Goal: Task Accomplishment & Management: Complete application form

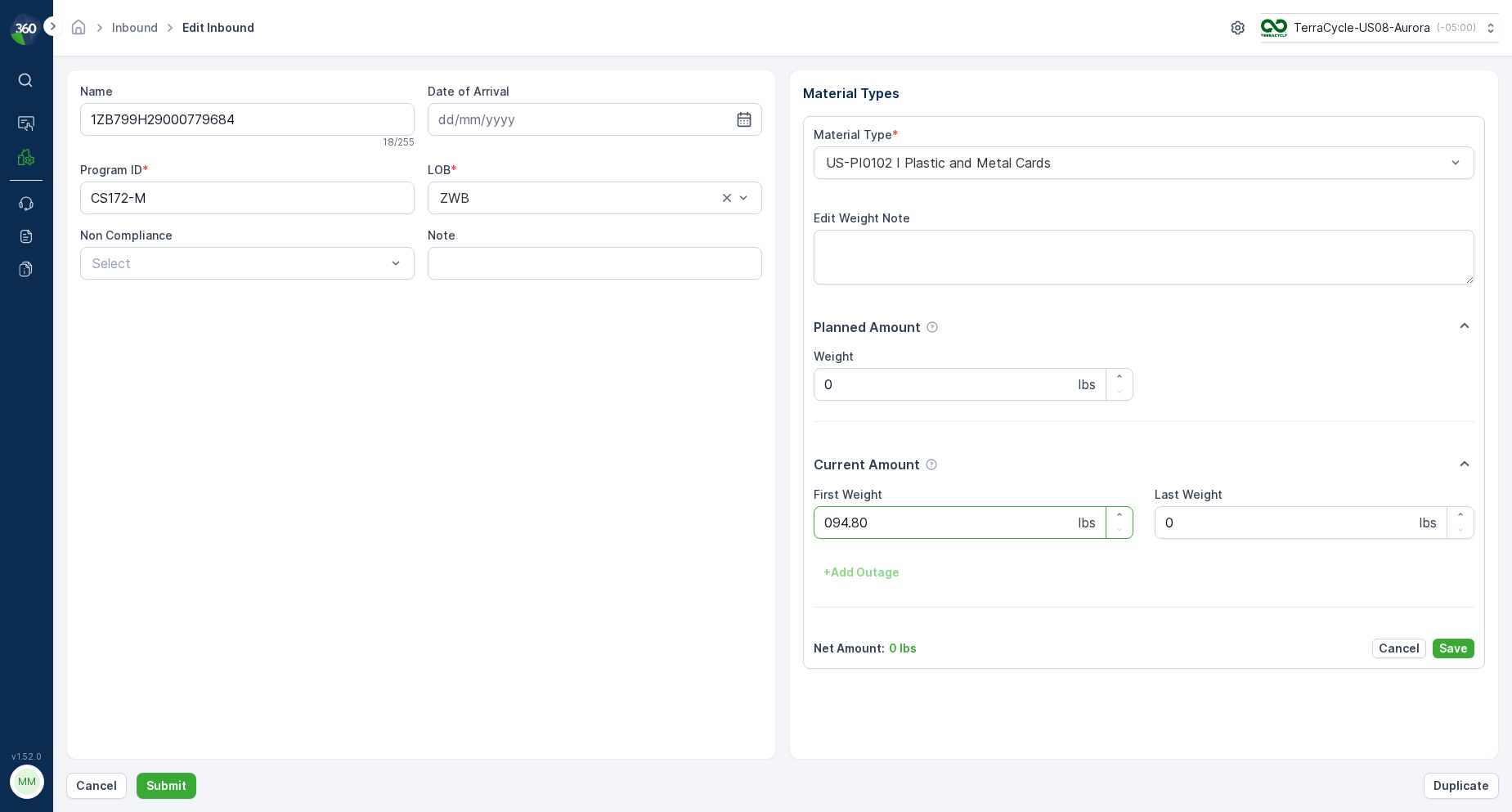
click at [137, 773] on button "Submit" at bounding box center [167, 785] width 59 height 26
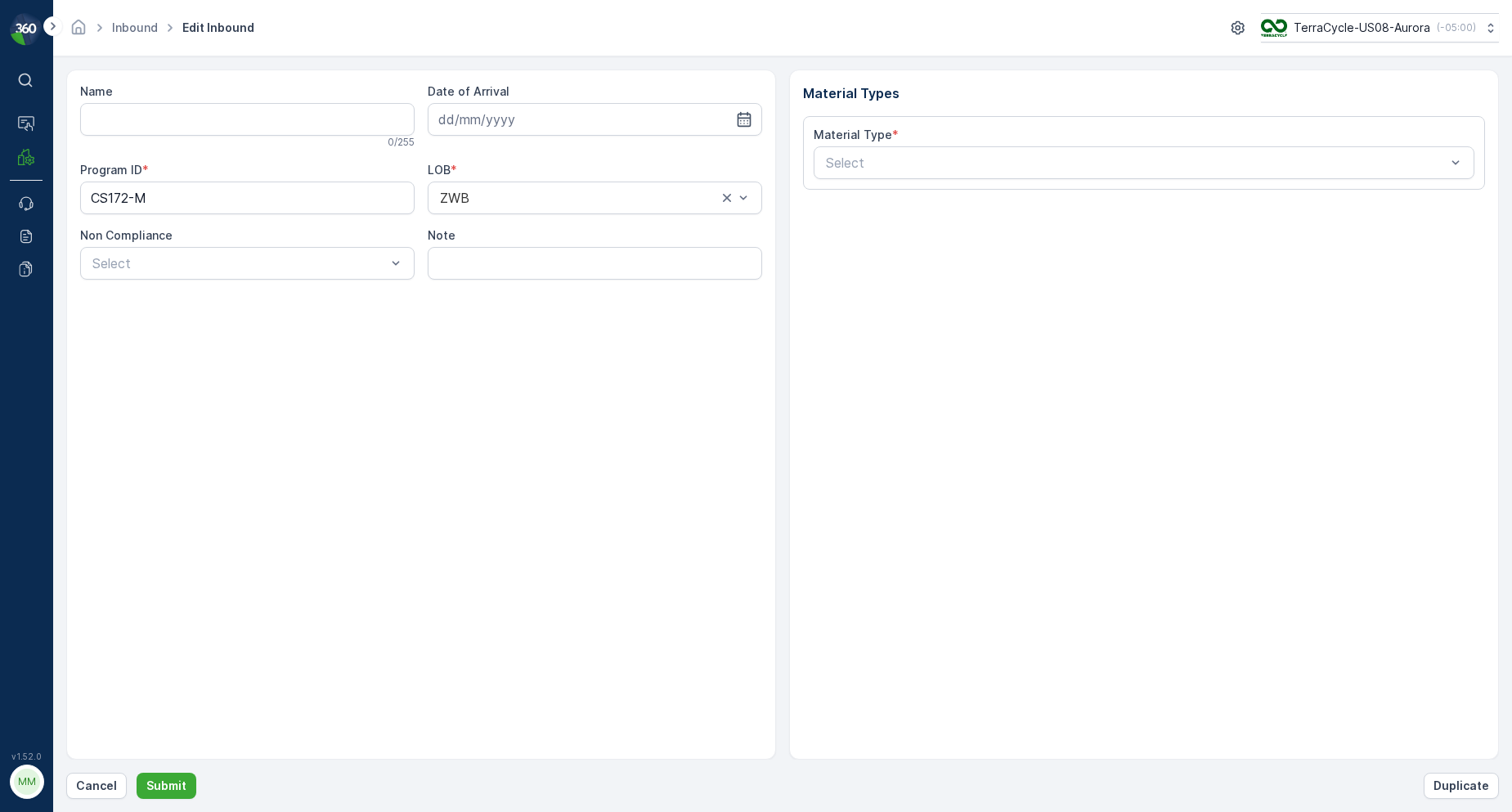
type input "1ZB799H29035768577"
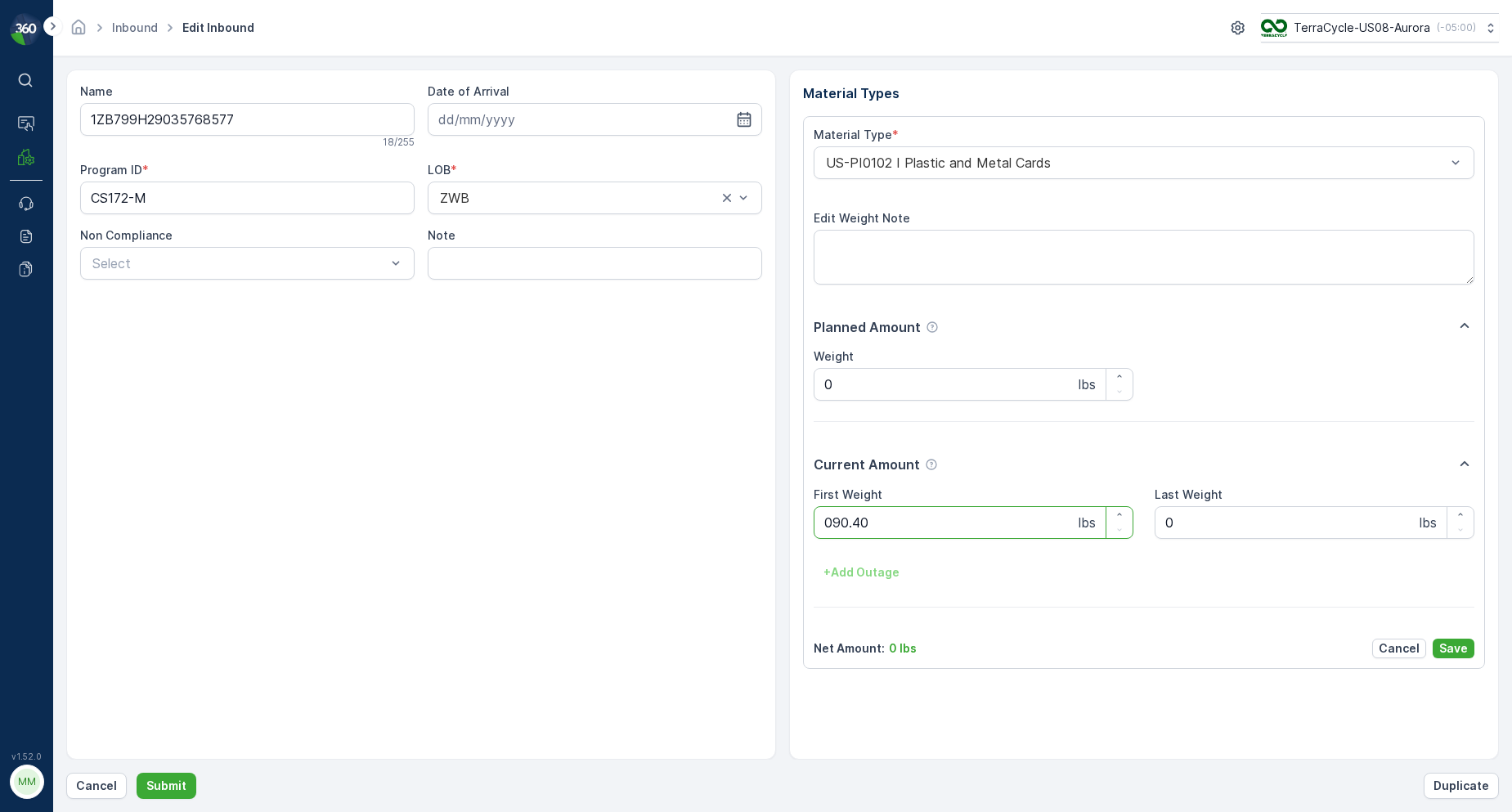
click at [137, 773] on button "Submit" at bounding box center [167, 785] width 59 height 26
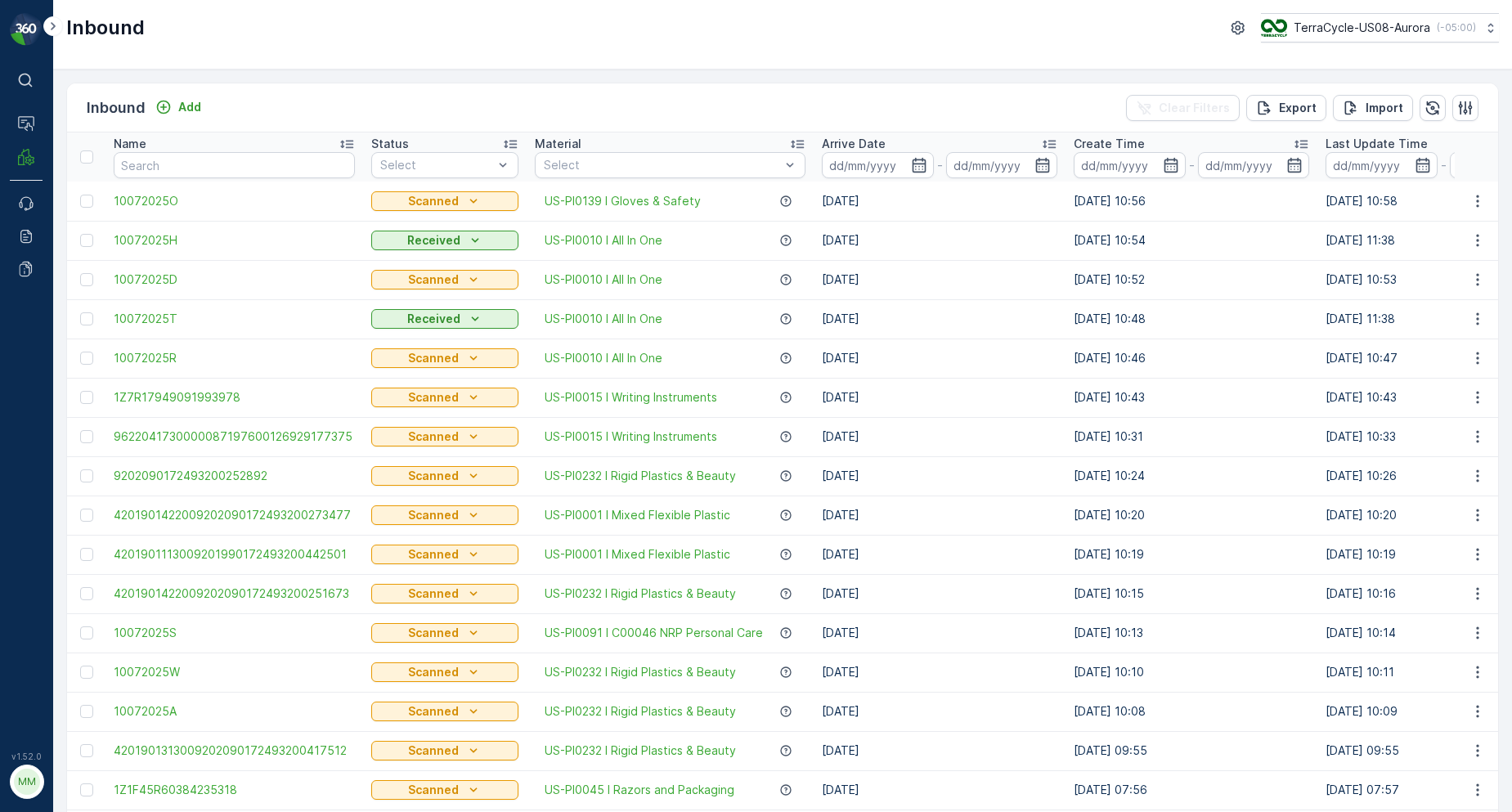
drag, startPoint x: 1569, startPoint y: 812, endPoint x: 177, endPoint y: 171, distance: 1532.5
click at [177, 171] on input "text" at bounding box center [235, 165] width 241 height 26
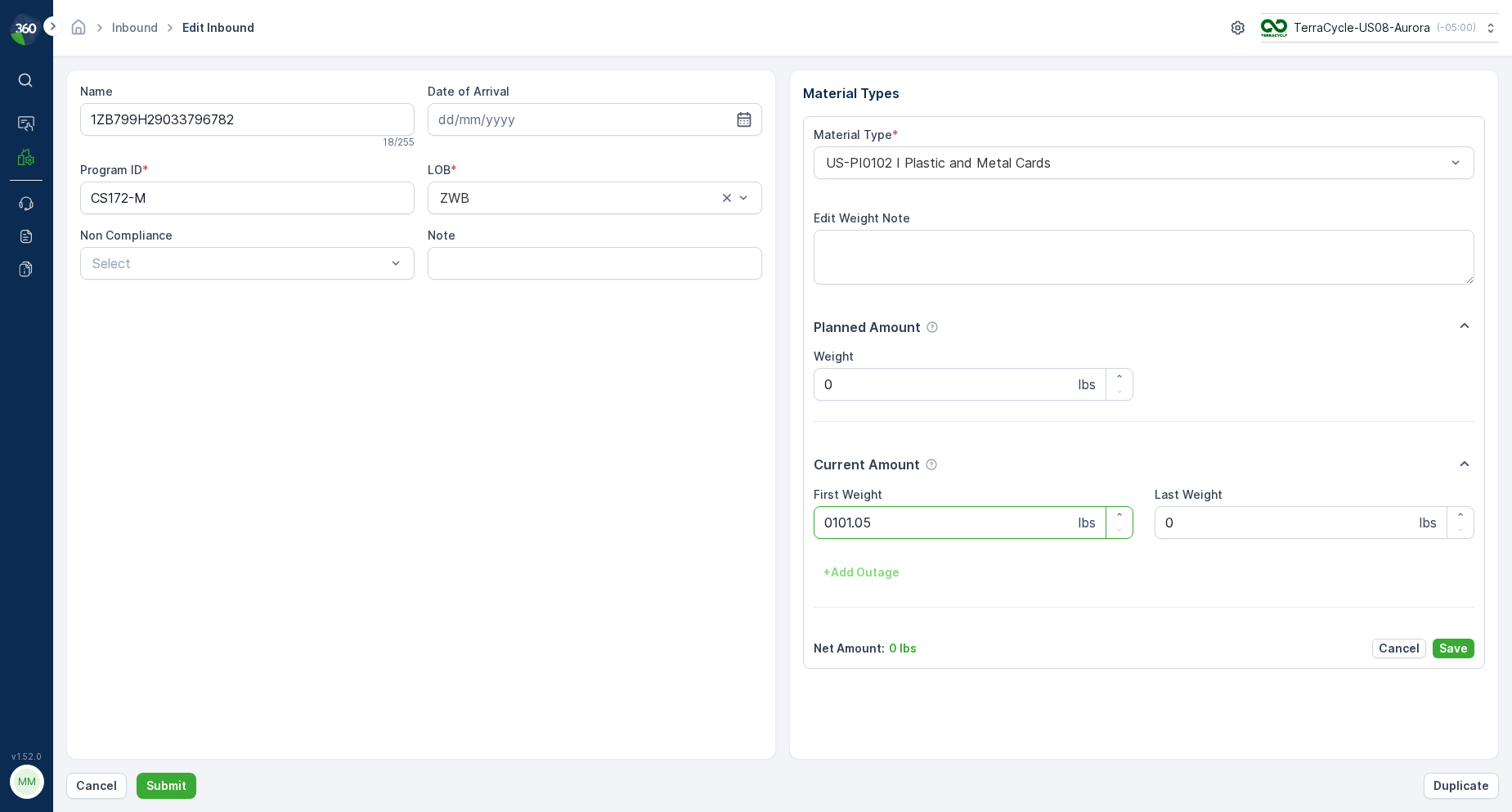
click at [137, 773] on button "Submit" at bounding box center [167, 785] width 59 height 26
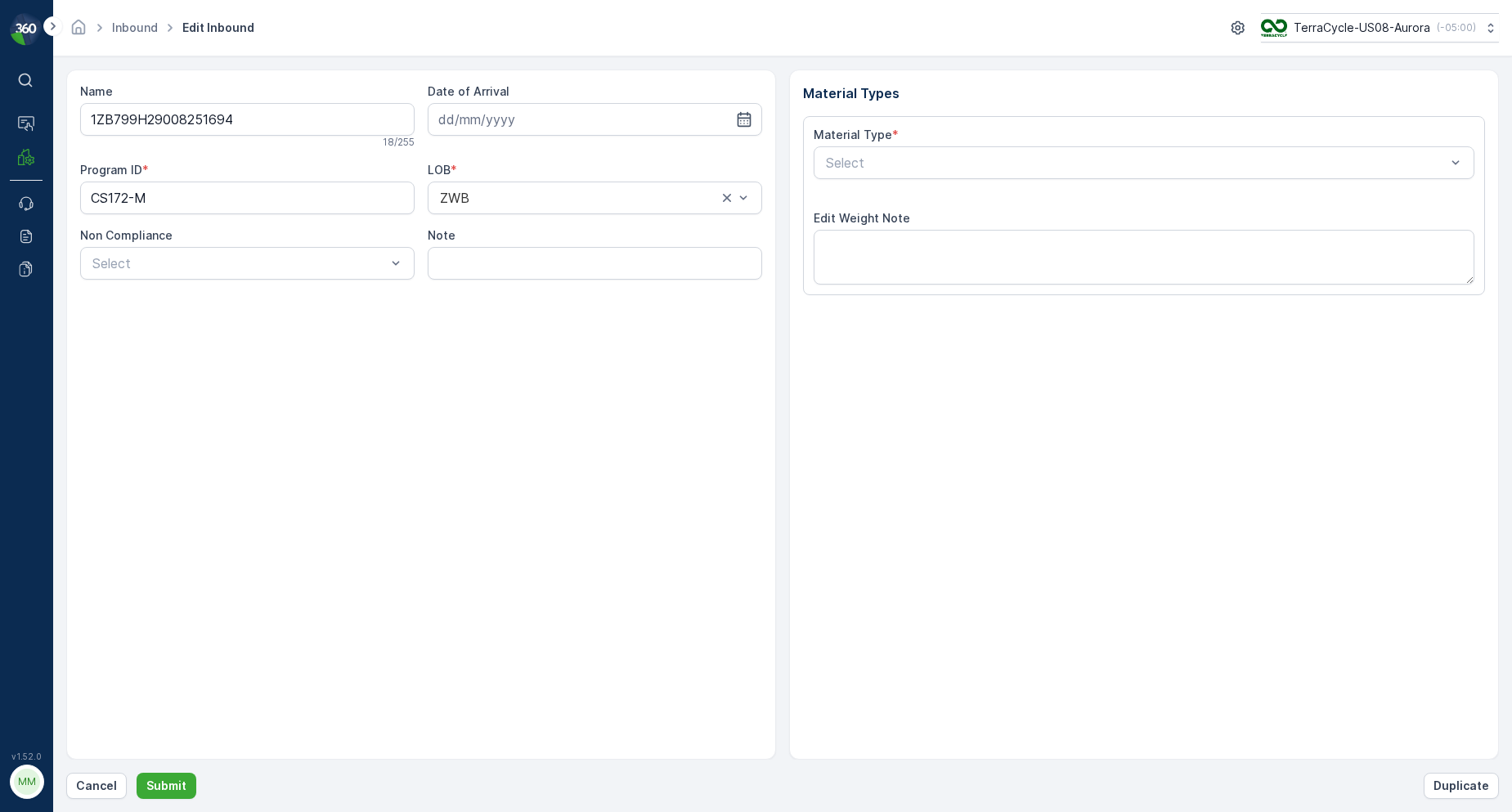
type input "[DATE]"
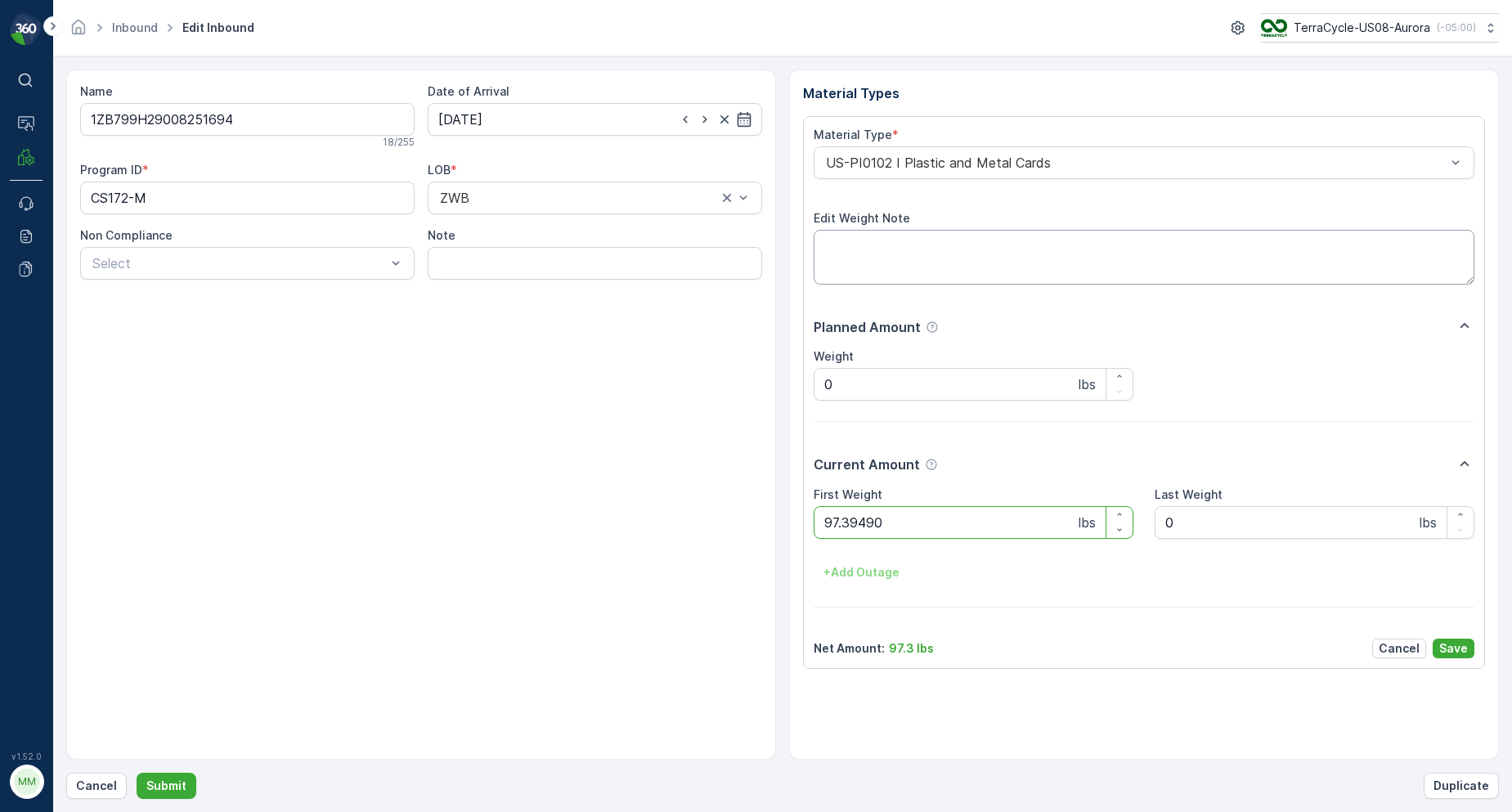
click at [137, 773] on button "Submit" at bounding box center [167, 785] width 59 height 26
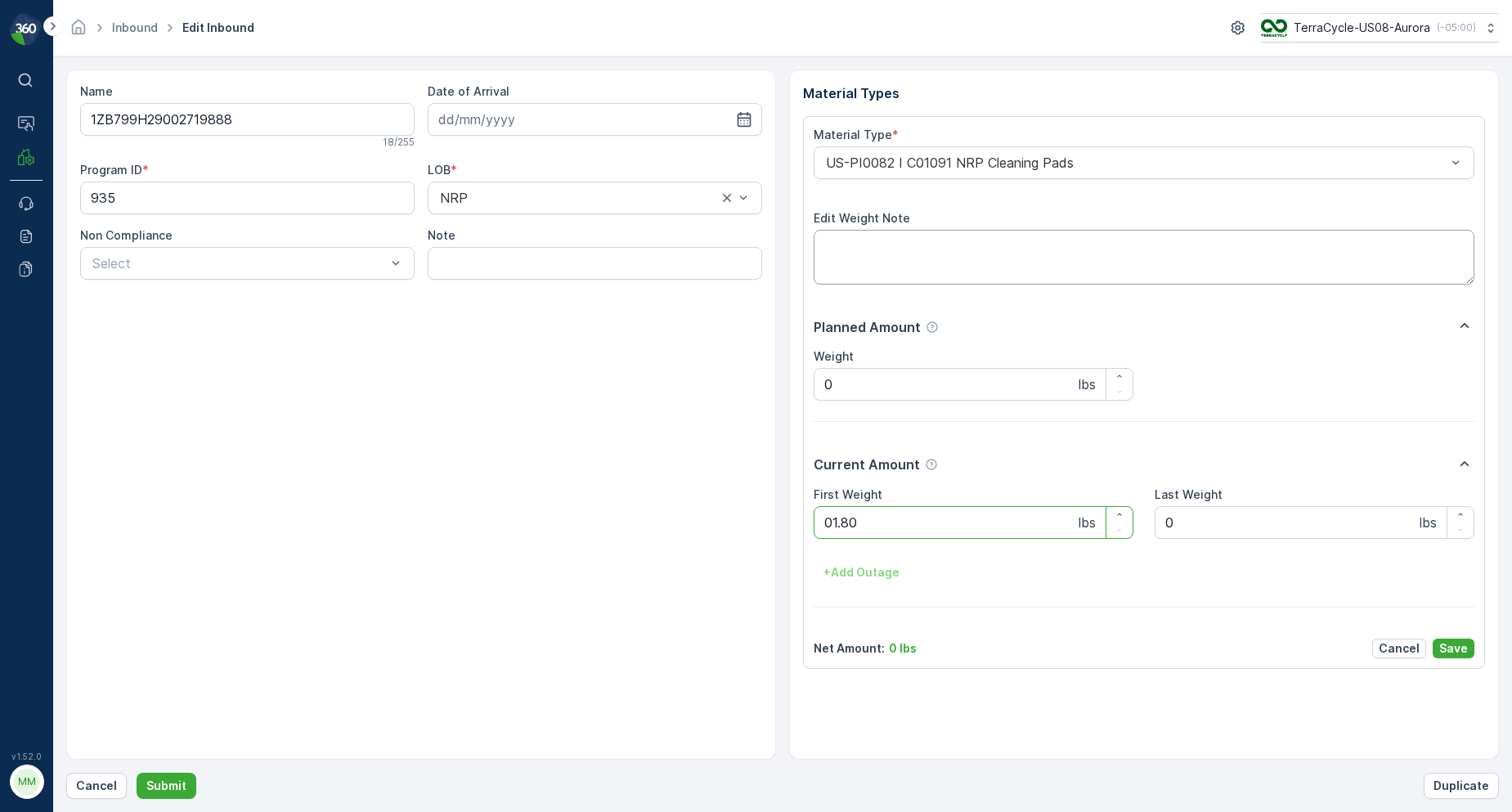
click at [137, 773] on button "Submit" at bounding box center [167, 785] width 59 height 26
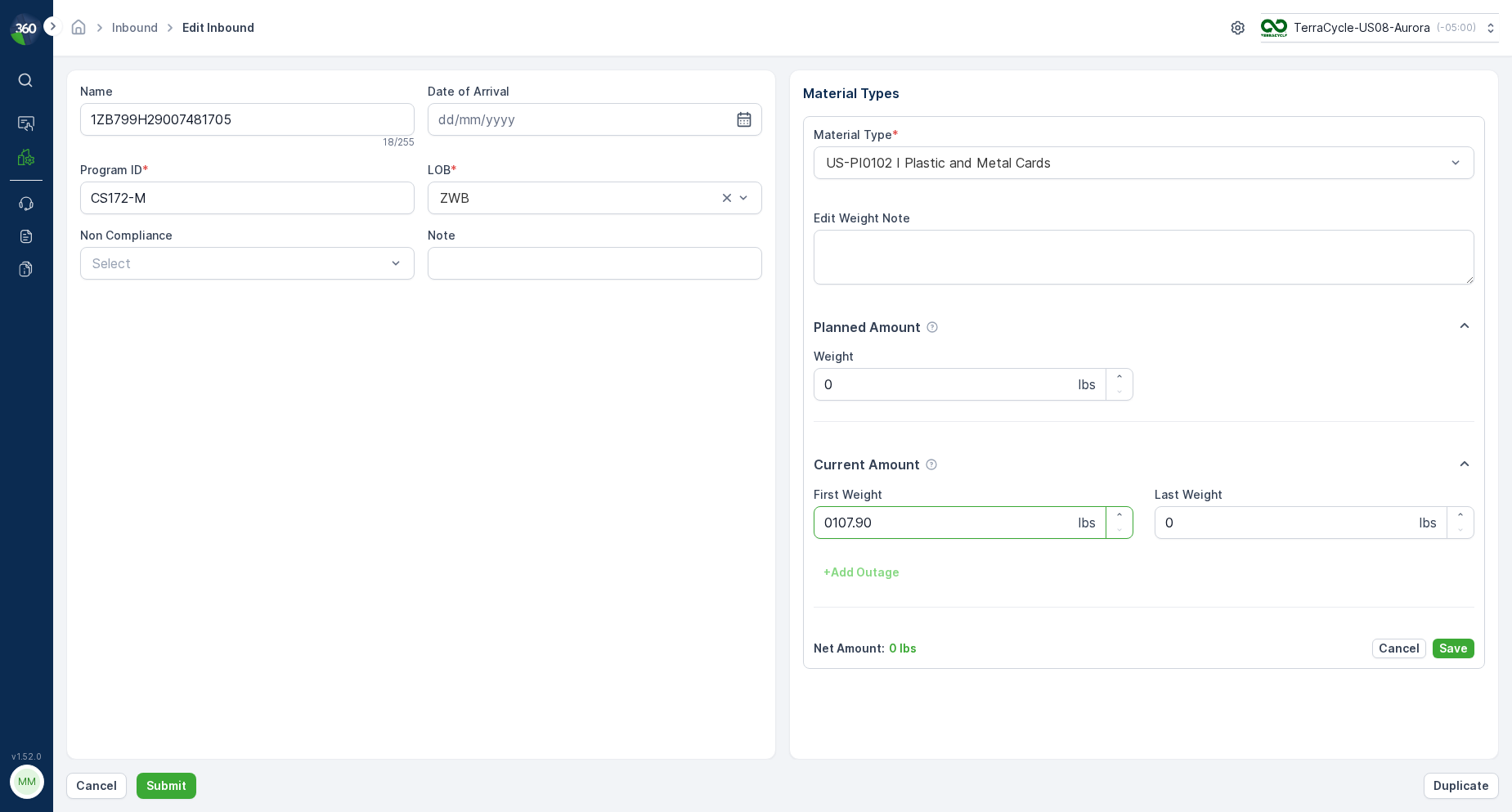
click at [137, 773] on button "Submit" at bounding box center [167, 785] width 59 height 26
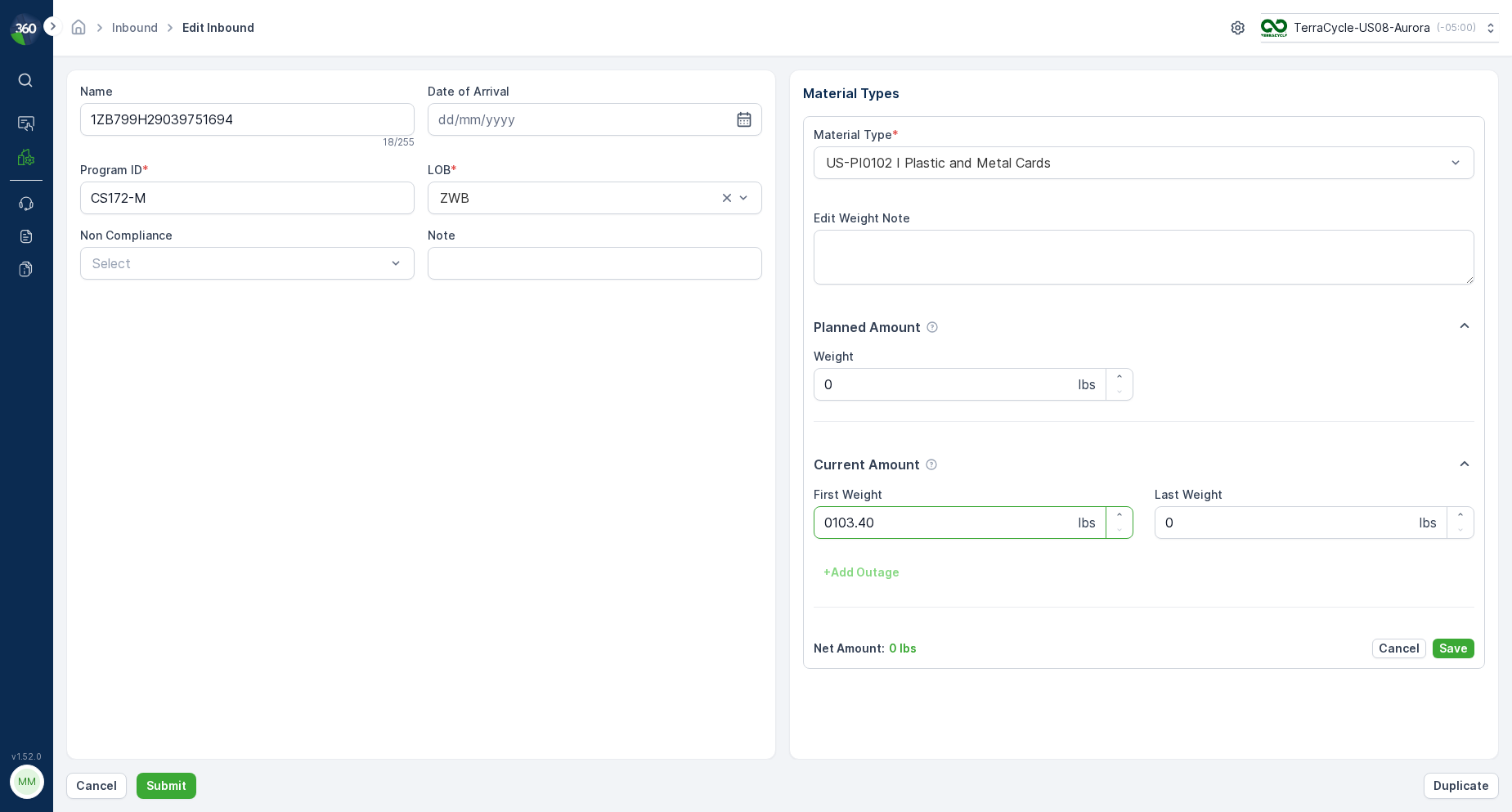
click at [137, 773] on button "Submit" at bounding box center [167, 785] width 59 height 26
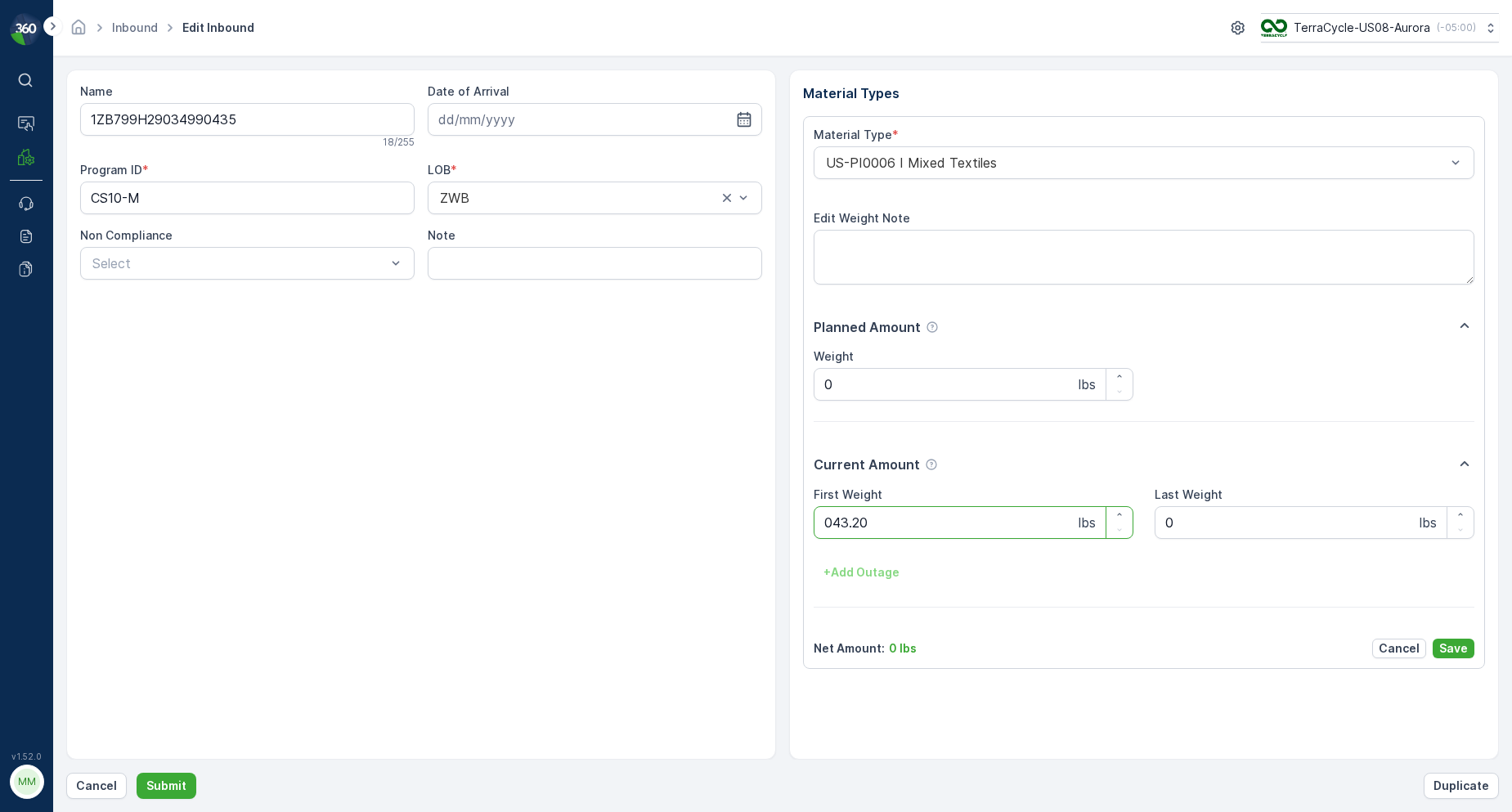
click at [137, 773] on button "Submit" at bounding box center [167, 785] width 59 height 26
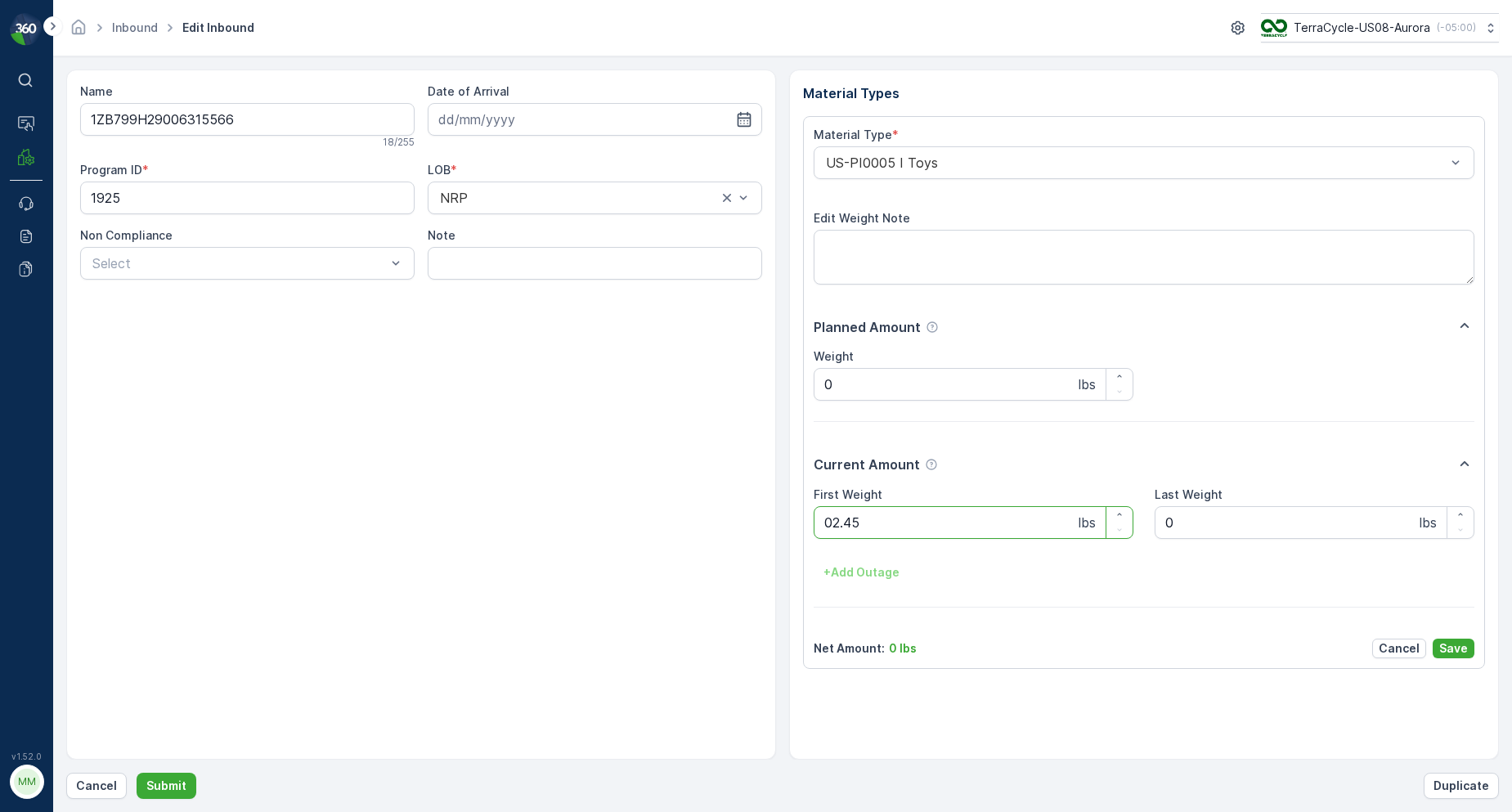
click at [137, 773] on button "Submit" at bounding box center [167, 785] width 59 height 26
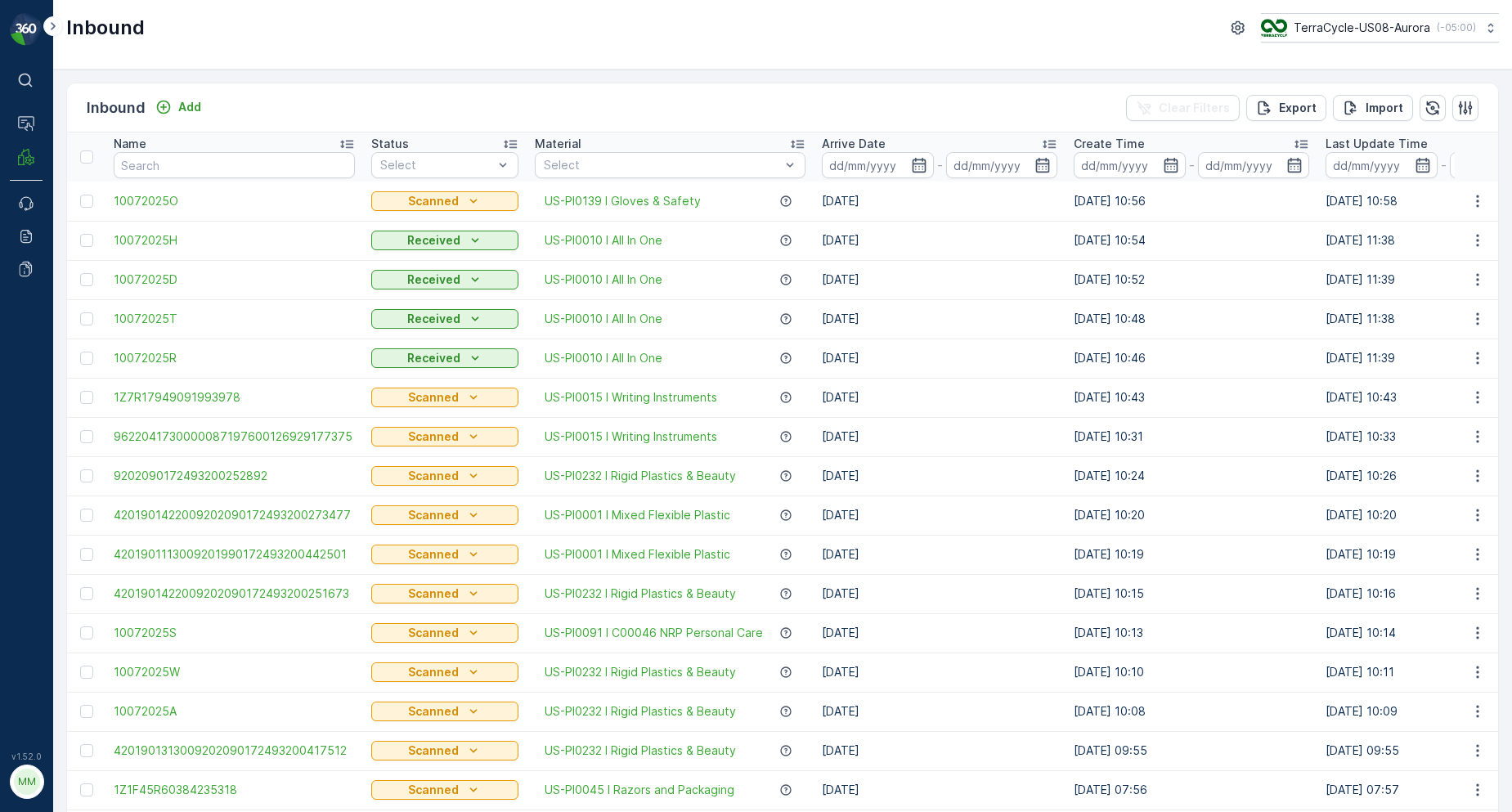
click at [275, 114] on div "Inbound Add Clear Filters Export Import" at bounding box center [783, 107] width 1432 height 49
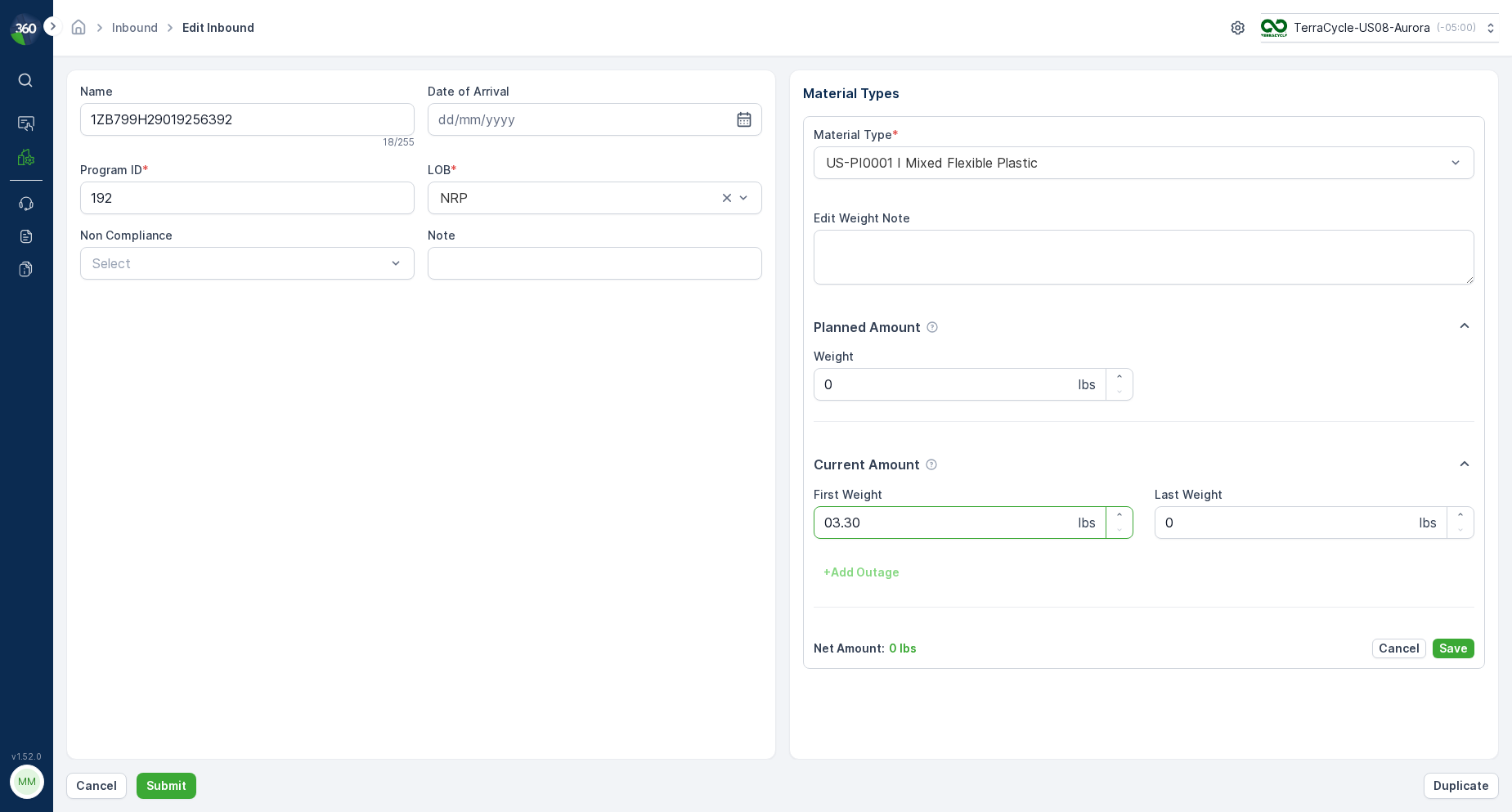
click at [137, 773] on button "Submit" at bounding box center [167, 785] width 59 height 26
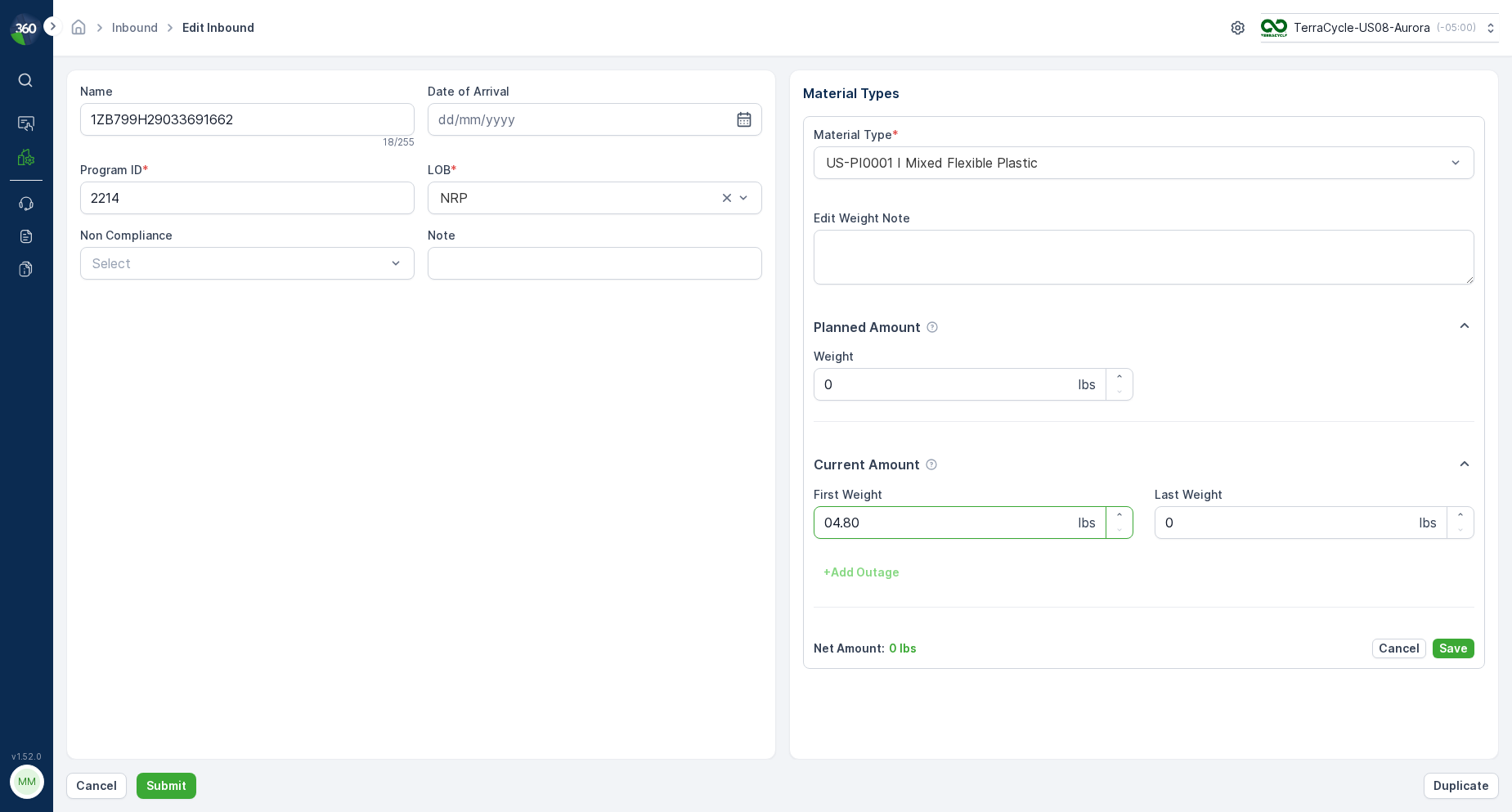
click at [137, 773] on button "Submit" at bounding box center [167, 785] width 59 height 26
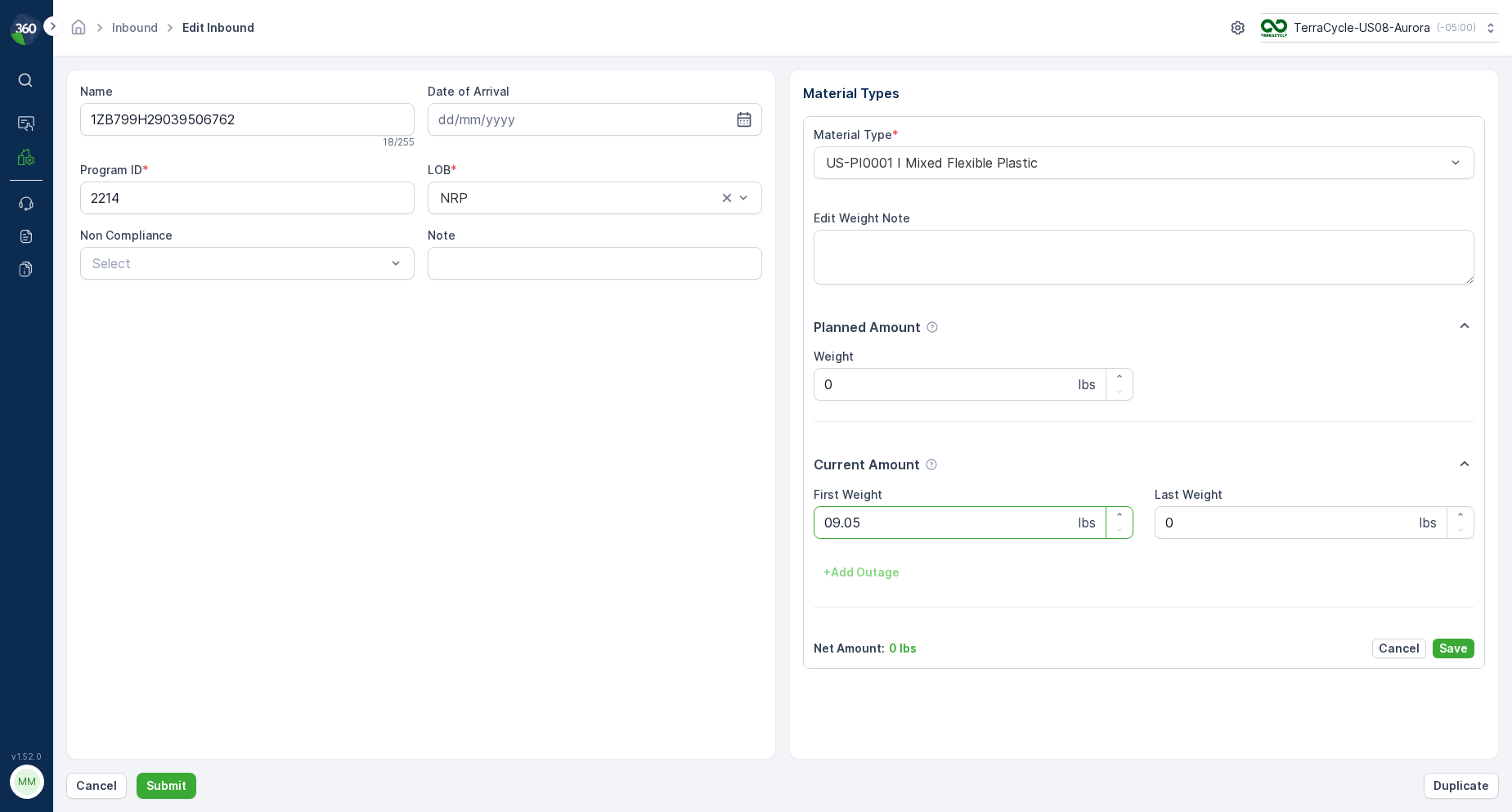
click at [137, 773] on button "Submit" at bounding box center [167, 785] width 59 height 26
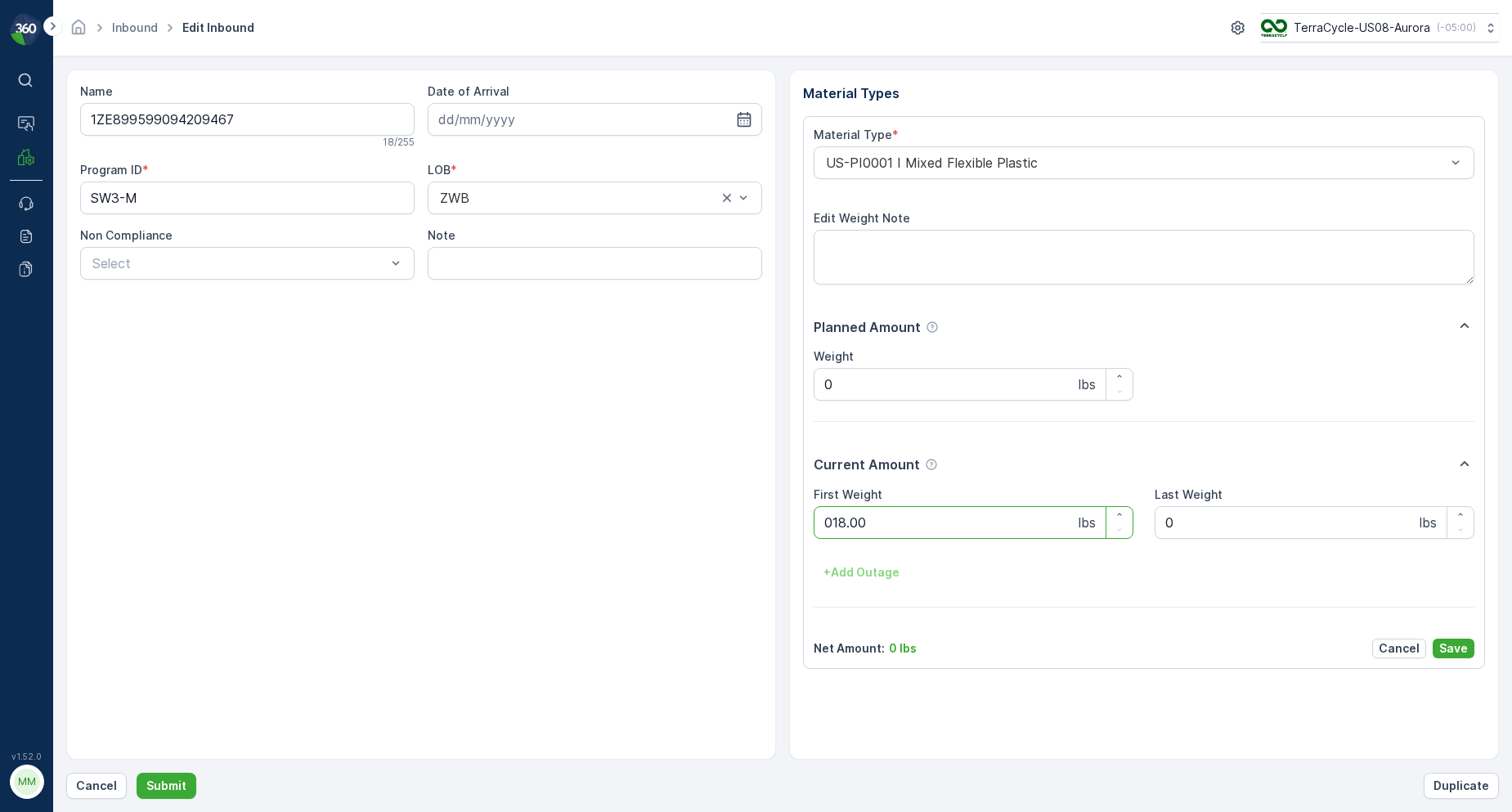
click at [137, 773] on button "Submit" at bounding box center [167, 785] width 59 height 26
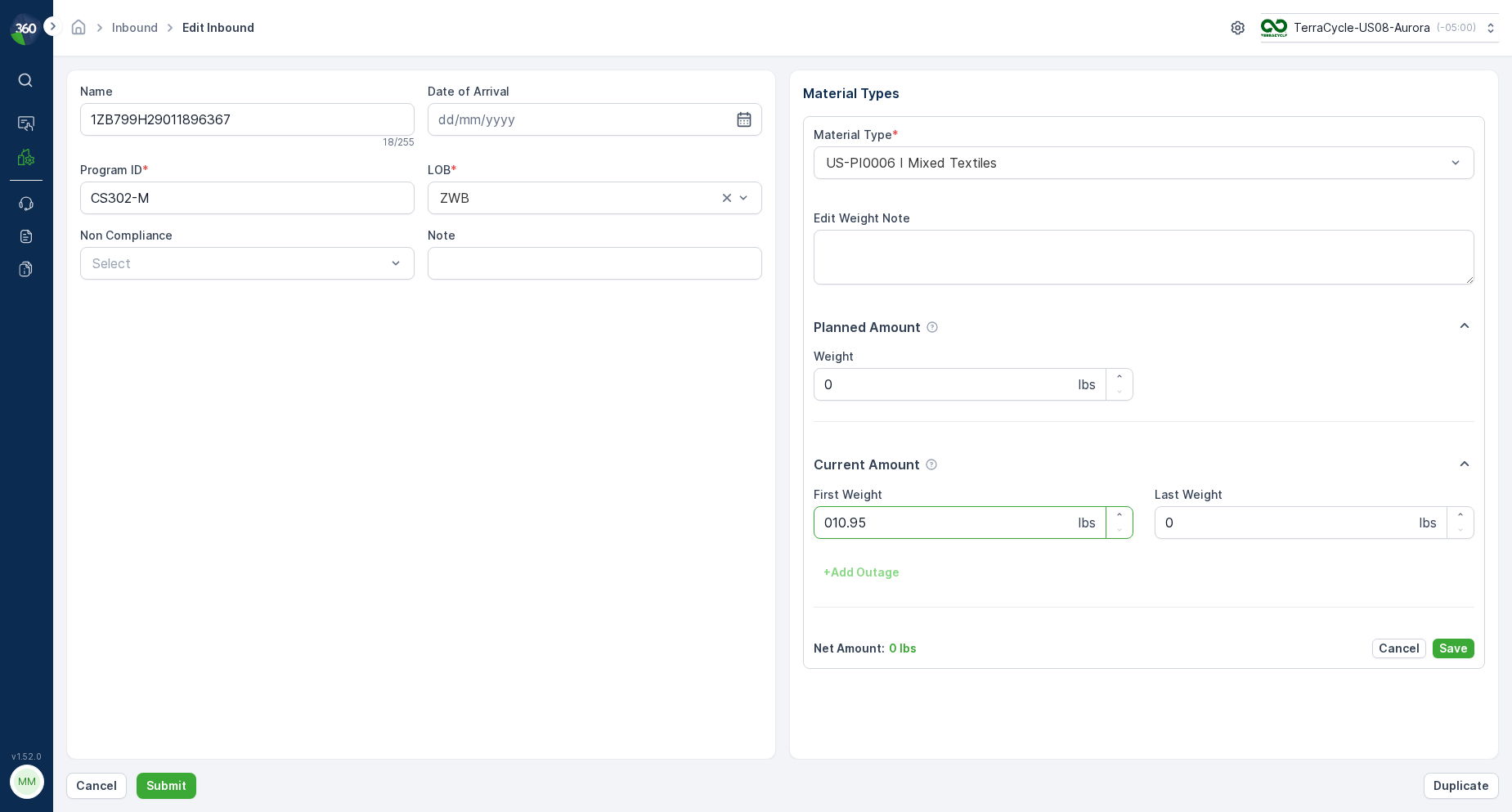
click at [137, 773] on button "Submit" at bounding box center [167, 785] width 59 height 26
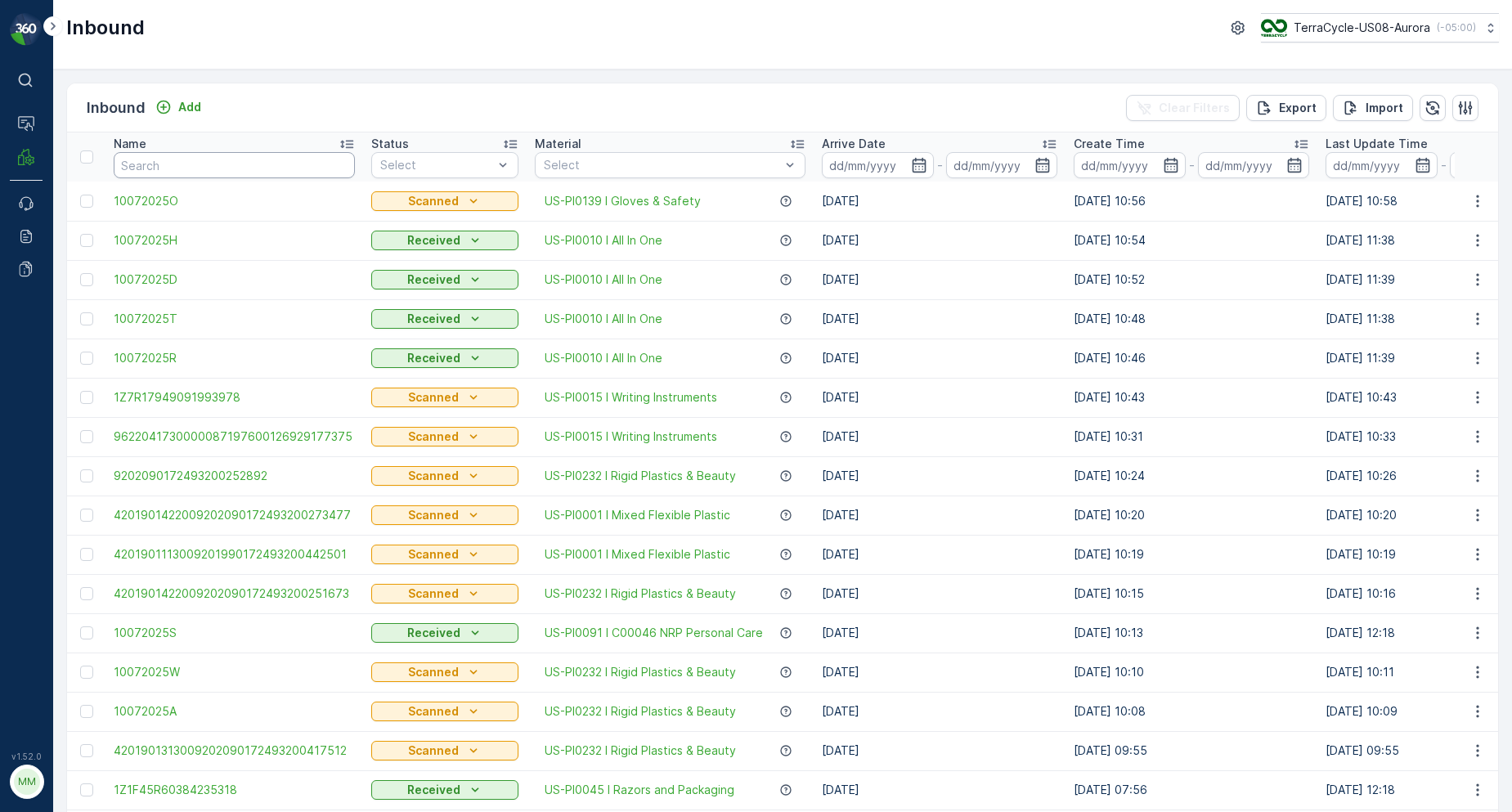
click at [272, 163] on input "text" at bounding box center [235, 165] width 241 height 26
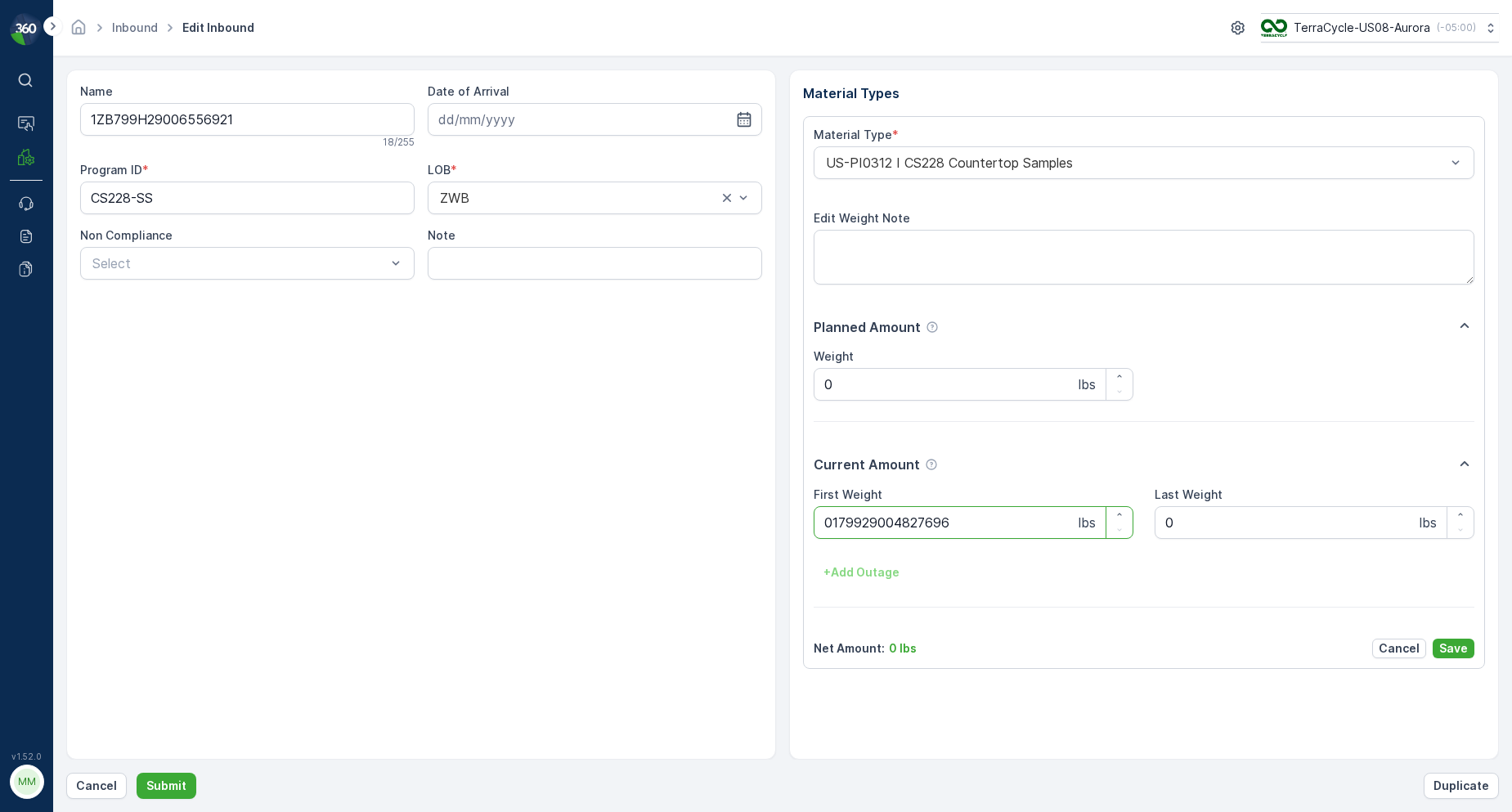
click at [137, 773] on button "Submit" at bounding box center [167, 785] width 59 height 26
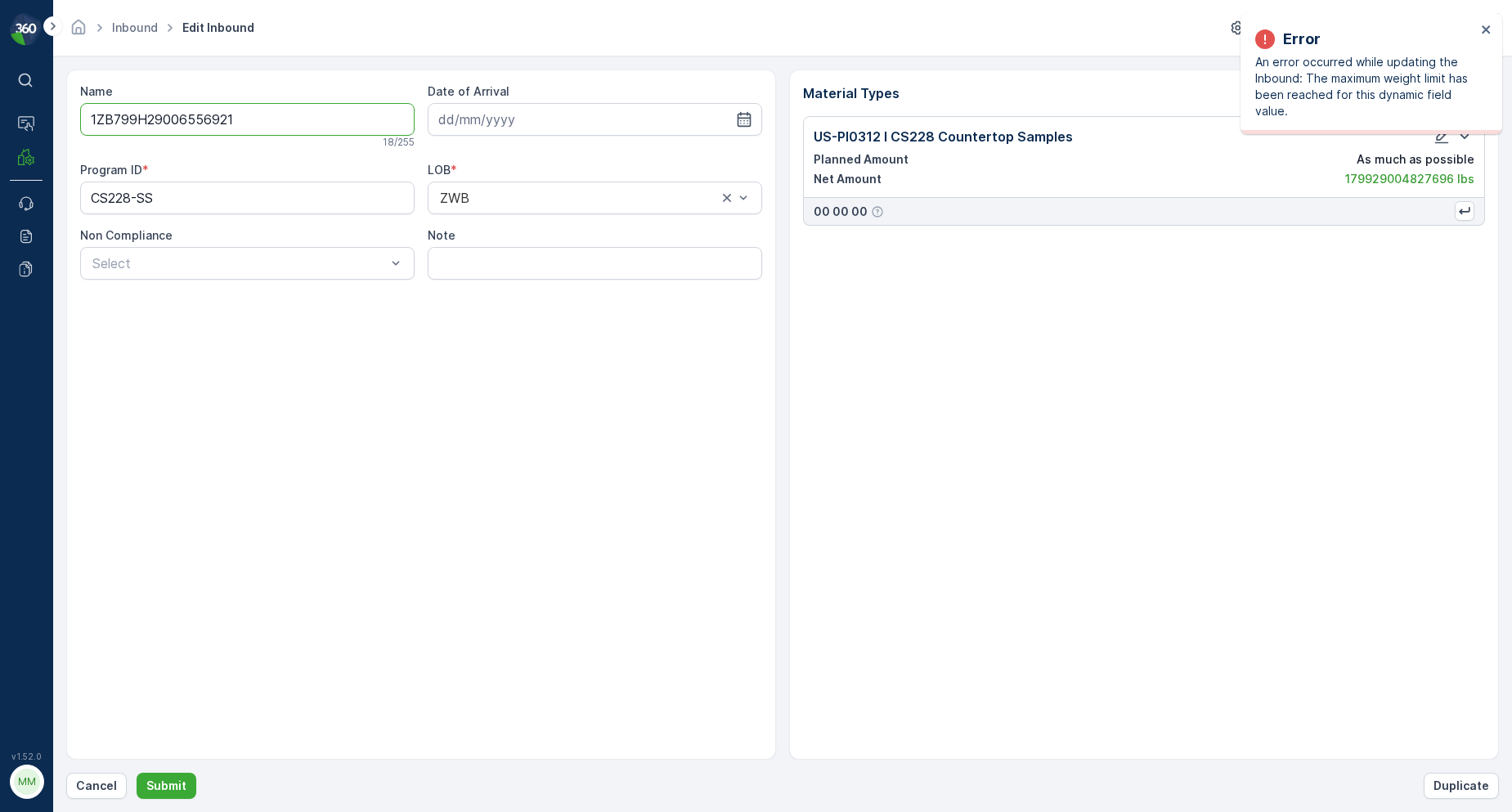
click at [1495, 31] on div "Error An error occurred while updating the Inbound: The maximum weight limit ha…" at bounding box center [1371, 74] width 262 height 121
click at [1500, 31] on div "Error An error occurred while updating the Inbound: The maximum weight limit ha…" at bounding box center [1371, 74] width 262 height 121
click at [1482, 30] on icon "close" at bounding box center [1487, 30] width 11 height 13
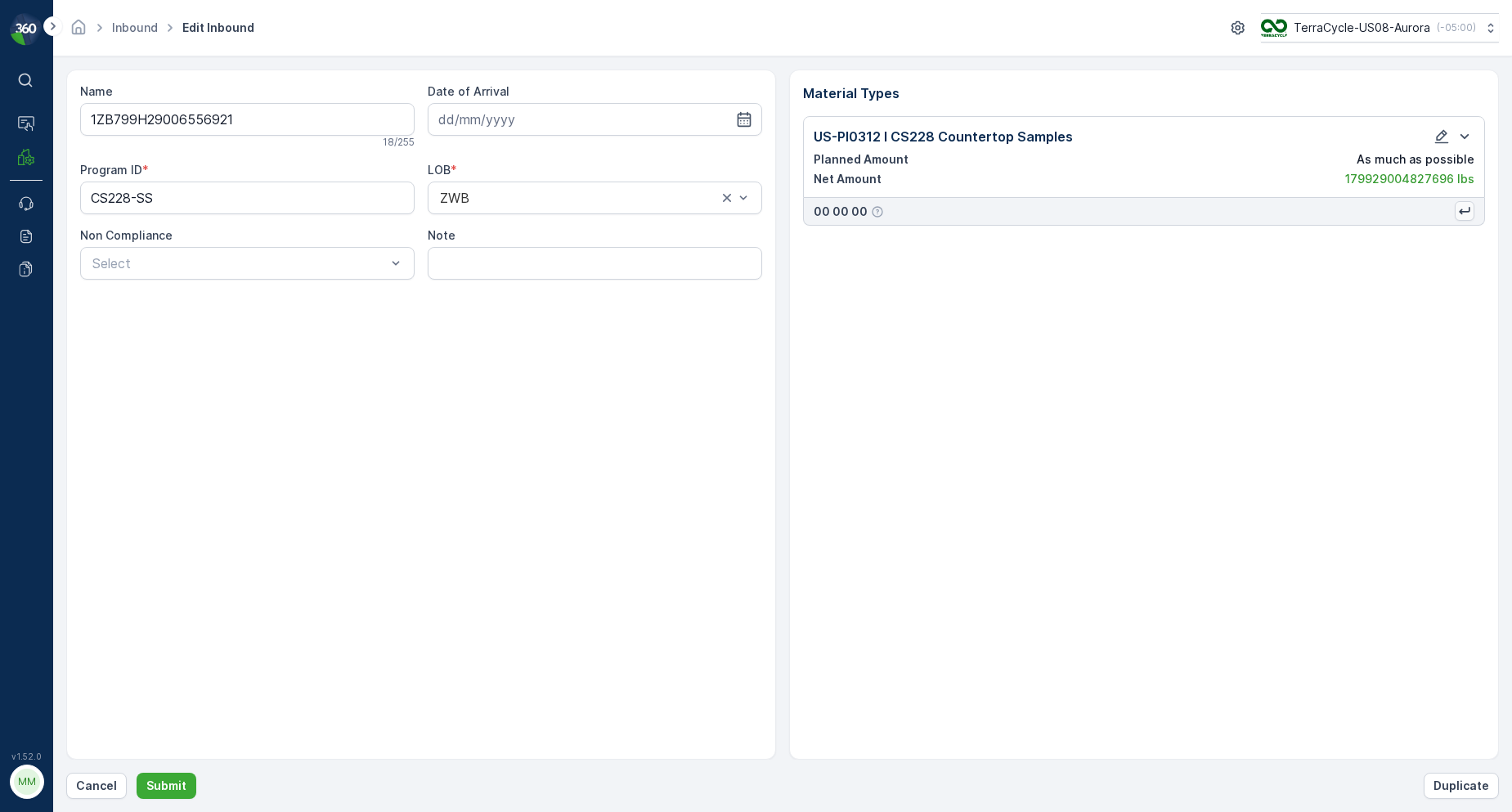
click at [1470, 209] on icon "button" at bounding box center [1464, 211] width 16 height 16
click at [1337, 237] on p "Edit Weight Note :" at bounding box center [1335, 239] width 99 height 16
click at [1317, 256] on p "The first or last weights were entered manually." at bounding box center [1376, 263] width 181 height 26
drag, startPoint x: 1317, startPoint y: 248, endPoint x: 1284, endPoint y: 266, distance: 37.6
click at [1318, 248] on div "Edit Weight Note : - The first or last weights were entered manually." at bounding box center [1376, 254] width 181 height 46
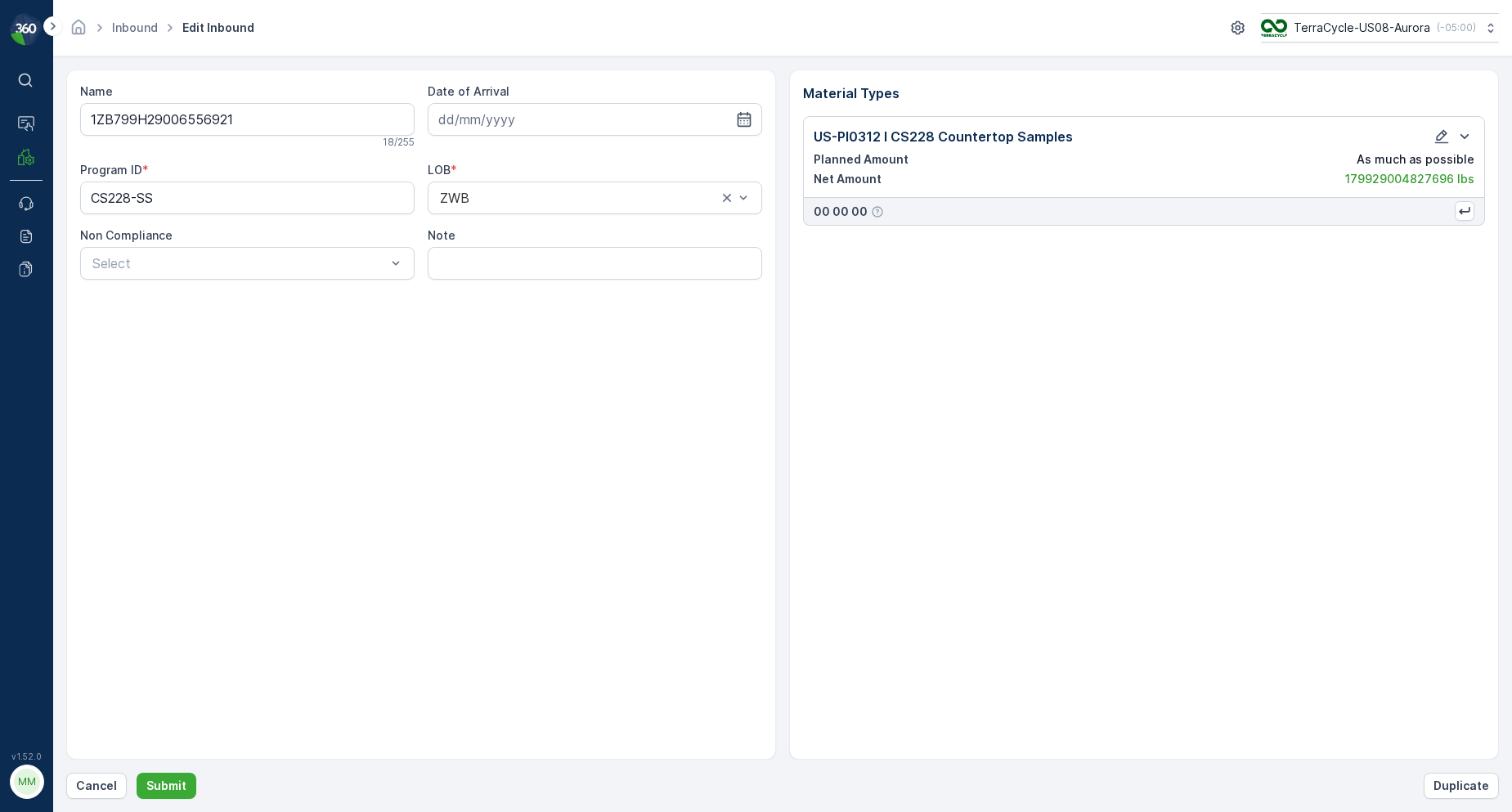
drag, startPoint x: 1218, startPoint y: 282, endPoint x: 1189, endPoint y: 285, distance: 29.2
click at [1190, 285] on div "Material Types US-PI0312 I CS228 Countertop Samples Planned Amount As much as p…" at bounding box center [1144, 415] width 710 height 690
drag, startPoint x: 1187, startPoint y: 285, endPoint x: 1135, endPoint y: 285, distance: 52.0
click at [1186, 285] on div "Material Types US-PI0312 I CS228 Countertop Samples Planned Amount As much as p…" at bounding box center [1144, 415] width 710 height 690
click at [1439, 137] on icon "button" at bounding box center [1441, 136] width 16 height 16
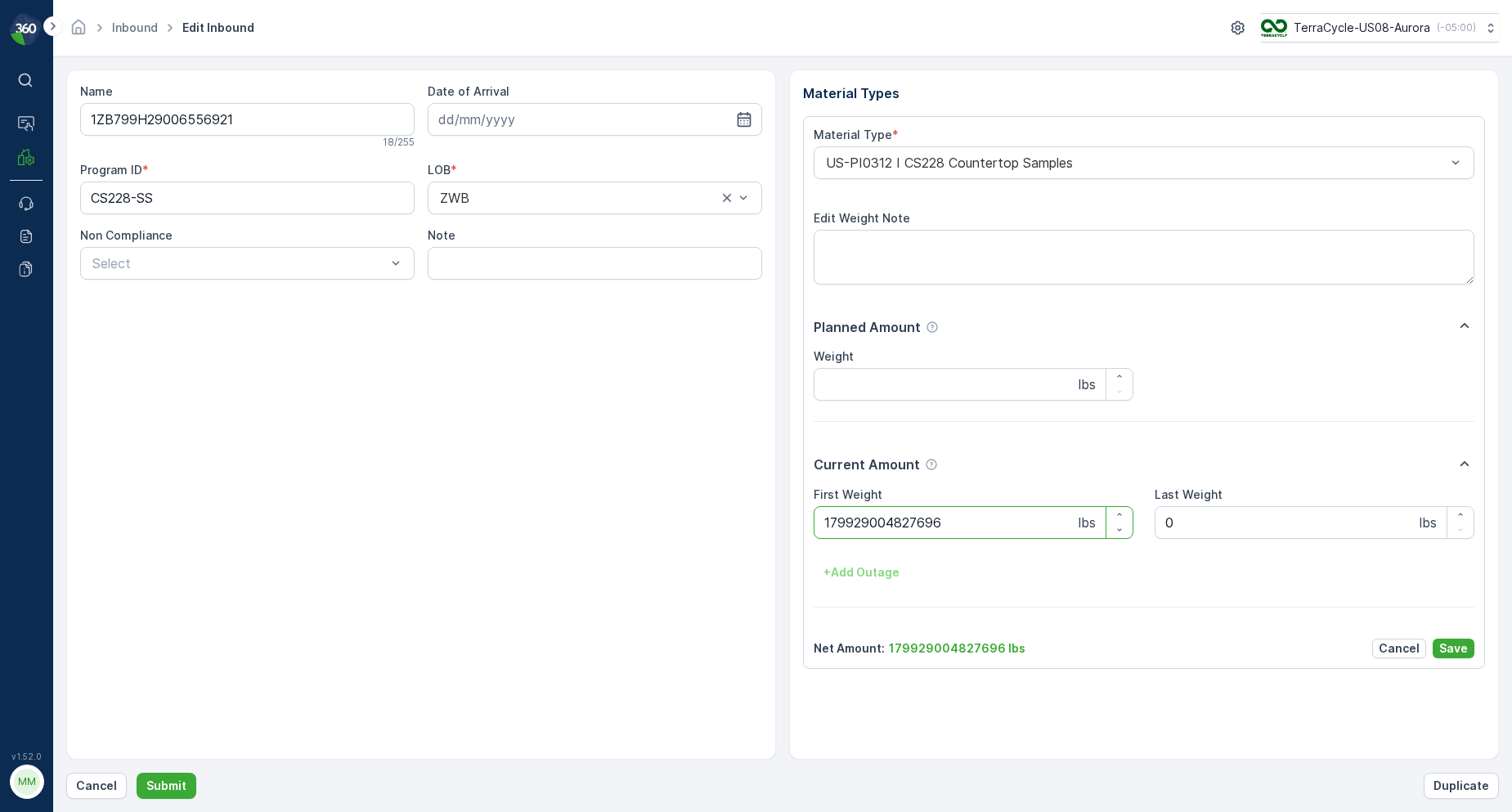
drag, startPoint x: 965, startPoint y: 533, endPoint x: 769, endPoint y: 550, distance: 196.7
click at [769, 550] on div "Name 1ZB799H29006556921 18 / 255 Date of Arrival Program ID * CS228-SS LOB * ZW…" at bounding box center [782, 415] width 1432 height 690
click at [137, 773] on button "Submit" at bounding box center [167, 785] width 59 height 26
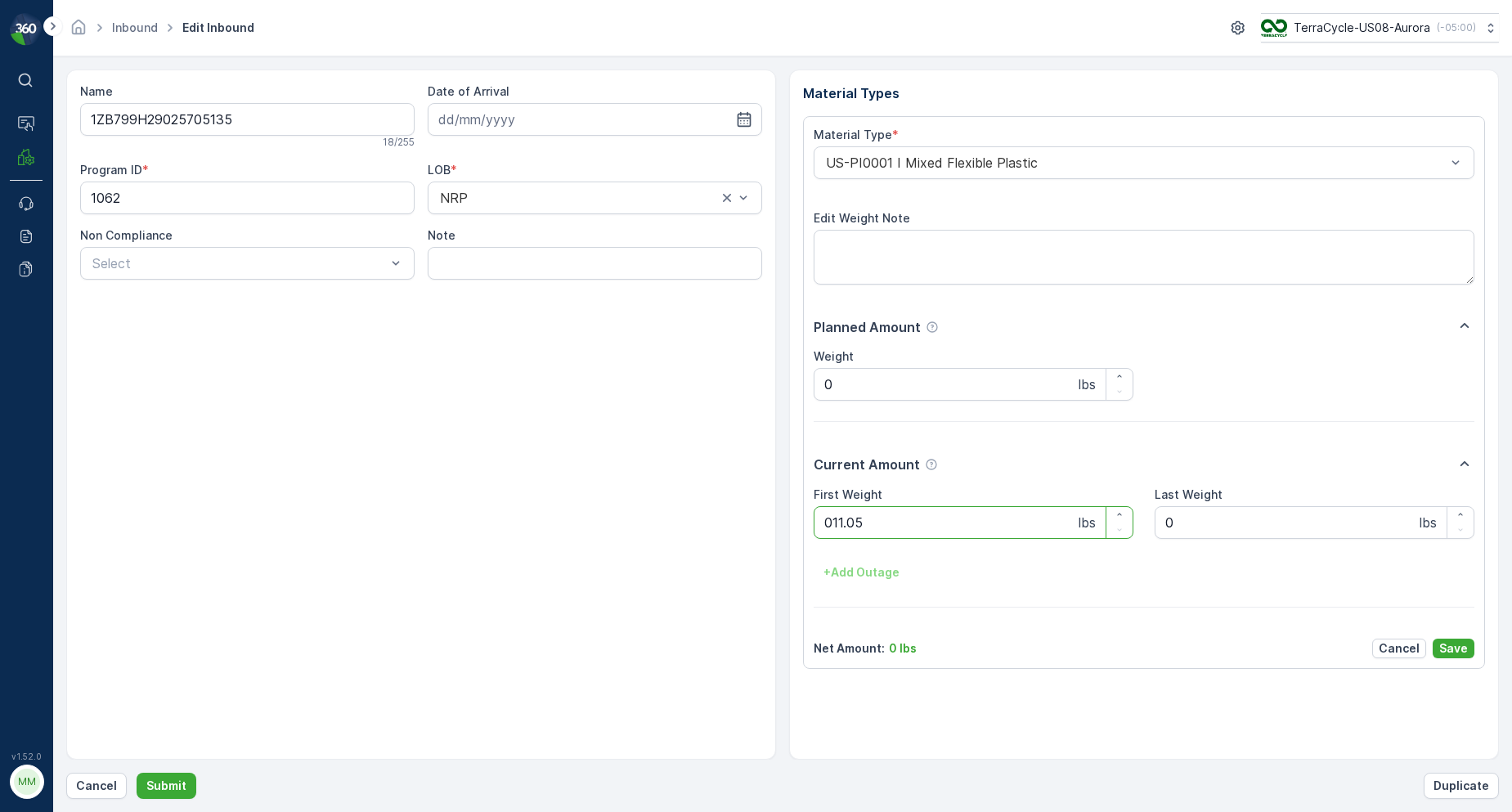
click at [137, 773] on button "Submit" at bounding box center [167, 785] width 59 height 26
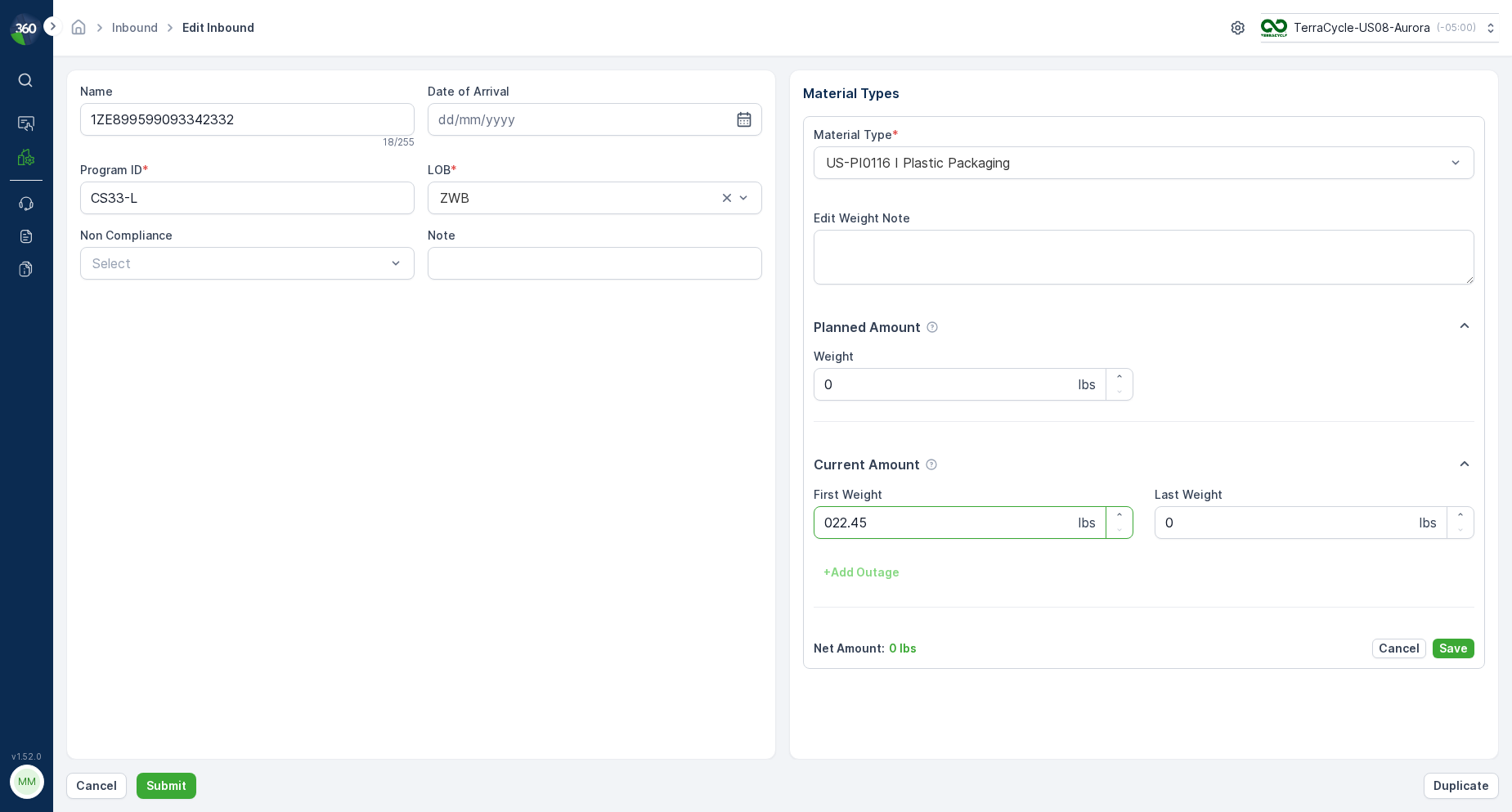
click at [137, 773] on button "Submit" at bounding box center [167, 785] width 59 height 26
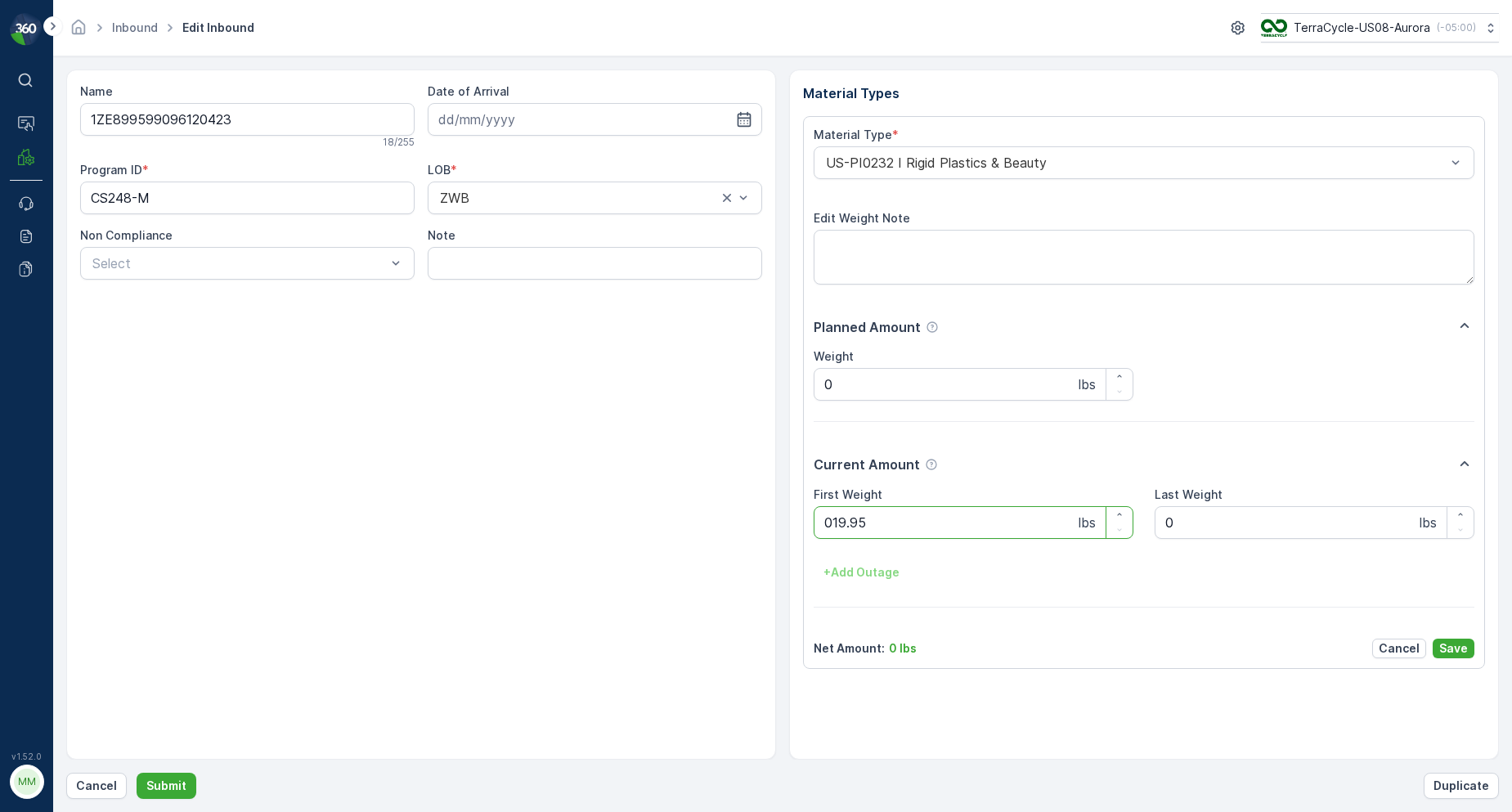
click at [137, 773] on button "Submit" at bounding box center [167, 785] width 59 height 26
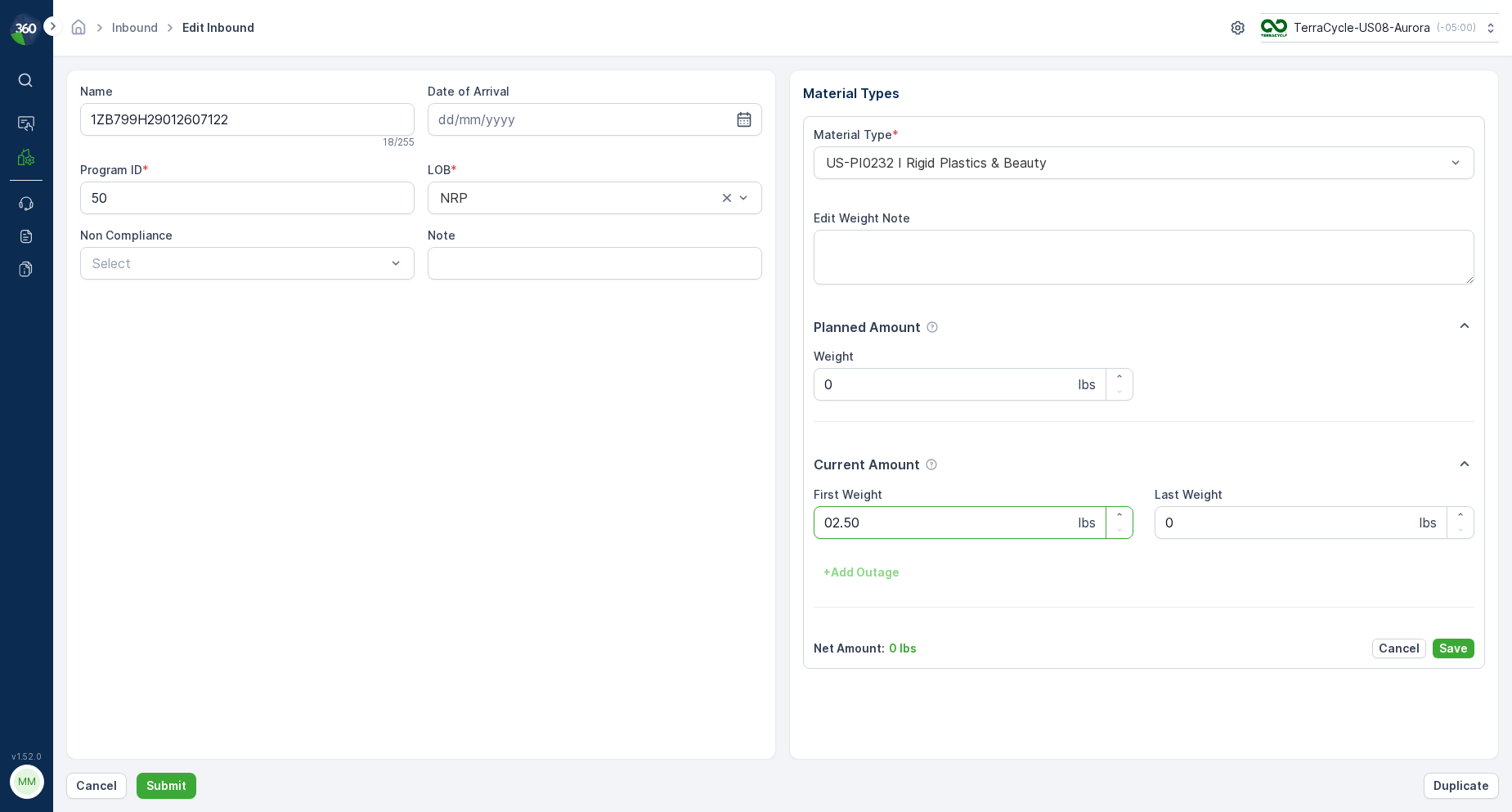
click at [137, 773] on button "Submit" at bounding box center [167, 785] width 59 height 26
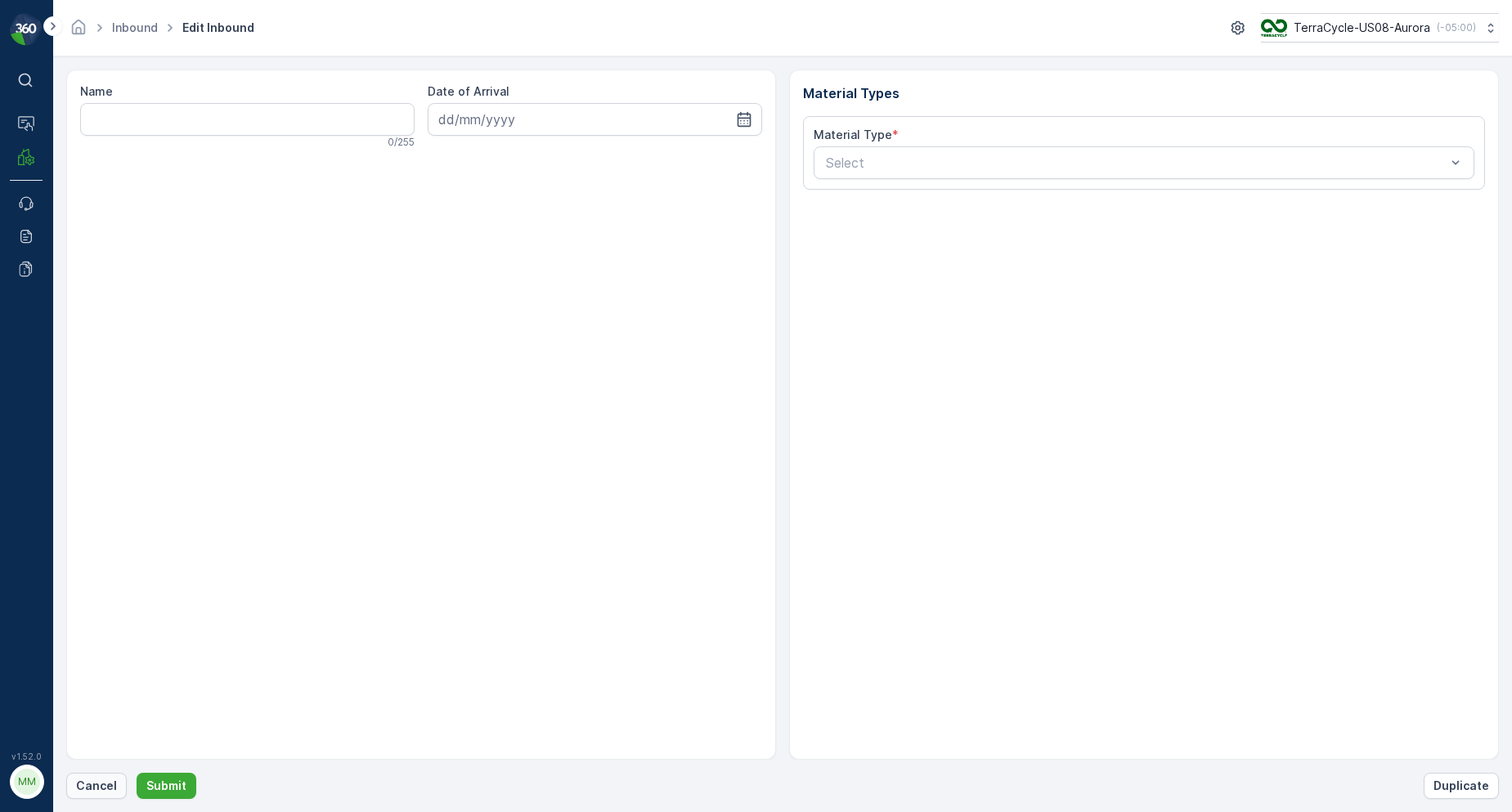
click at [109, 792] on p "Cancel" at bounding box center [96, 786] width 41 height 16
click at [1494, 31] on div "Error Inbound record not found. Please check the number or create a new record." at bounding box center [1371, 65] width 262 height 104
click at [1488, 32] on icon "close" at bounding box center [1487, 30] width 11 height 13
click at [107, 780] on p "Cancel" at bounding box center [96, 786] width 41 height 16
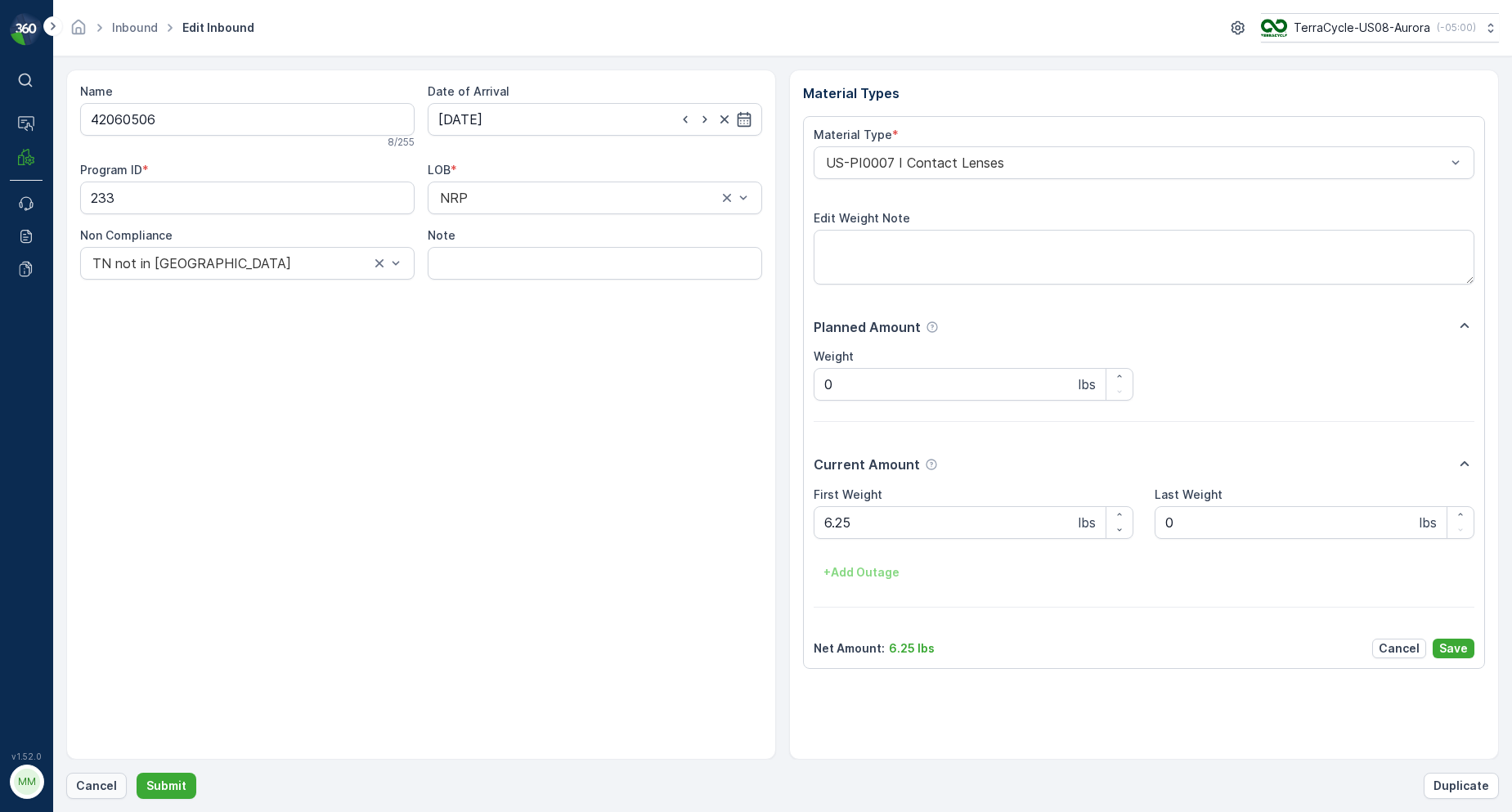
click at [79, 785] on p "Cancel" at bounding box center [96, 786] width 41 height 16
click at [137, 773] on button "Submit" at bounding box center [167, 785] width 59 height 26
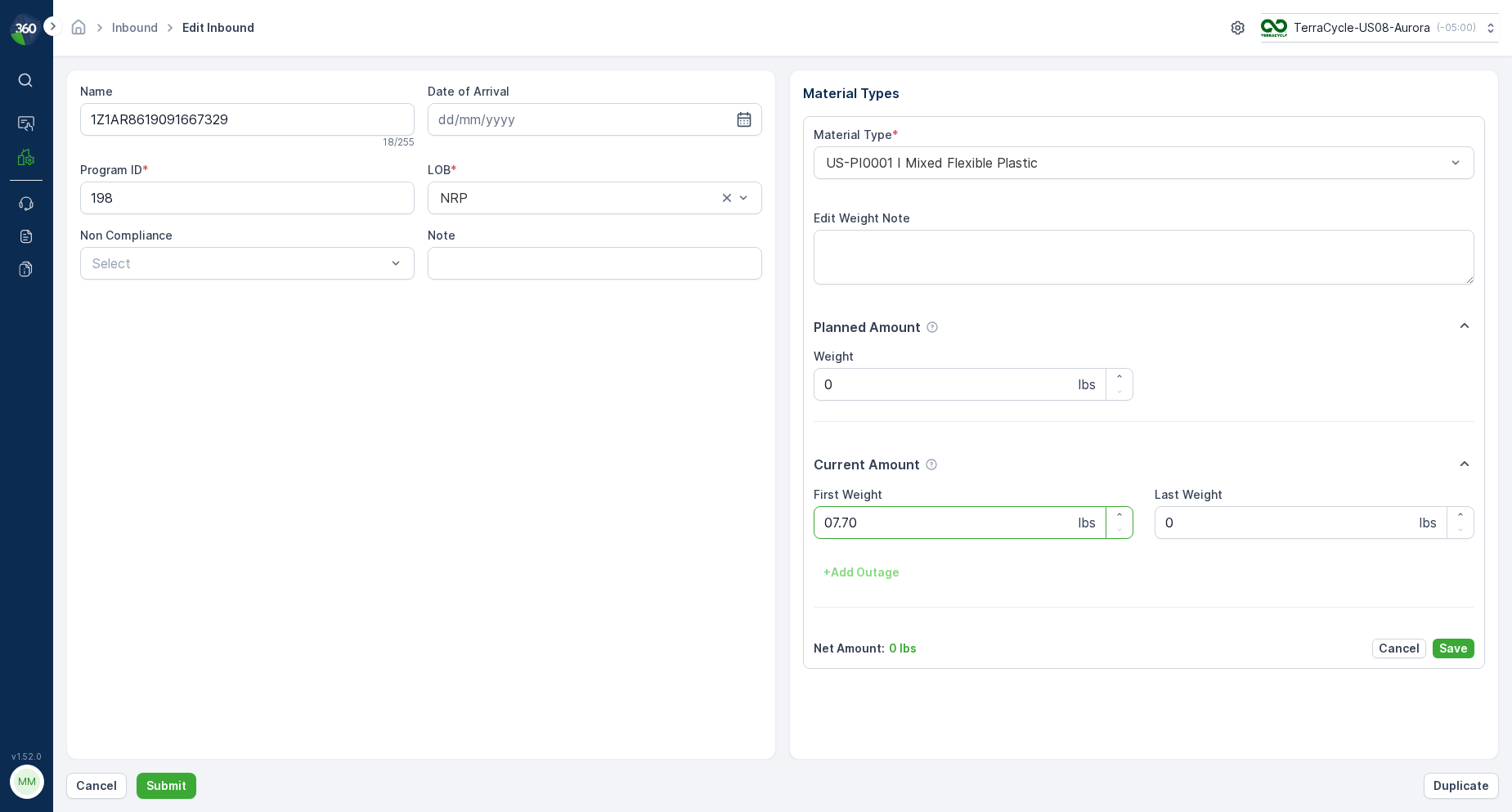
click at [137, 773] on button "Submit" at bounding box center [167, 785] width 59 height 26
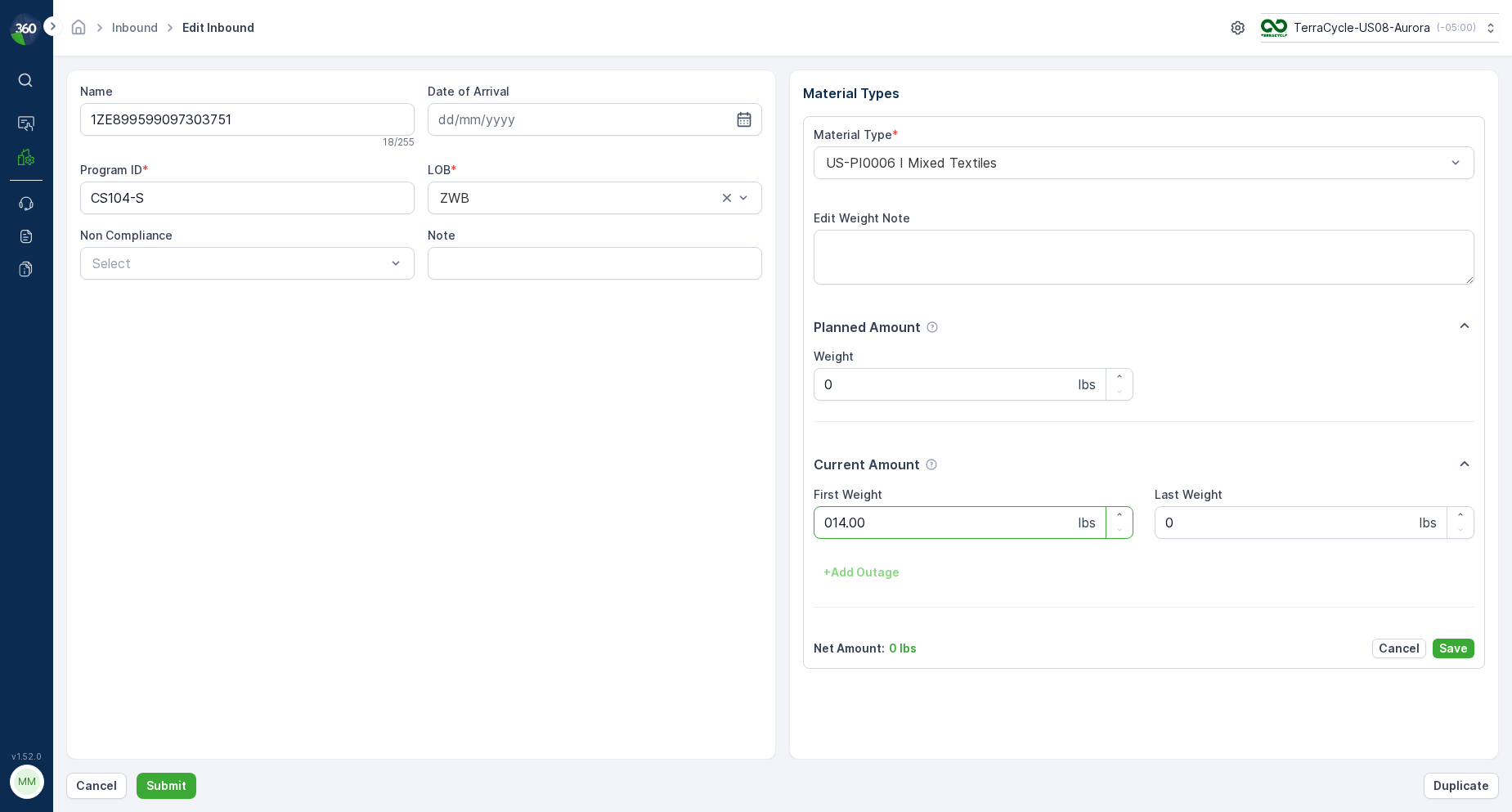
click at [137, 773] on button "Submit" at bounding box center [167, 785] width 59 height 26
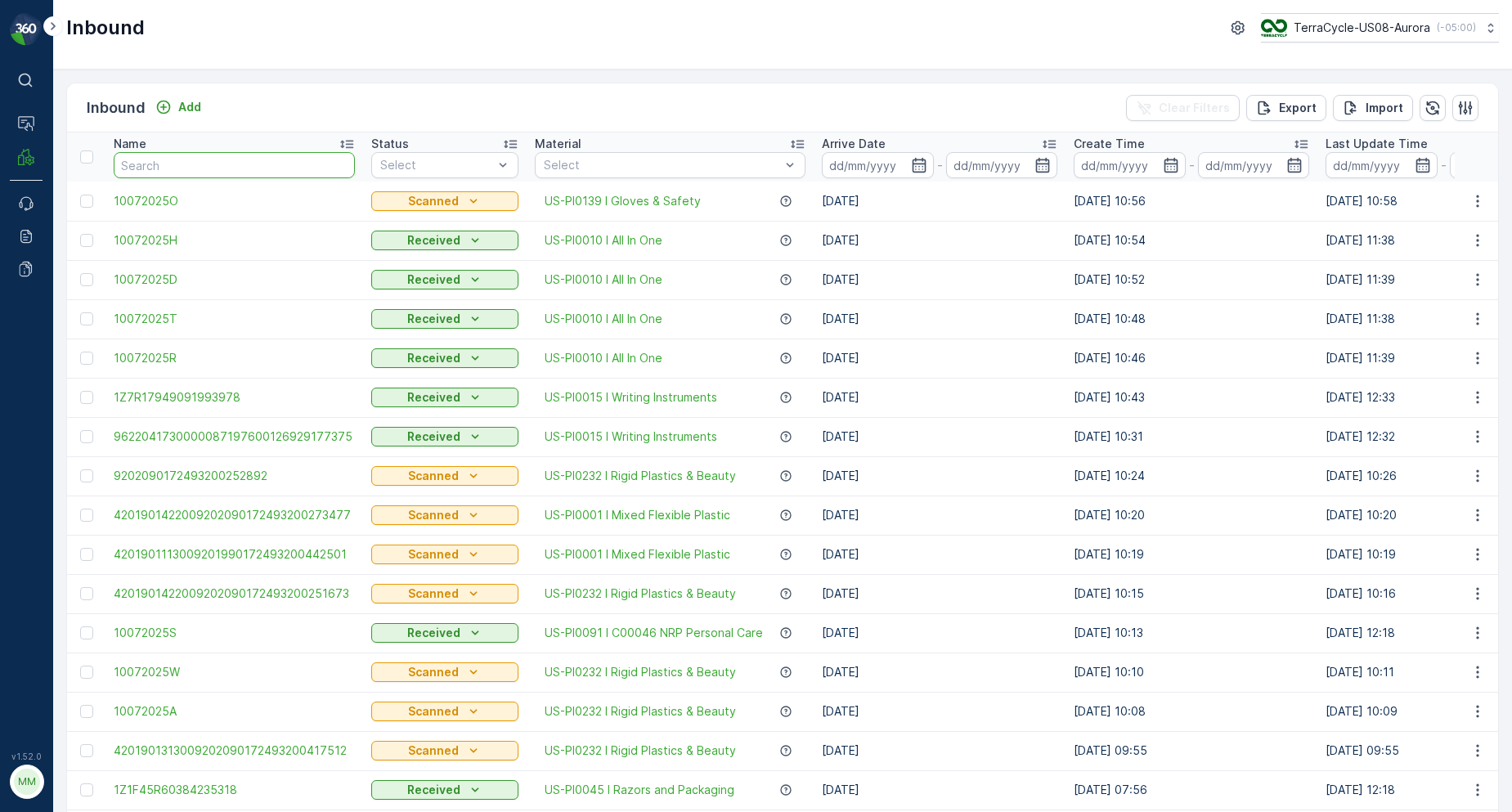
click at [244, 175] on input "text" at bounding box center [235, 165] width 241 height 26
type input "07278499"
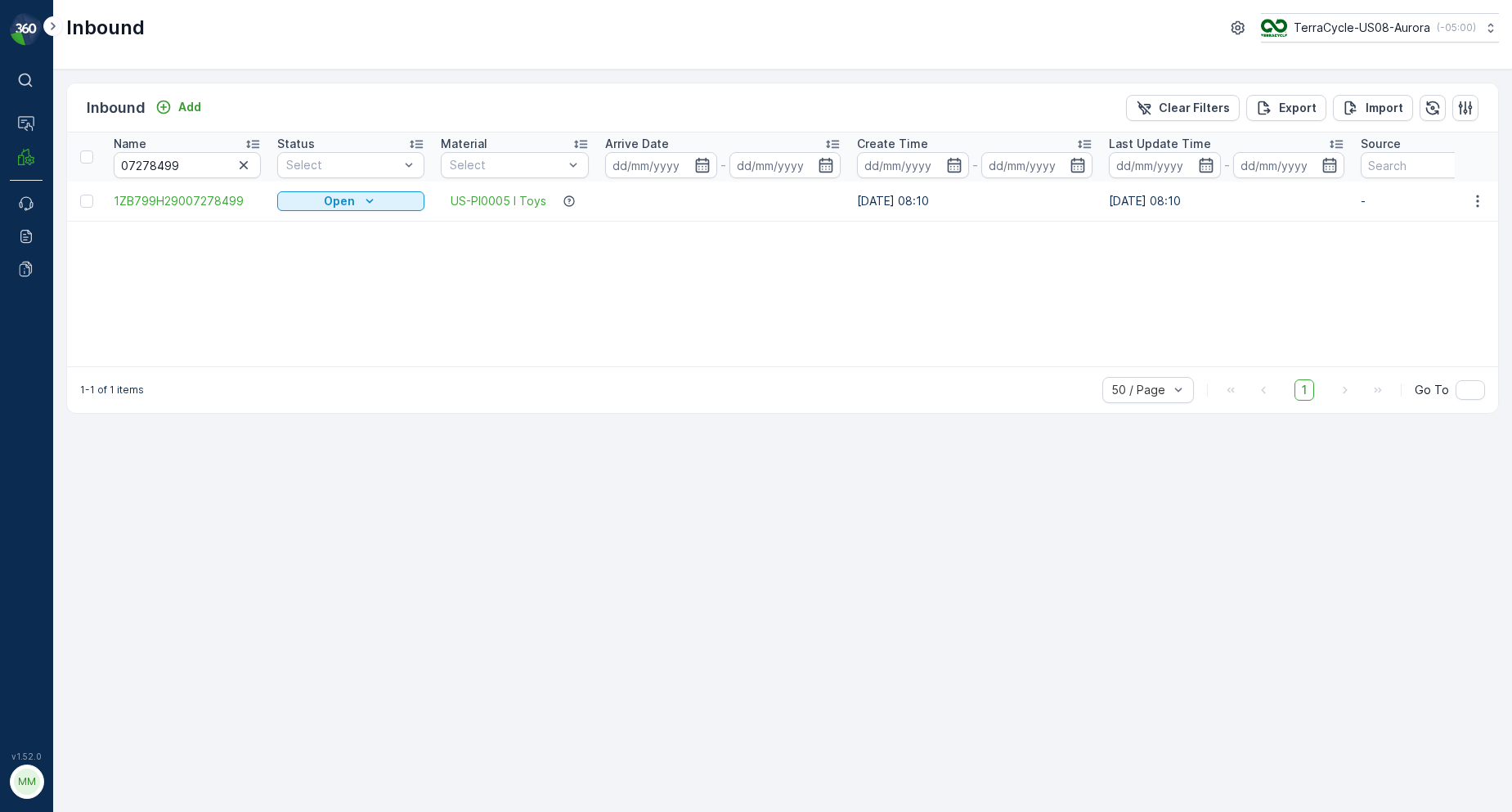
click at [85, 208] on td at bounding box center [86, 200] width 38 height 39
click at [90, 203] on div at bounding box center [87, 201] width 13 height 13
click at [80, 195] on input "checkbox" at bounding box center [80, 195] width 0 height 0
click at [1333, 115] on p "Print QR" at bounding box center [1323, 107] width 49 height 16
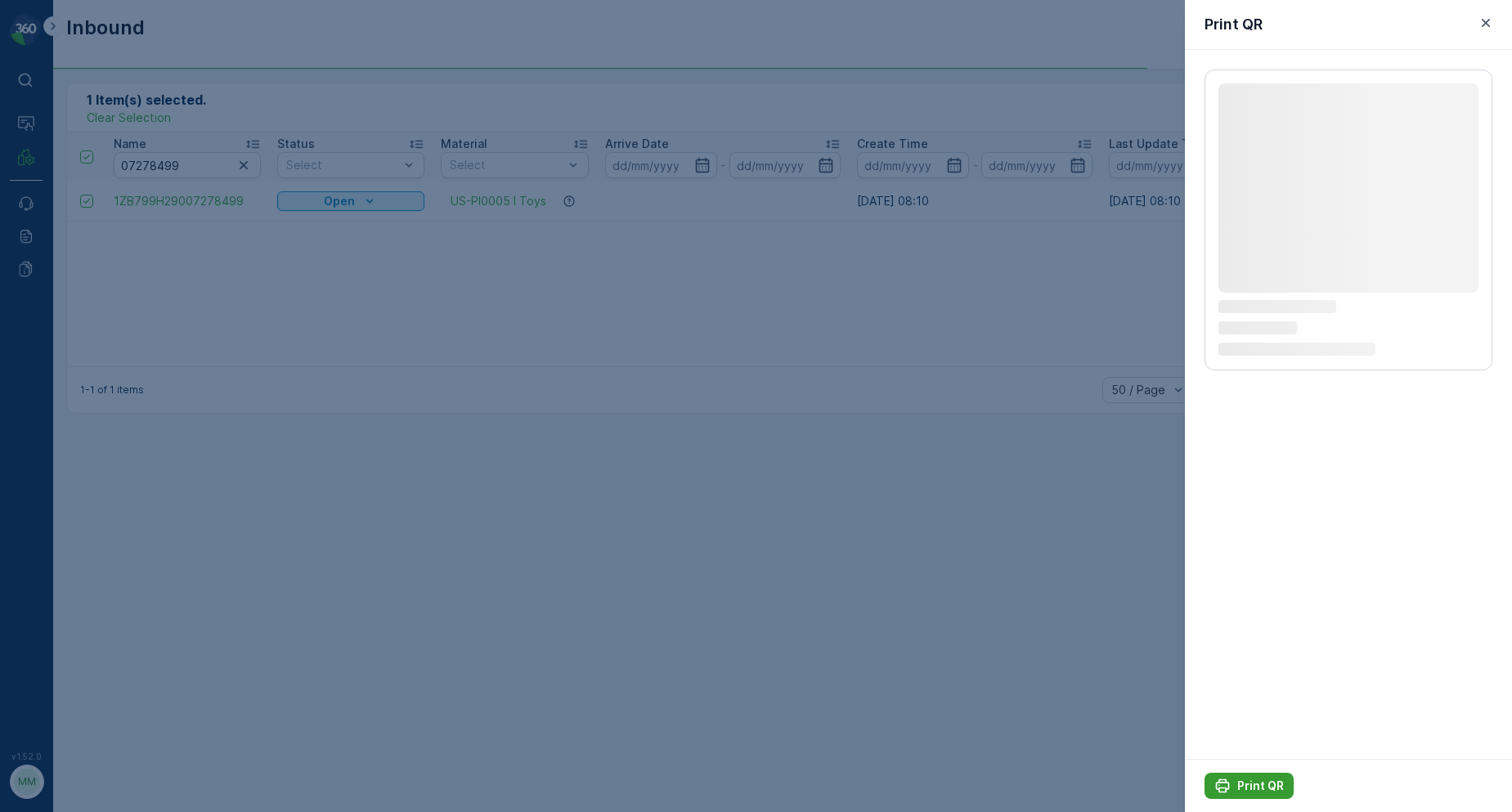
click at [1242, 780] on p "Print QR" at bounding box center [1260, 786] width 47 height 16
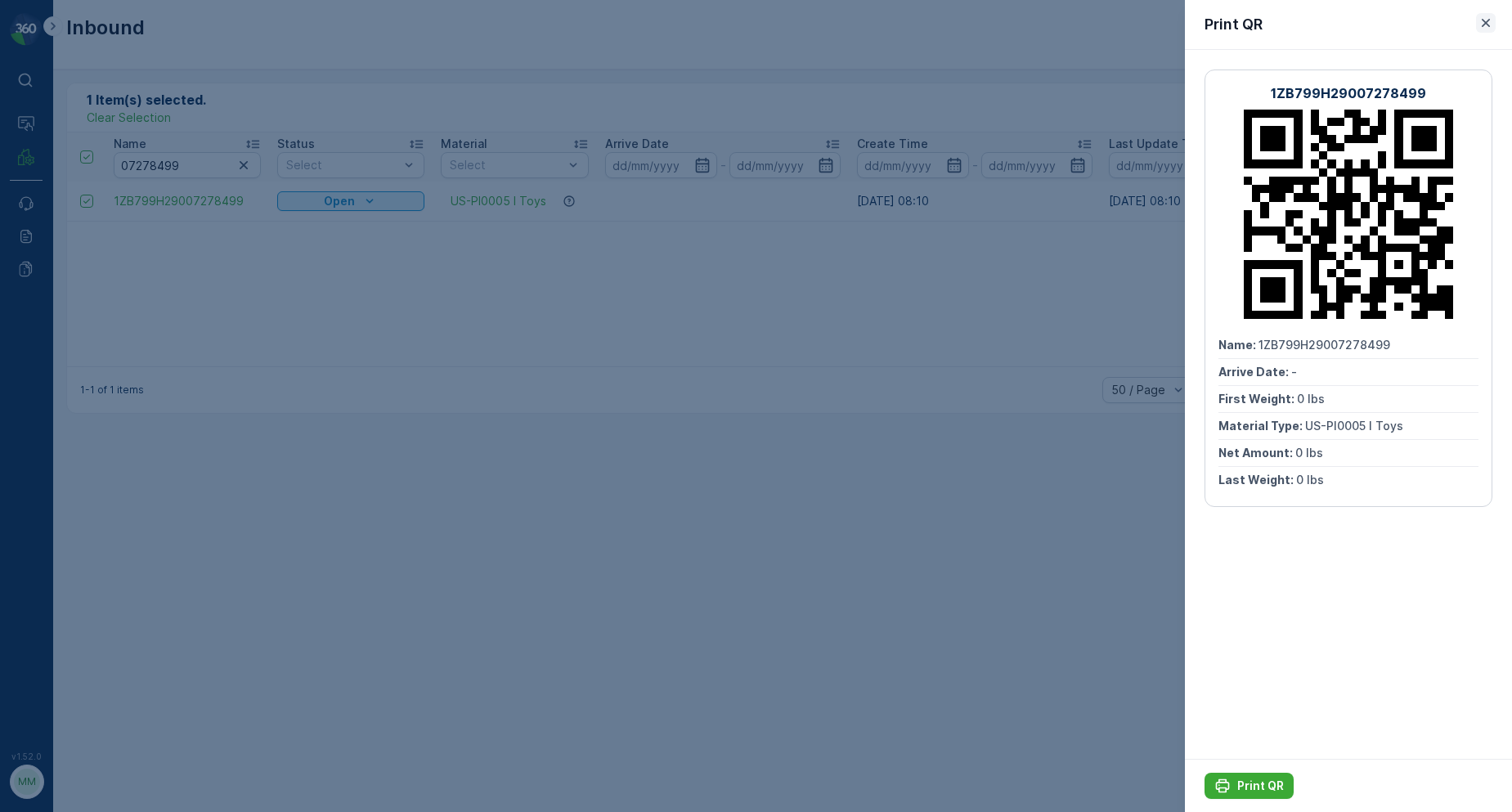
click at [1487, 22] on icon "button" at bounding box center [1485, 23] width 9 height 9
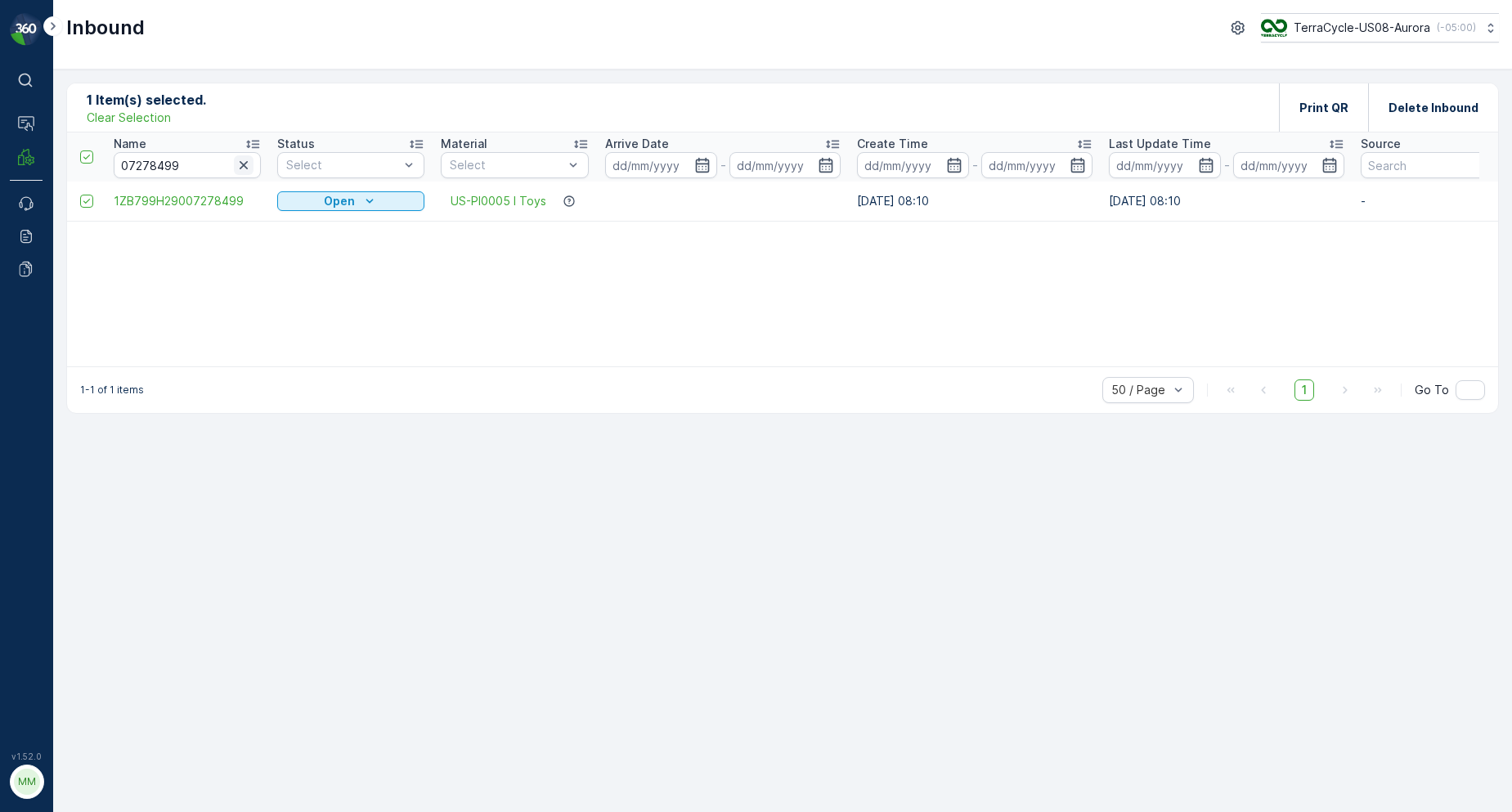
click at [250, 163] on icon "button" at bounding box center [243, 165] width 16 height 16
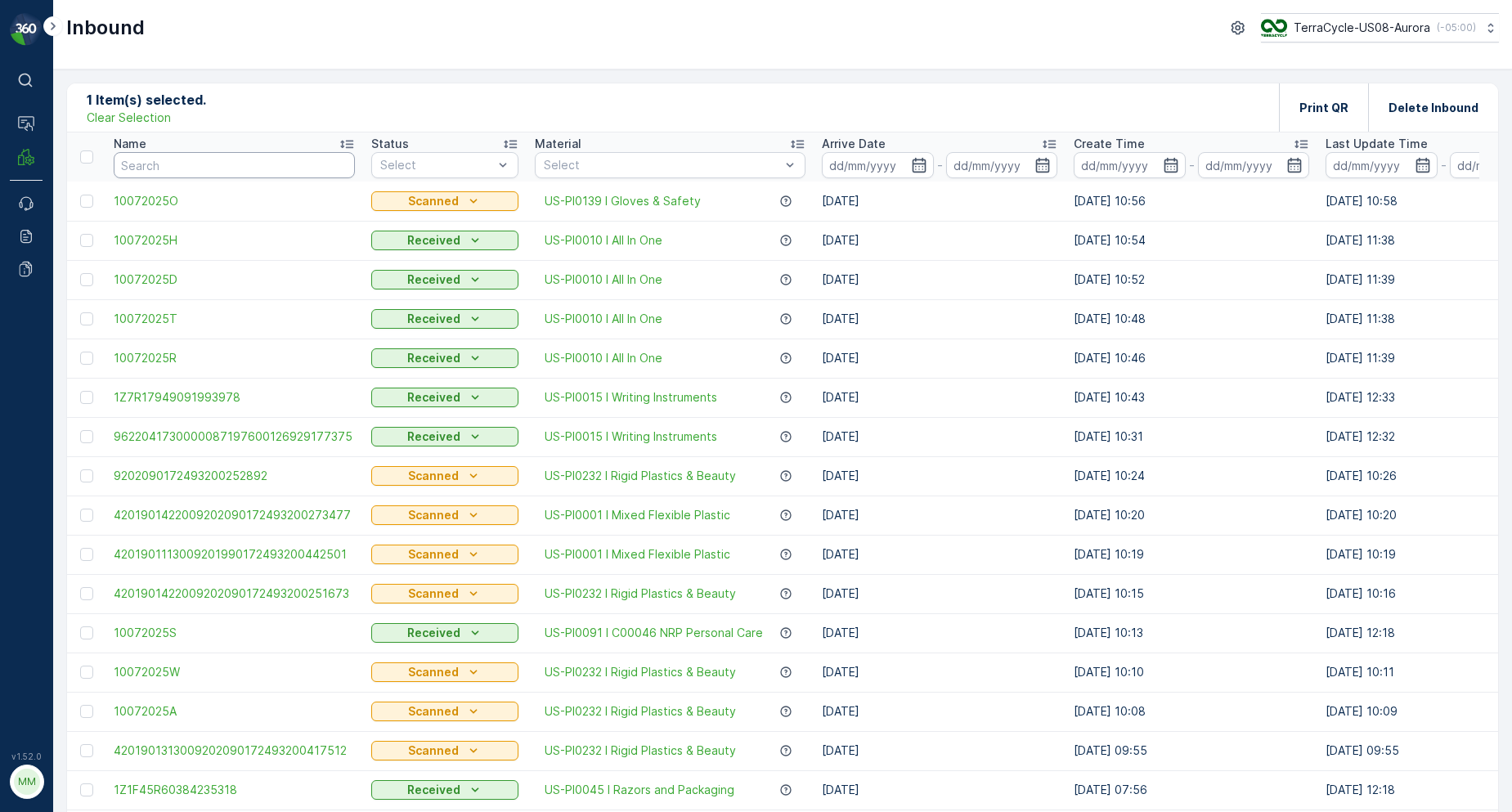
click at [244, 171] on input "text" at bounding box center [235, 165] width 241 height 26
type input "0"
type input "0727"
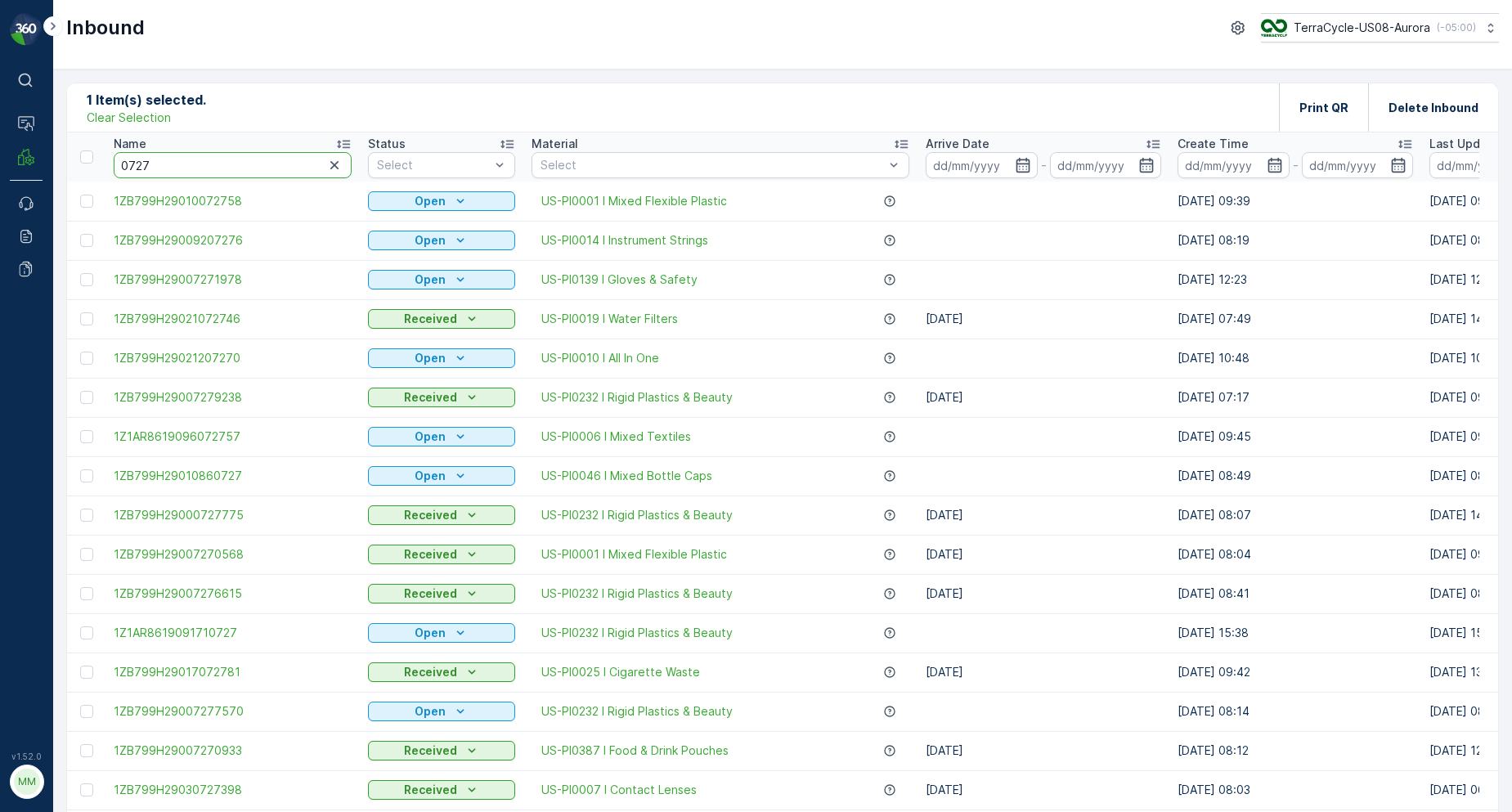
click at [295, 174] on input "0727" at bounding box center [233, 165] width 238 height 26
type input "07278499"
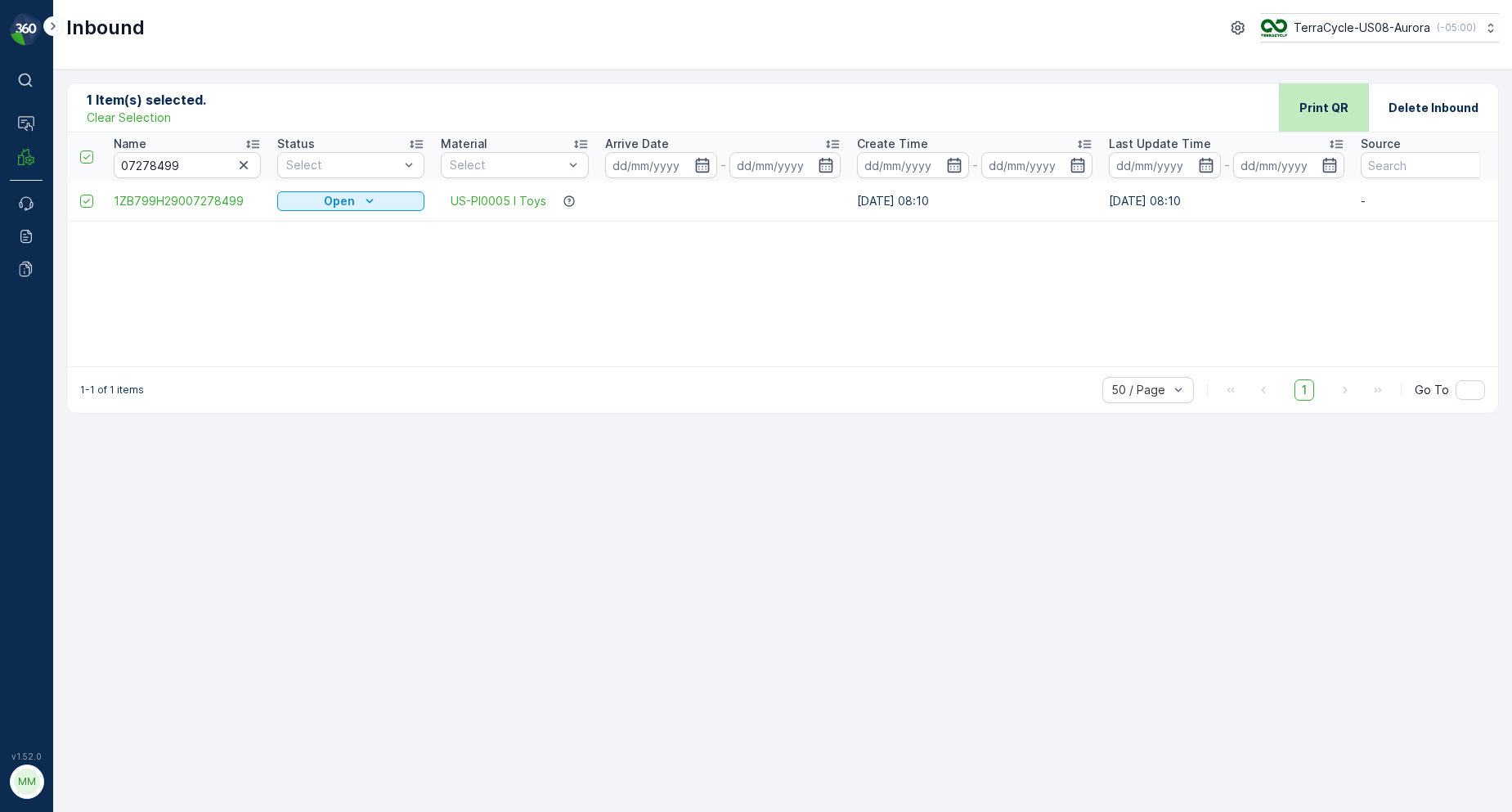
click at [1346, 93] on div "Print QR" at bounding box center [1323, 107] width 49 height 48
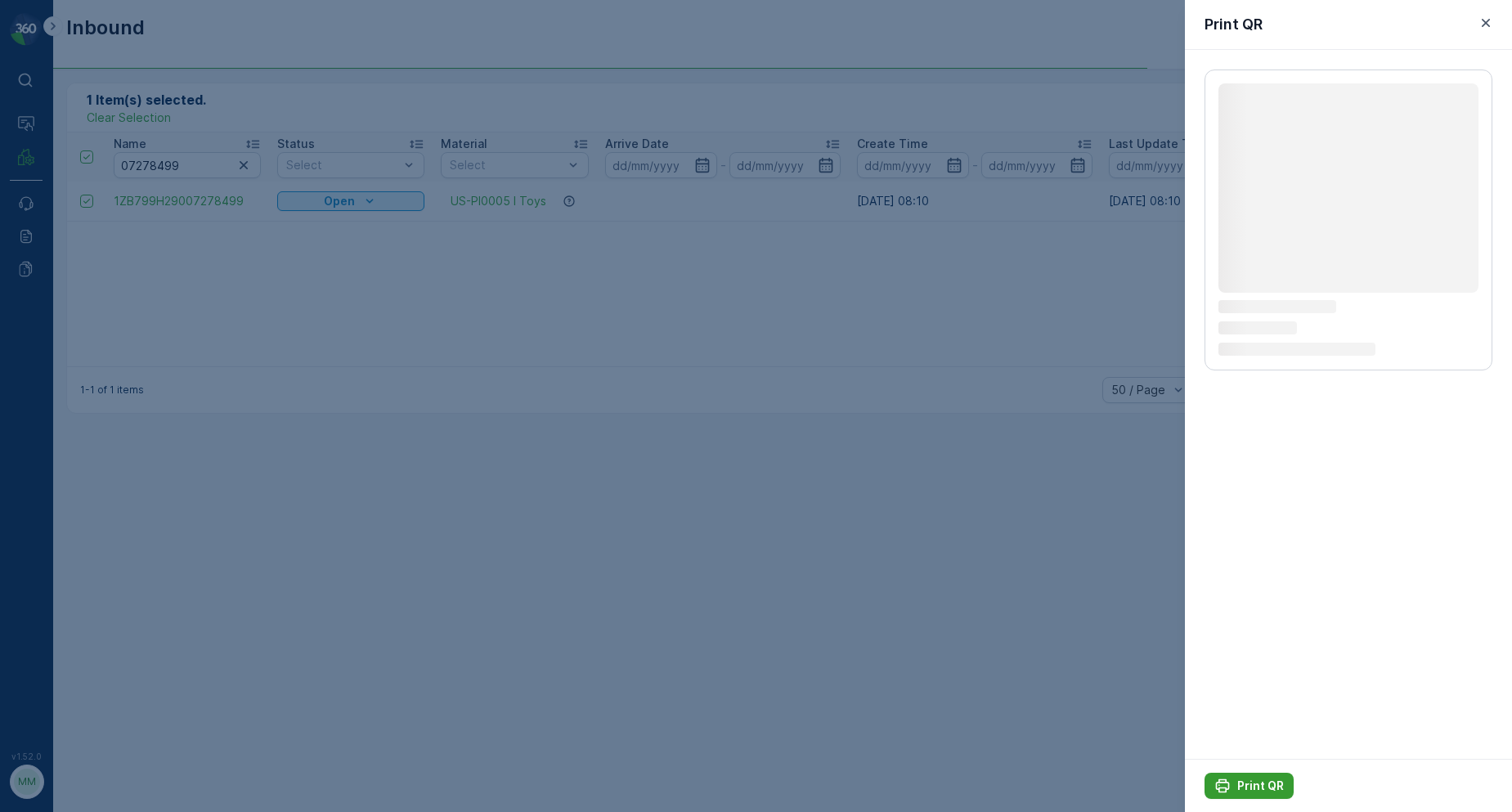
click at [1263, 785] on p "Print QR" at bounding box center [1260, 786] width 47 height 16
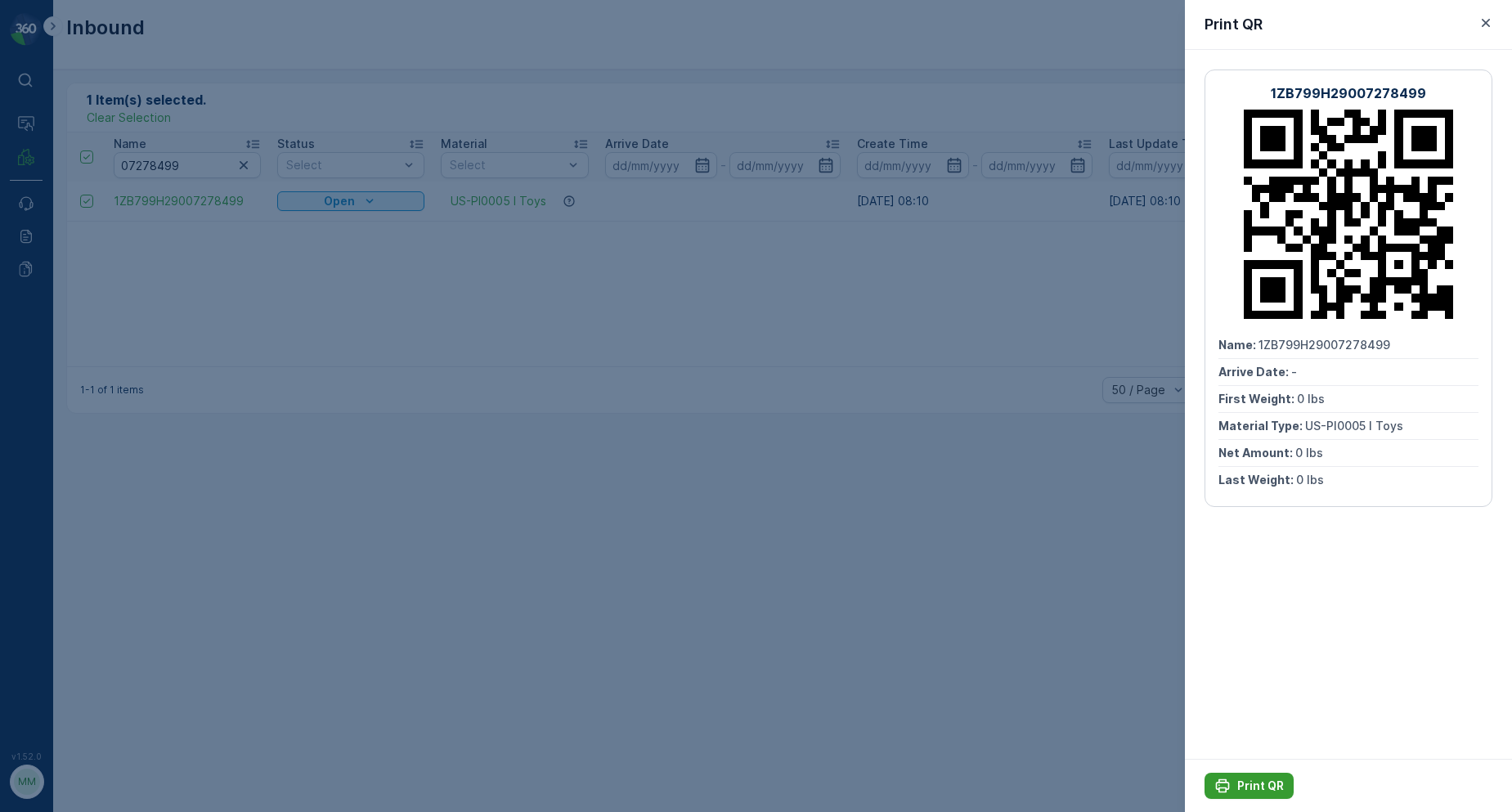
click at [1230, 791] on div "Print QR" at bounding box center [1249, 786] width 70 height 16
click at [1482, 19] on icon "button" at bounding box center [1485, 22] width 16 height 16
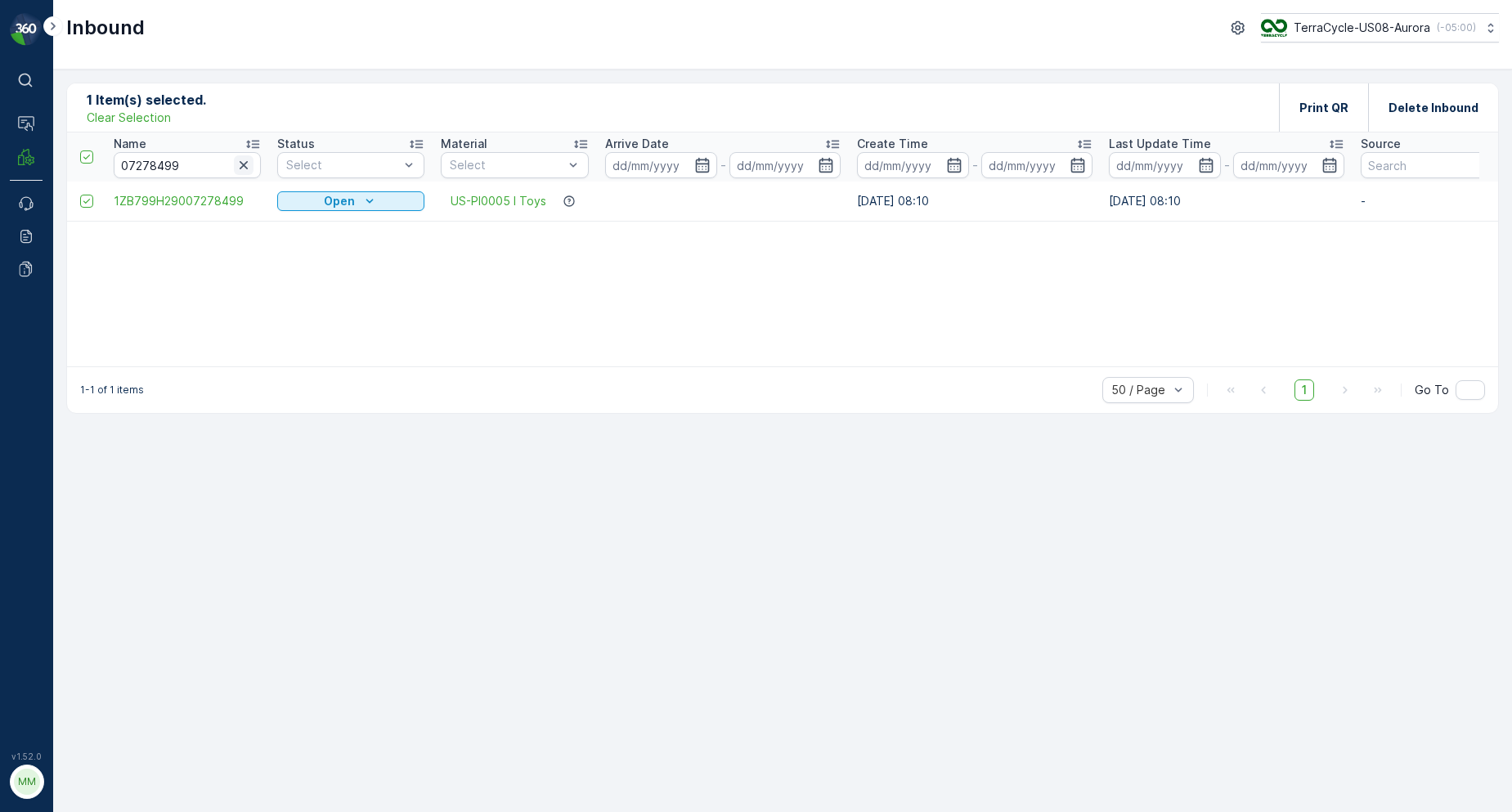
click at [240, 169] on icon "button" at bounding box center [243, 165] width 16 height 16
click at [212, 169] on input "text" at bounding box center [188, 165] width 148 height 26
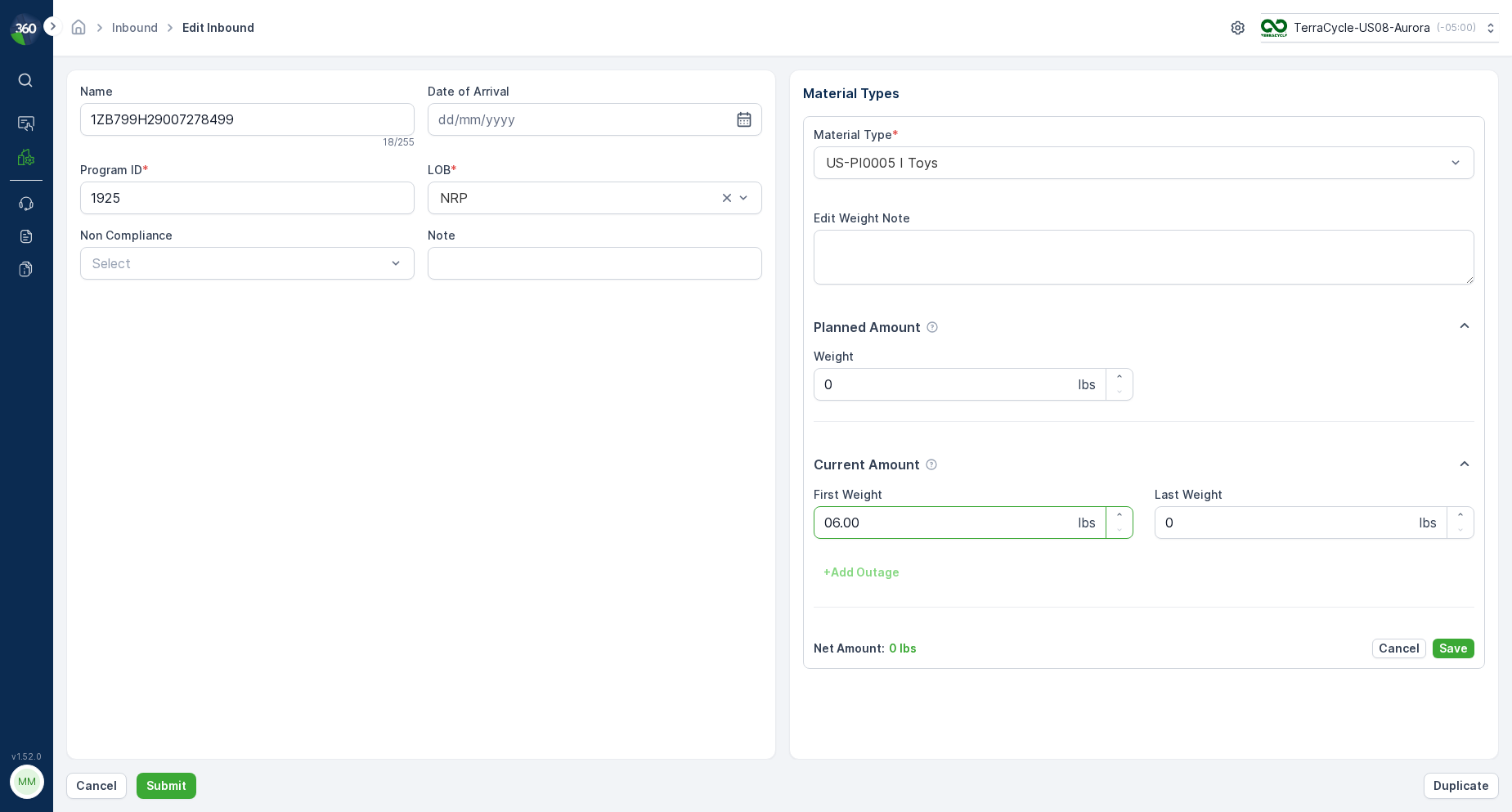
click at [137, 773] on button "Submit" at bounding box center [167, 785] width 59 height 26
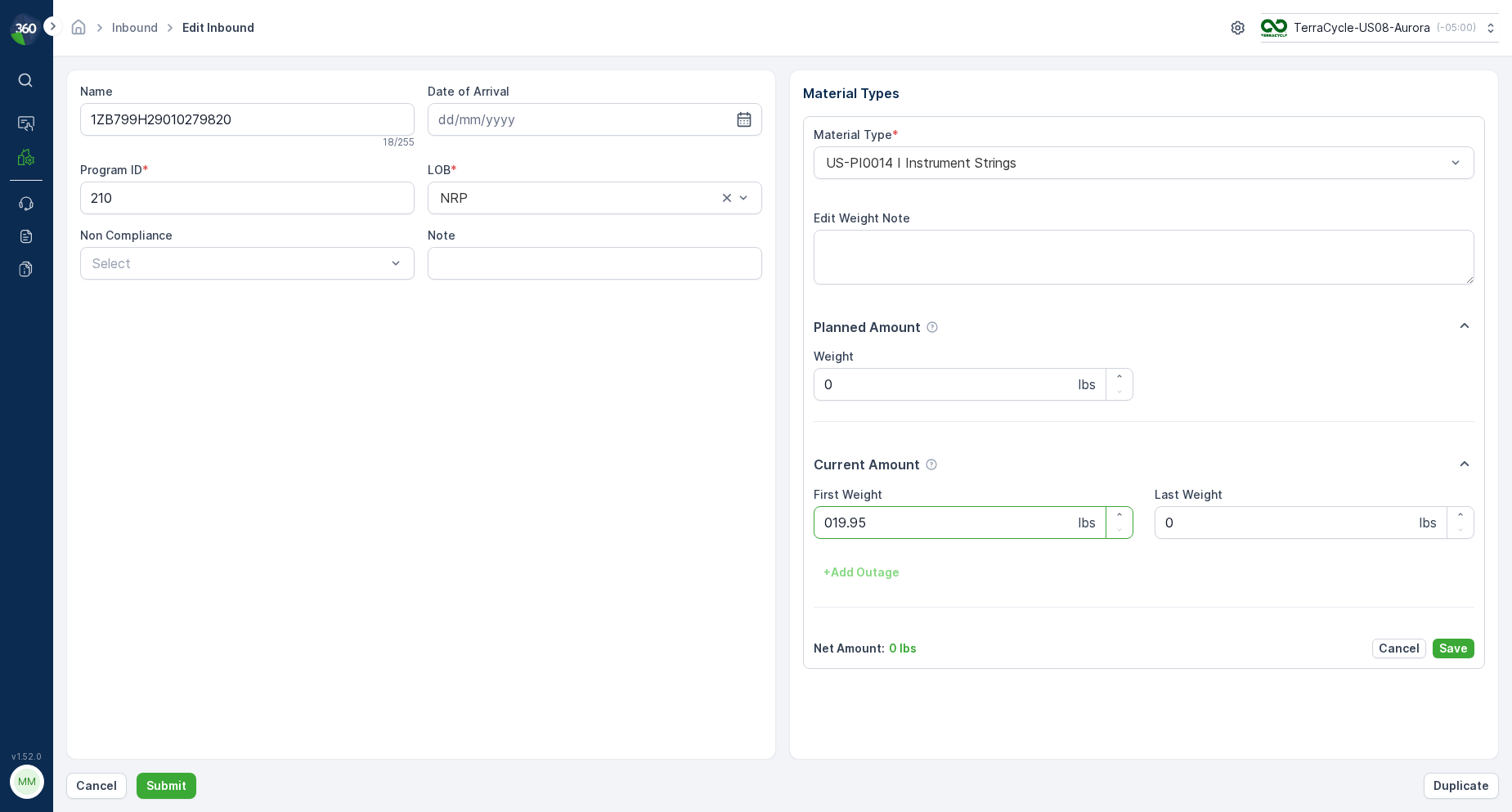
click at [137, 773] on button "Submit" at bounding box center [167, 785] width 59 height 26
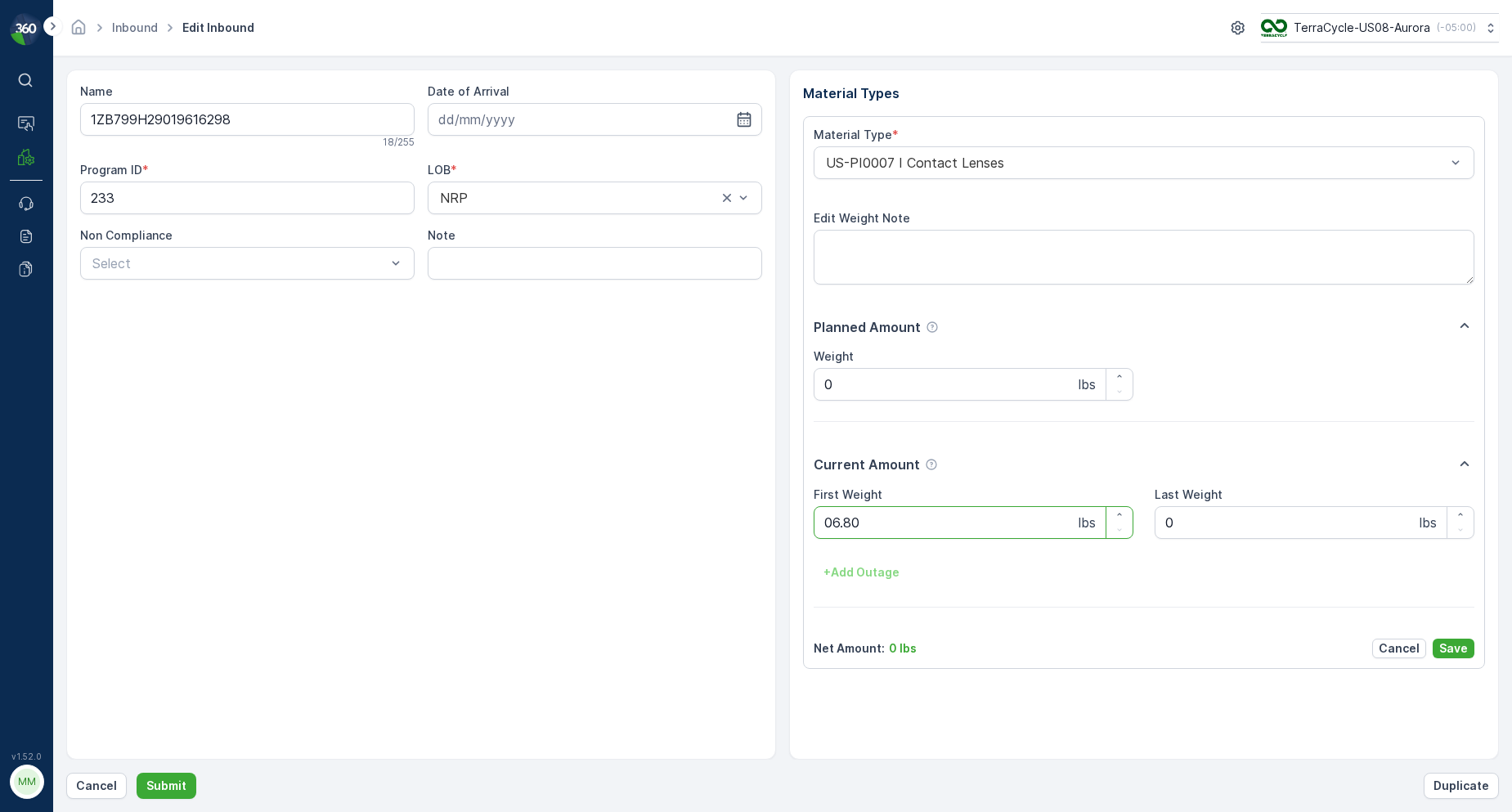
click at [137, 773] on button "Submit" at bounding box center [167, 785] width 59 height 26
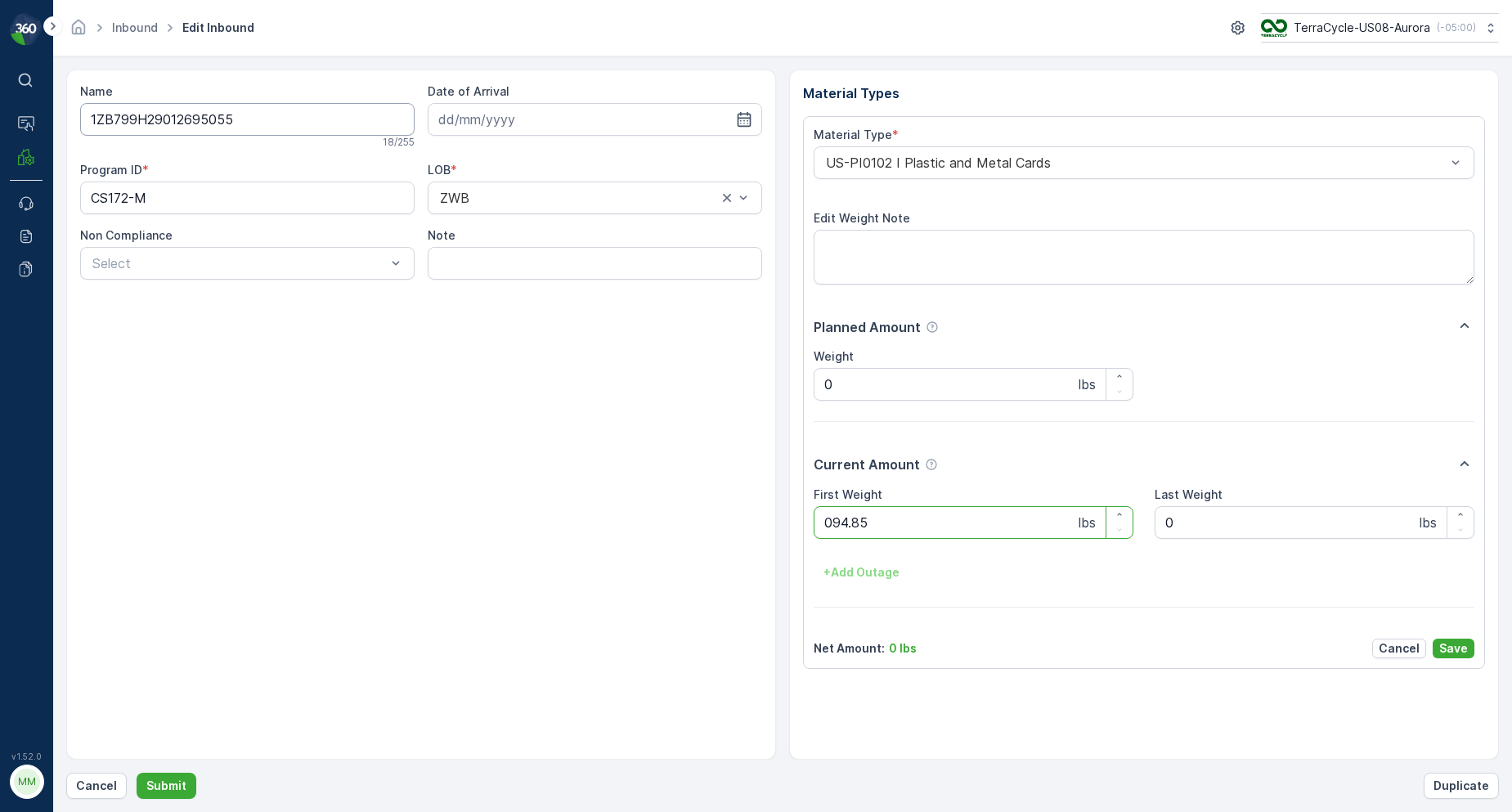
click at [137, 773] on button "Submit" at bounding box center [167, 785] width 59 height 26
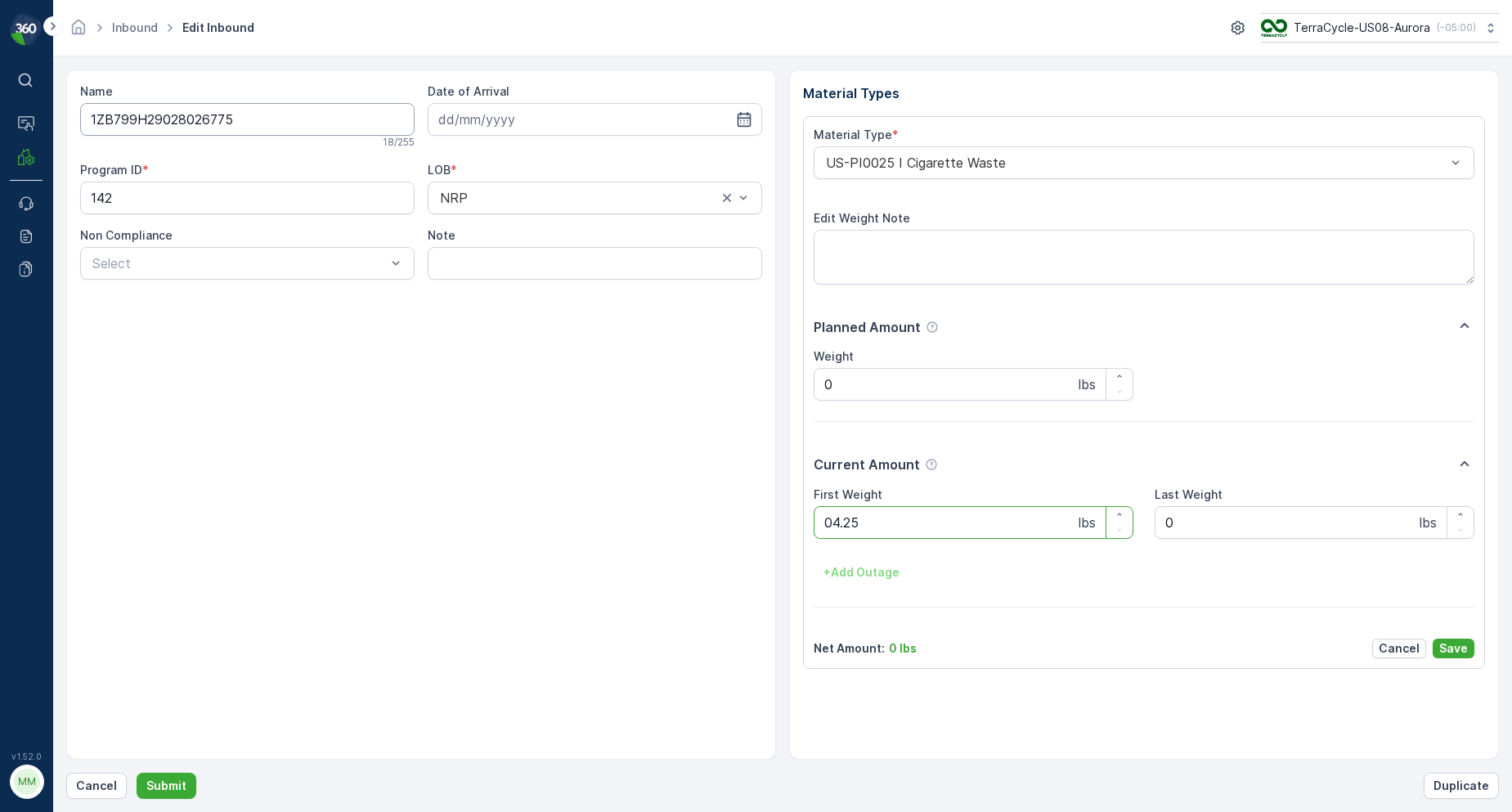
click at [137, 773] on button "Submit" at bounding box center [167, 785] width 59 height 26
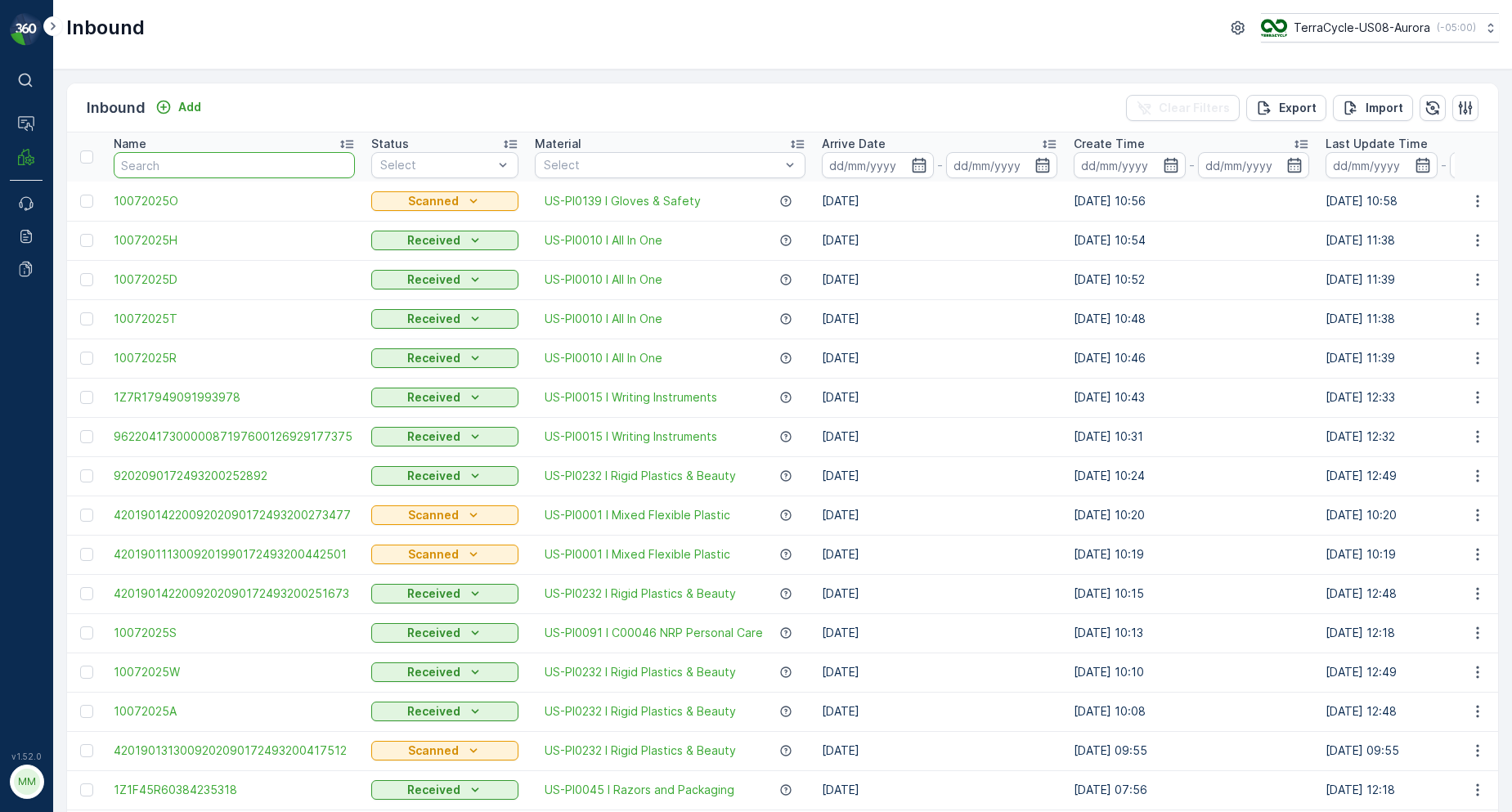
click at [292, 154] on input "text" at bounding box center [235, 165] width 241 height 26
type input "0"
type input "02885832"
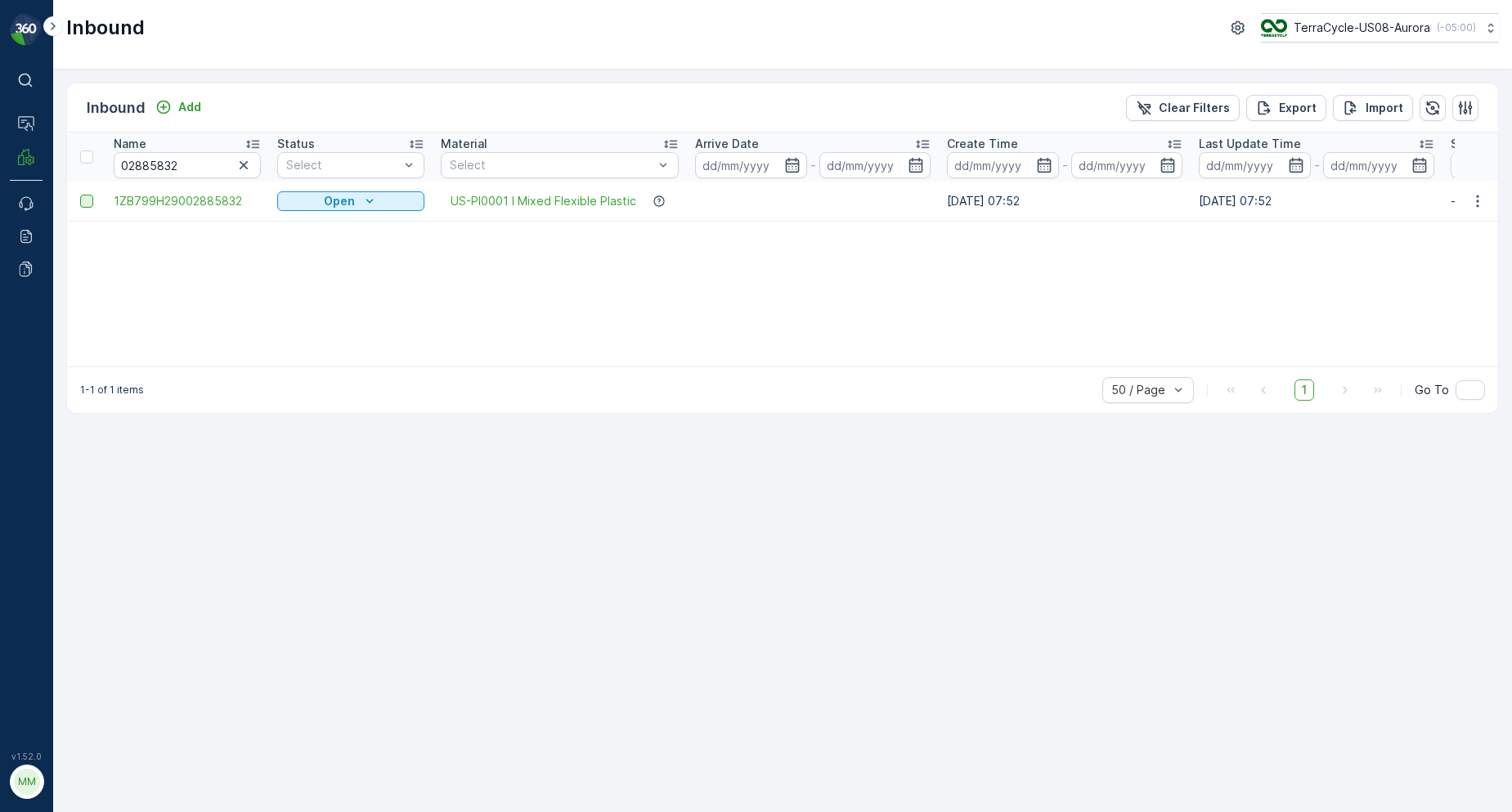
click at [92, 202] on div at bounding box center [87, 201] width 13 height 13
click at [80, 195] on input "checkbox" at bounding box center [80, 195] width 0 height 0
click at [1340, 117] on div "Print QR" at bounding box center [1323, 107] width 49 height 48
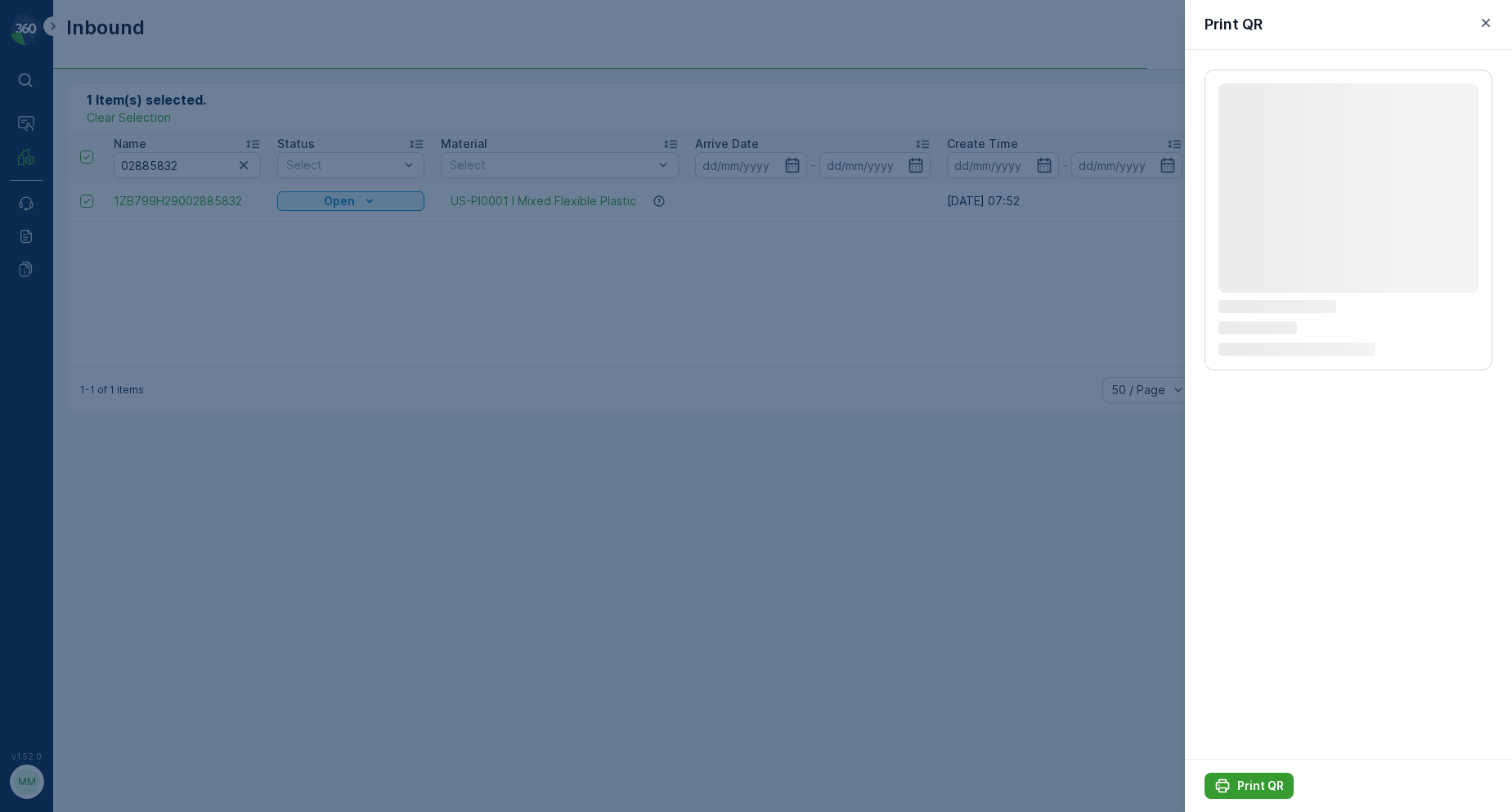
click at [1230, 794] on icon "Print QR" at bounding box center [1222, 786] width 16 height 16
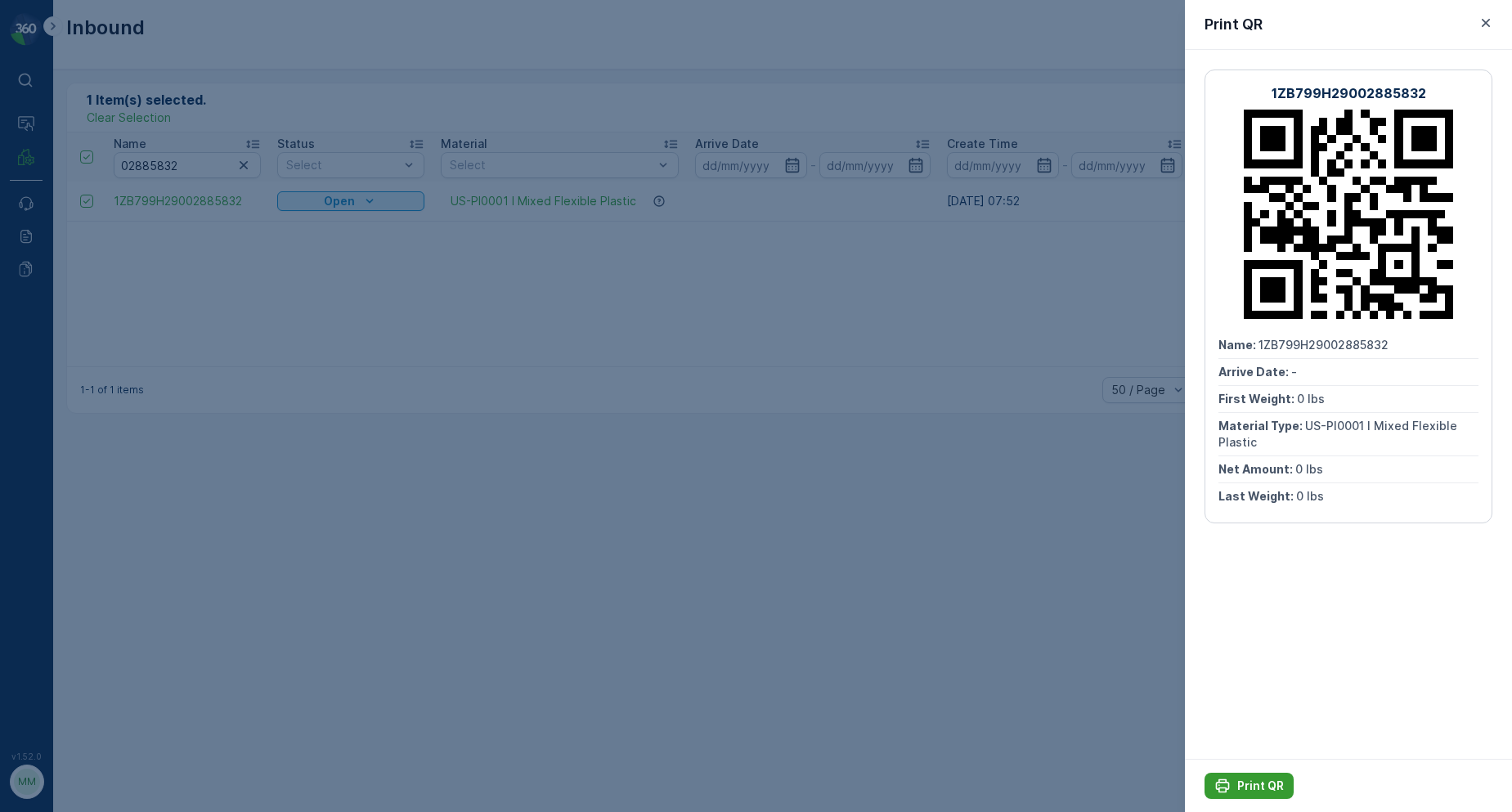
click at [1232, 789] on div "Print QR" at bounding box center [1249, 786] width 70 height 16
click at [1490, 16] on icon "button" at bounding box center [1485, 22] width 16 height 16
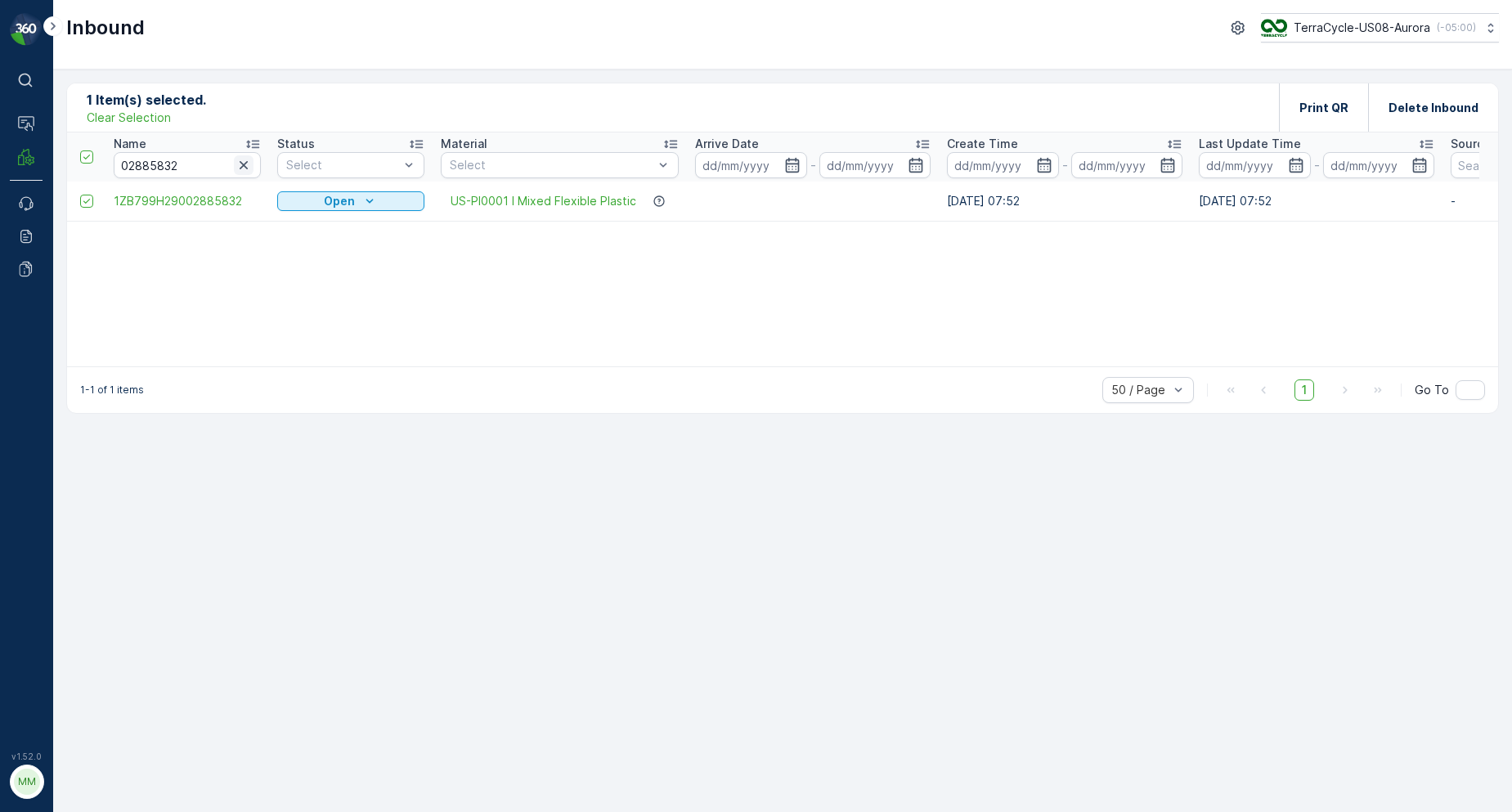
click at [239, 164] on icon "button" at bounding box center [243, 165] width 16 height 16
click at [172, 168] on input "text" at bounding box center [188, 165] width 148 height 26
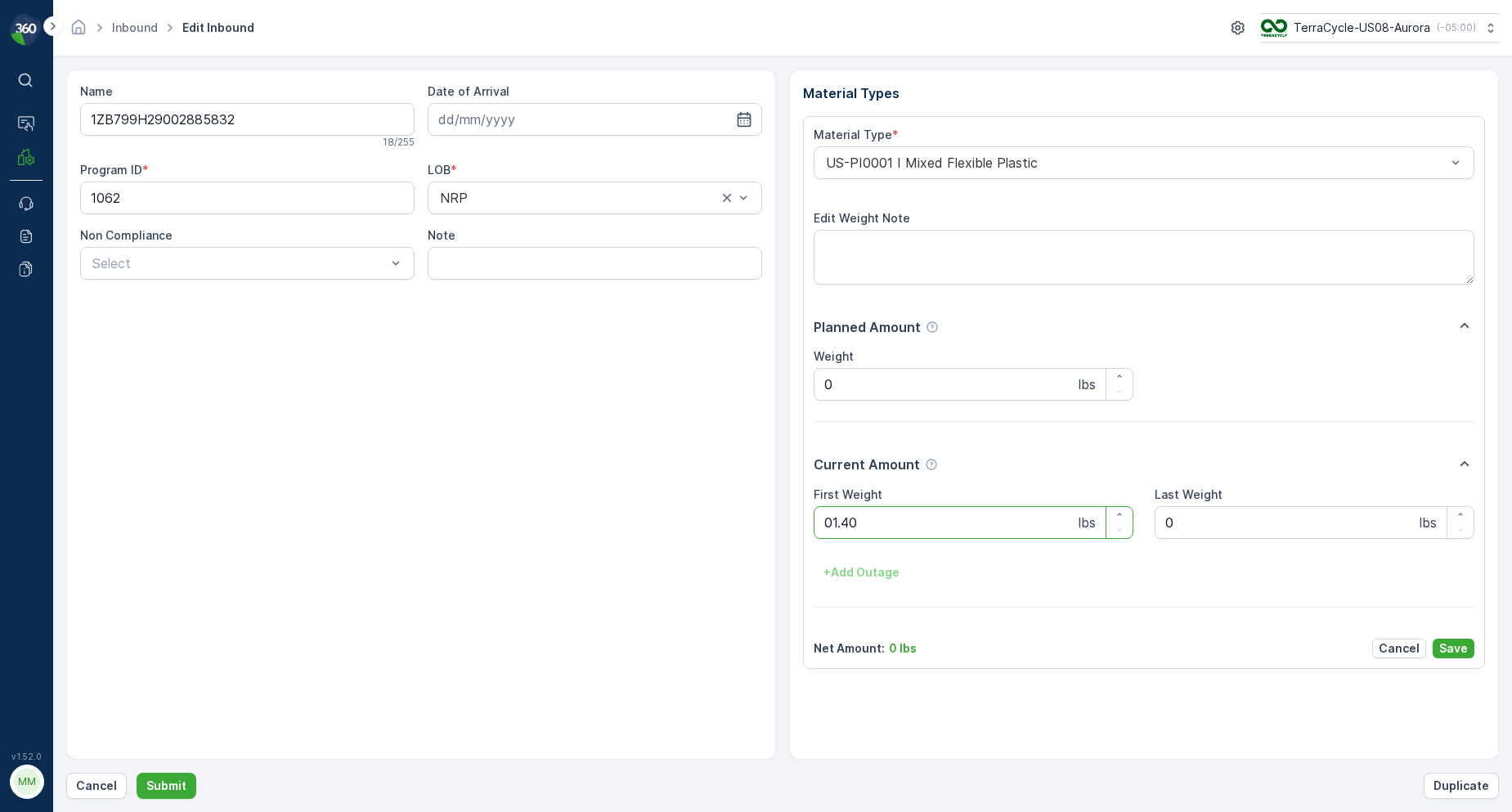
click at [137, 773] on button "Submit" at bounding box center [167, 785] width 59 height 26
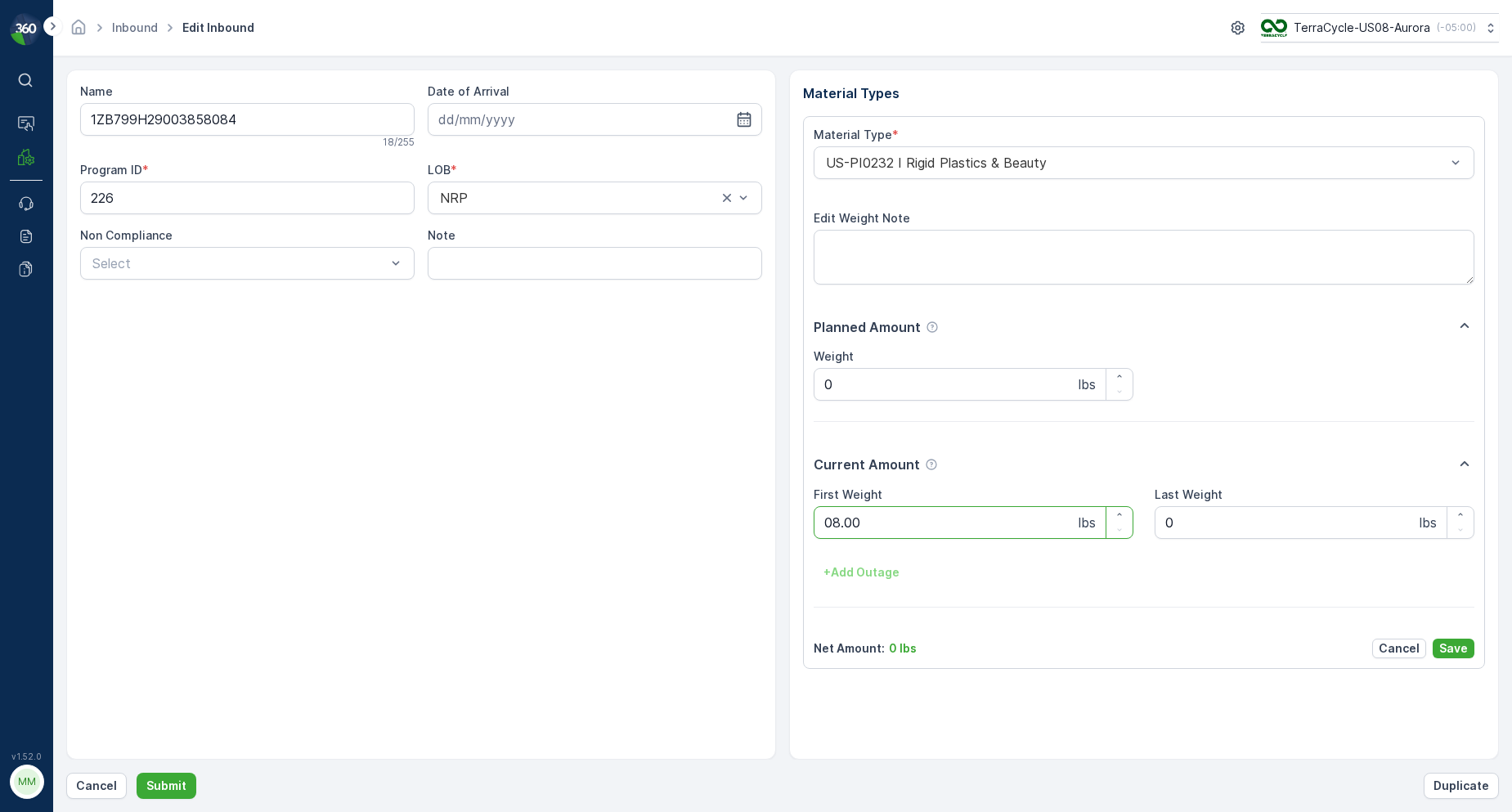
click at [137, 773] on button "Submit" at bounding box center [167, 785] width 59 height 26
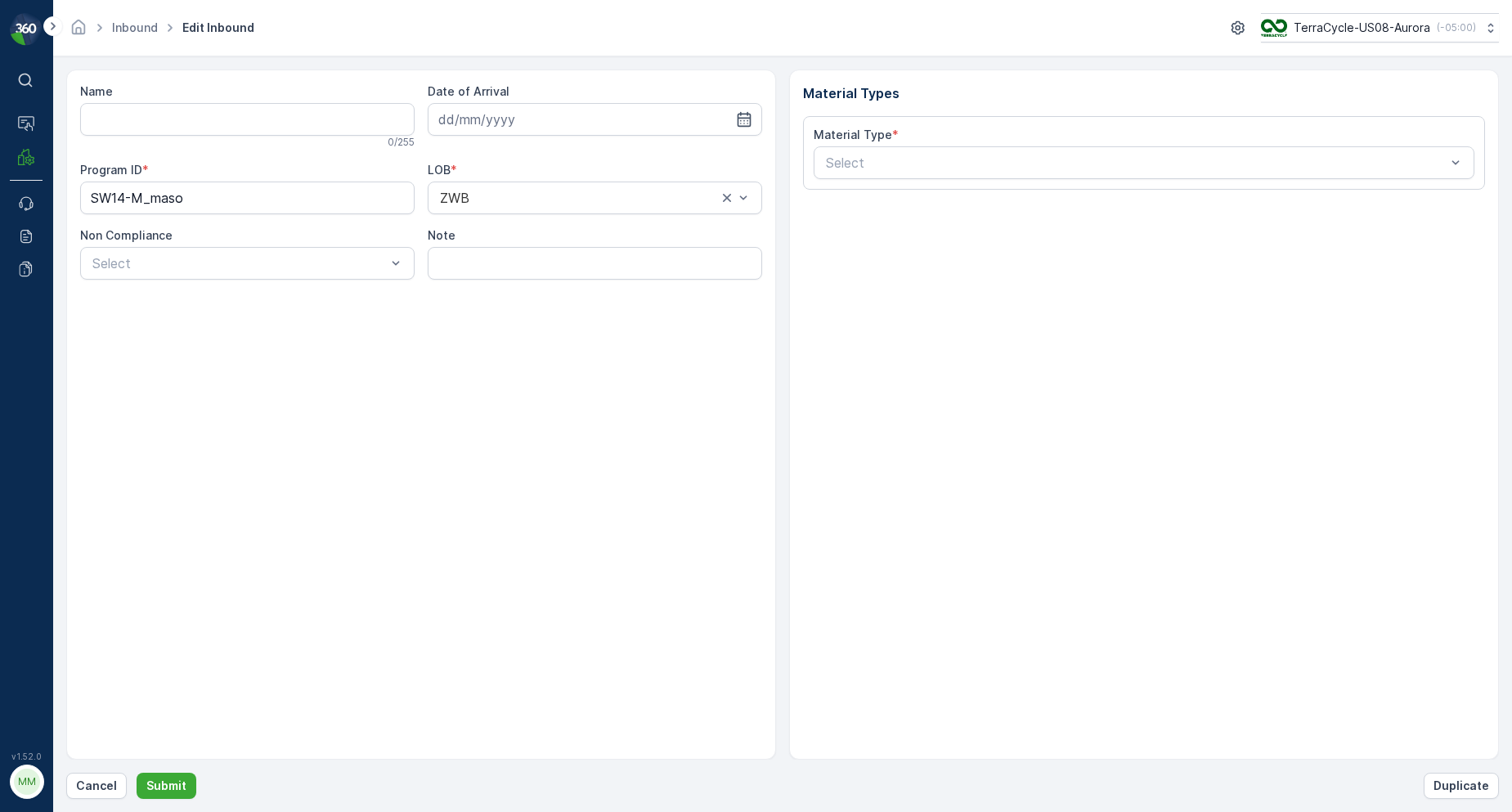
type input "1ZB799H29021490571"
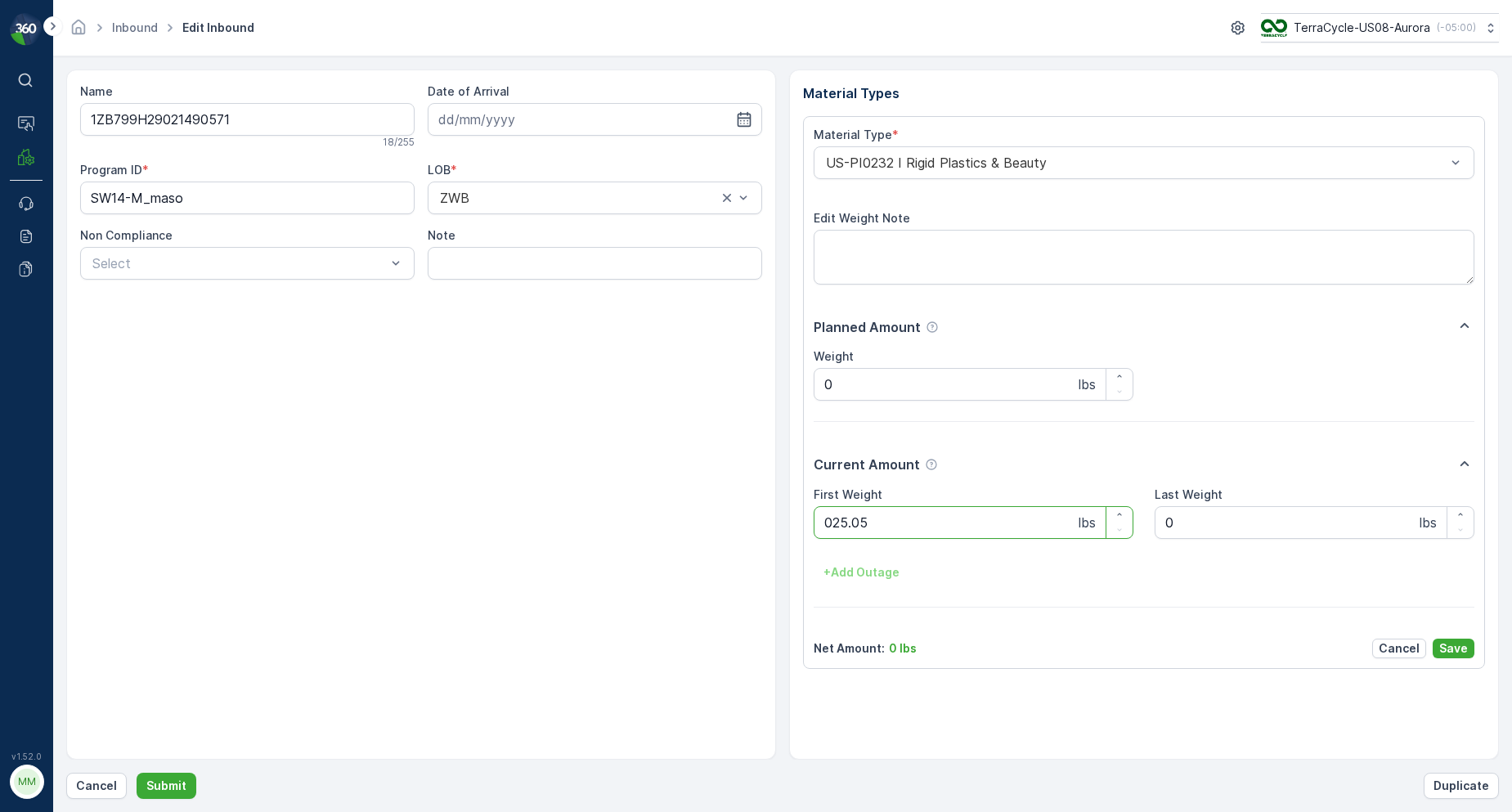
click at [137, 773] on button "Submit" at bounding box center [167, 785] width 59 height 26
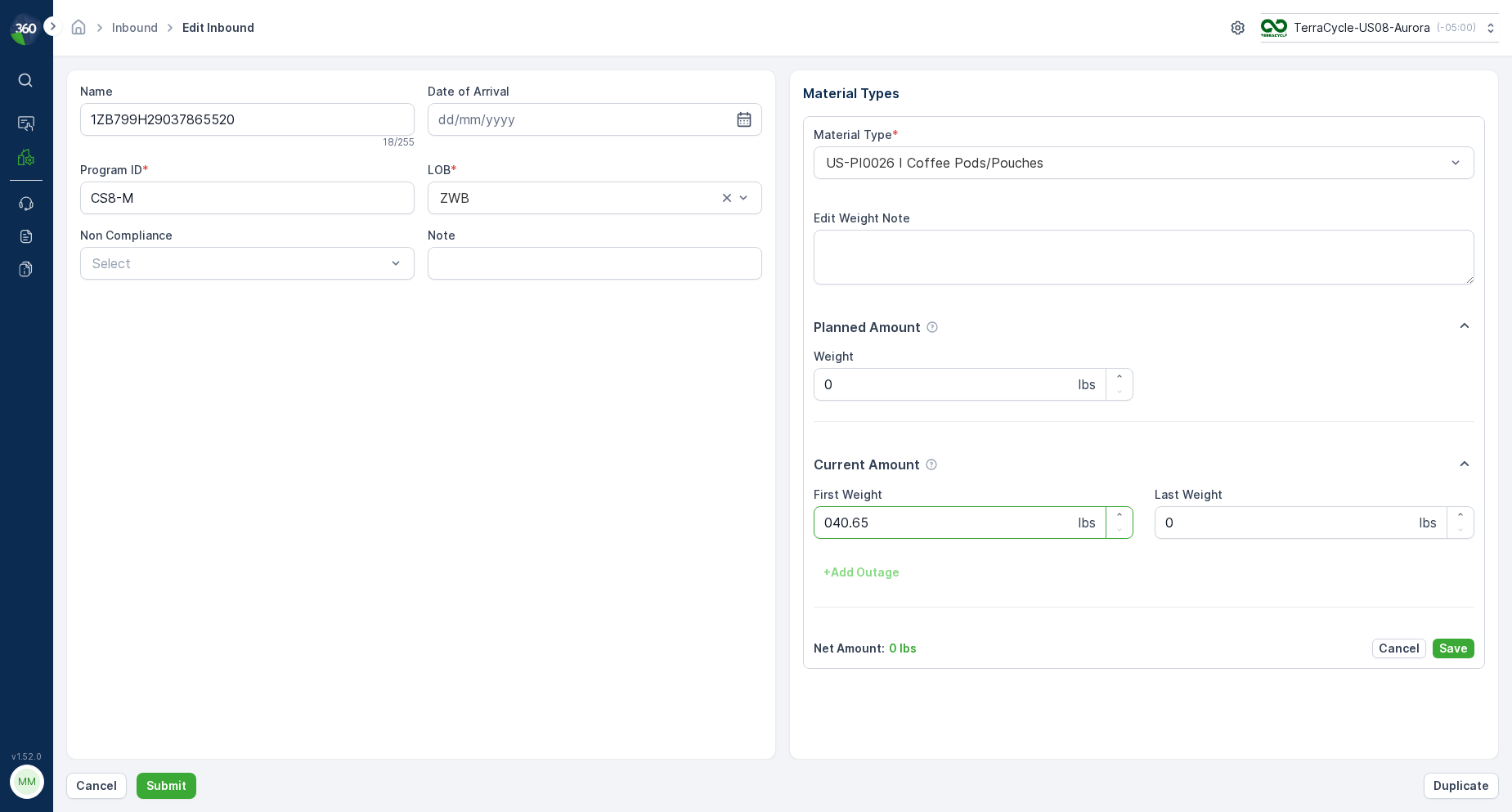
click at [137, 773] on button "Submit" at bounding box center [167, 785] width 59 height 26
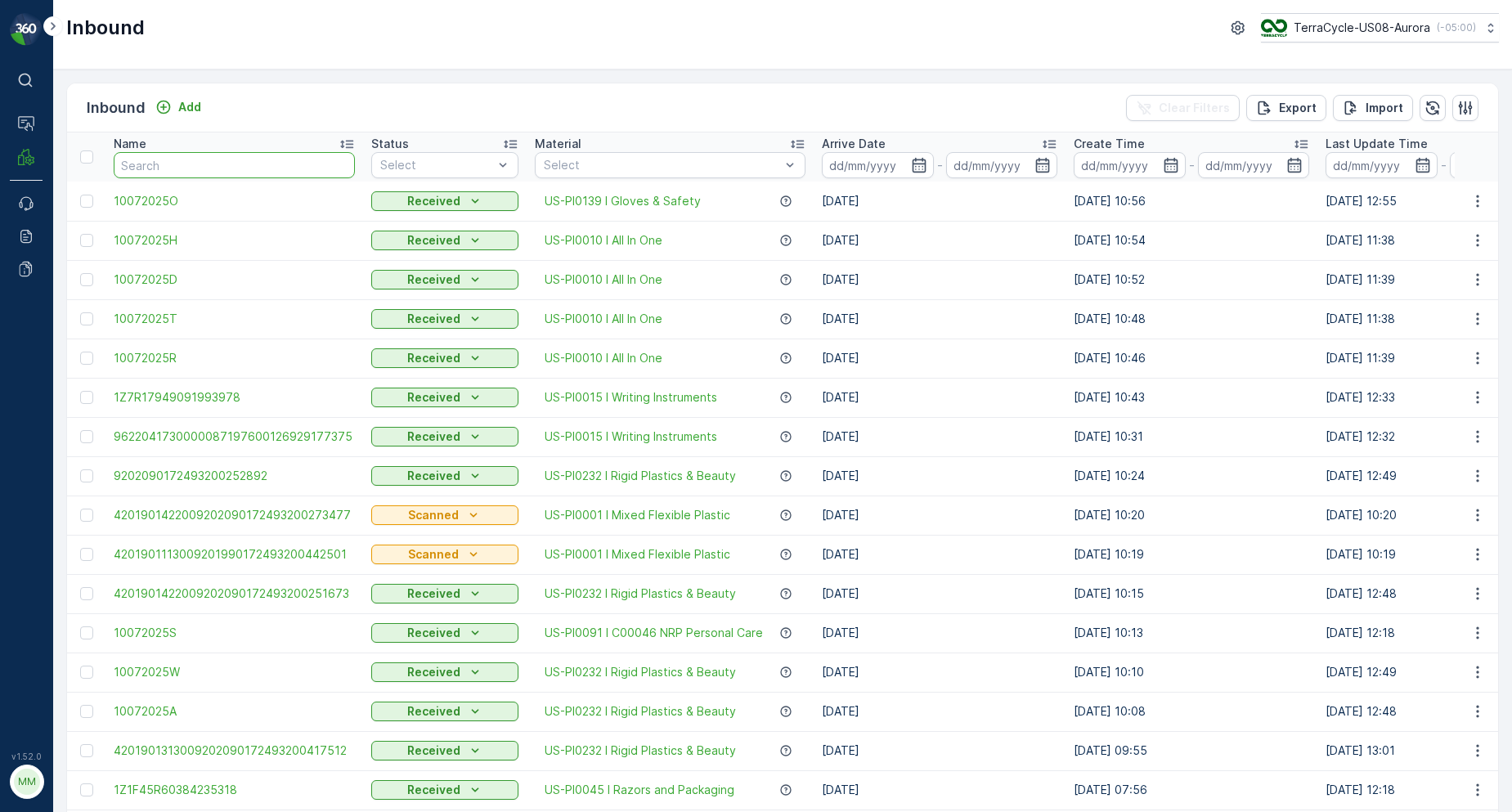
click at [205, 163] on input "text" at bounding box center [235, 165] width 241 height 26
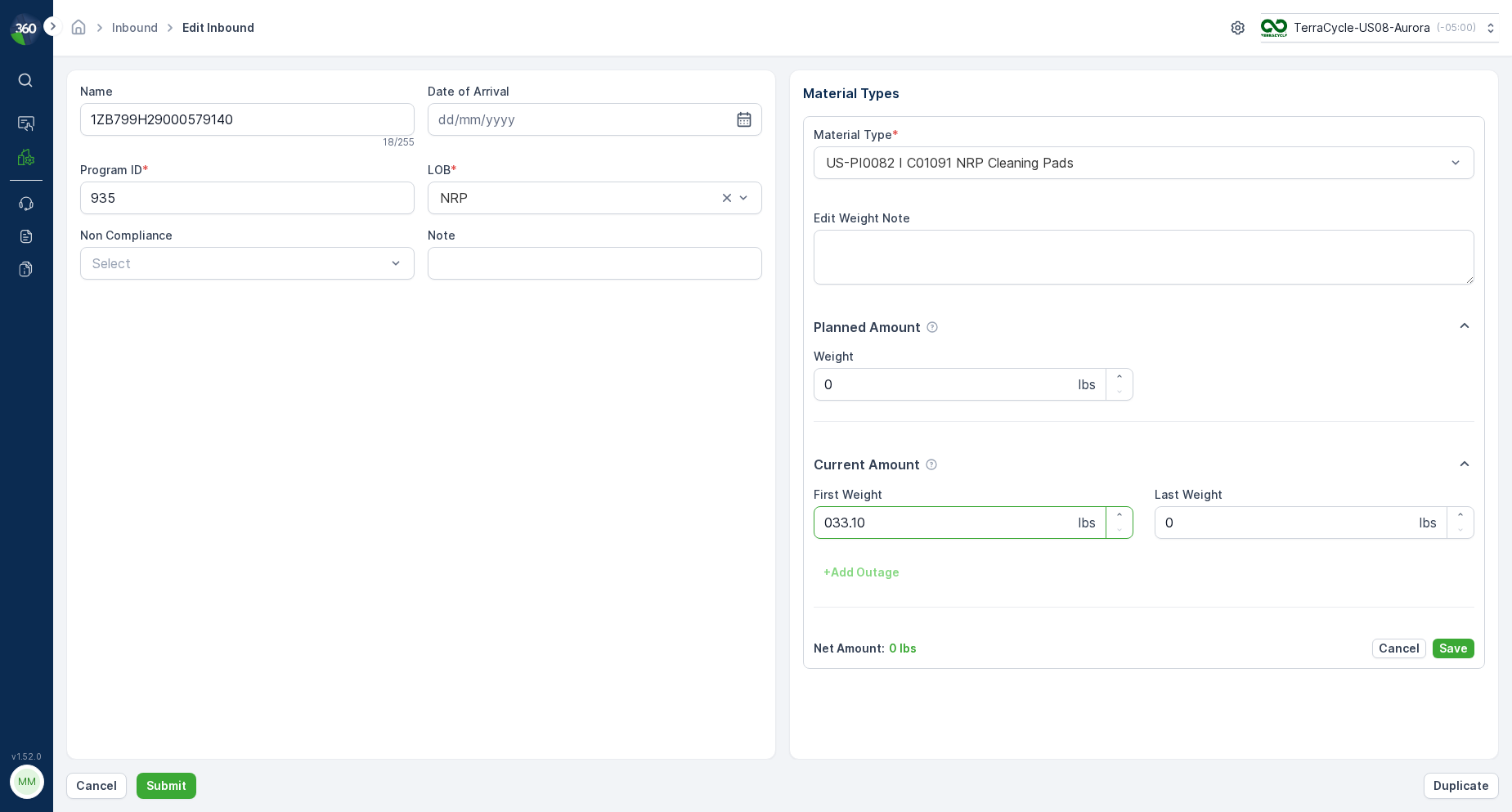
click at [137, 773] on button "Submit" at bounding box center [167, 785] width 59 height 26
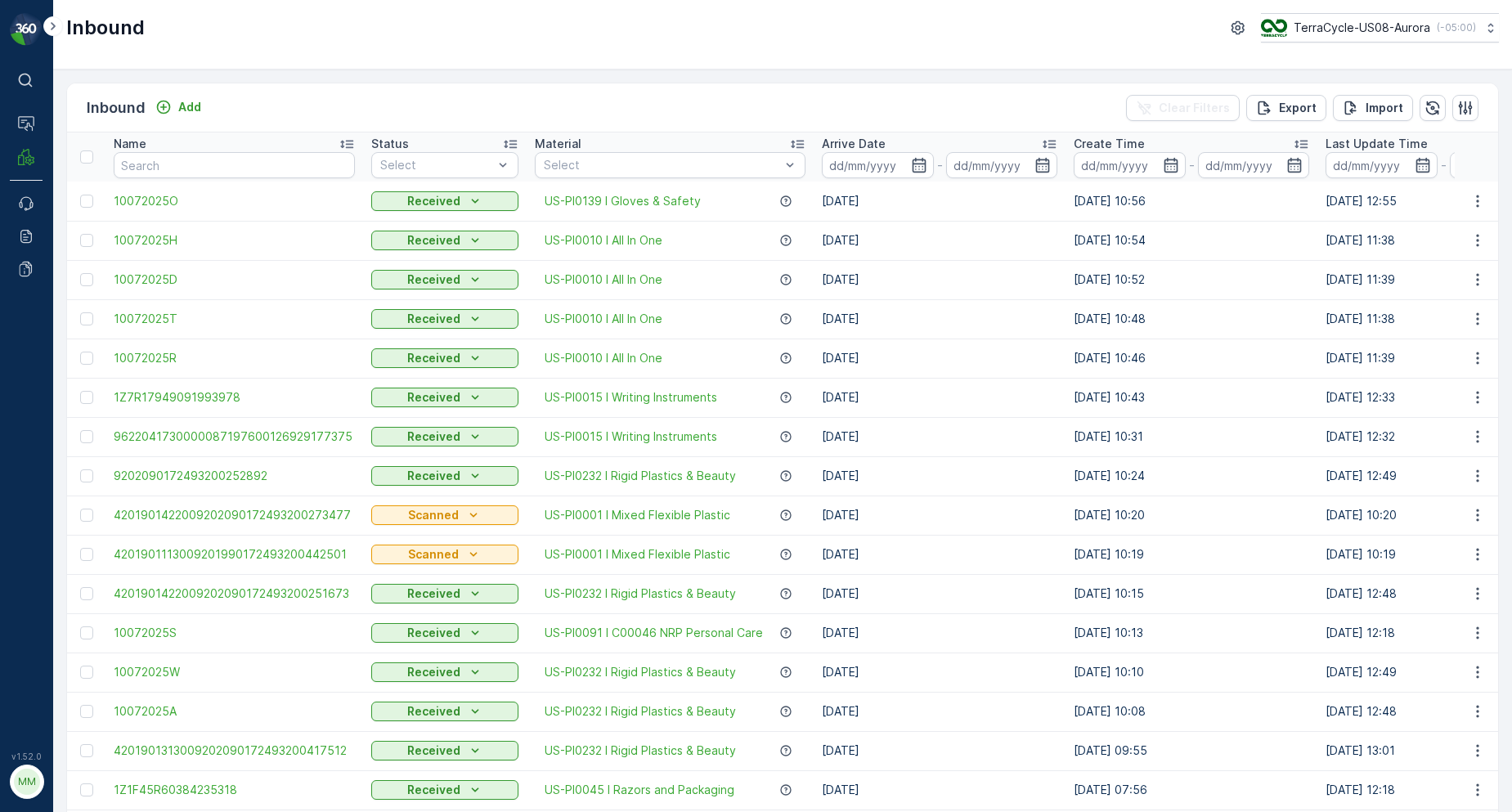
click at [170, 182] on td "10072025O" at bounding box center [234, 200] width 258 height 39
click at [178, 175] on input "text" at bounding box center [235, 165] width 241 height 26
type input "1853"
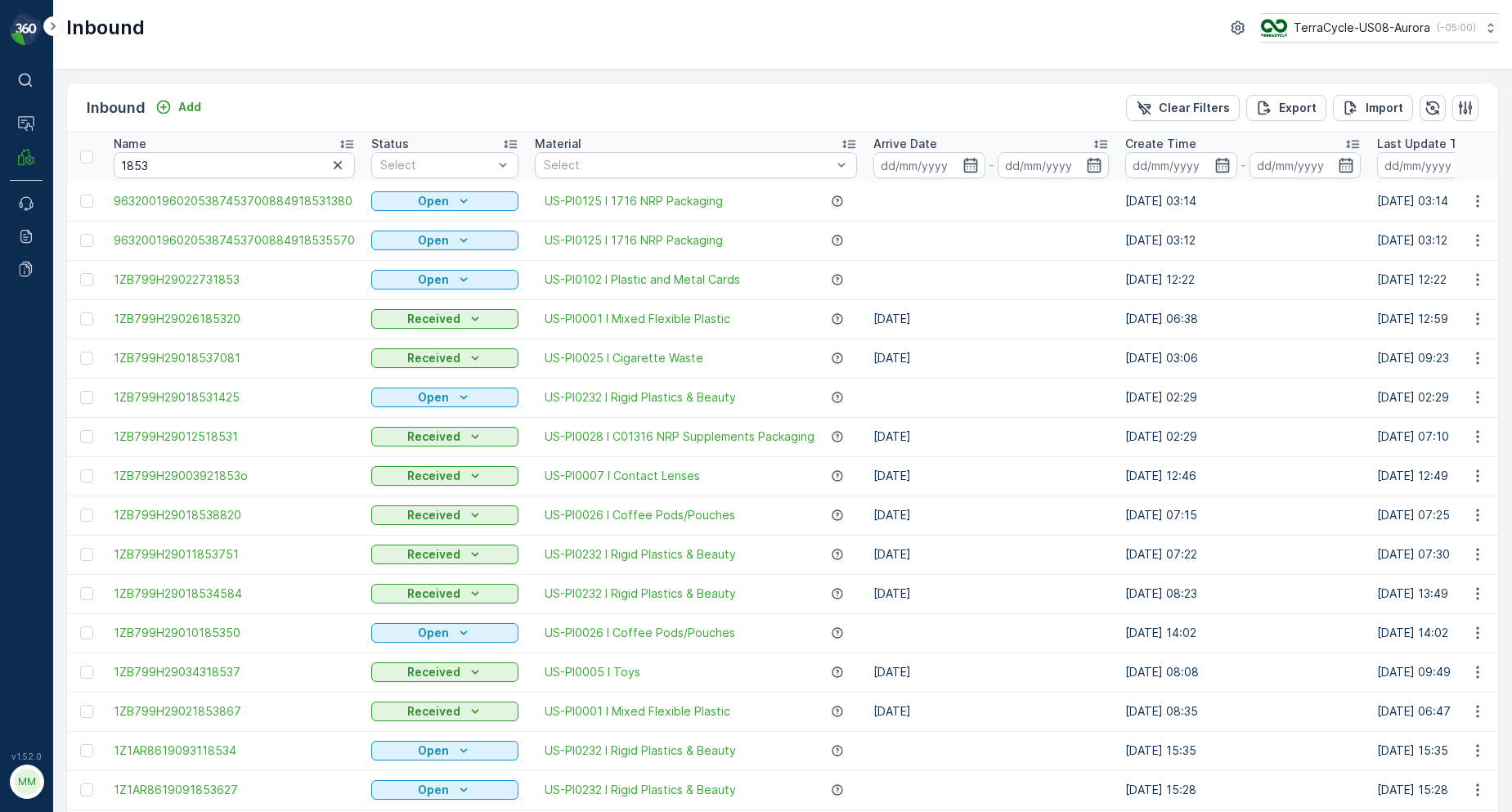
drag, startPoint x: 171, startPoint y: 129, endPoint x: 182, endPoint y: 161, distance: 33.8
click at [182, 161] on input "1853" at bounding box center [235, 165] width 241 height 26
type input "18531425"
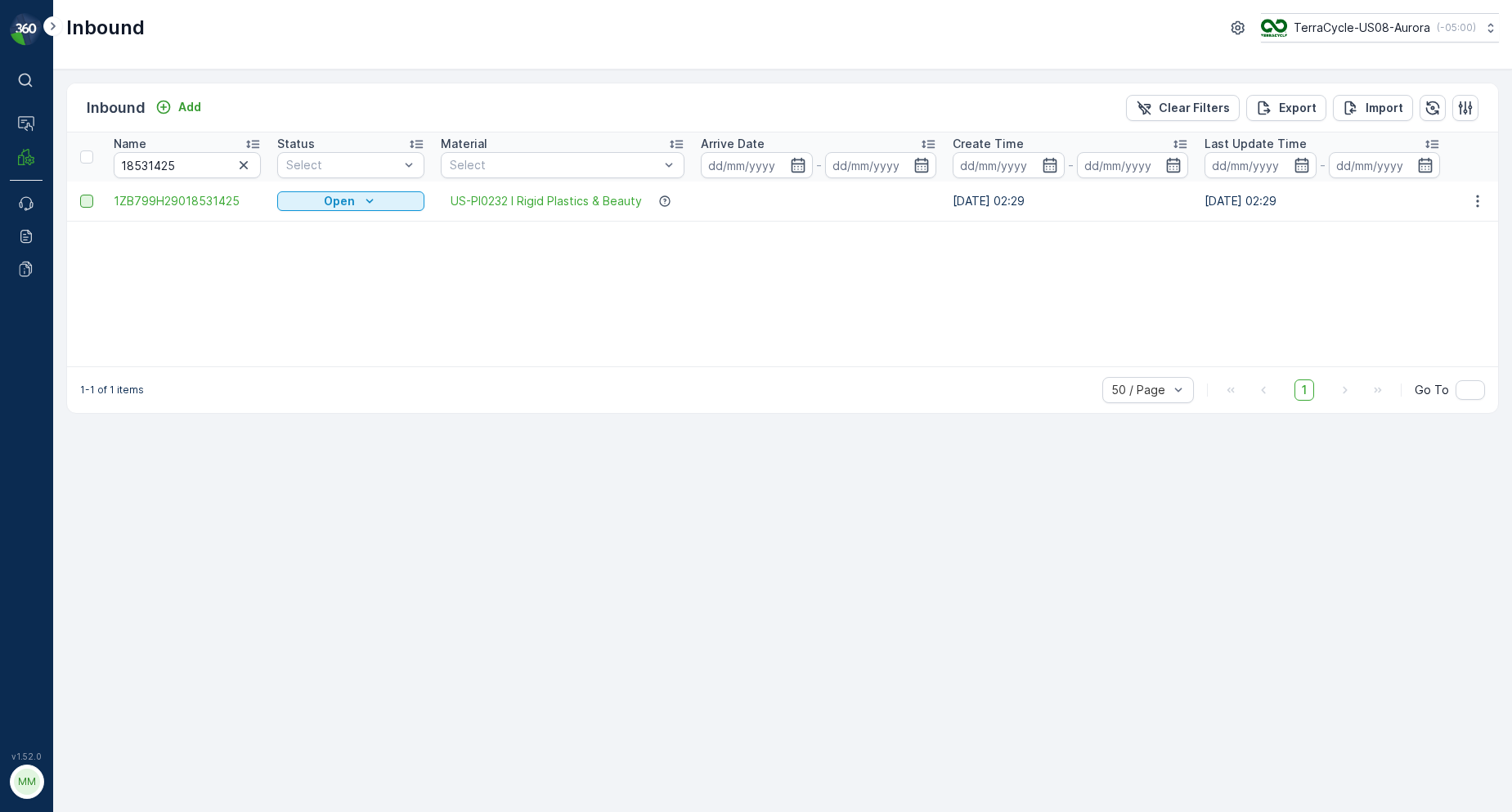
click at [92, 205] on div at bounding box center [87, 201] width 13 height 13
click at [80, 195] on input "checkbox" at bounding box center [80, 195] width 0 height 0
click at [1329, 100] on p "Print QR" at bounding box center [1323, 107] width 49 height 16
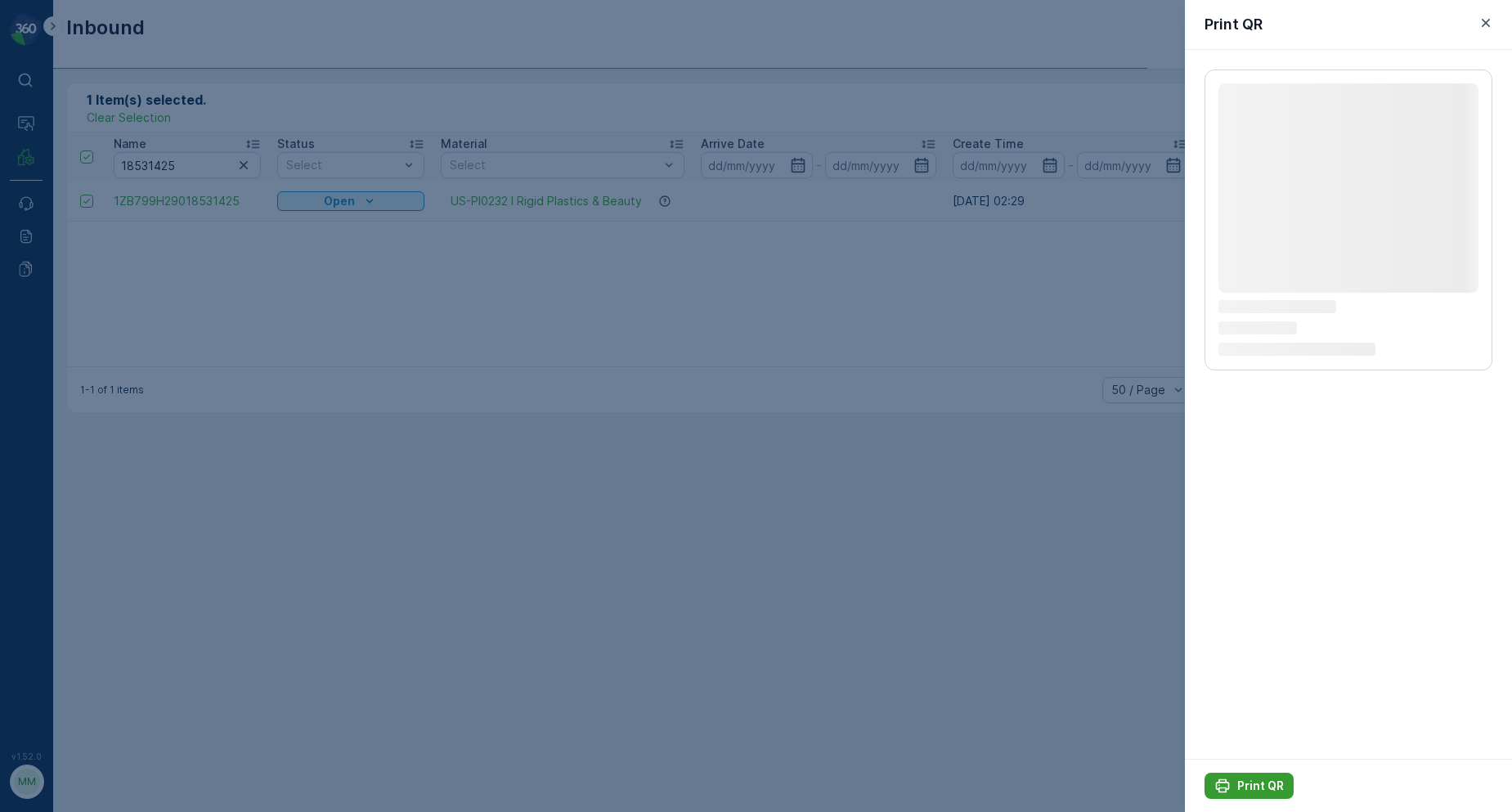
click at [1274, 790] on p "Print QR" at bounding box center [1260, 786] width 47 height 16
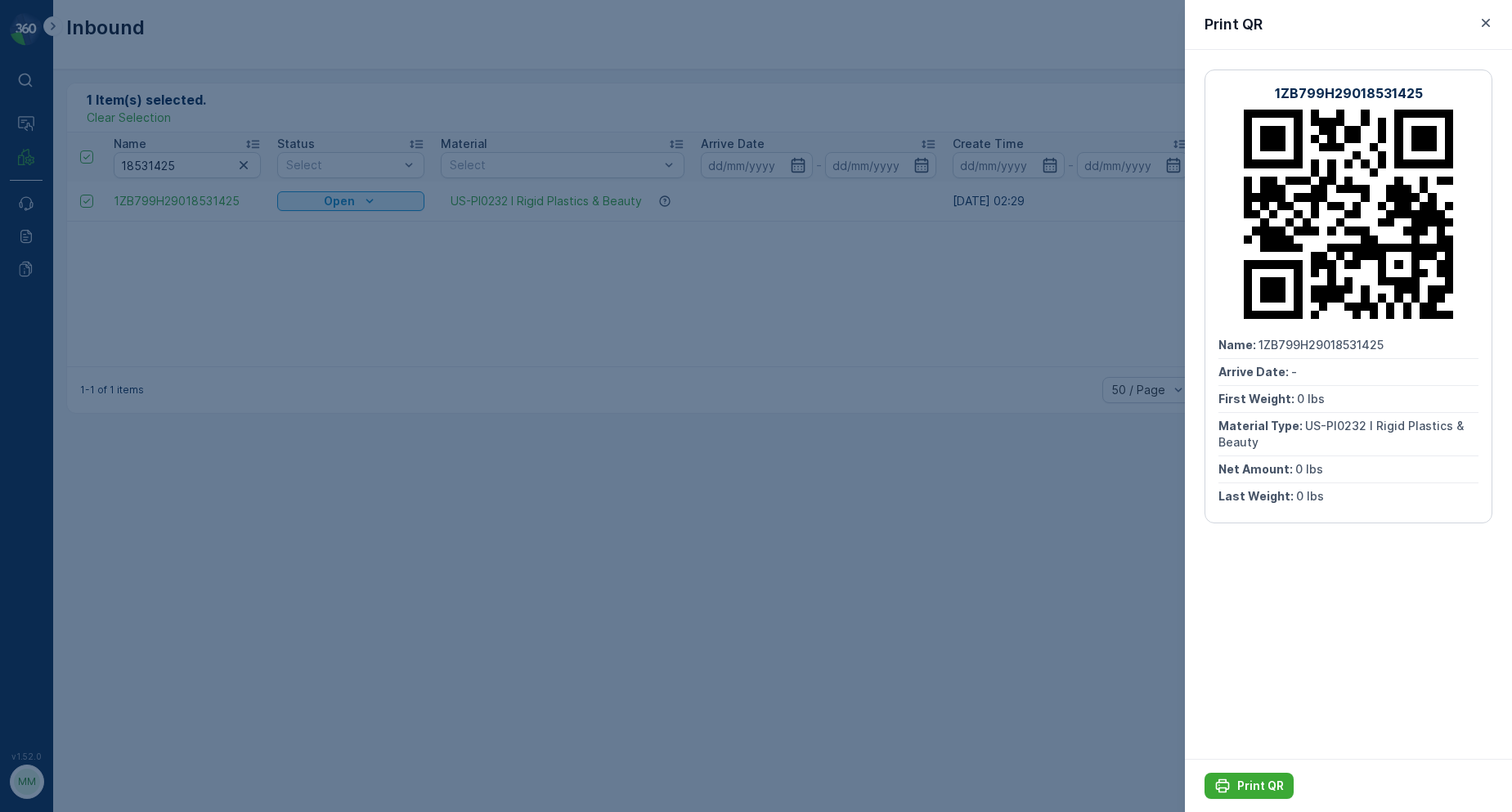
click at [1481, 19] on icon "button" at bounding box center [1485, 22] width 16 height 16
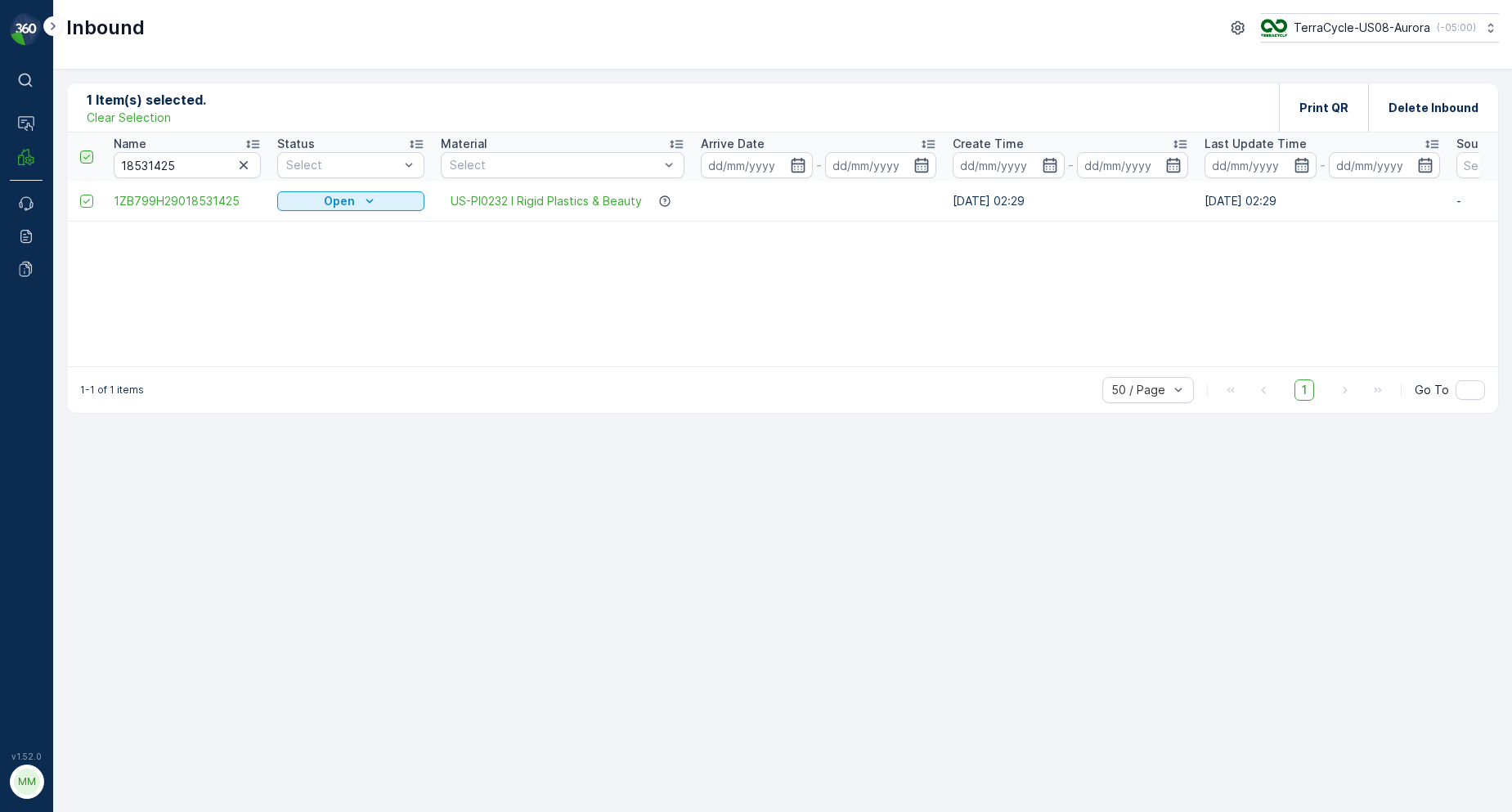
click at [87, 159] on icon at bounding box center [86, 157] width 11 height 12
click at [89, 151] on input "checkbox" at bounding box center [89, 151] width 0 height 0
click at [244, 170] on icon "button" at bounding box center [243, 165] width 16 height 16
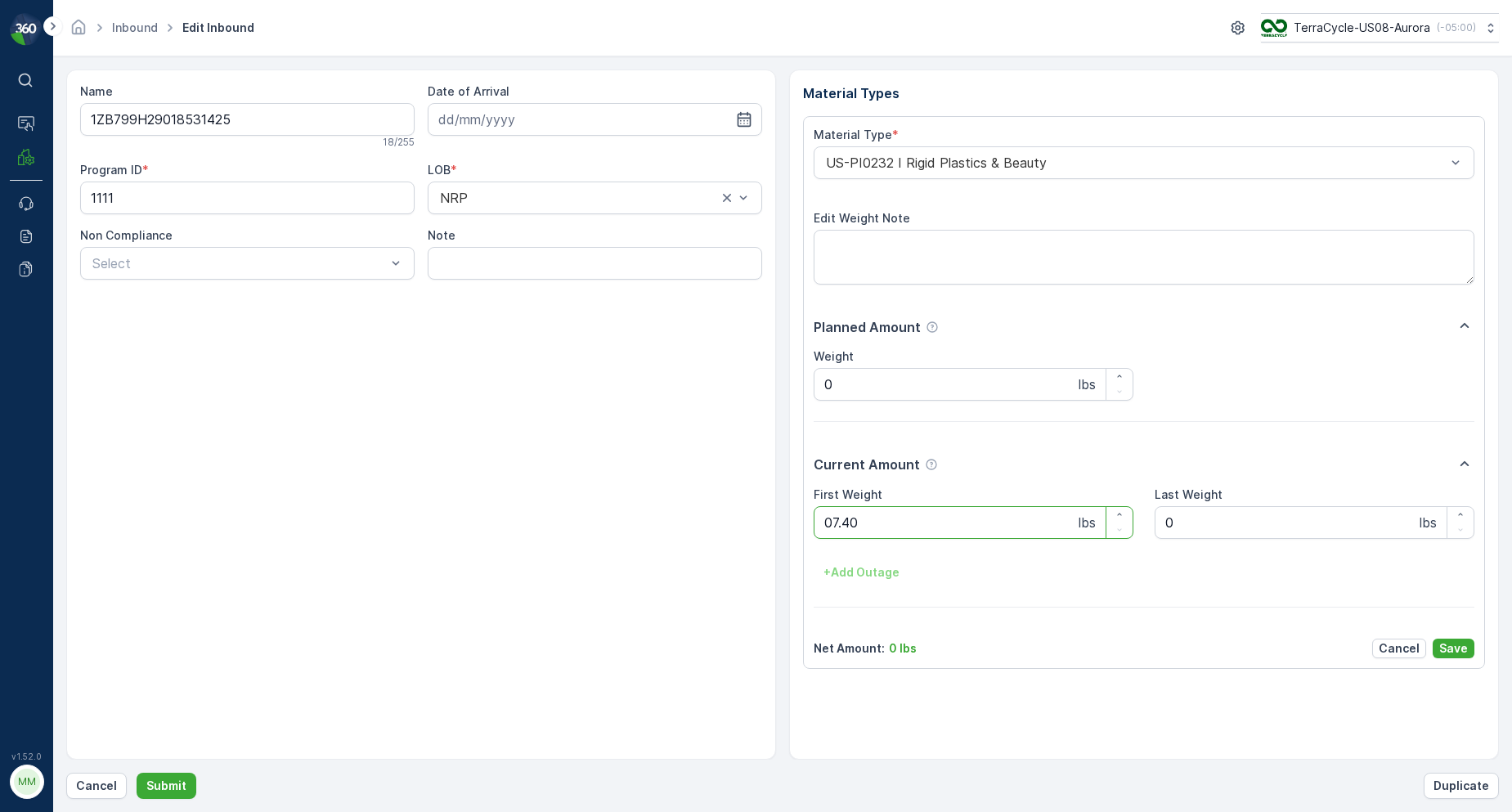
click at [137, 773] on button "Submit" at bounding box center [167, 785] width 59 height 26
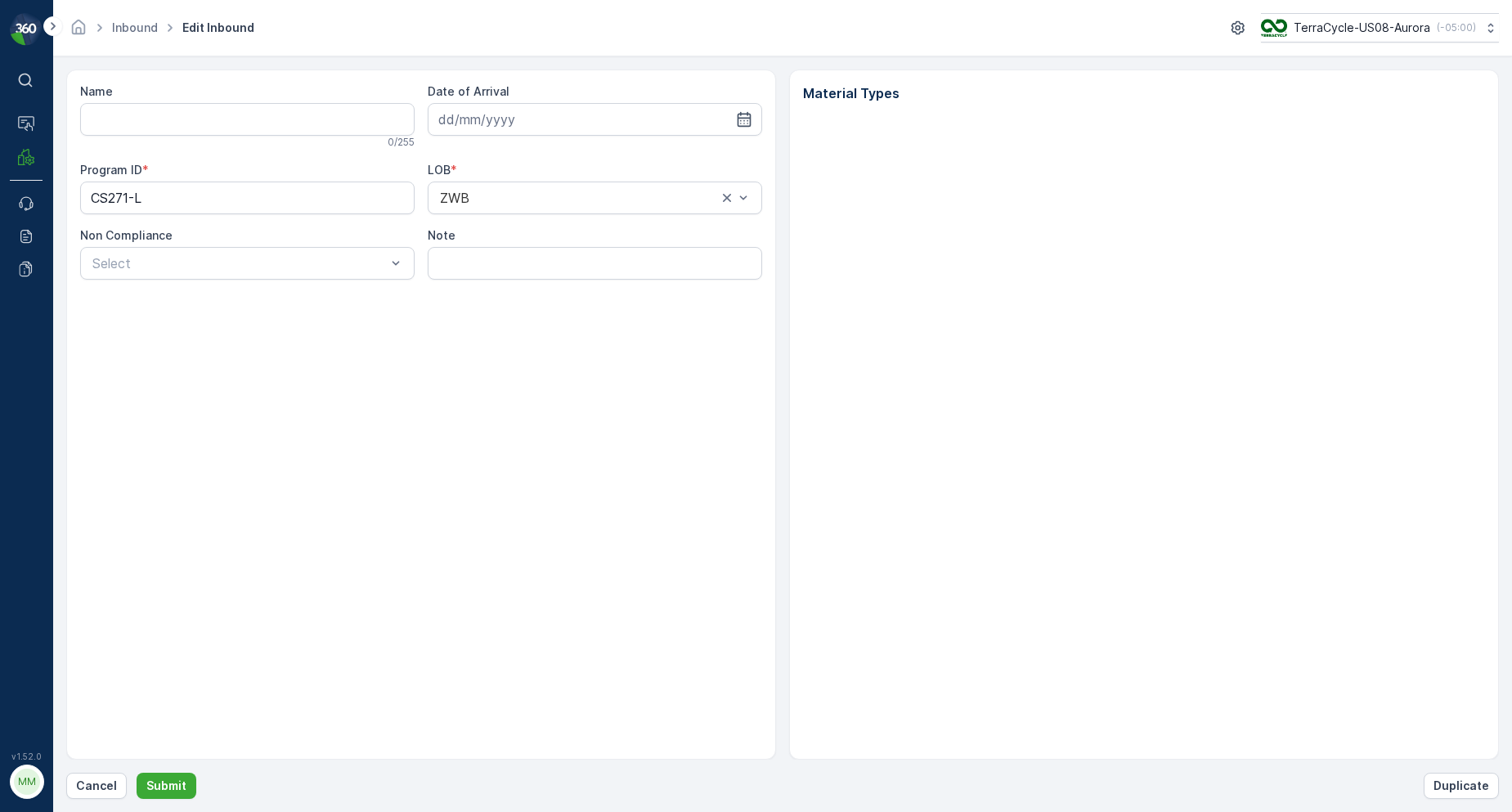
type input "1ZB799H29007788894"
type input "[DATE]"
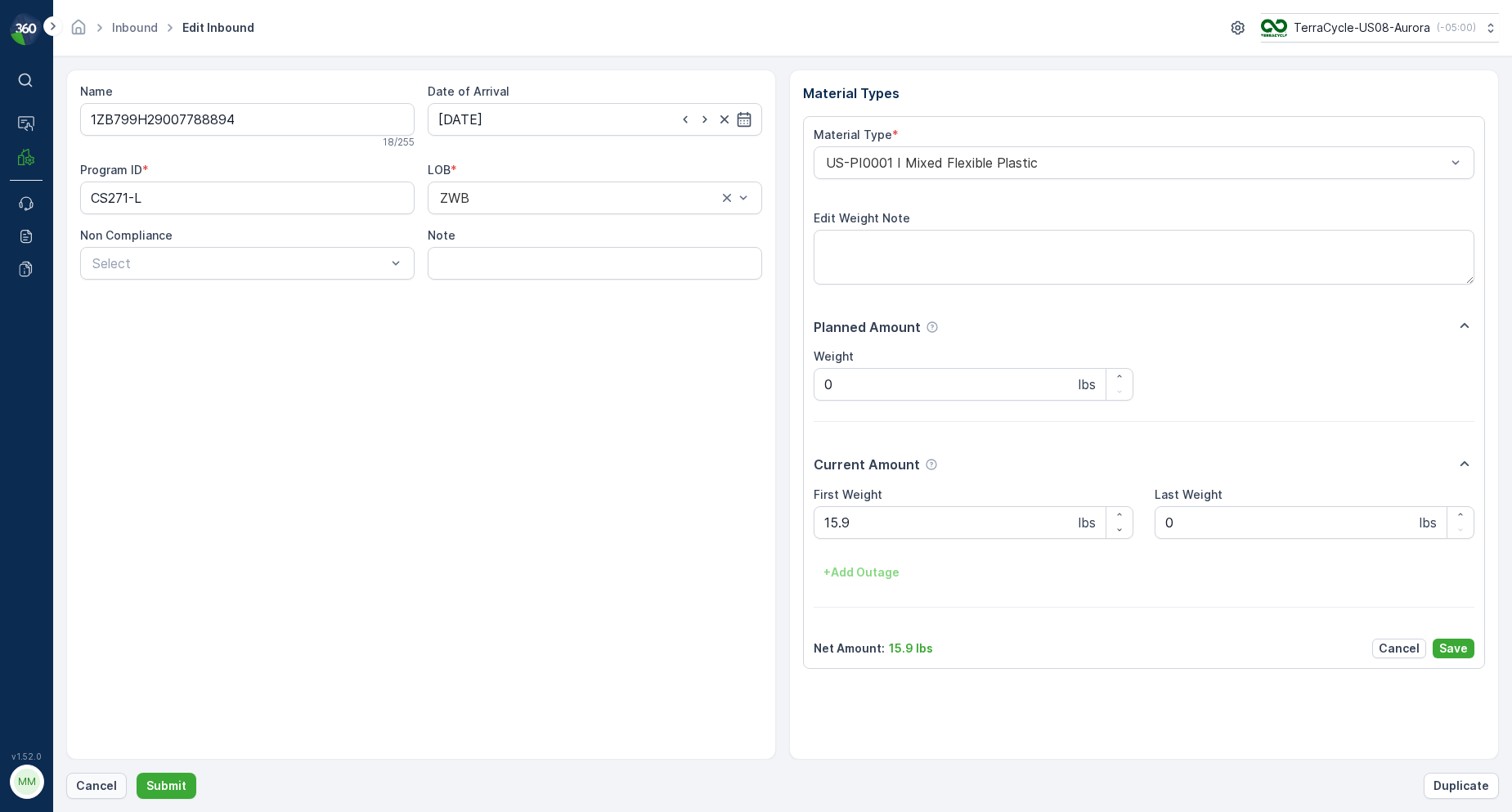
click at [74, 789] on button "Cancel" at bounding box center [96, 785] width 60 height 26
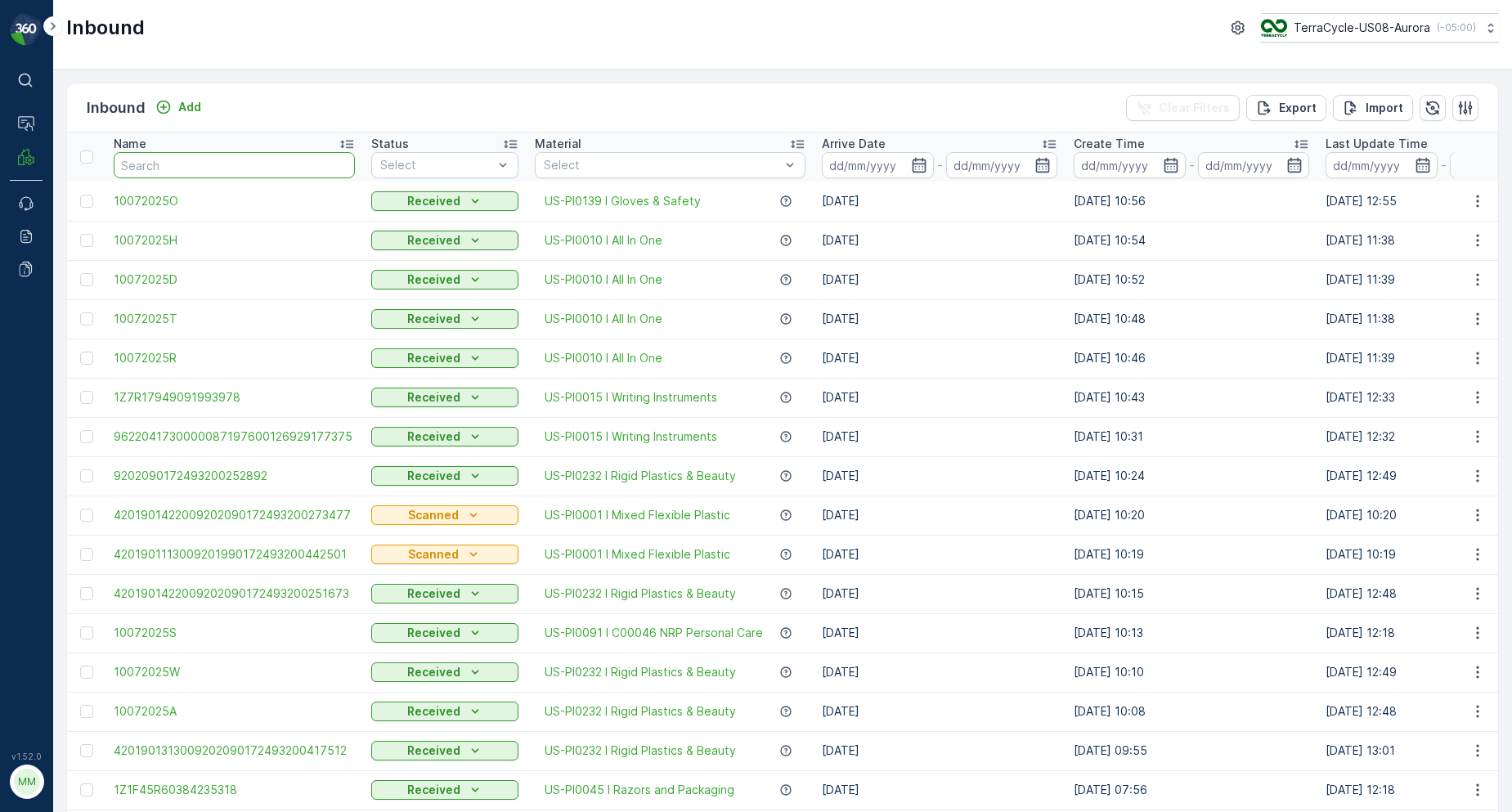
click at [181, 164] on input "text" at bounding box center [235, 165] width 241 height 26
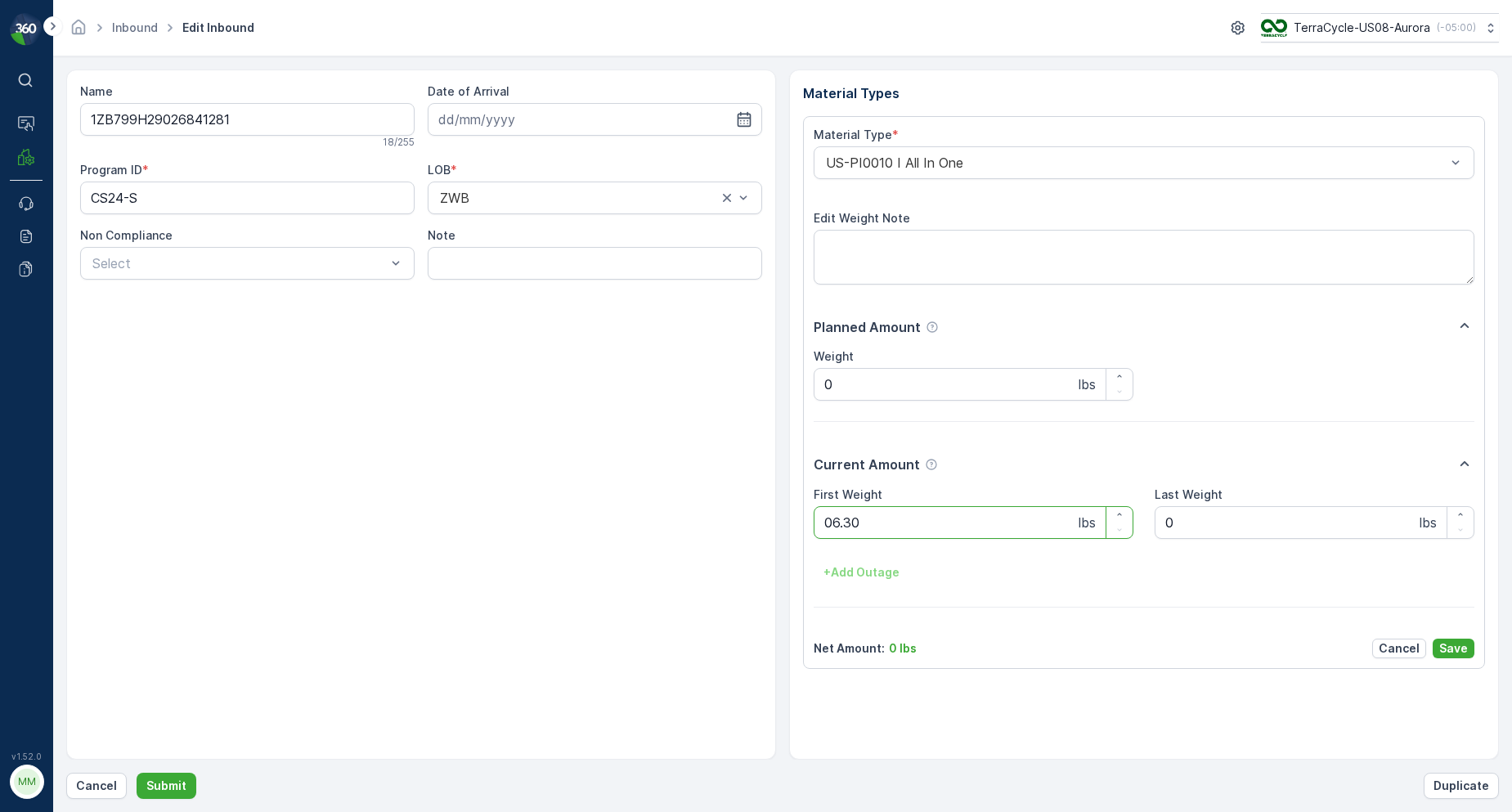
click at [137, 773] on button "Submit" at bounding box center [167, 785] width 59 height 26
type Weight "05.60"
click at [137, 773] on button "Submit" at bounding box center [167, 785] width 59 height 26
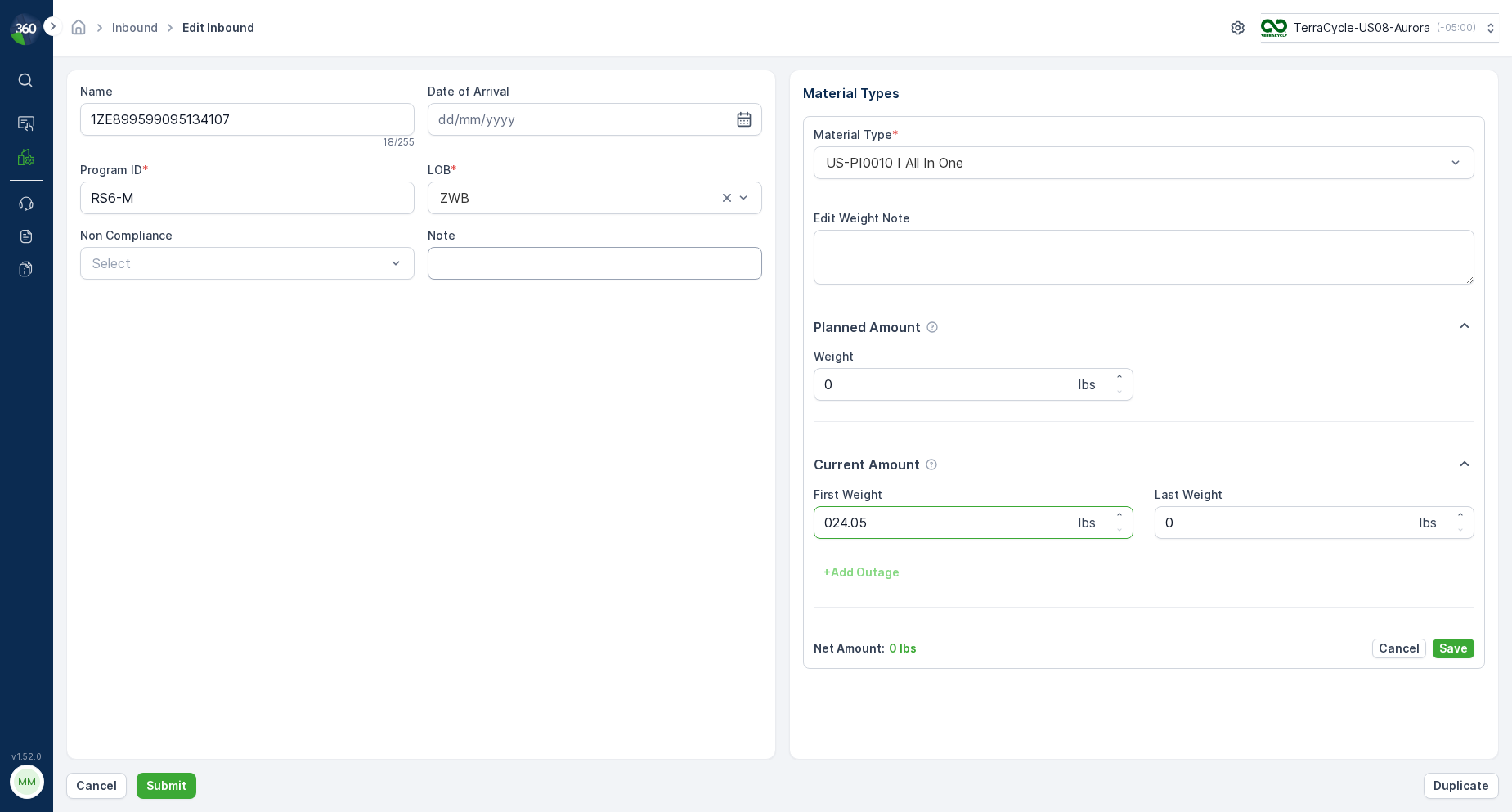
click at [137, 773] on button "Submit" at bounding box center [167, 785] width 59 height 26
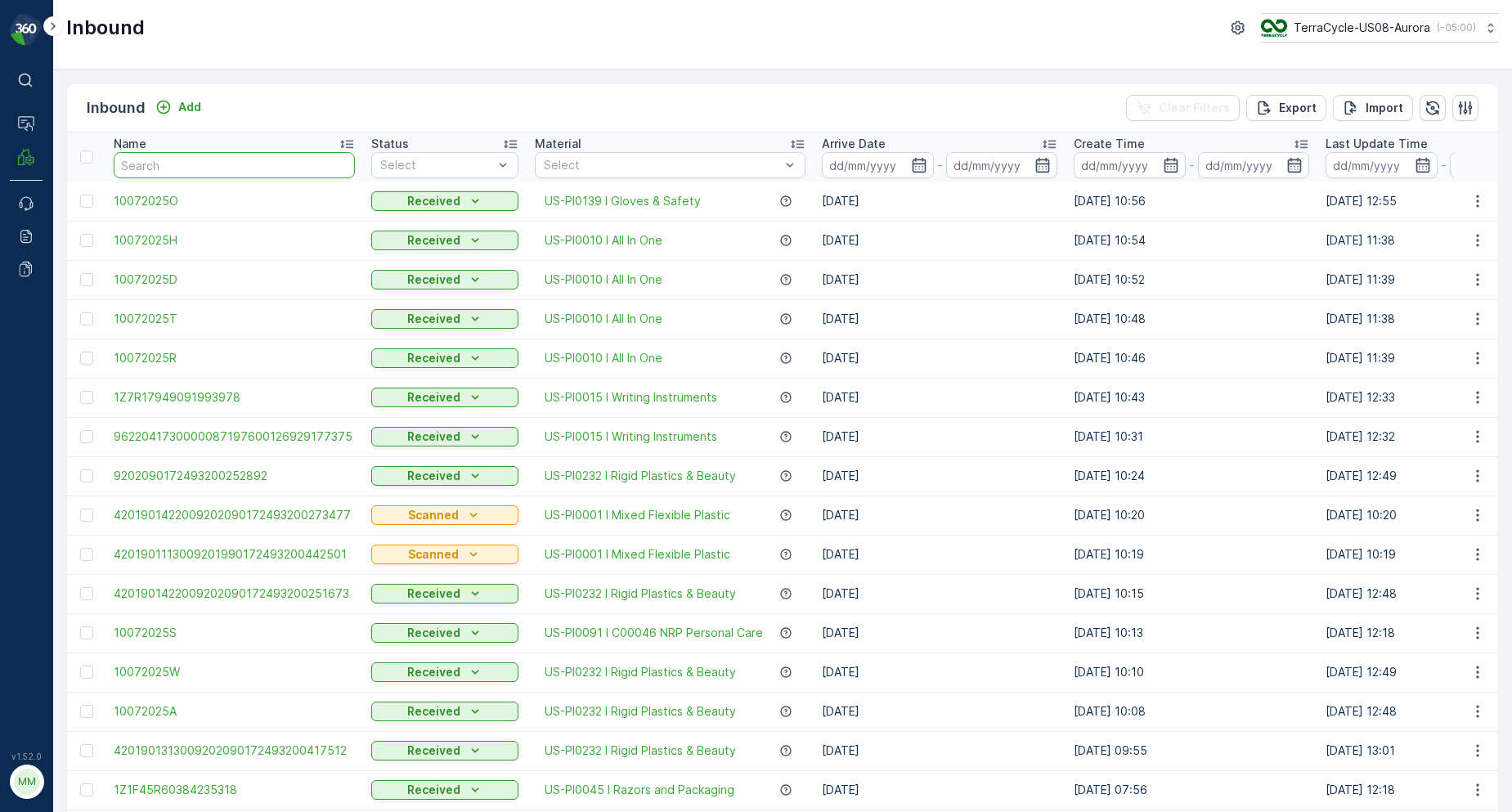
click at [215, 174] on input "text" at bounding box center [235, 165] width 241 height 26
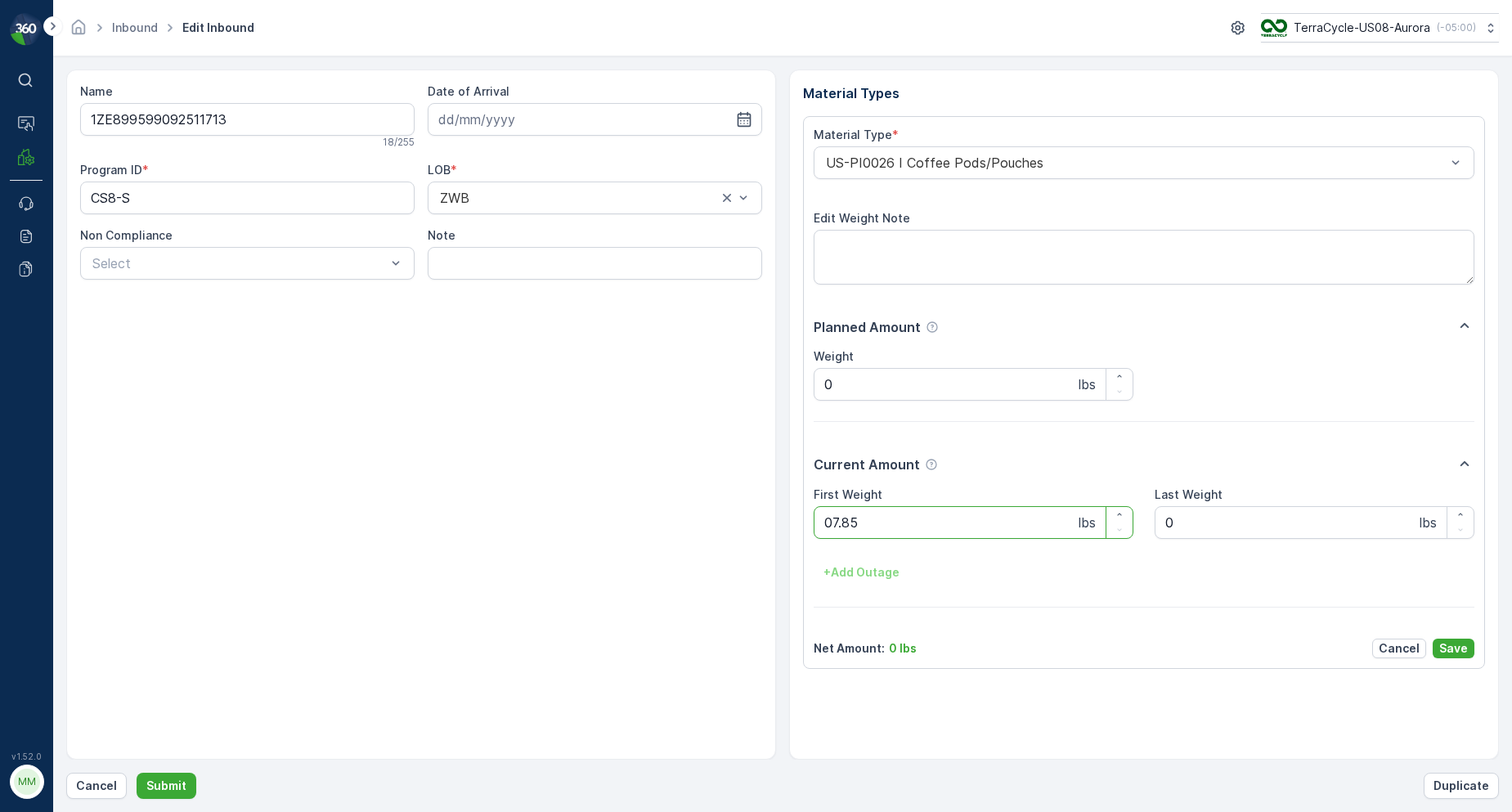
click at [137, 773] on button "Submit" at bounding box center [167, 785] width 59 height 26
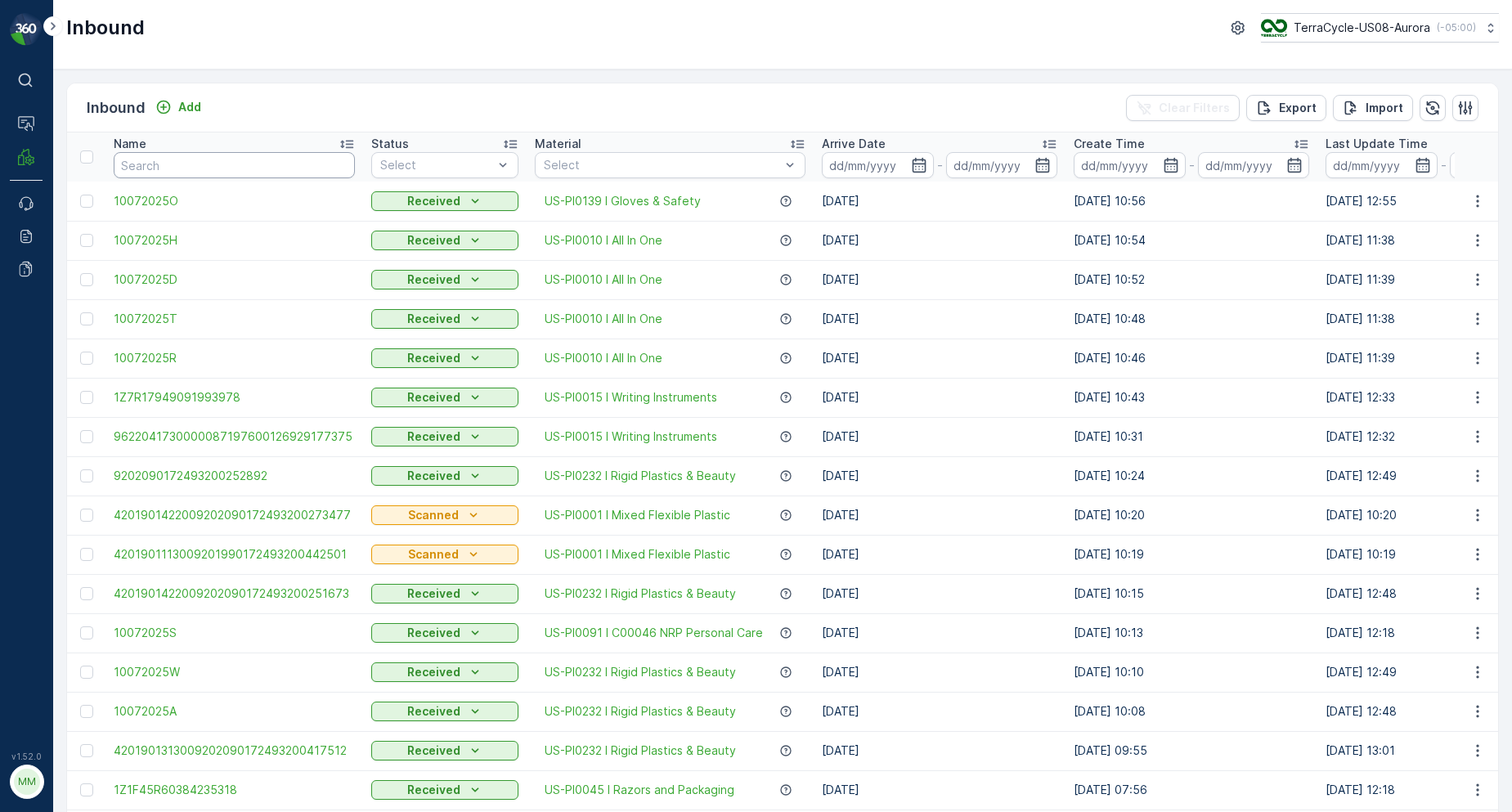
click at [198, 167] on input "text" at bounding box center [235, 165] width 241 height 26
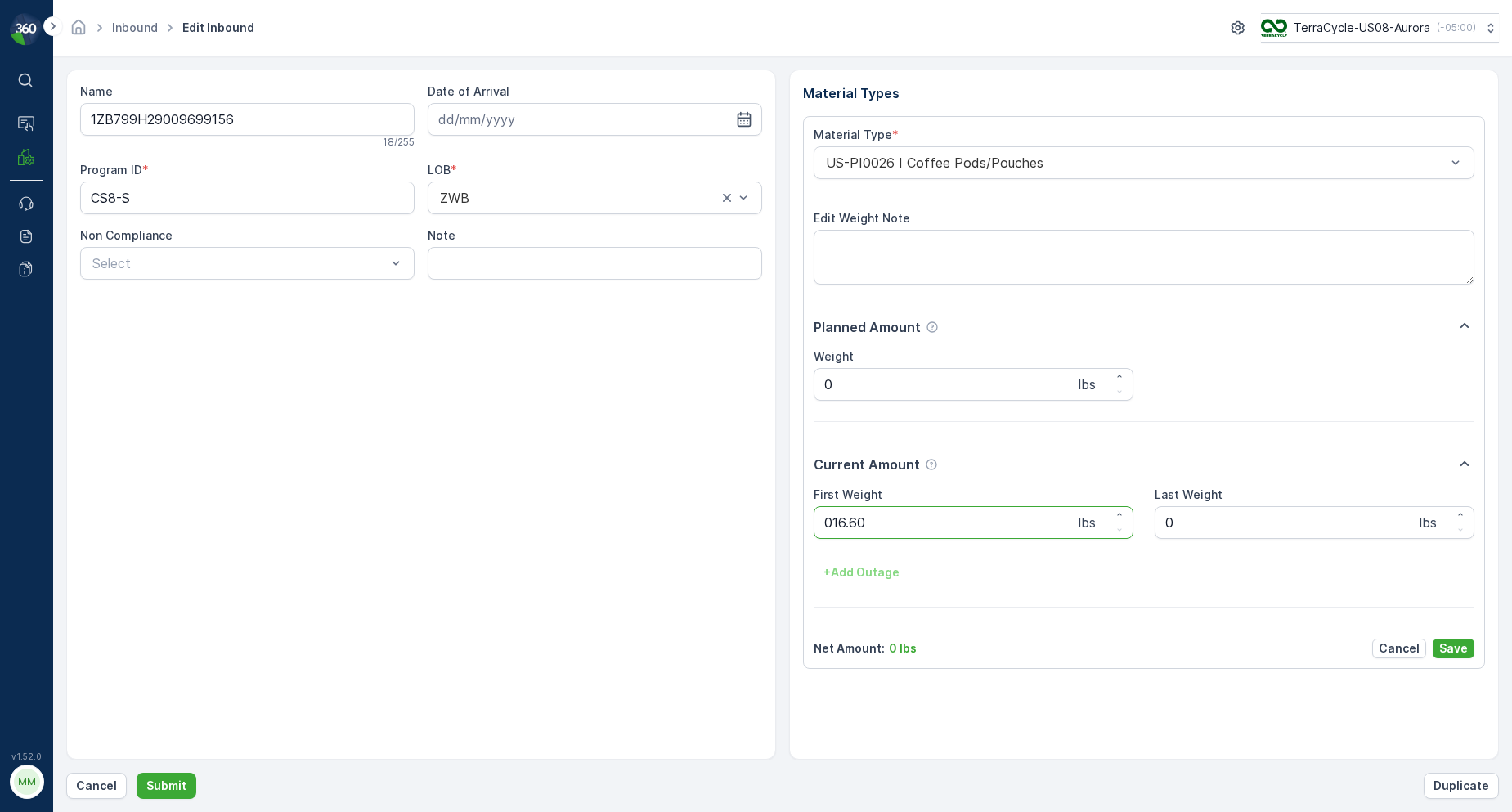
click at [137, 773] on button "Submit" at bounding box center [167, 785] width 59 height 26
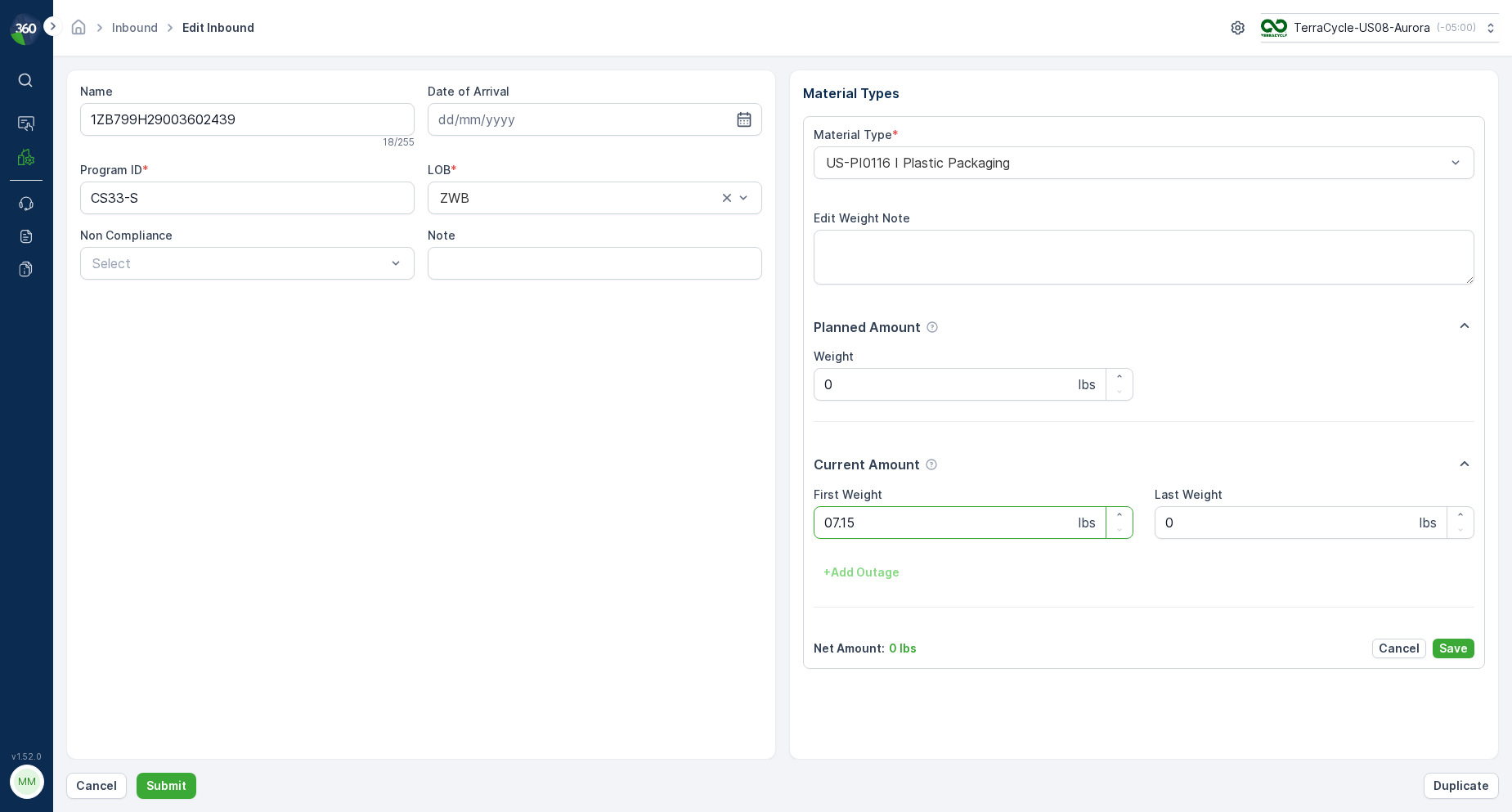
click at [137, 773] on button "Submit" at bounding box center [167, 785] width 59 height 26
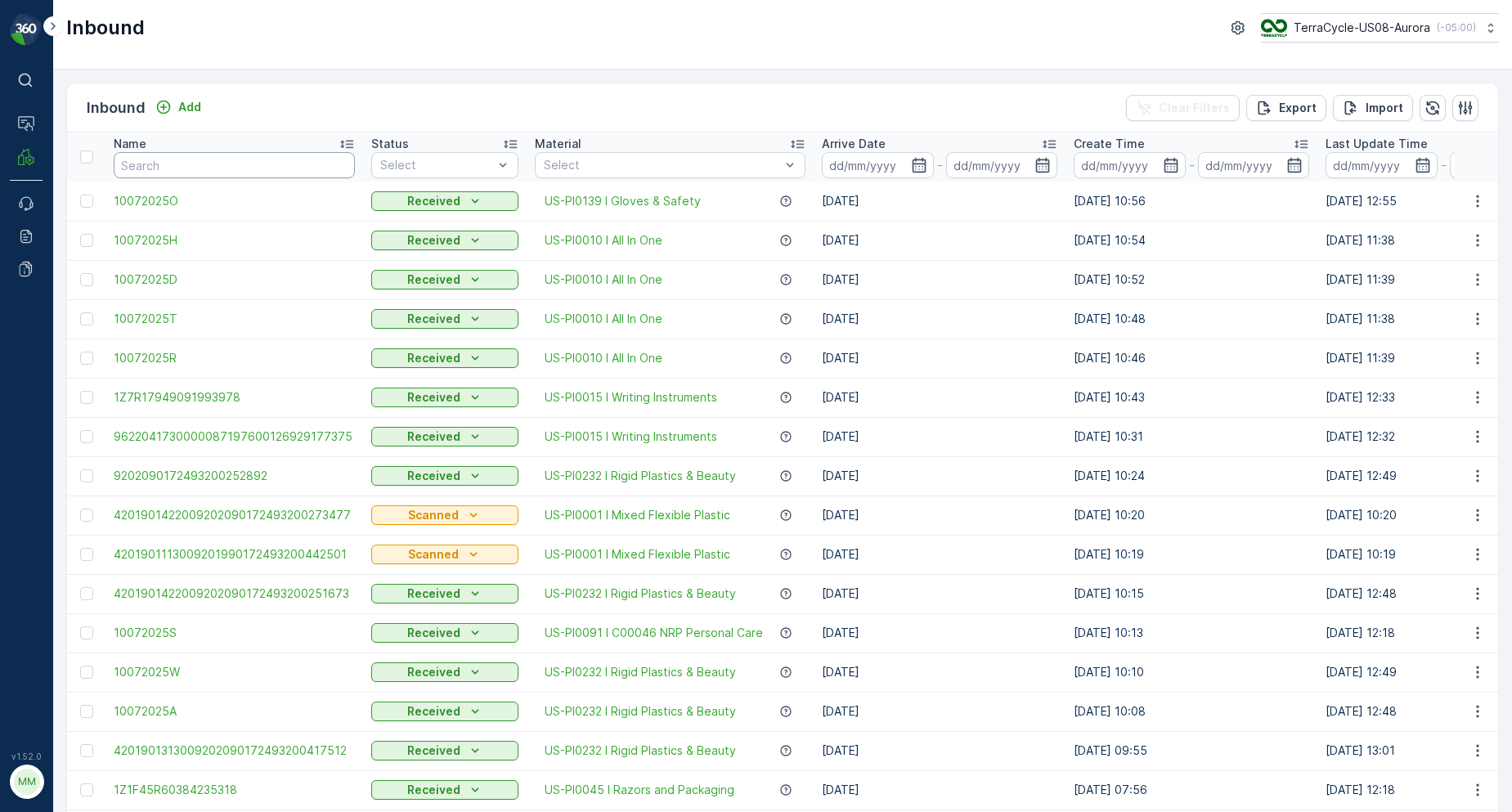
click at [157, 176] on input "text" at bounding box center [235, 165] width 241 height 26
type input "134510"
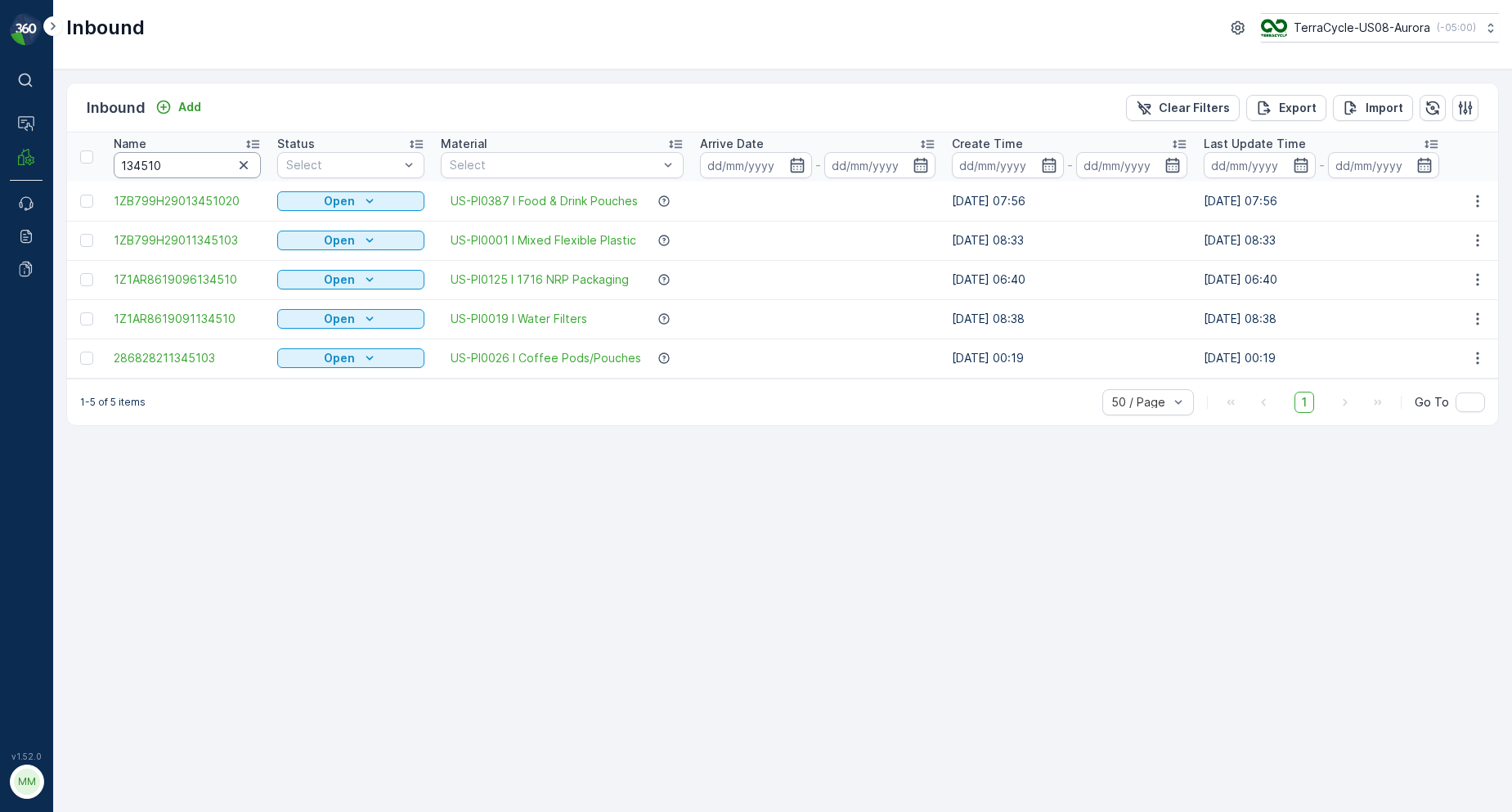
click at [211, 171] on input "134510" at bounding box center [188, 165] width 148 height 26
type input "13451020"
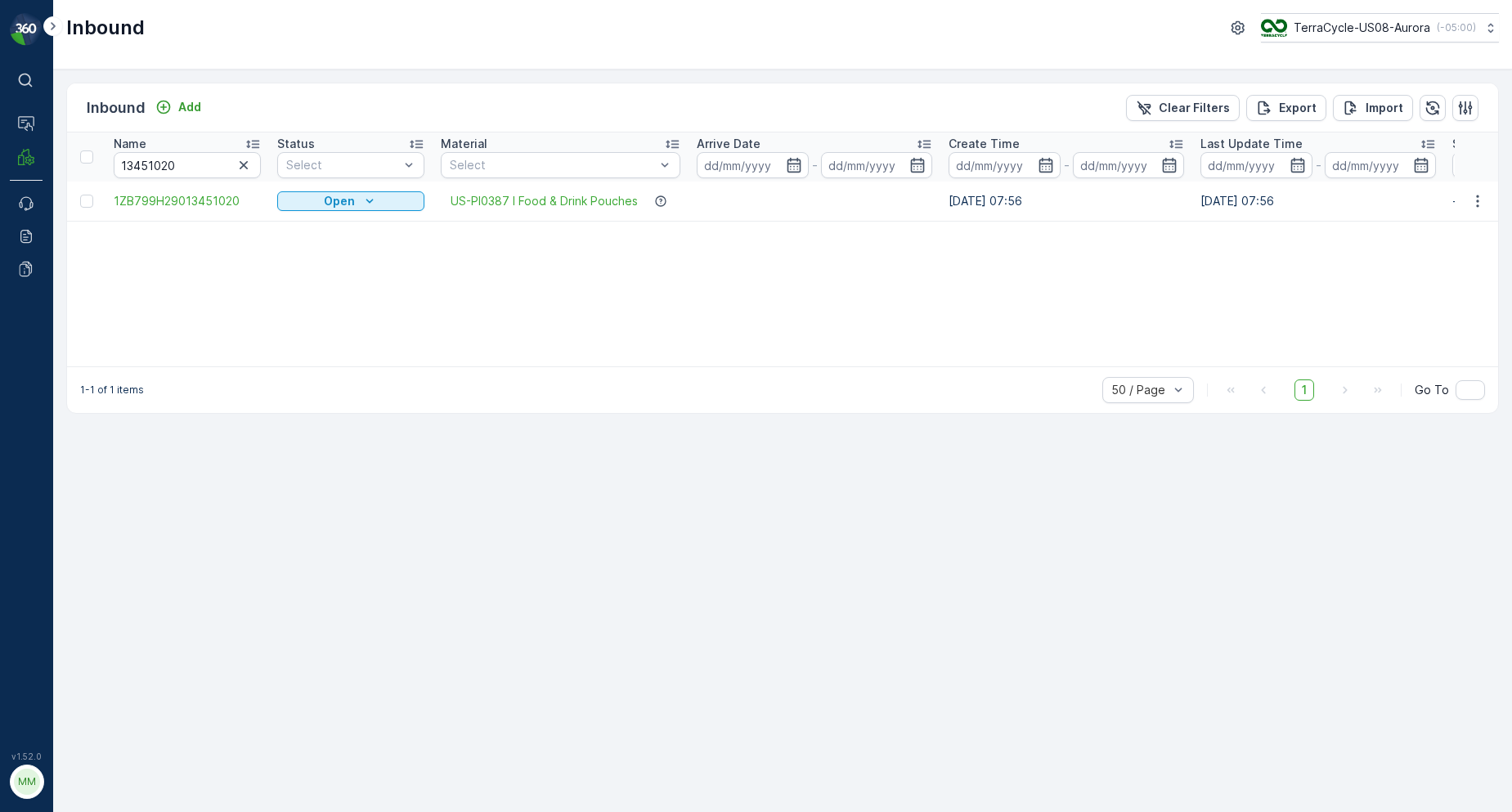
click at [95, 202] on div at bounding box center [89, 201] width 17 height 13
click at [80, 195] on input "checkbox" at bounding box center [80, 195] width 0 height 0
click at [1348, 106] on p "Print QR" at bounding box center [1323, 107] width 49 height 16
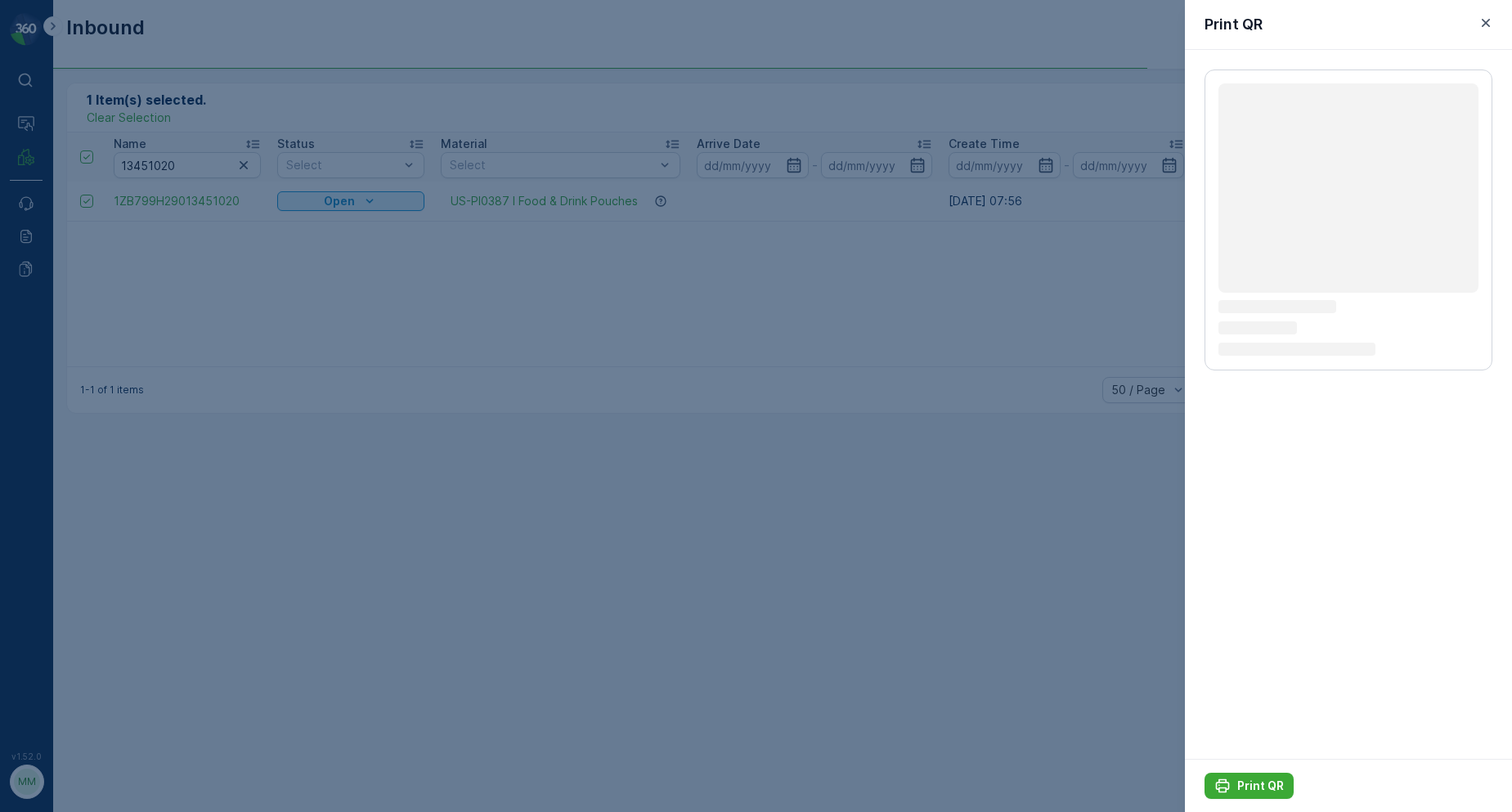
click at [1265, 804] on div "Print QR" at bounding box center [1348, 785] width 327 height 53
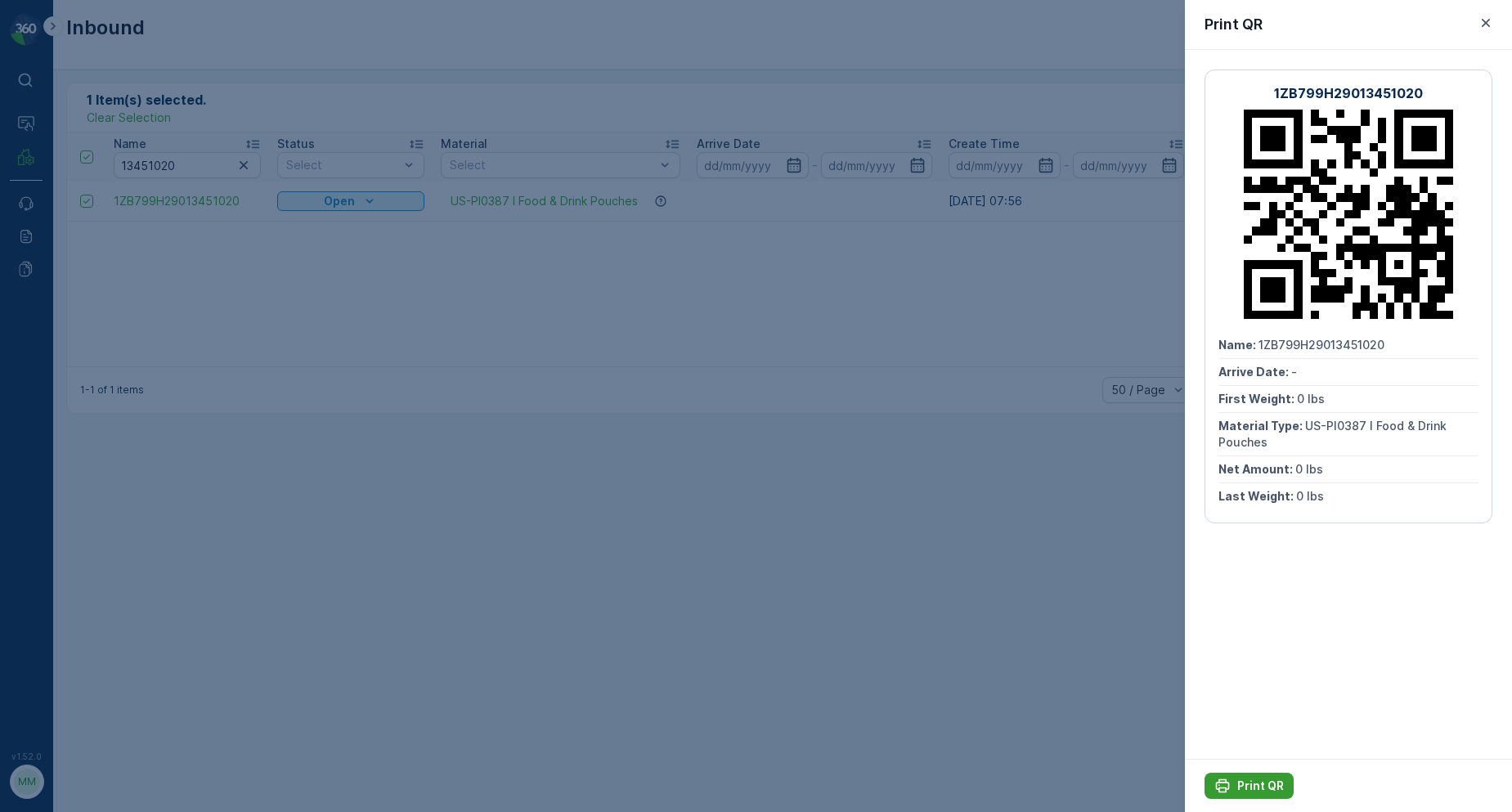
click at [1266, 791] on p "Print QR" at bounding box center [1260, 786] width 47 height 16
click at [1063, 646] on div at bounding box center [756, 406] width 1512 height 812
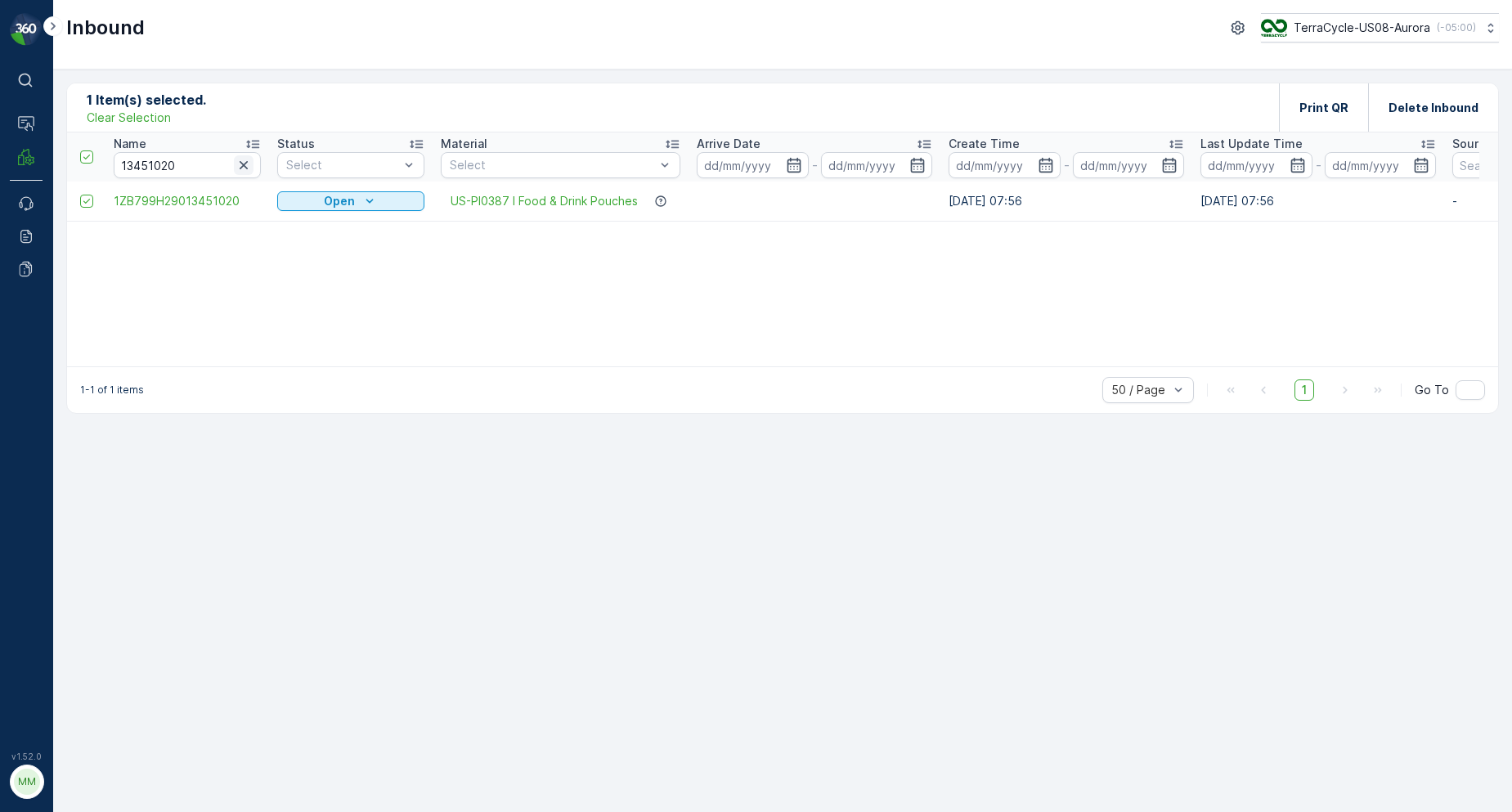
click at [245, 164] on icon "button" at bounding box center [243, 165] width 9 height 9
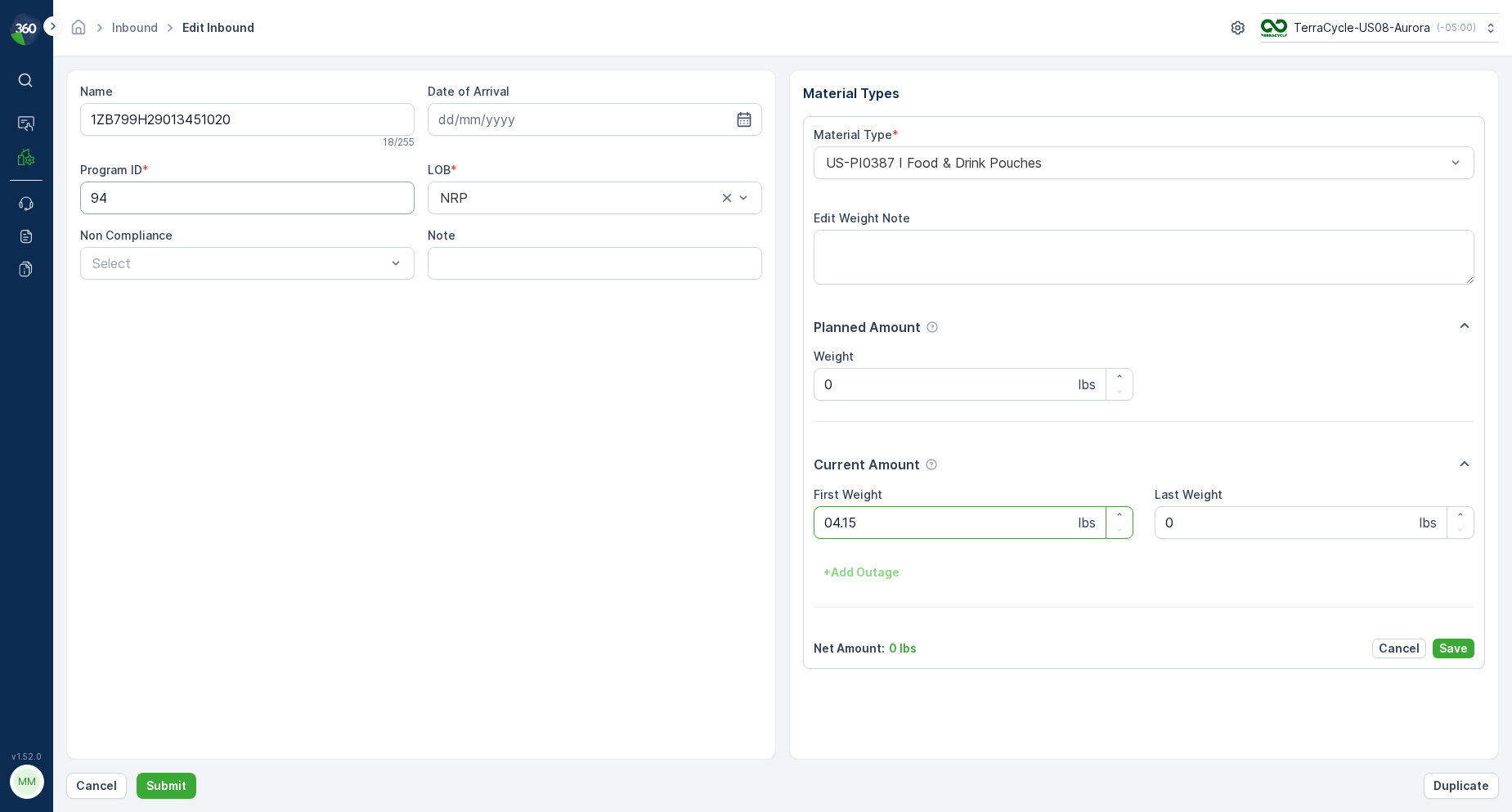
click at [137, 773] on button "Submit" at bounding box center [167, 785] width 59 height 26
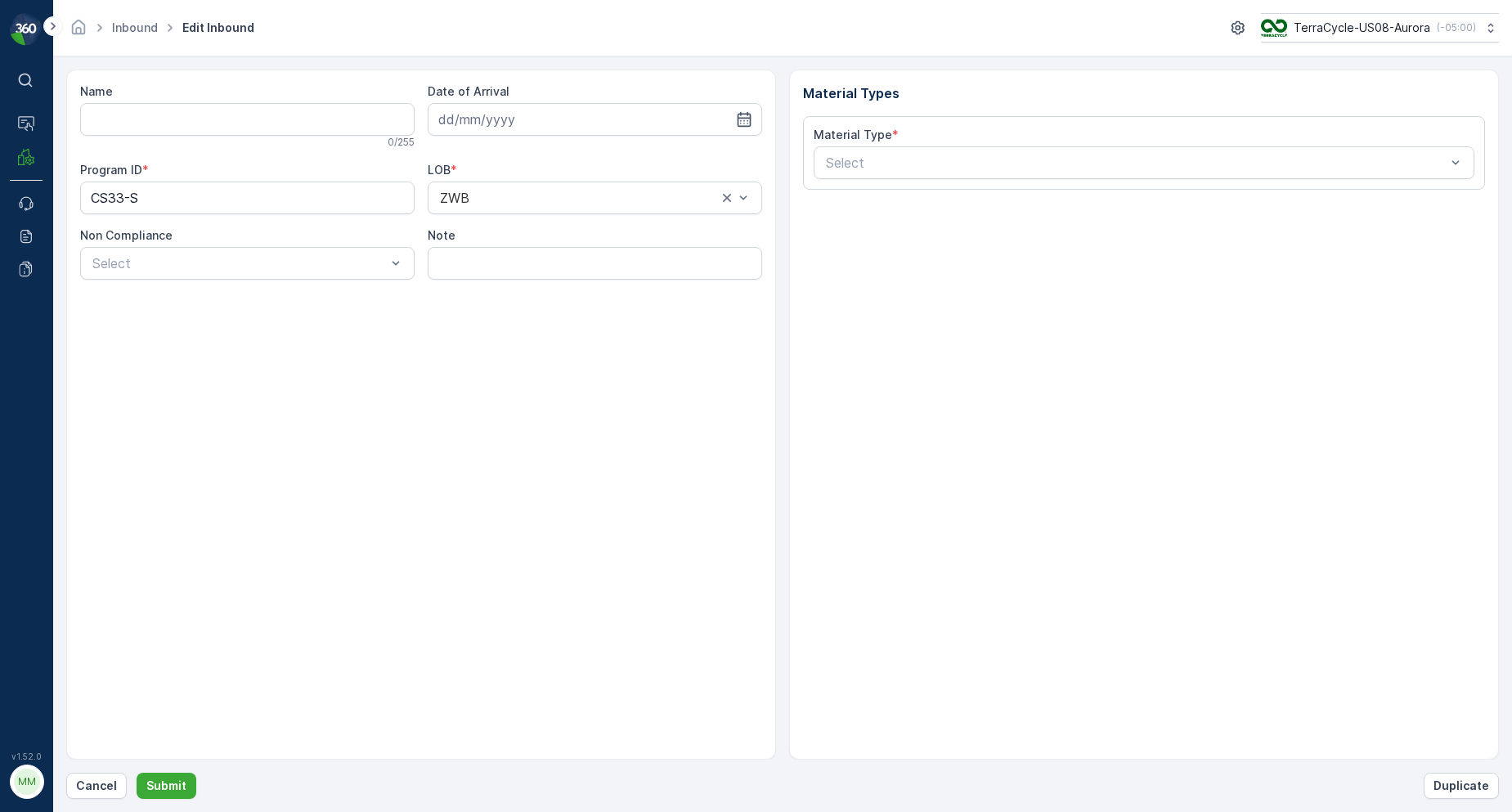
type input "1ZB799H29039703843"
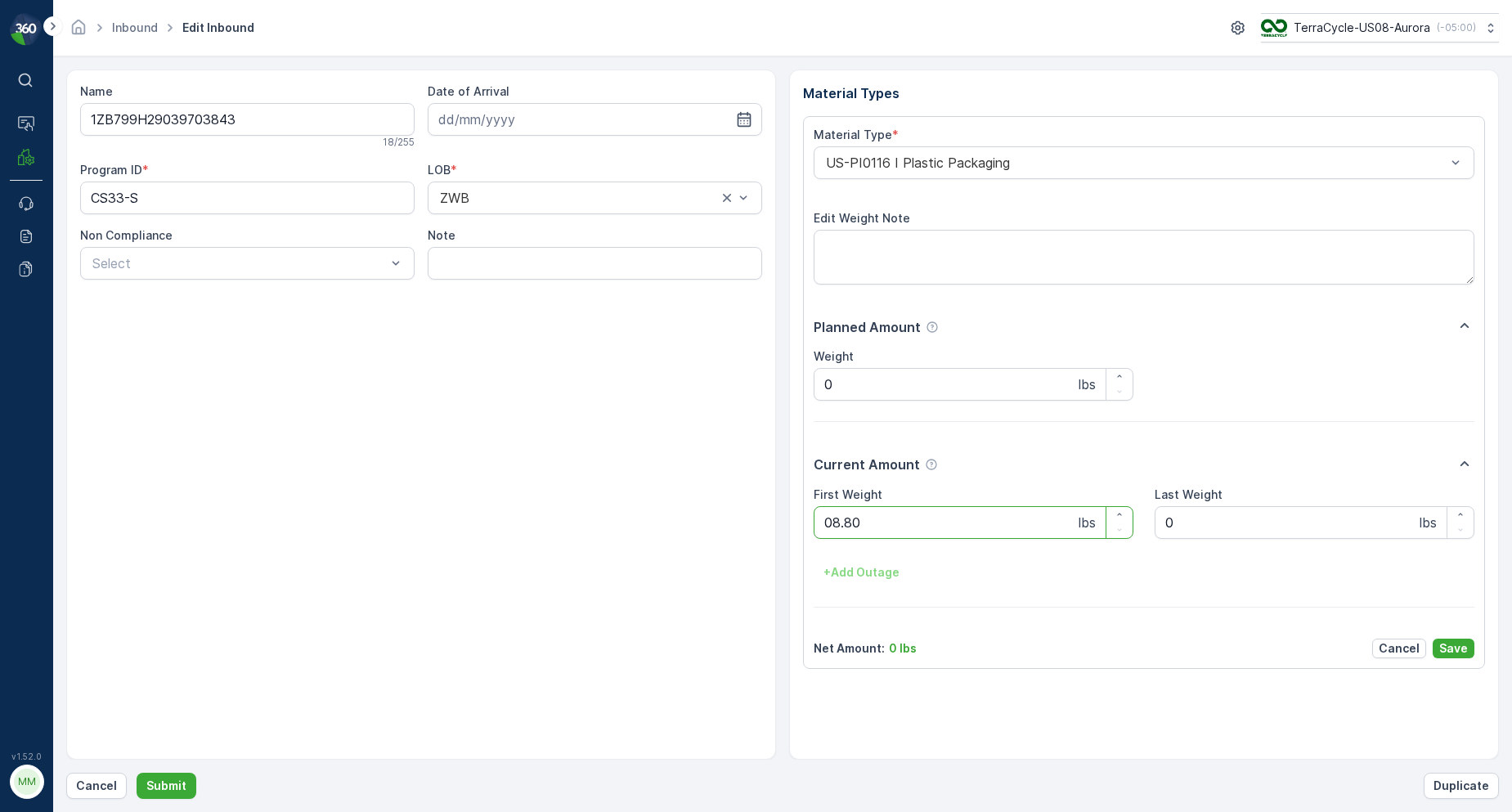
click at [137, 773] on button "Submit" at bounding box center [167, 785] width 59 height 26
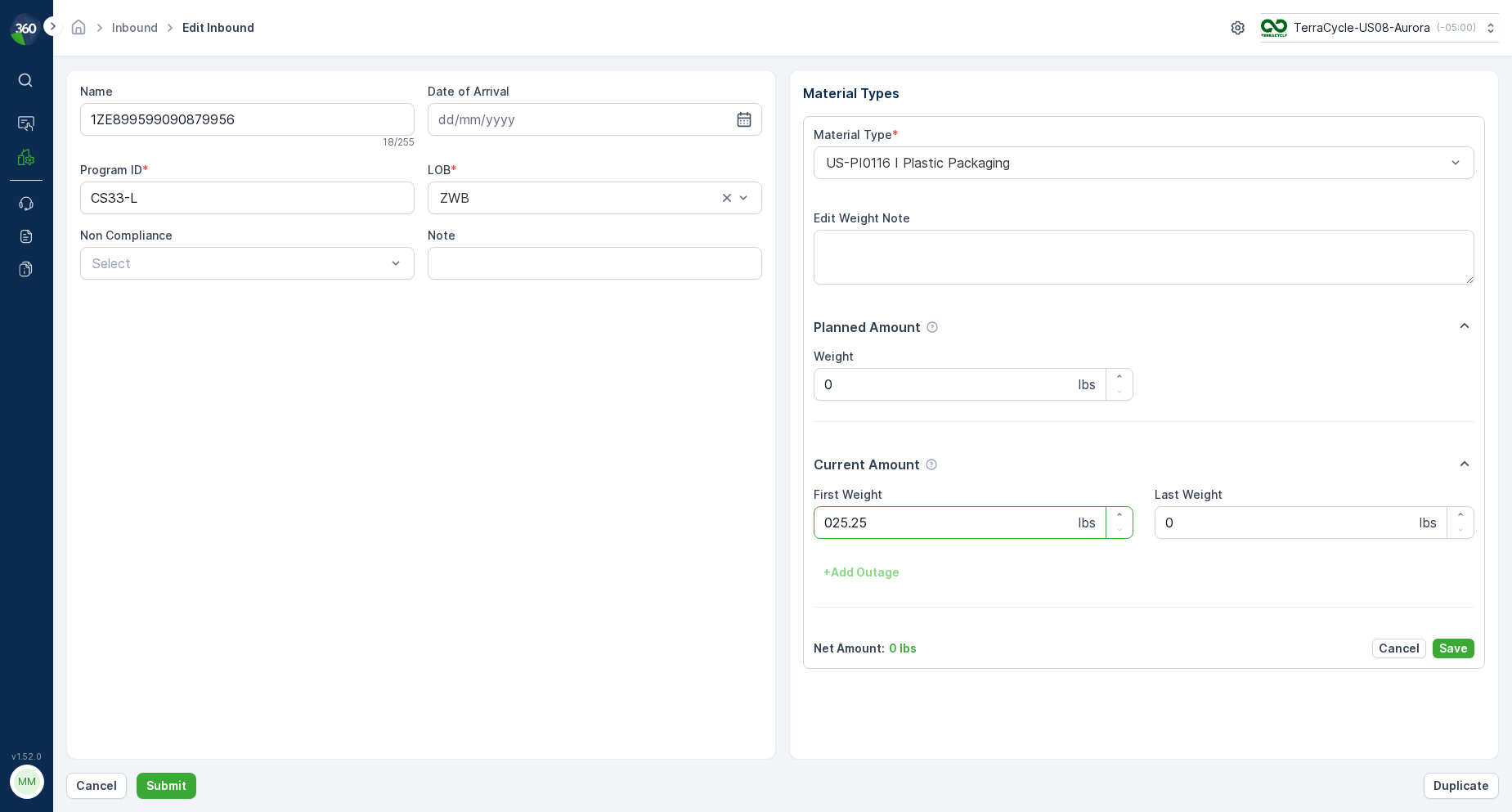
click at [137, 773] on button "Submit" at bounding box center [167, 785] width 59 height 26
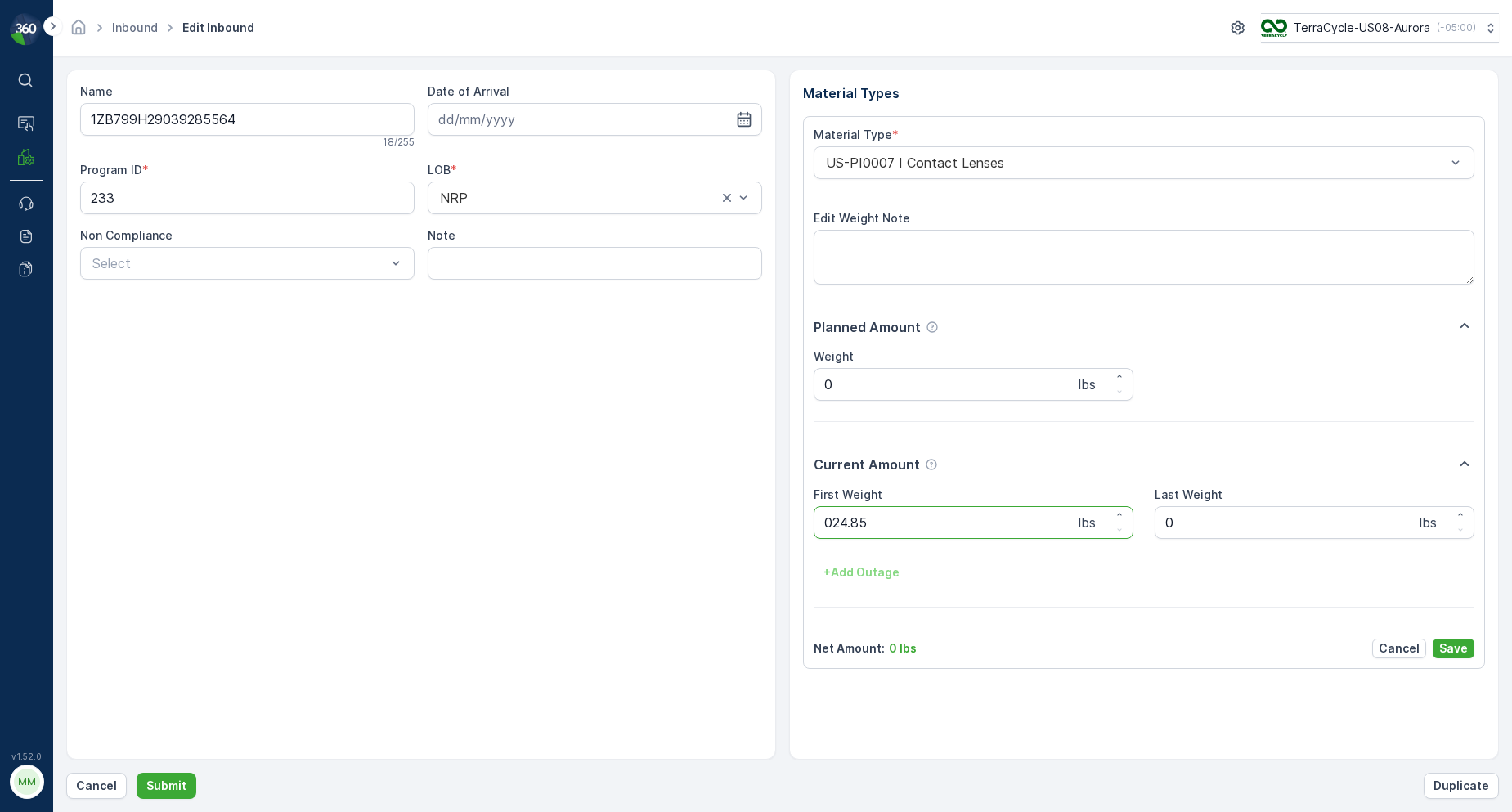
click at [137, 773] on button "Submit" at bounding box center [167, 785] width 59 height 26
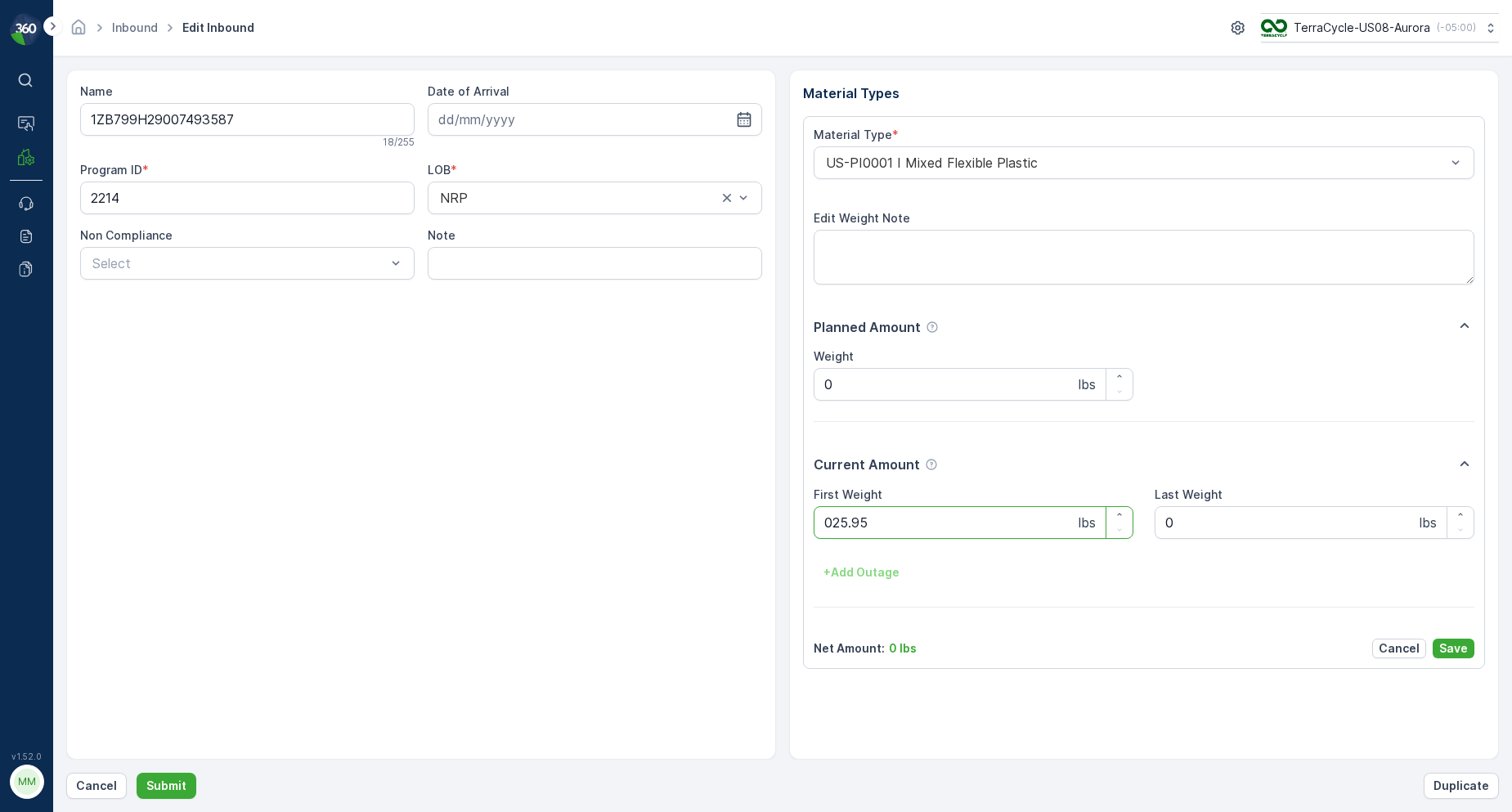
click at [137, 773] on button "Submit" at bounding box center [167, 785] width 59 height 26
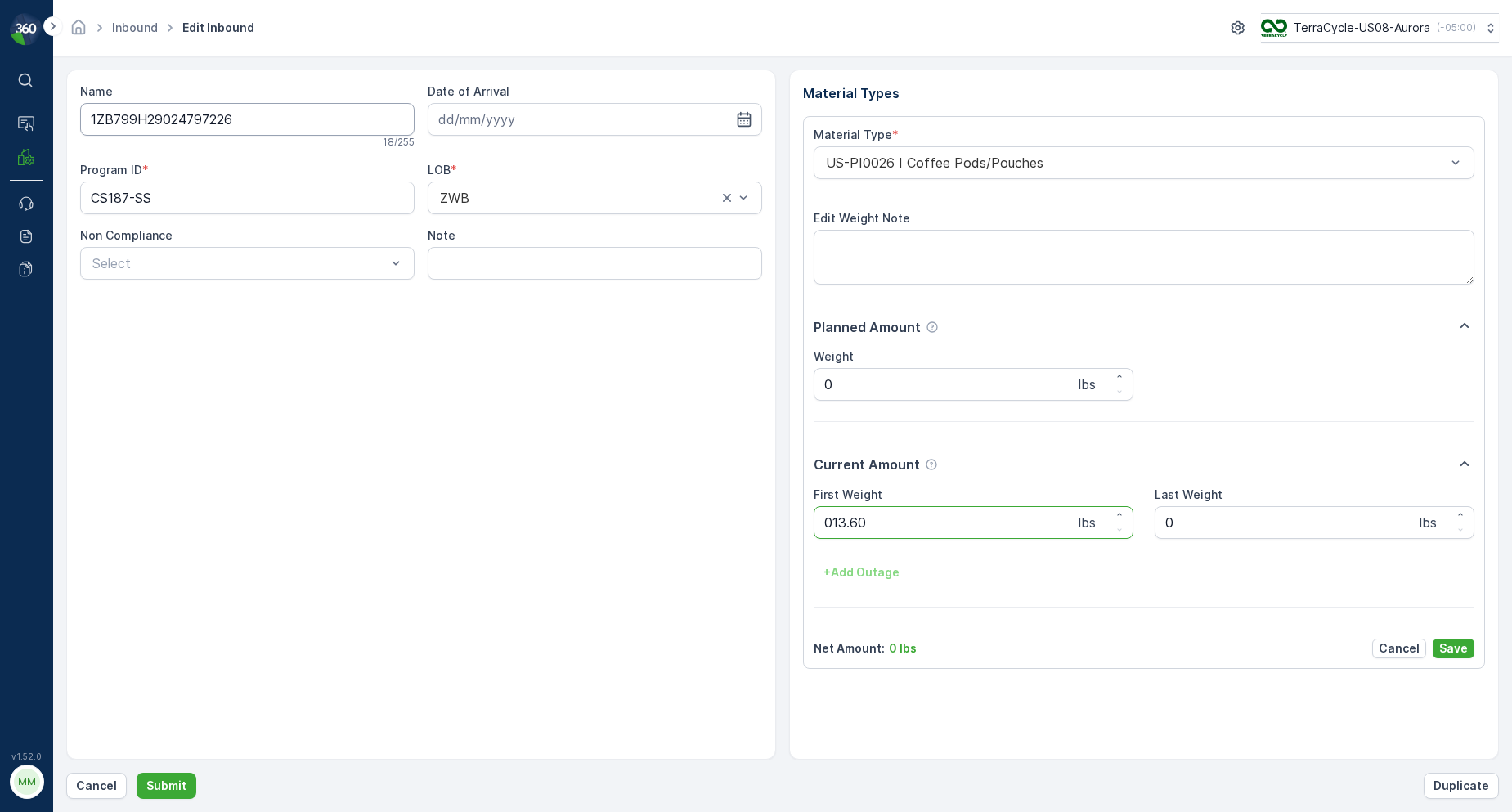
click at [137, 773] on button "Submit" at bounding box center [167, 785] width 59 height 26
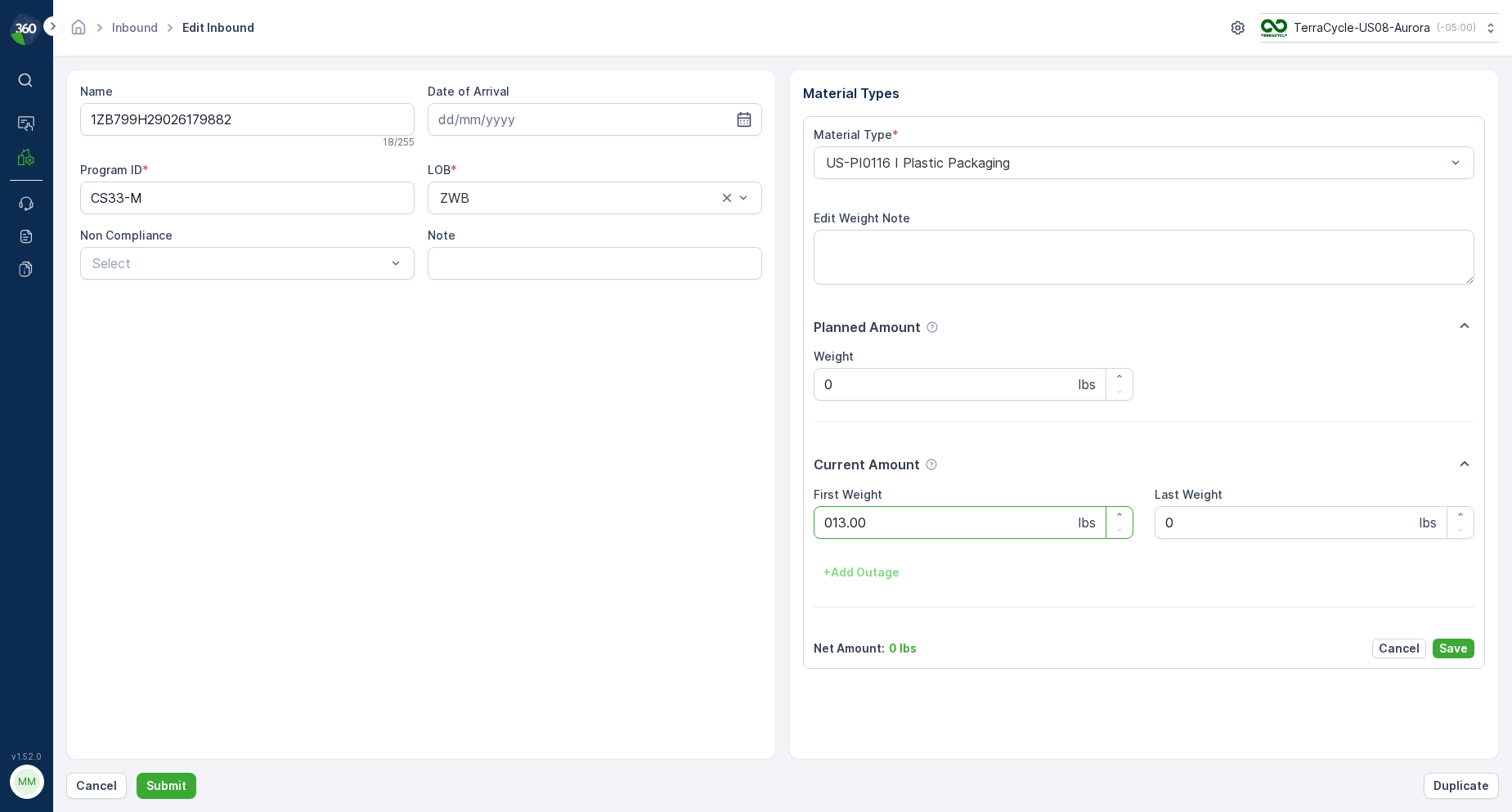
click at [137, 773] on button "Submit" at bounding box center [167, 785] width 59 height 26
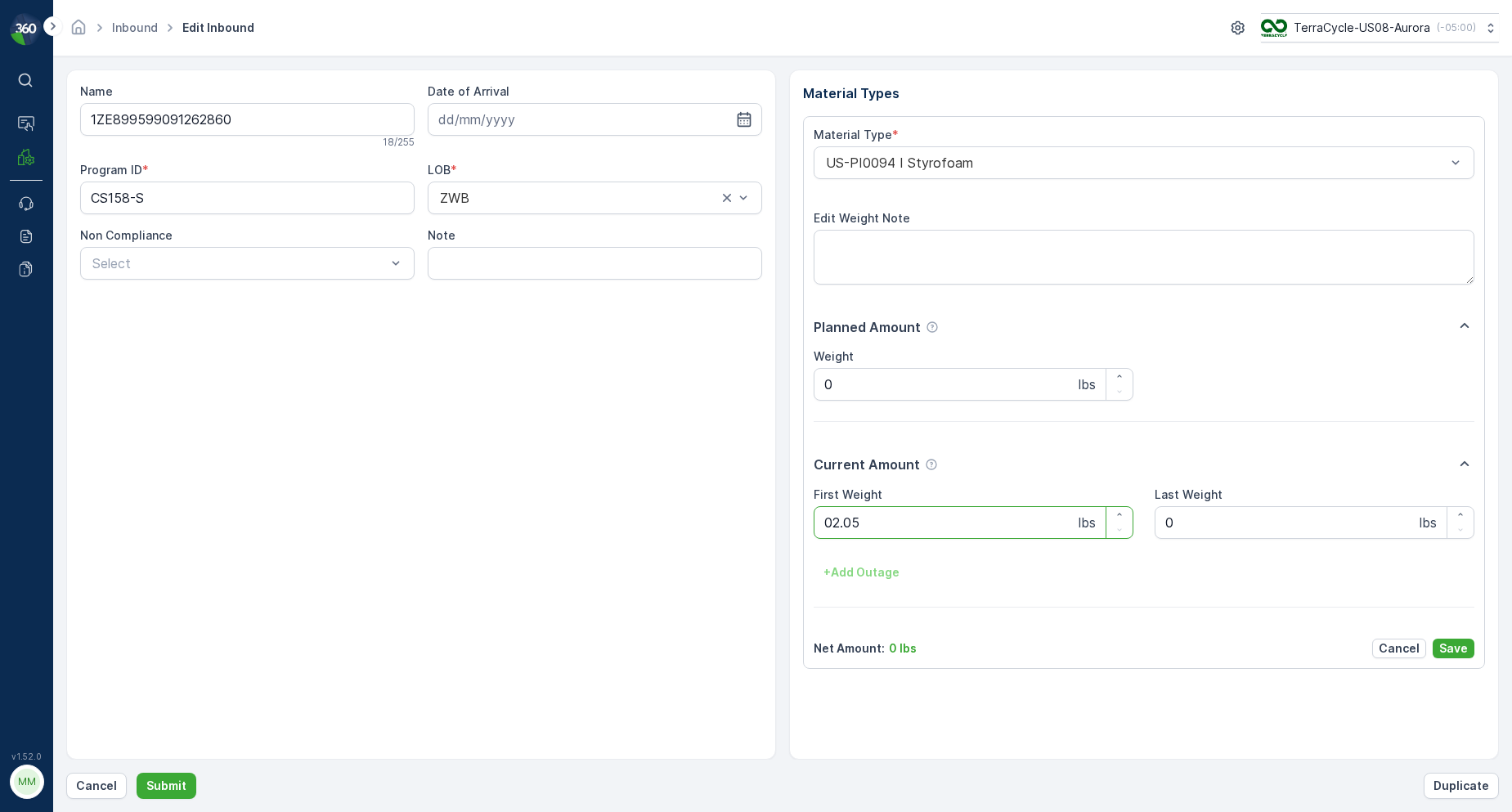
click at [137, 773] on button "Submit" at bounding box center [167, 785] width 59 height 26
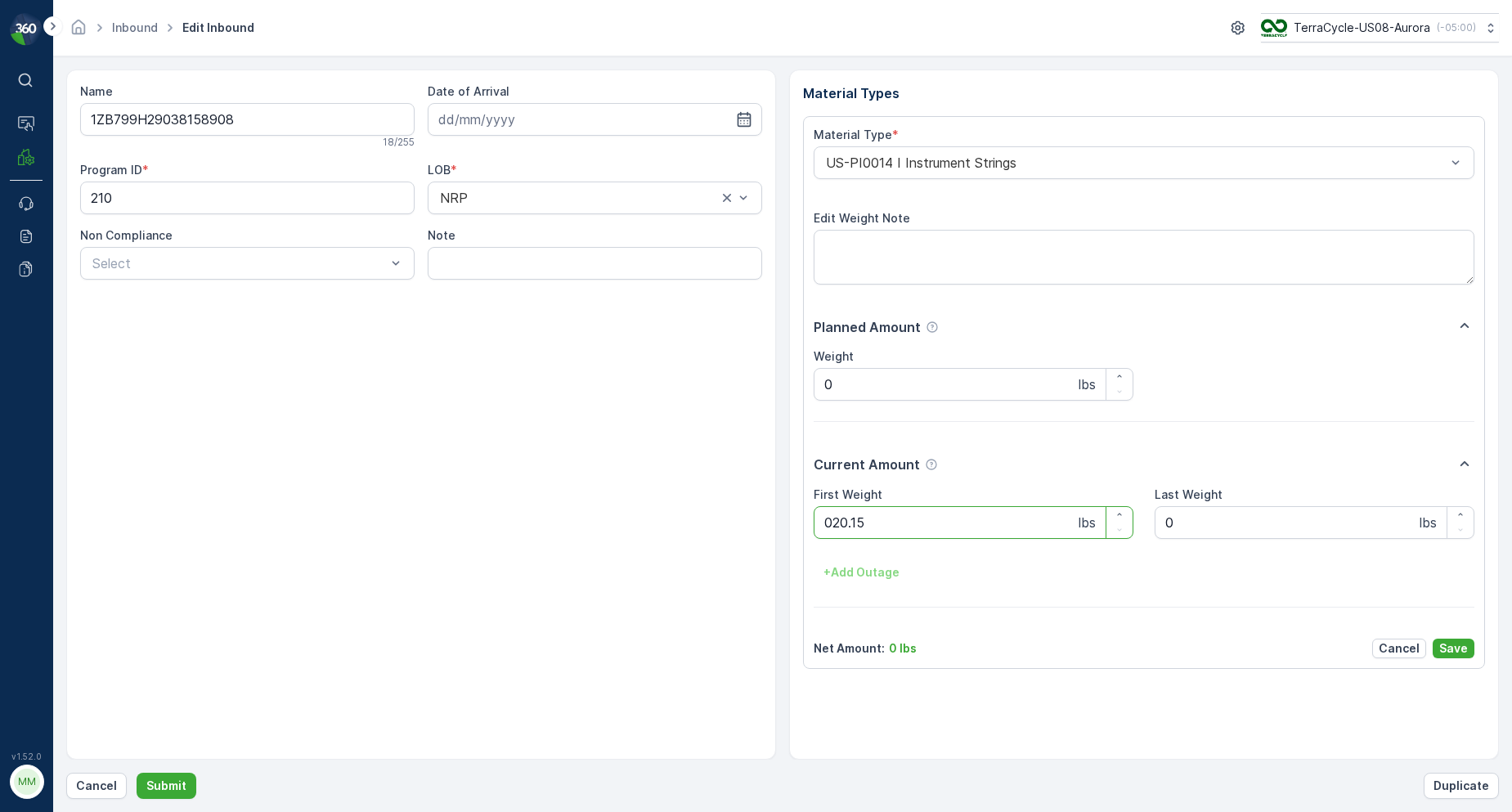
click at [137, 773] on button "Submit" at bounding box center [167, 785] width 59 height 26
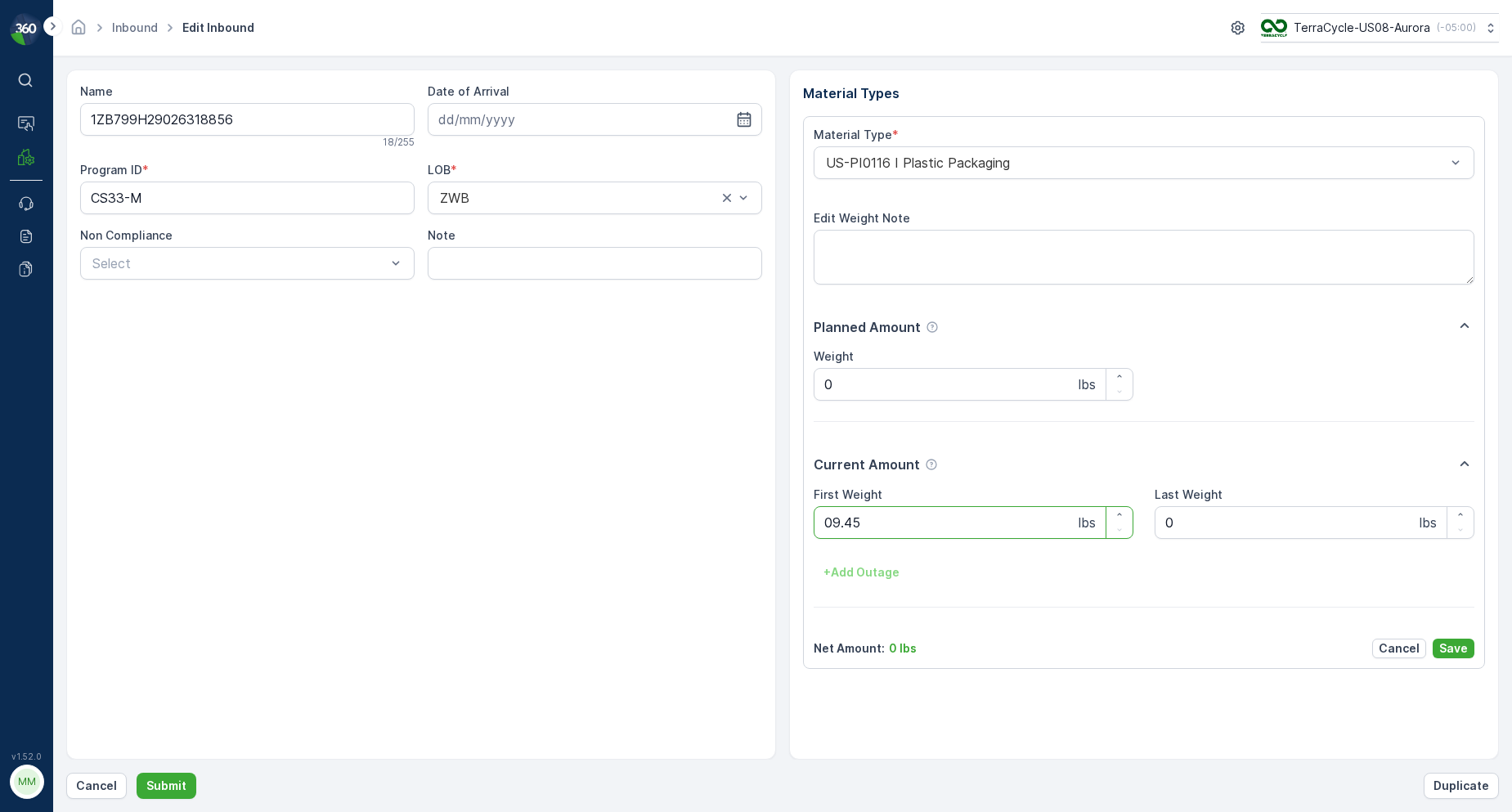
click at [137, 773] on button "Submit" at bounding box center [167, 785] width 59 height 26
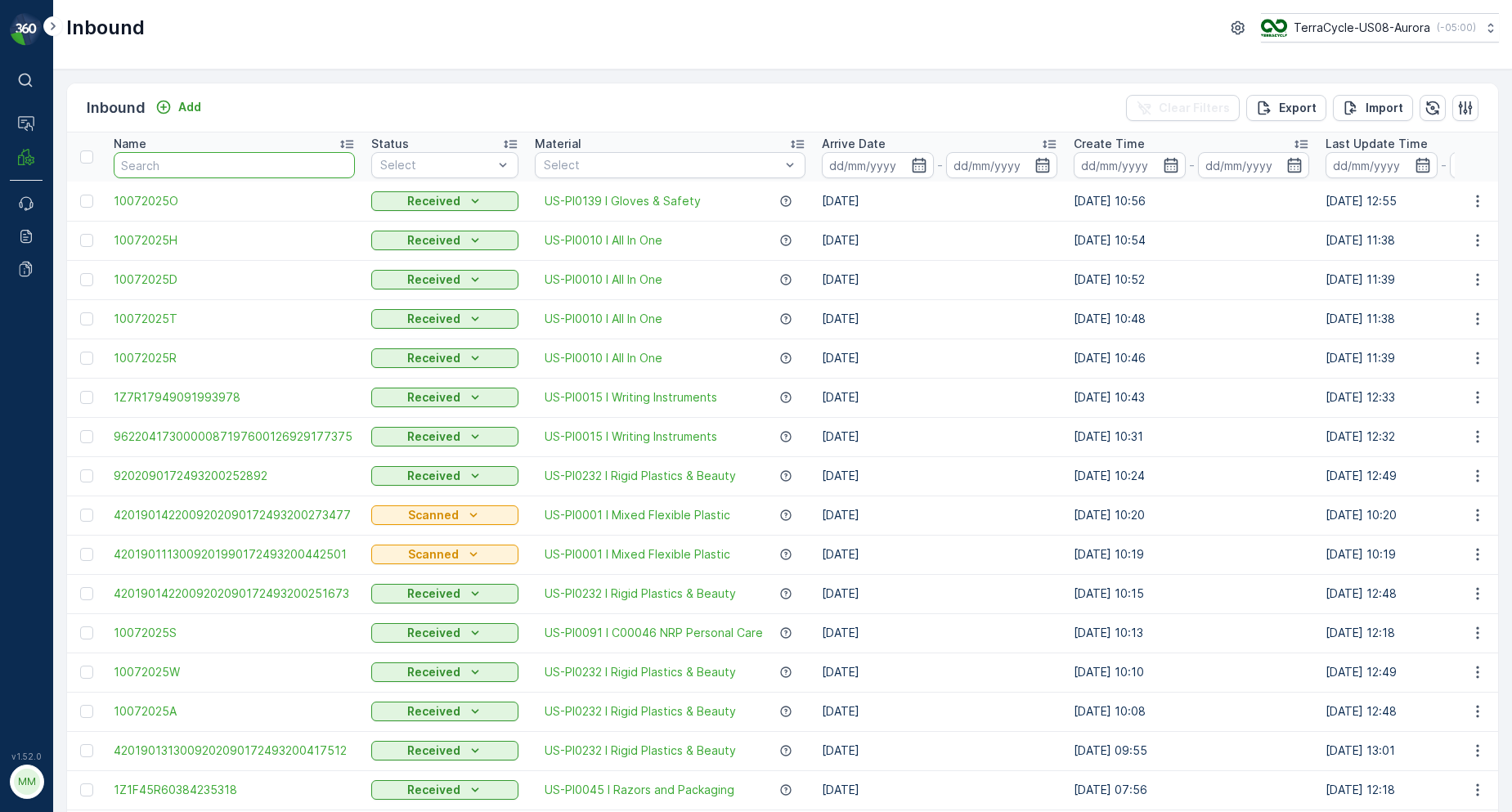
click at [156, 154] on input "text" at bounding box center [235, 165] width 241 height 26
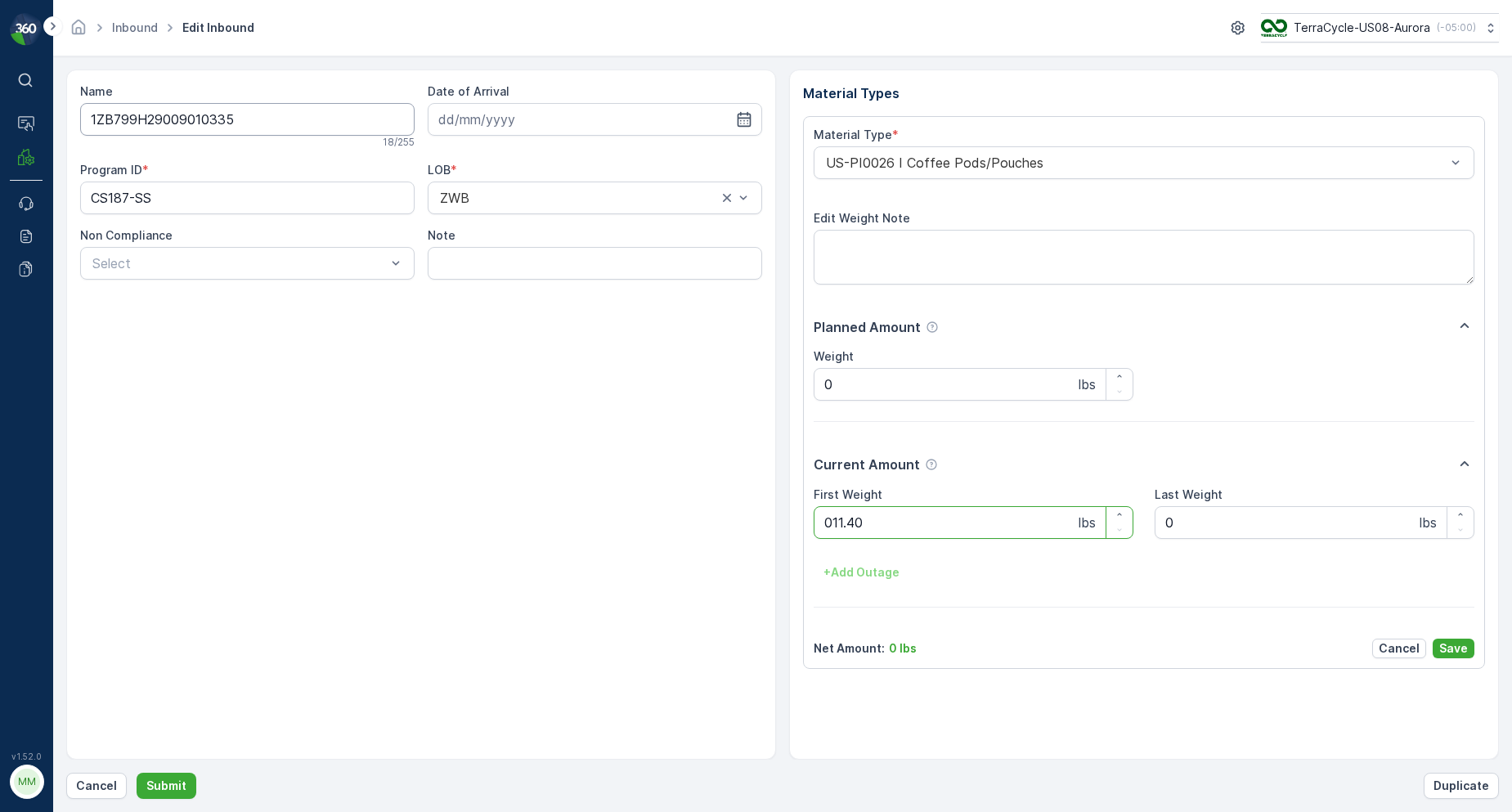
click at [137, 773] on button "Submit" at bounding box center [167, 785] width 59 height 26
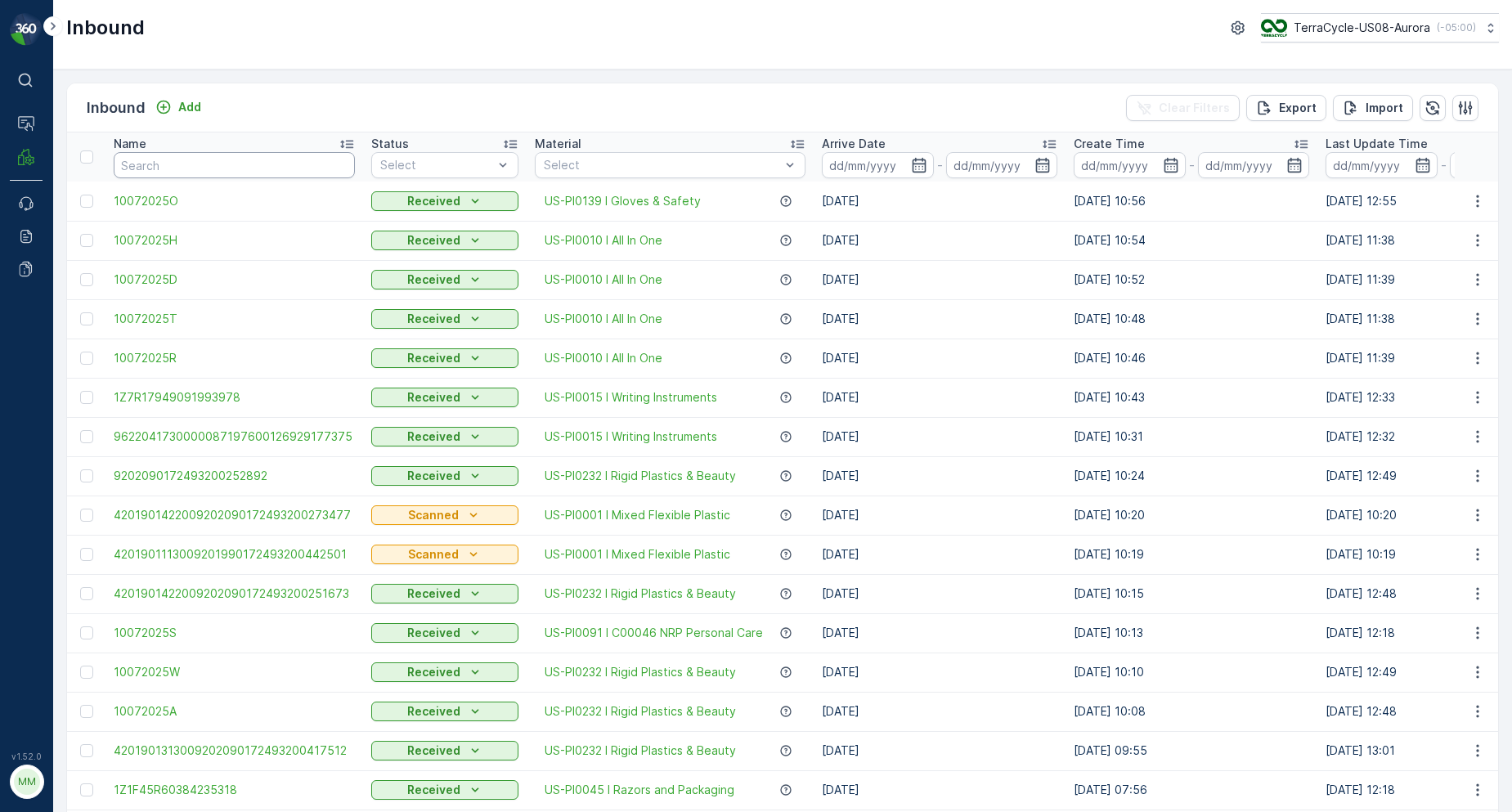
click at [176, 163] on input "text" at bounding box center [235, 165] width 241 height 26
type input "08703"
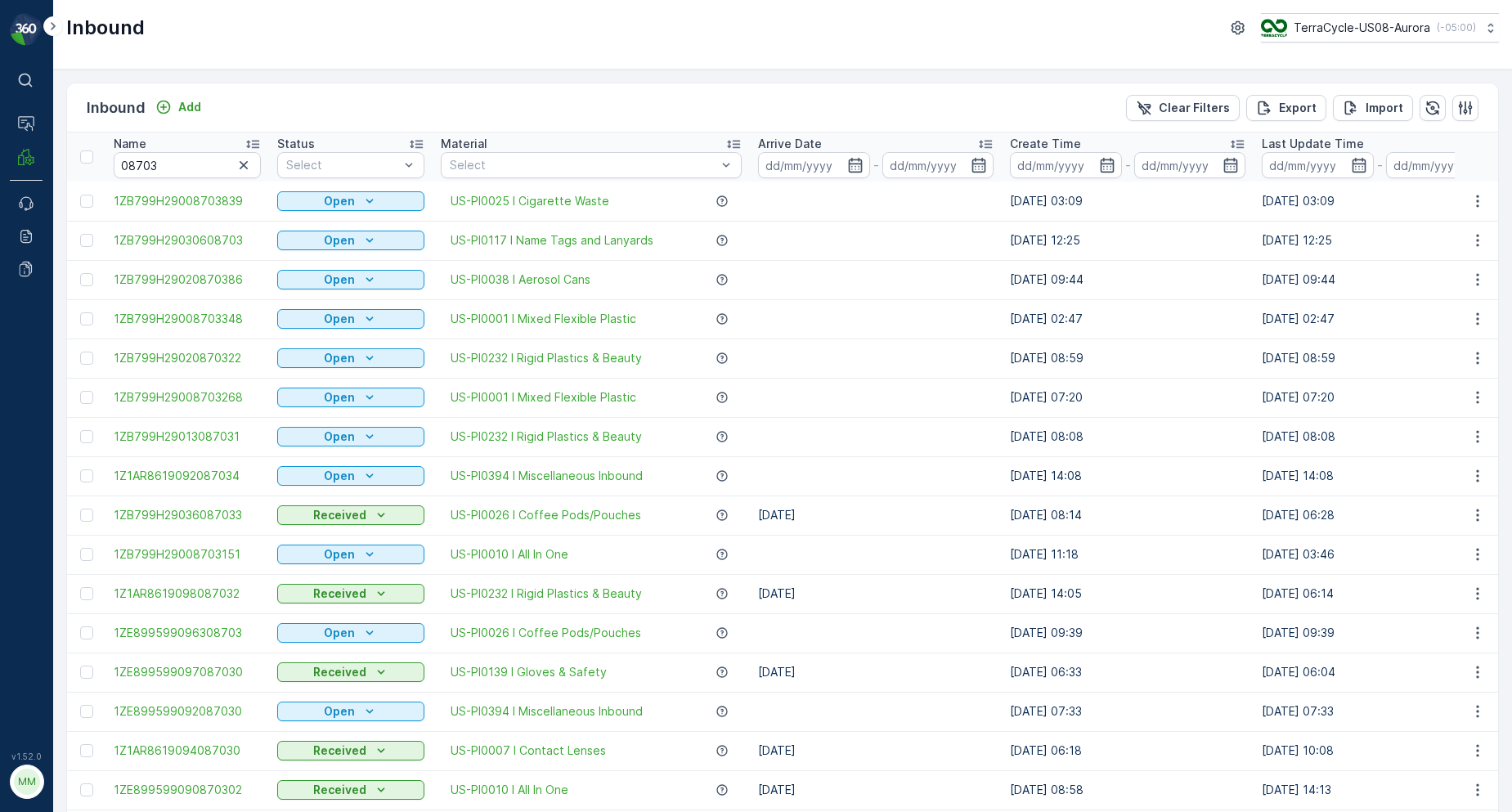
click at [237, 181] on th "Name 08703" at bounding box center [187, 156] width 164 height 49
click at [205, 170] on input "08703" at bounding box center [188, 165] width 148 height 26
type input "08703839"
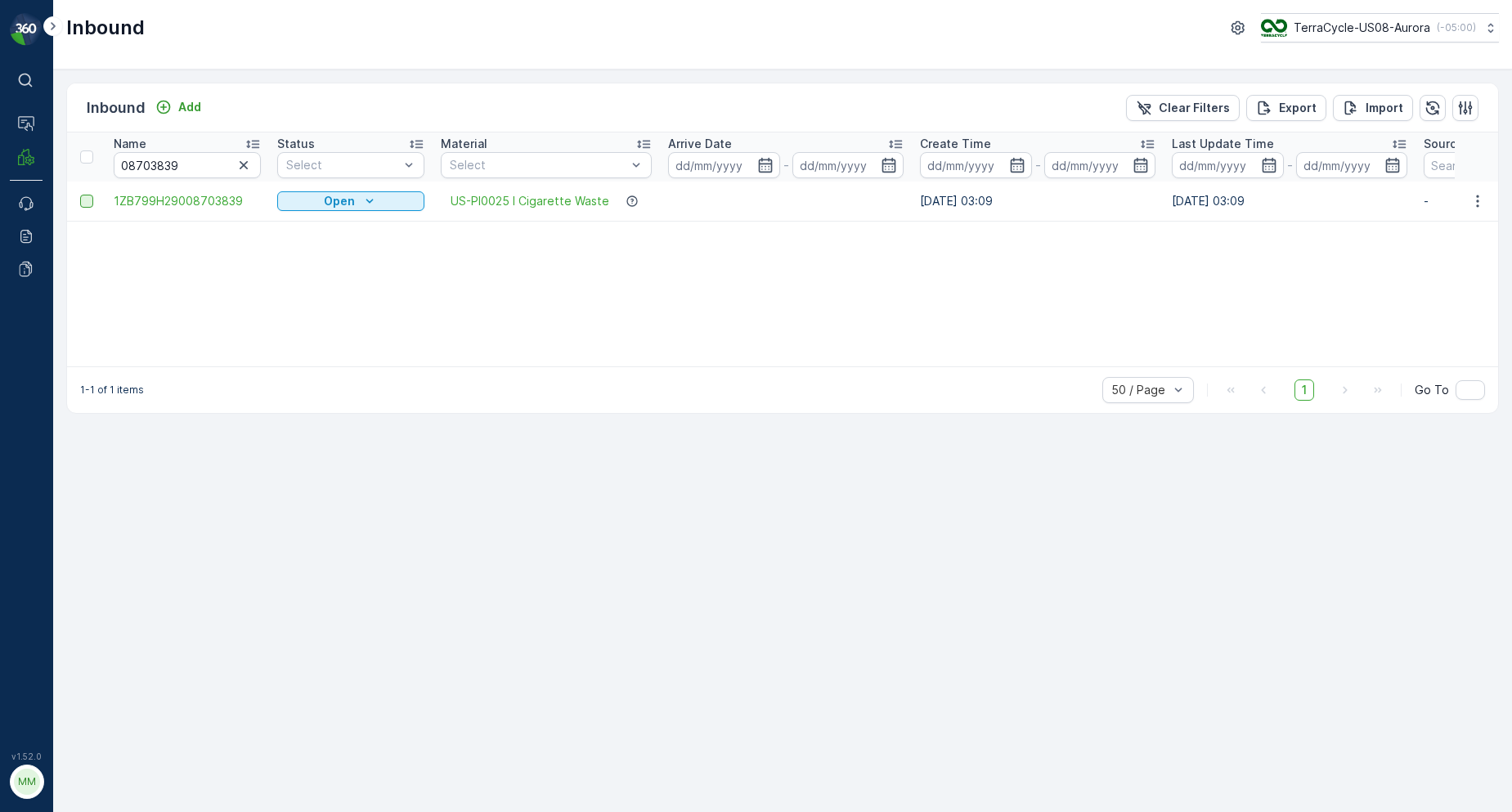
click at [86, 202] on div at bounding box center [87, 201] width 13 height 13
click at [80, 195] on input "checkbox" at bounding box center [80, 195] width 0 height 0
click at [1311, 109] on p "Print QR" at bounding box center [1323, 107] width 49 height 16
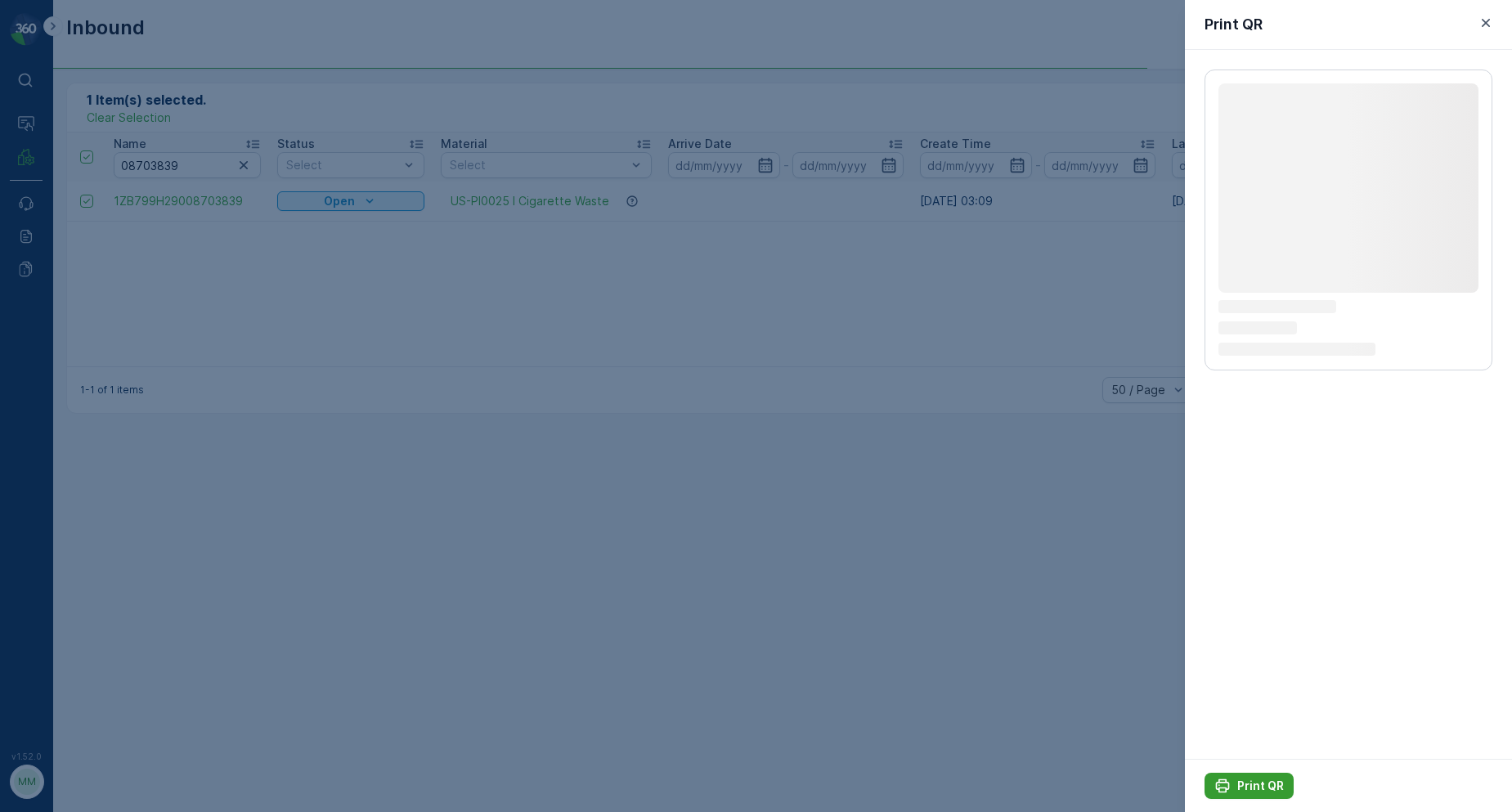
click at [1270, 792] on p "Print QR" at bounding box center [1260, 786] width 47 height 16
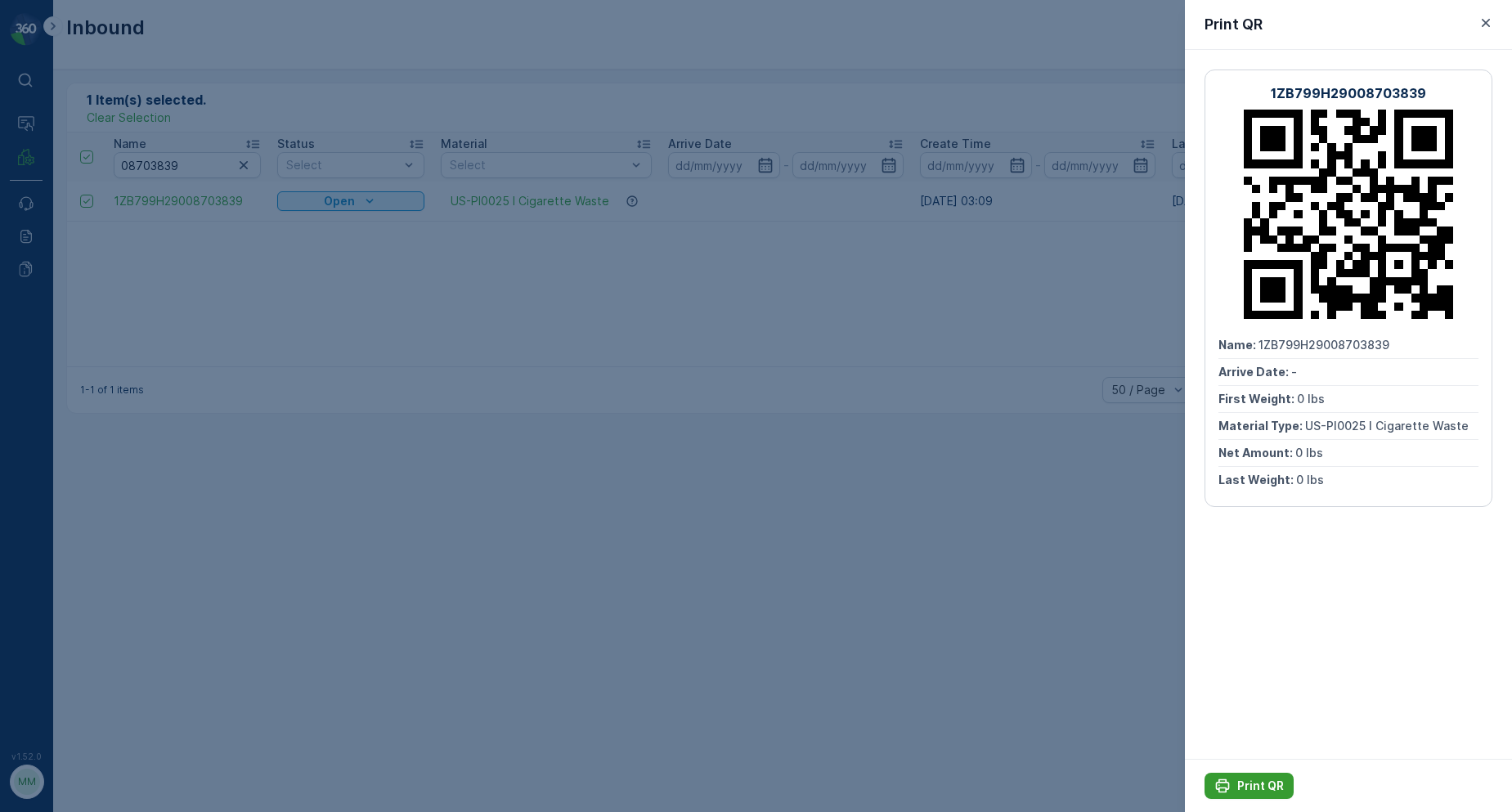
click at [1265, 786] on p "Print QR" at bounding box center [1260, 786] width 47 height 16
click at [1491, 29] on icon "button" at bounding box center [1485, 22] width 16 height 16
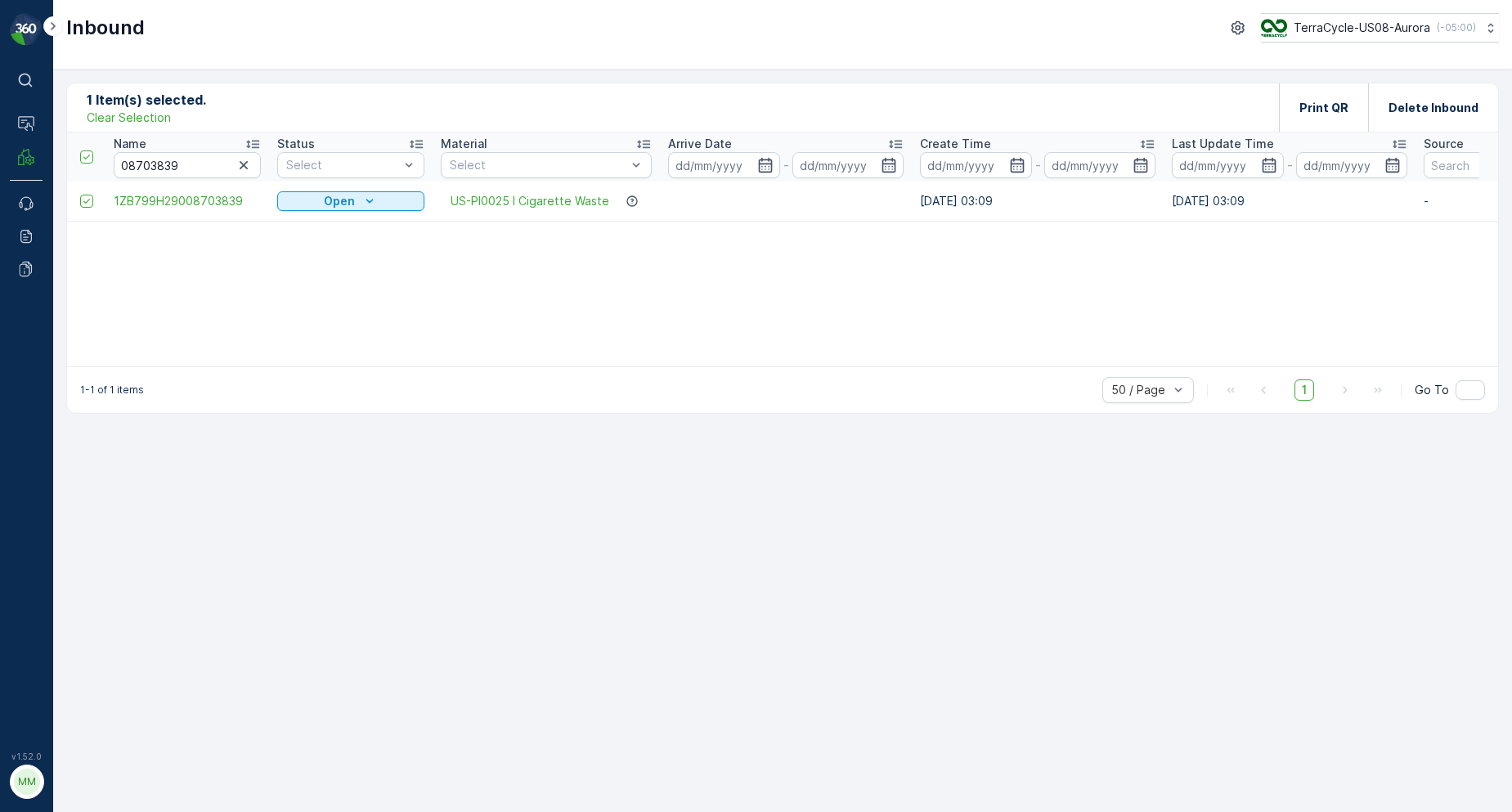
click at [237, 164] on icon "button" at bounding box center [243, 165] width 16 height 16
click at [242, 164] on input "text" at bounding box center [188, 165] width 148 height 26
click at [200, 159] on input "text" at bounding box center [188, 165] width 148 height 26
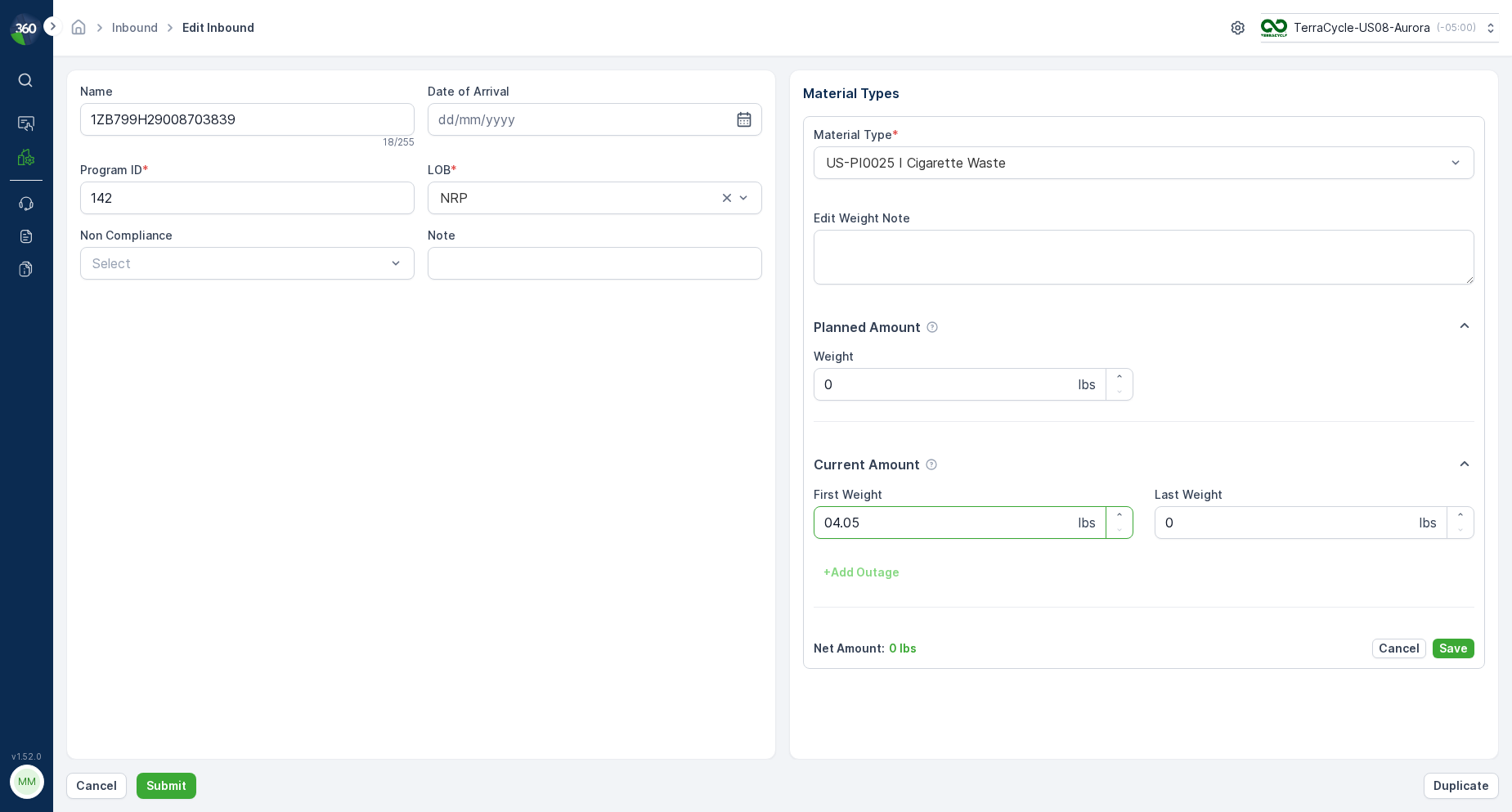
click at [137, 773] on button "Submit" at bounding box center [167, 785] width 59 height 26
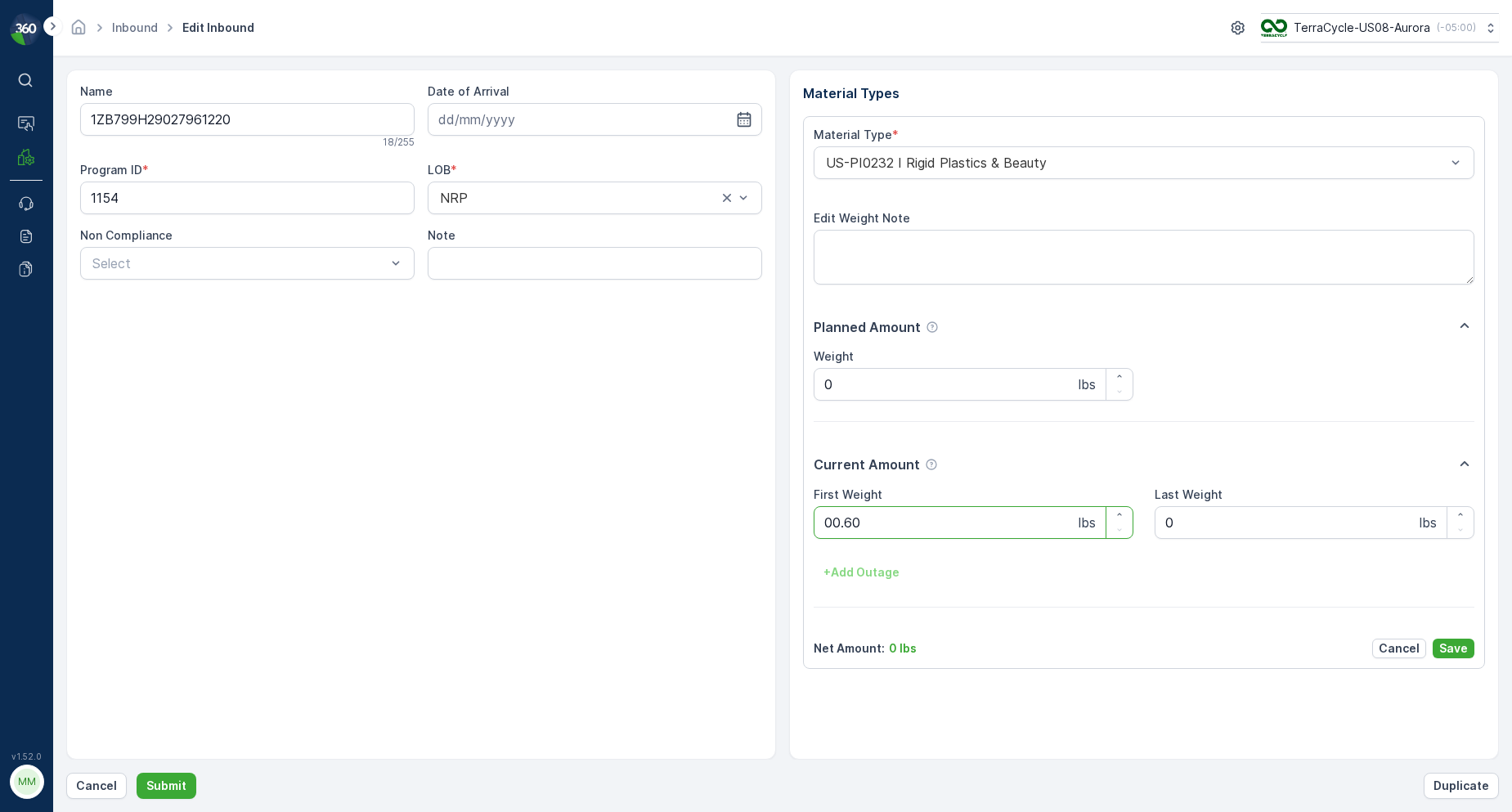
click at [137, 773] on button "Submit" at bounding box center [167, 785] width 59 height 26
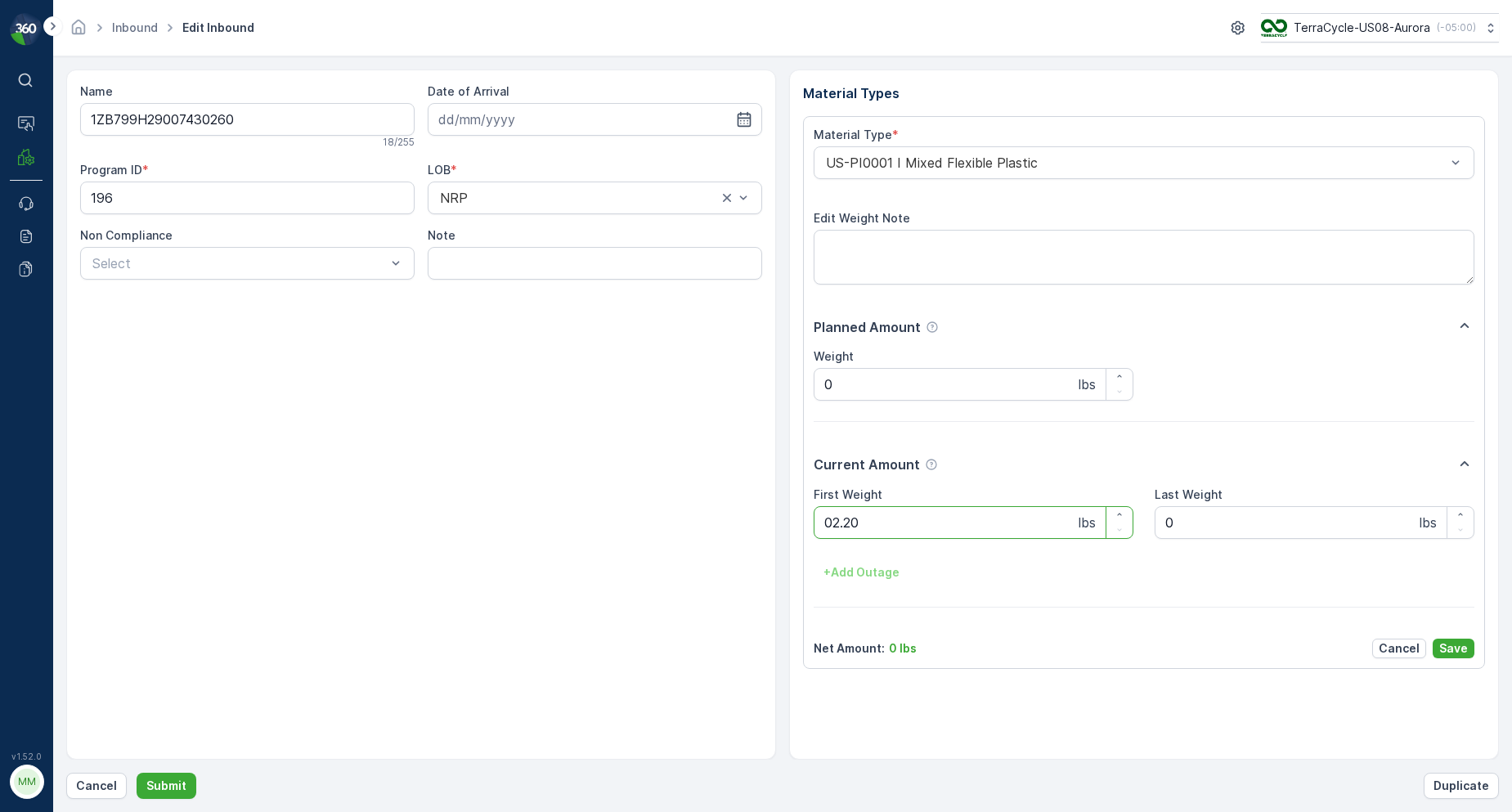
click at [137, 773] on button "Submit" at bounding box center [167, 785] width 59 height 26
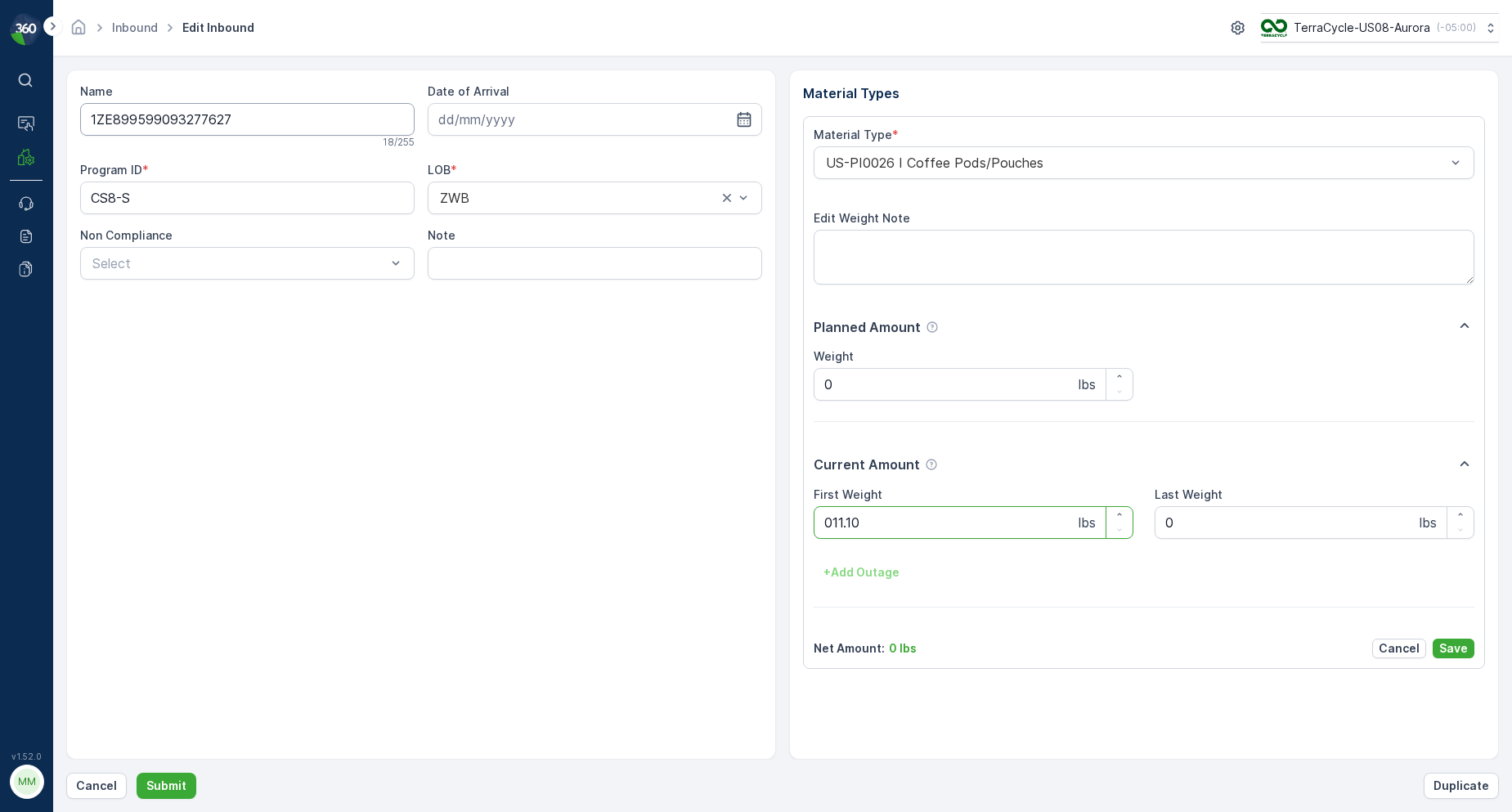
click at [137, 773] on button "Submit" at bounding box center [167, 785] width 59 height 26
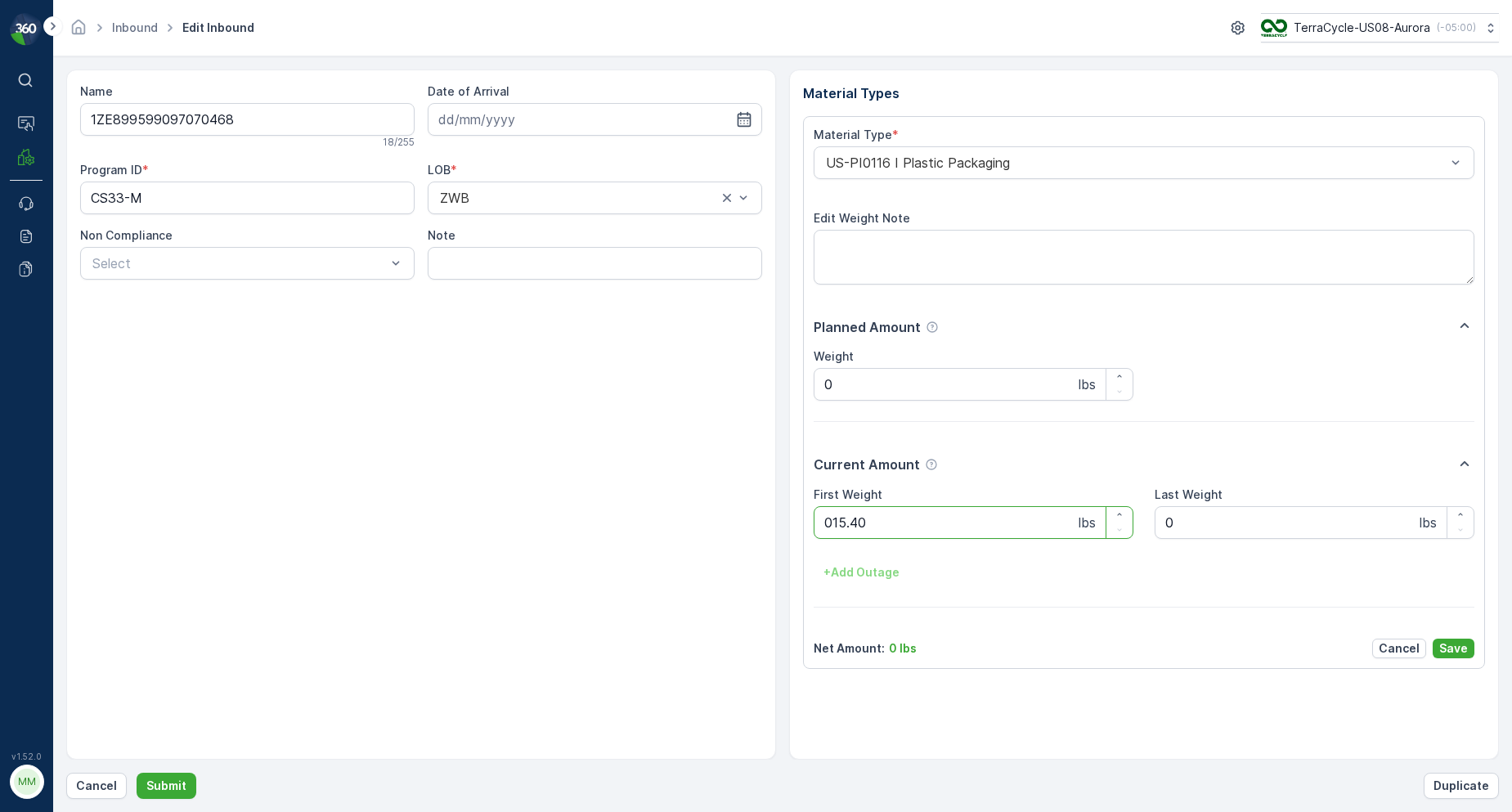
click at [137, 773] on button "Submit" at bounding box center [167, 785] width 59 height 26
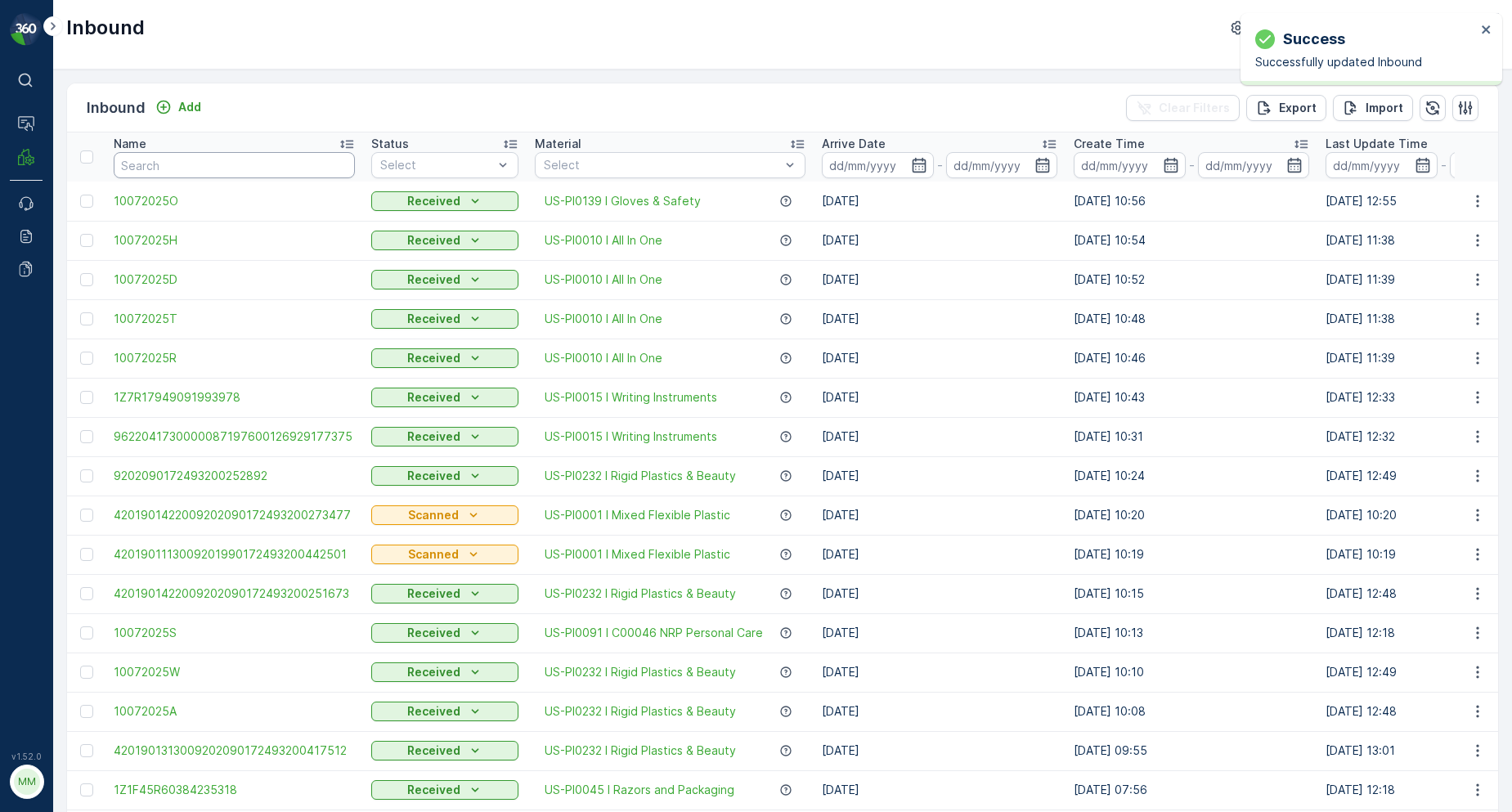
click at [309, 154] on input "text" at bounding box center [235, 165] width 241 height 26
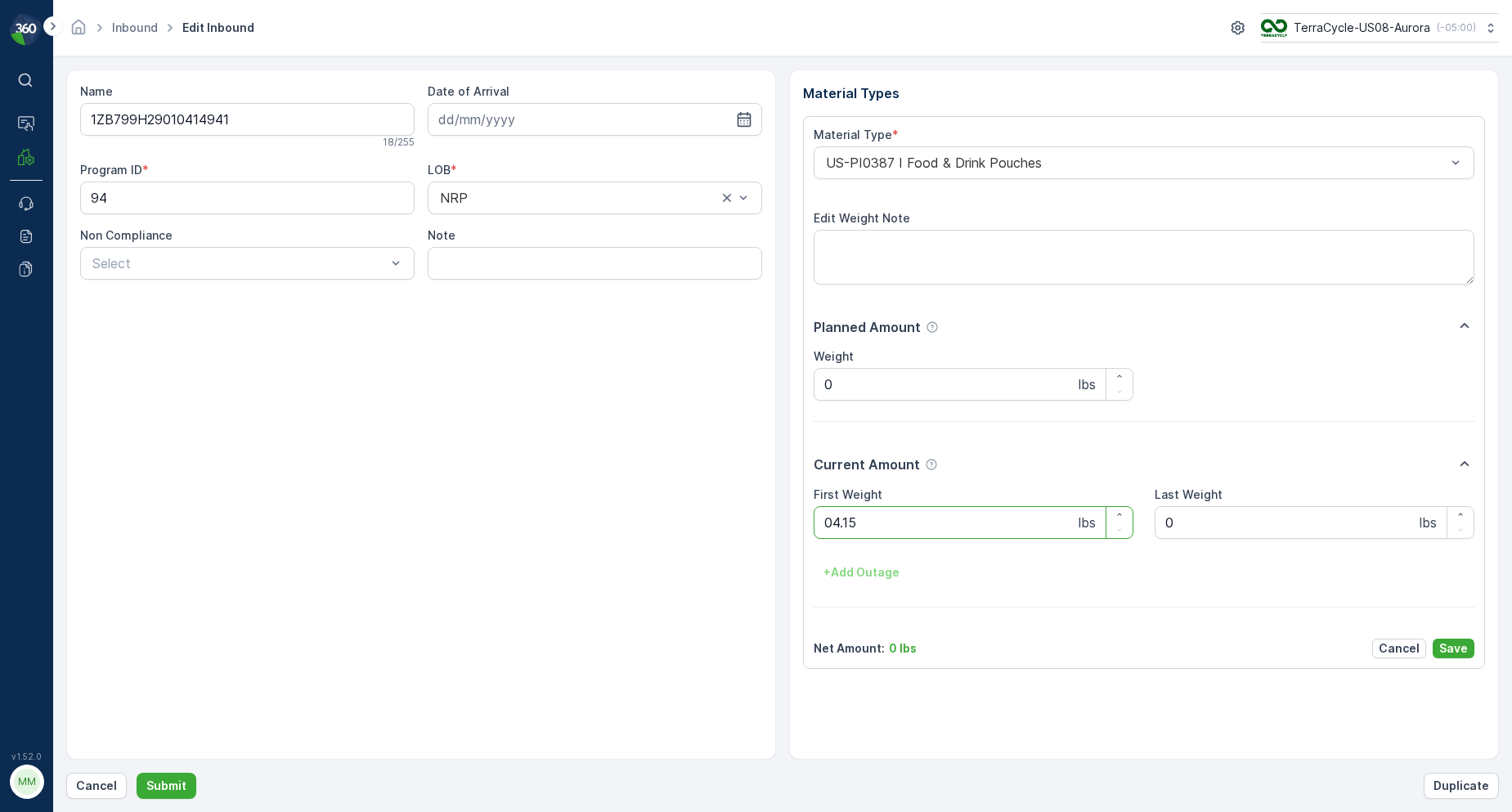
click at [137, 773] on button "Submit" at bounding box center [167, 785] width 59 height 26
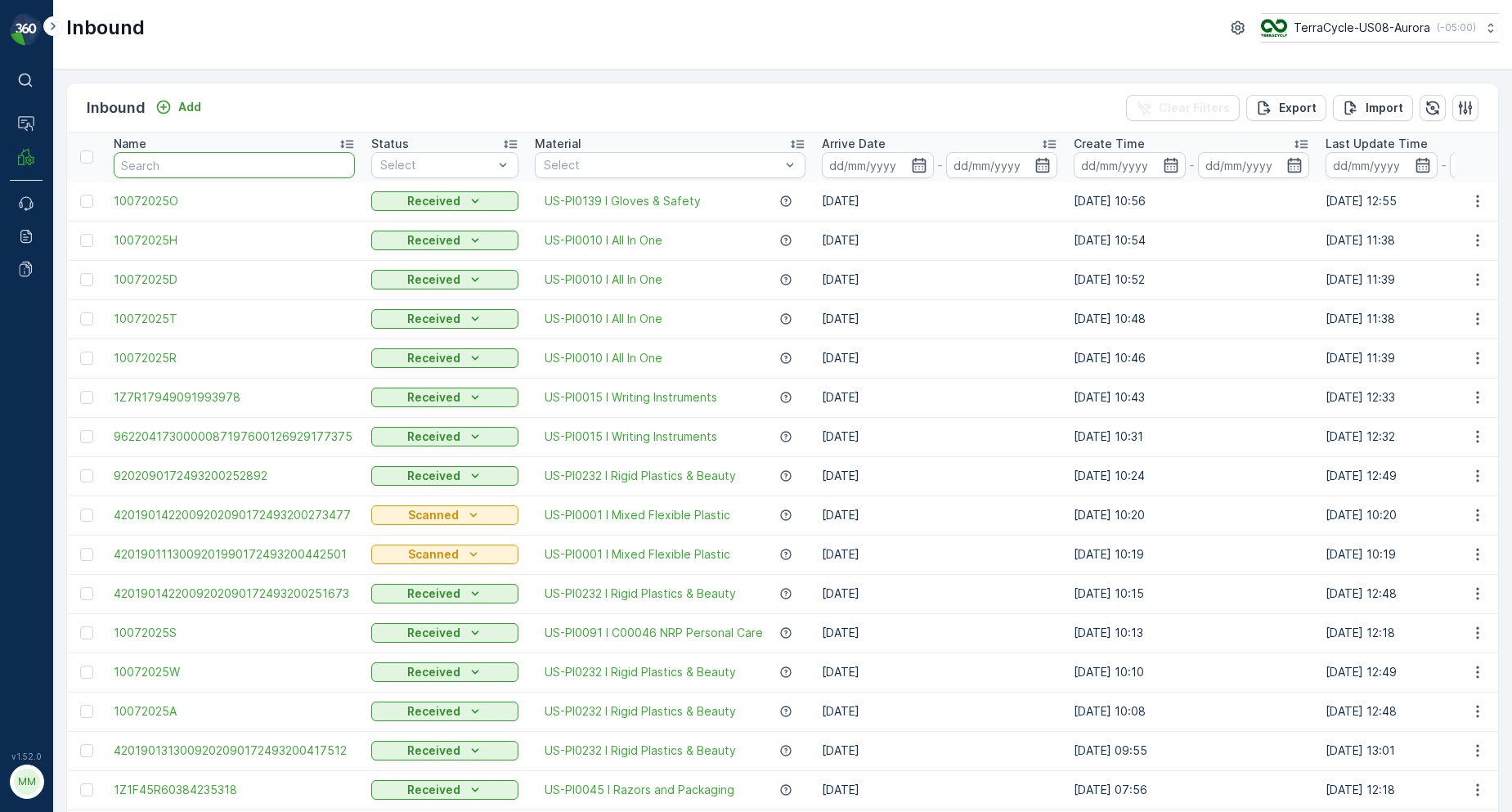
click at [207, 166] on input "text" at bounding box center [235, 165] width 241 height 26
type input "20117959"
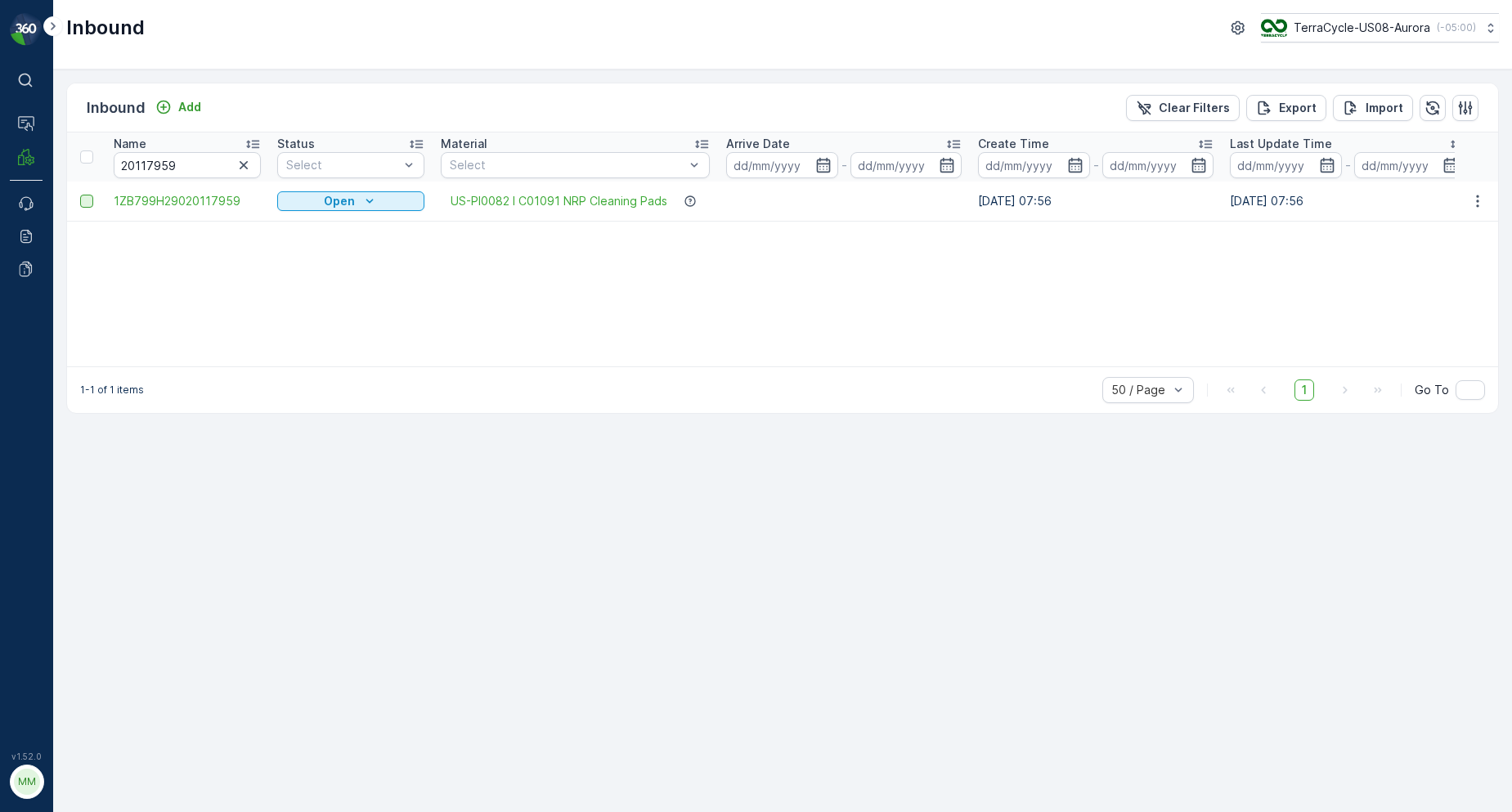
click at [88, 206] on div at bounding box center [87, 201] width 13 height 13
click at [80, 195] on input "checkbox" at bounding box center [80, 195] width 0 height 0
click at [1297, 114] on div "Print QR" at bounding box center [1323, 107] width 89 height 48
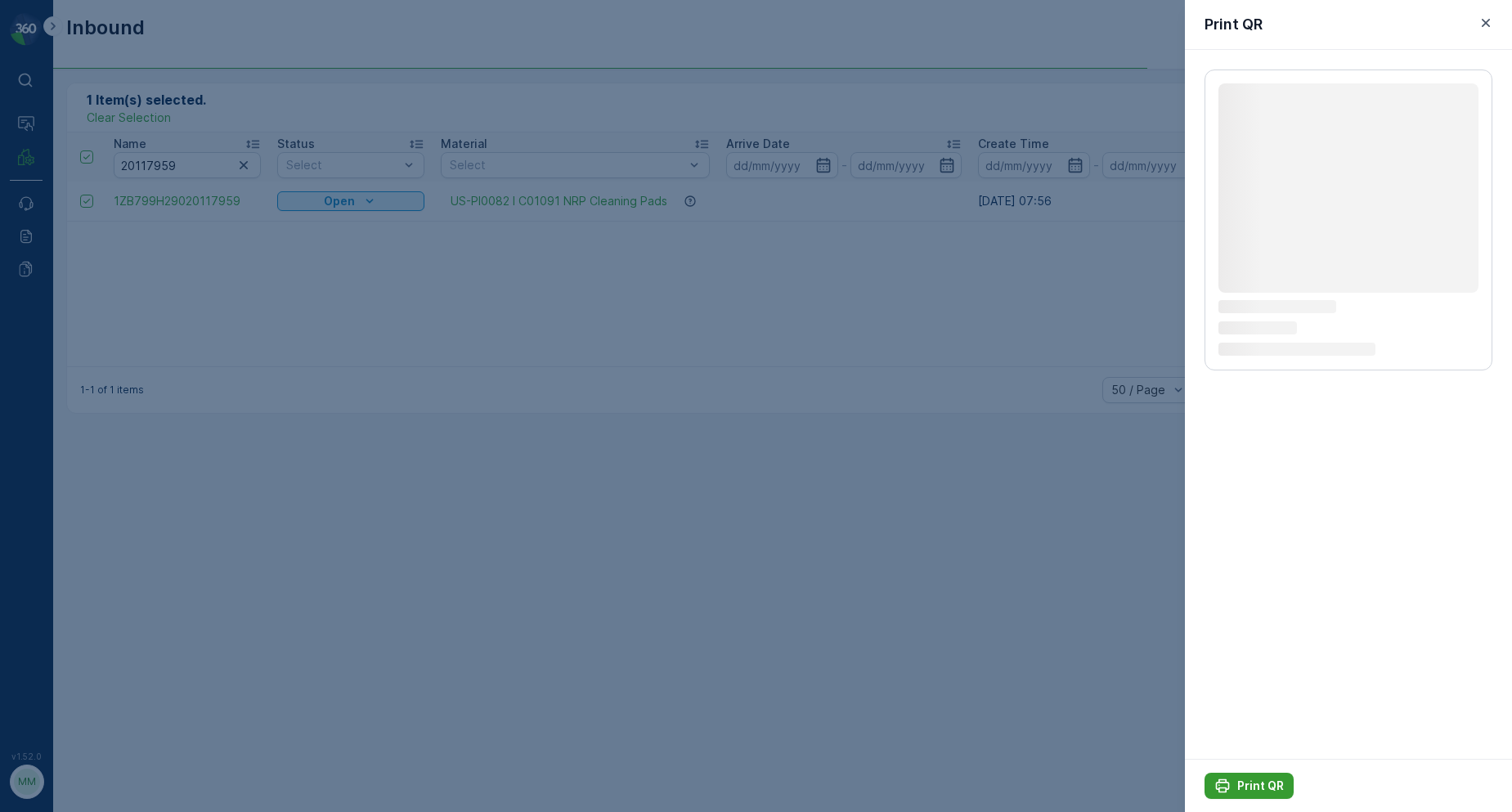
click at [1247, 779] on p "Print QR" at bounding box center [1260, 786] width 47 height 16
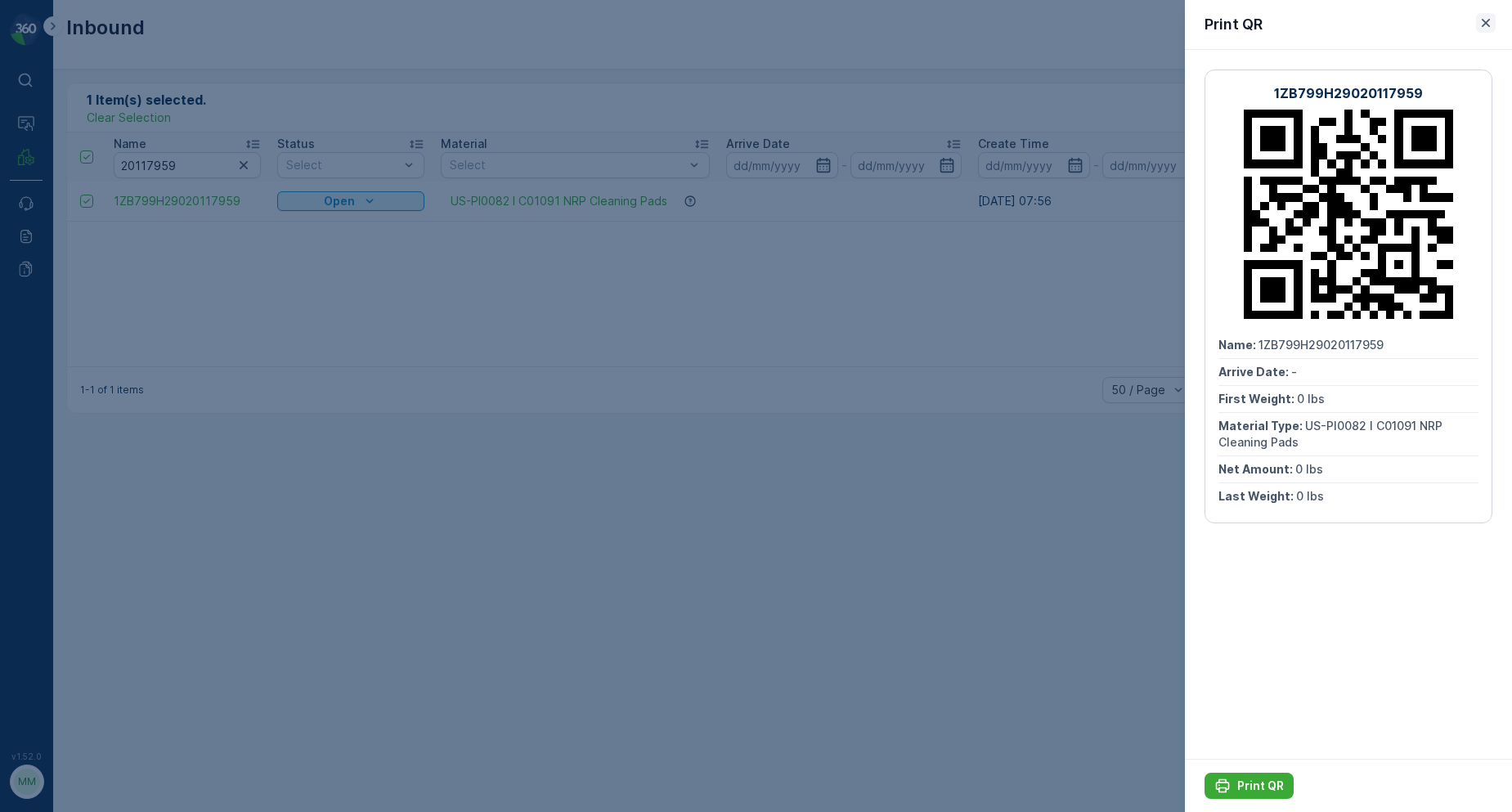
click at [1489, 17] on icon "button" at bounding box center [1485, 22] width 16 height 16
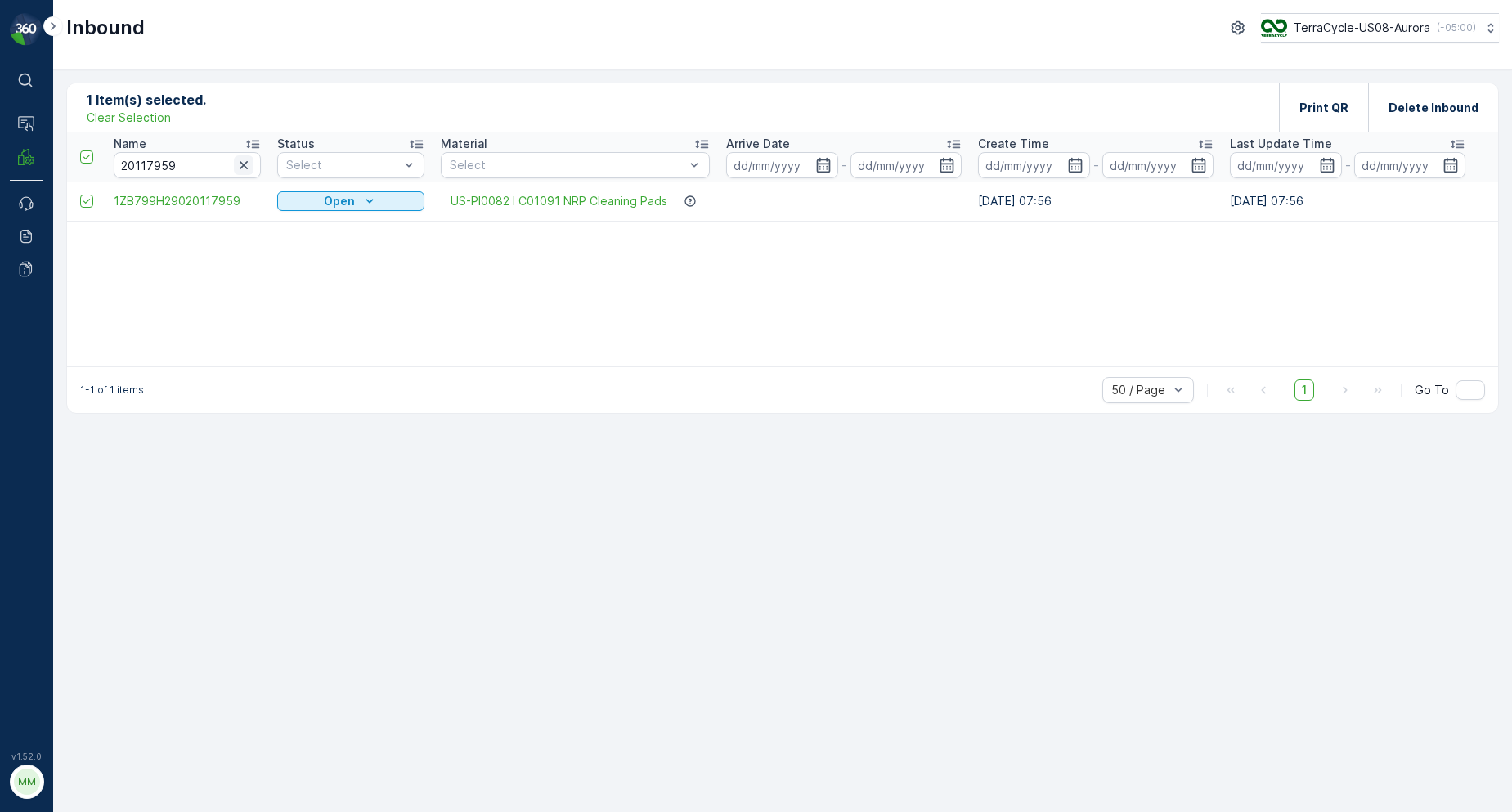
click at [244, 174] on button "button" at bounding box center [243, 165] width 19 height 19
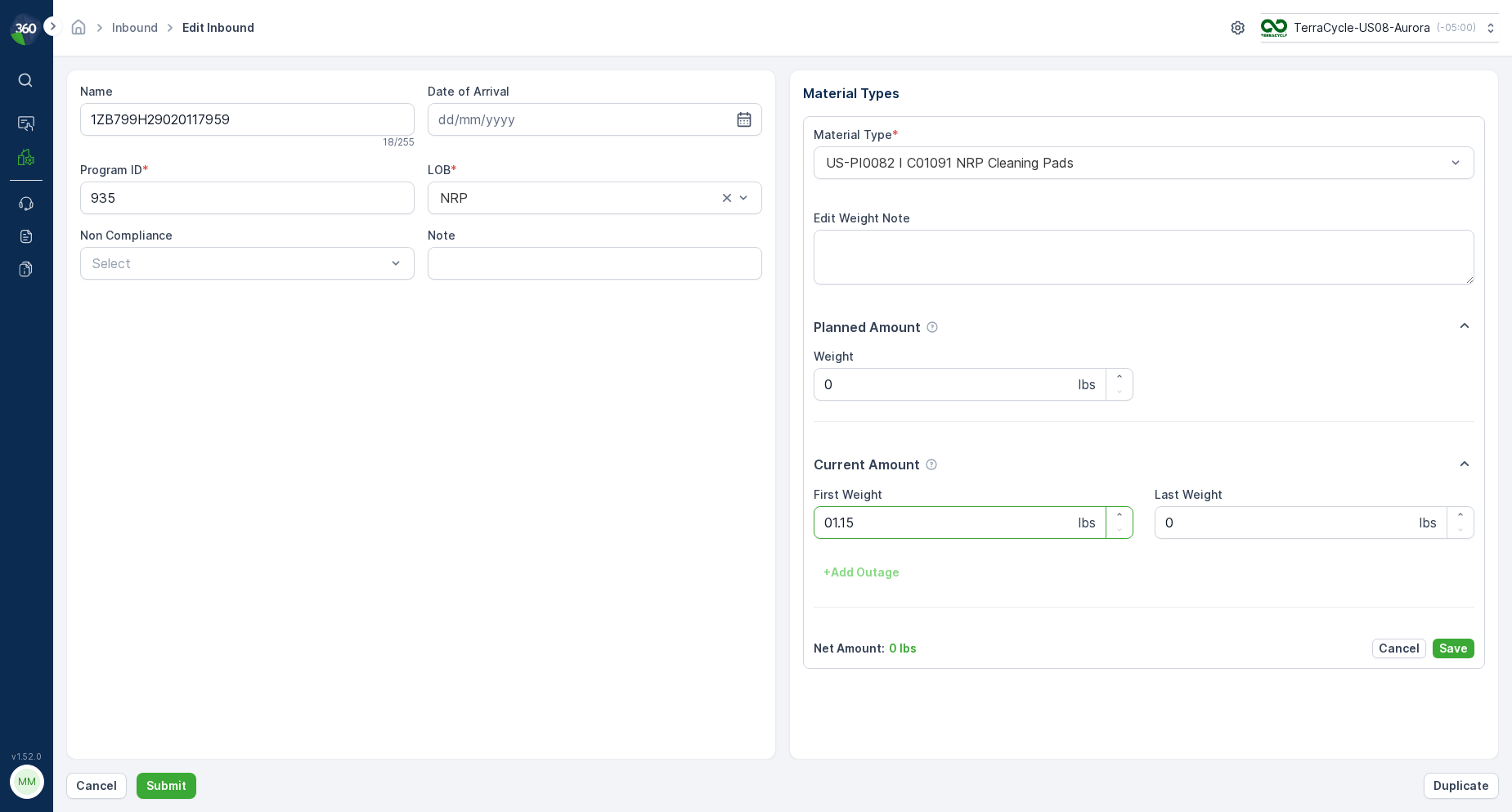
click at [137, 773] on button "Submit" at bounding box center [167, 785] width 59 height 26
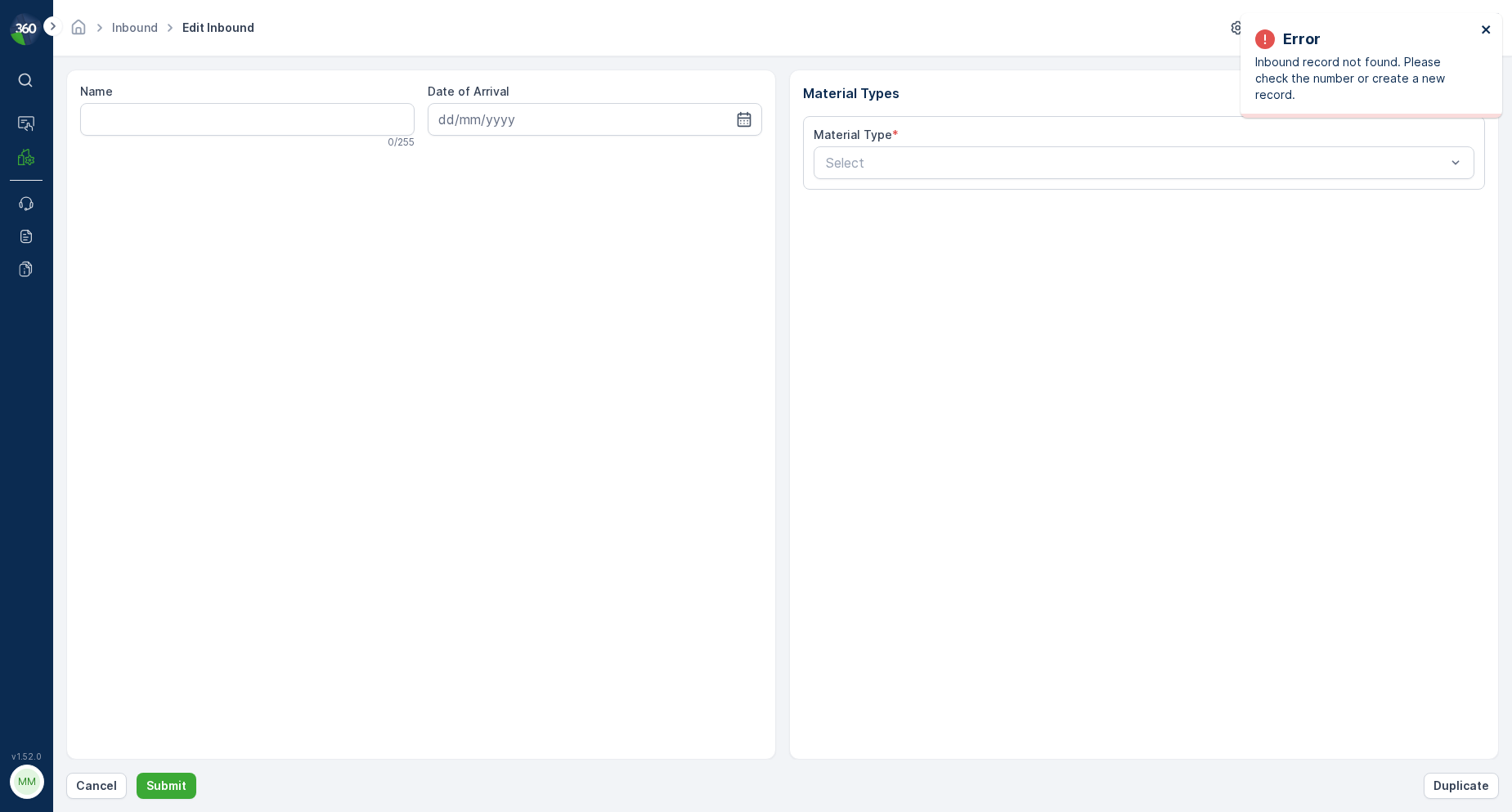
click at [1483, 32] on icon "close" at bounding box center [1485, 29] width 9 height 9
click at [103, 795] on button "Cancel" at bounding box center [96, 785] width 60 height 26
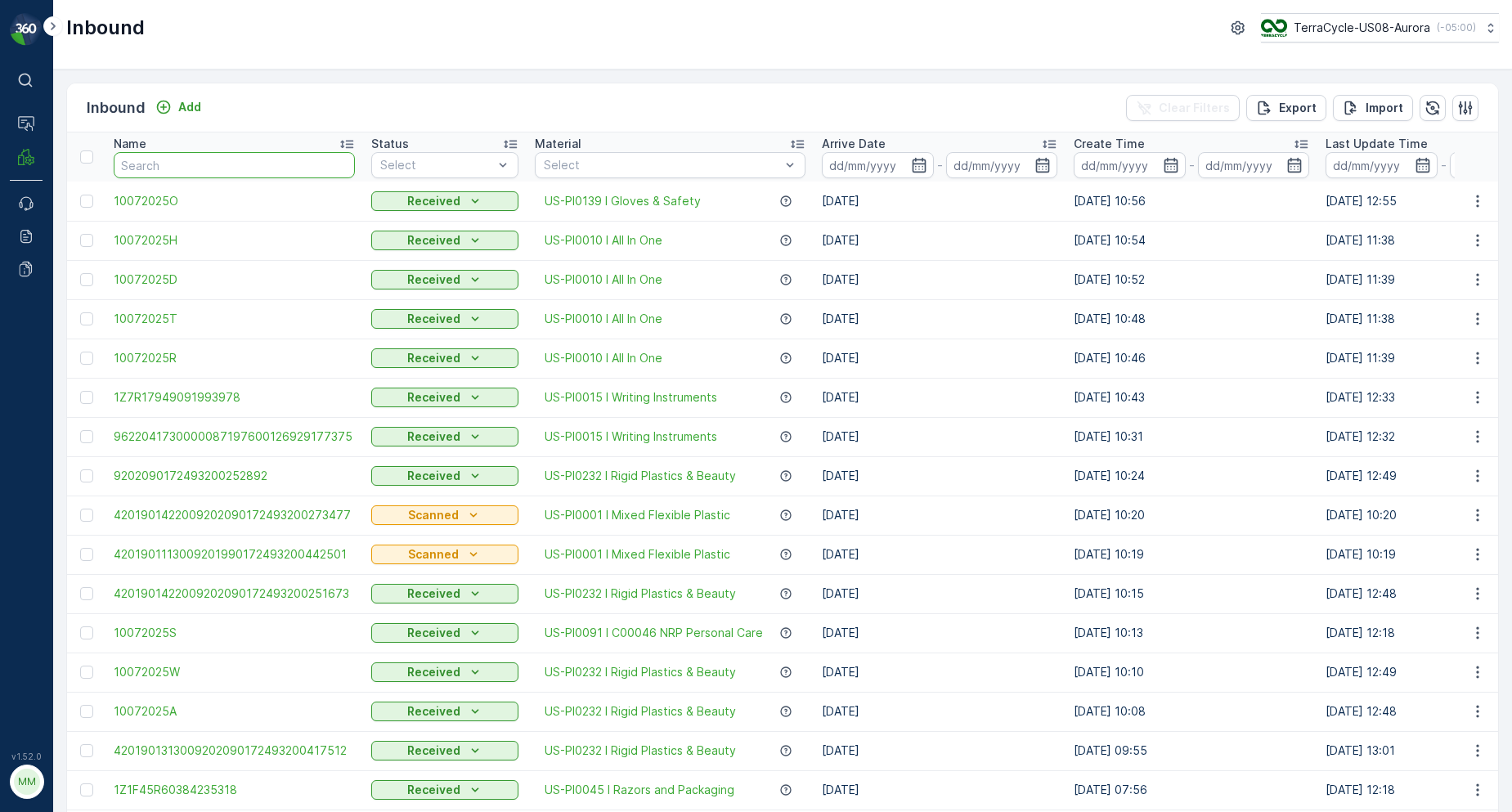
click at [222, 159] on input "text" at bounding box center [235, 165] width 241 height 26
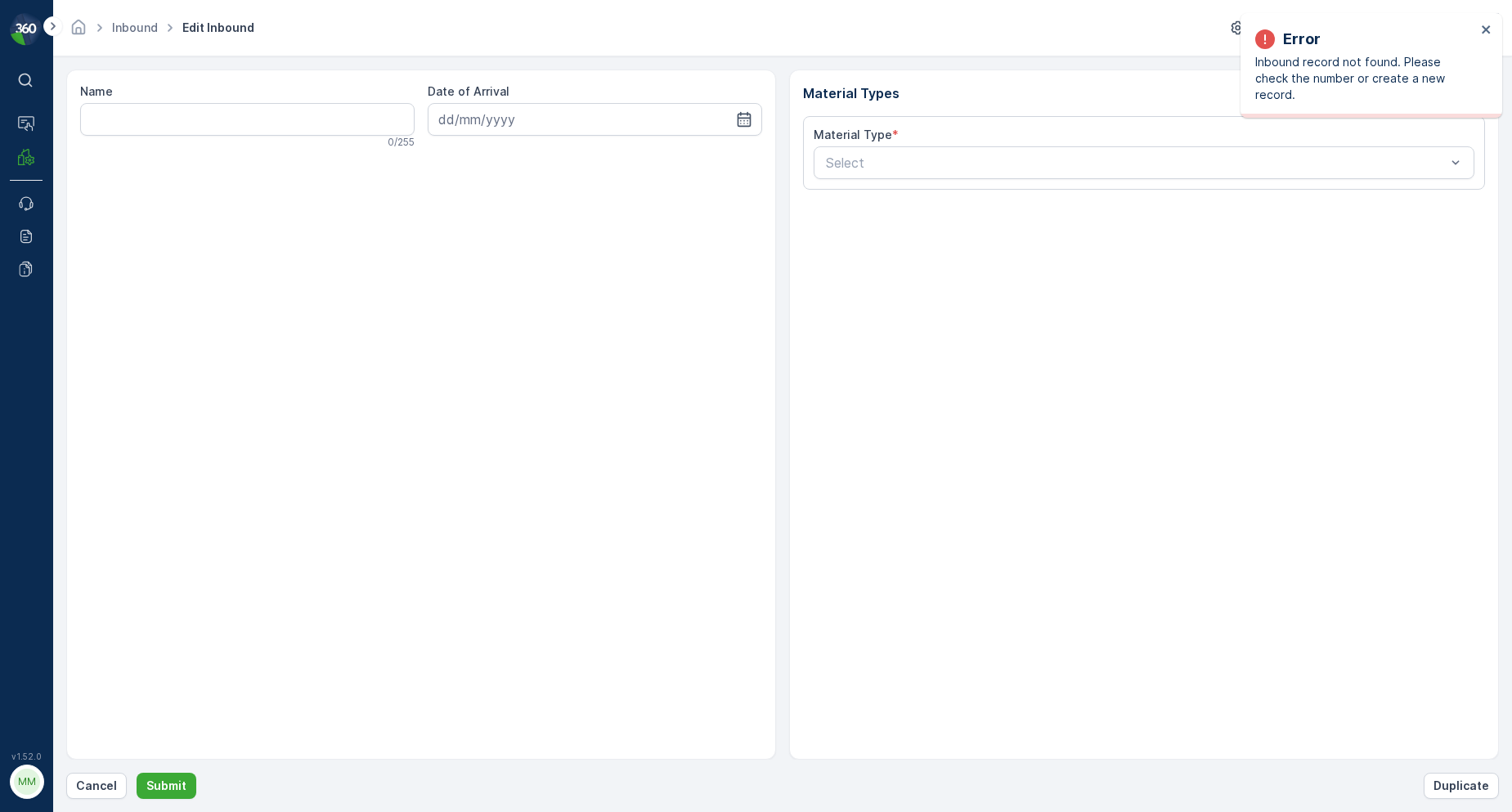
click at [1477, 21] on div "Error Inbound record not found. Please check the number or create a new record." at bounding box center [1371, 65] width 262 height 104
click at [1479, 27] on div "Error Inbound record not found. Please check the number or create a new record." at bounding box center [1365, 65] width 231 height 85
click at [1478, 36] on div "Error Inbound record not found. Please check the number or create a new record." at bounding box center [1365, 65] width 231 height 85
click at [1481, 34] on div "Error Inbound record not found. Please check the number or create a new record." at bounding box center [1371, 65] width 262 height 104
click at [1484, 33] on icon "close" at bounding box center [1487, 30] width 11 height 13
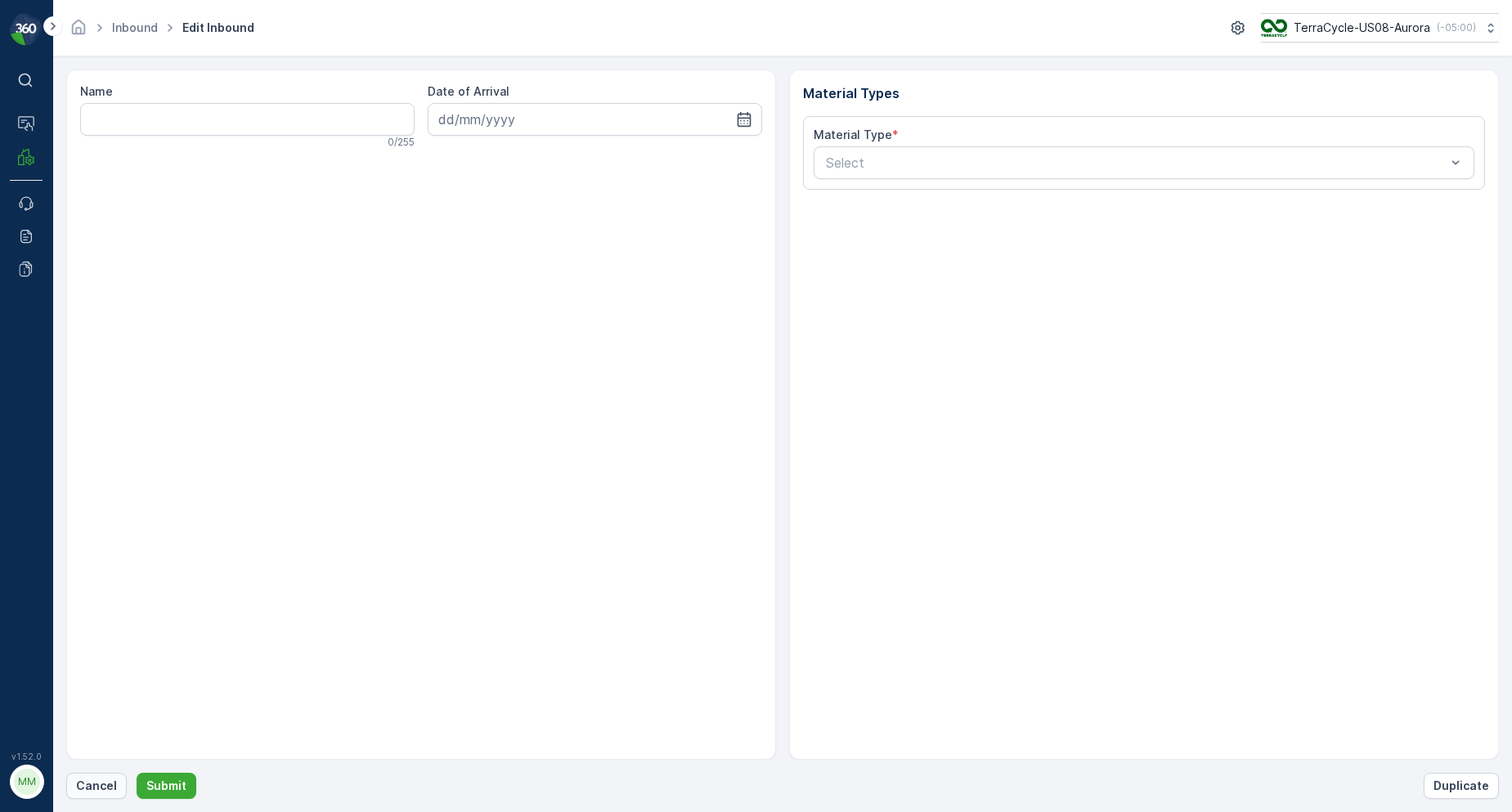
click at [92, 785] on p "Cancel" at bounding box center [96, 786] width 41 height 16
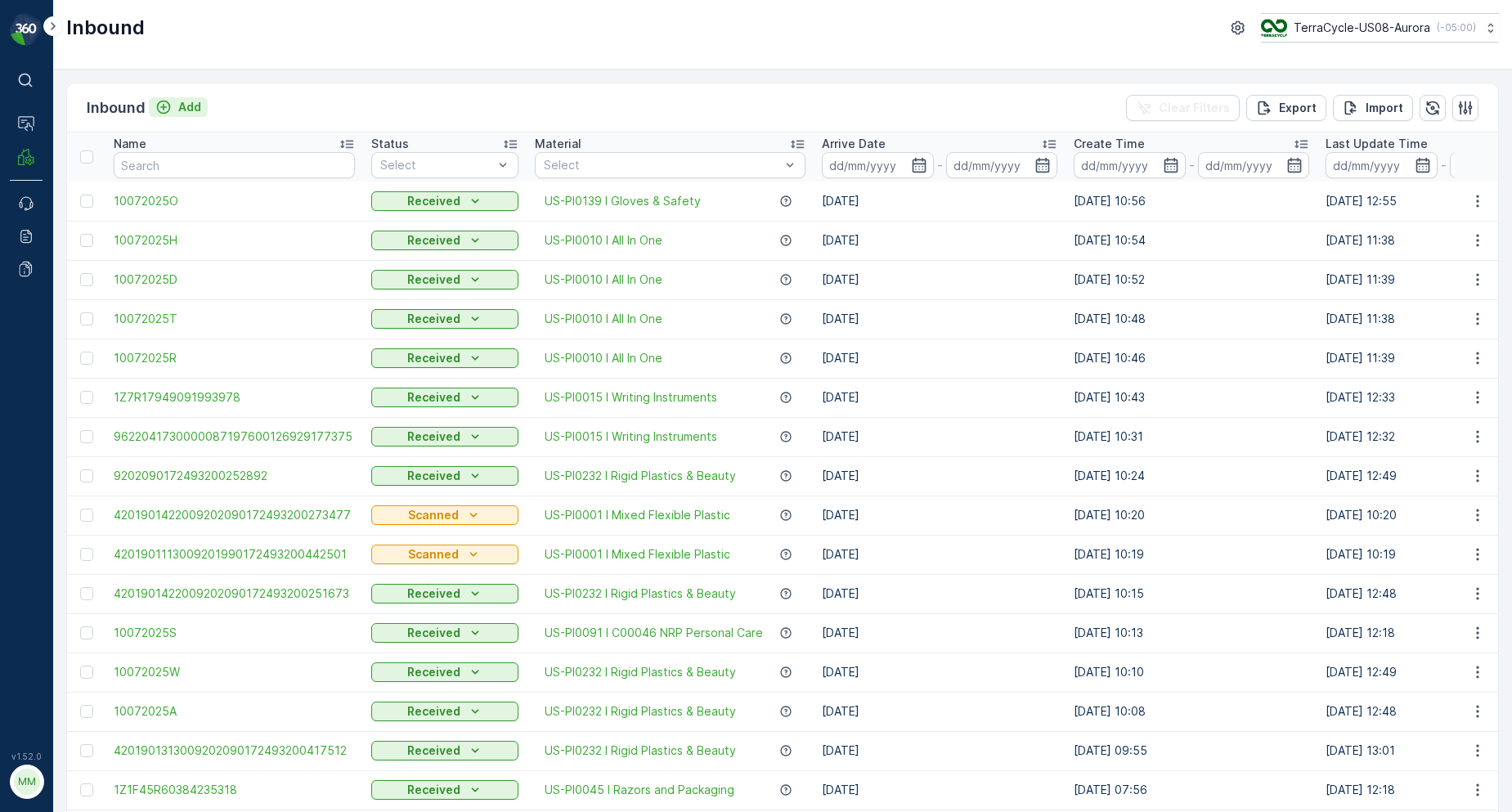
click at [193, 100] on p "Add" at bounding box center [190, 106] width 23 height 16
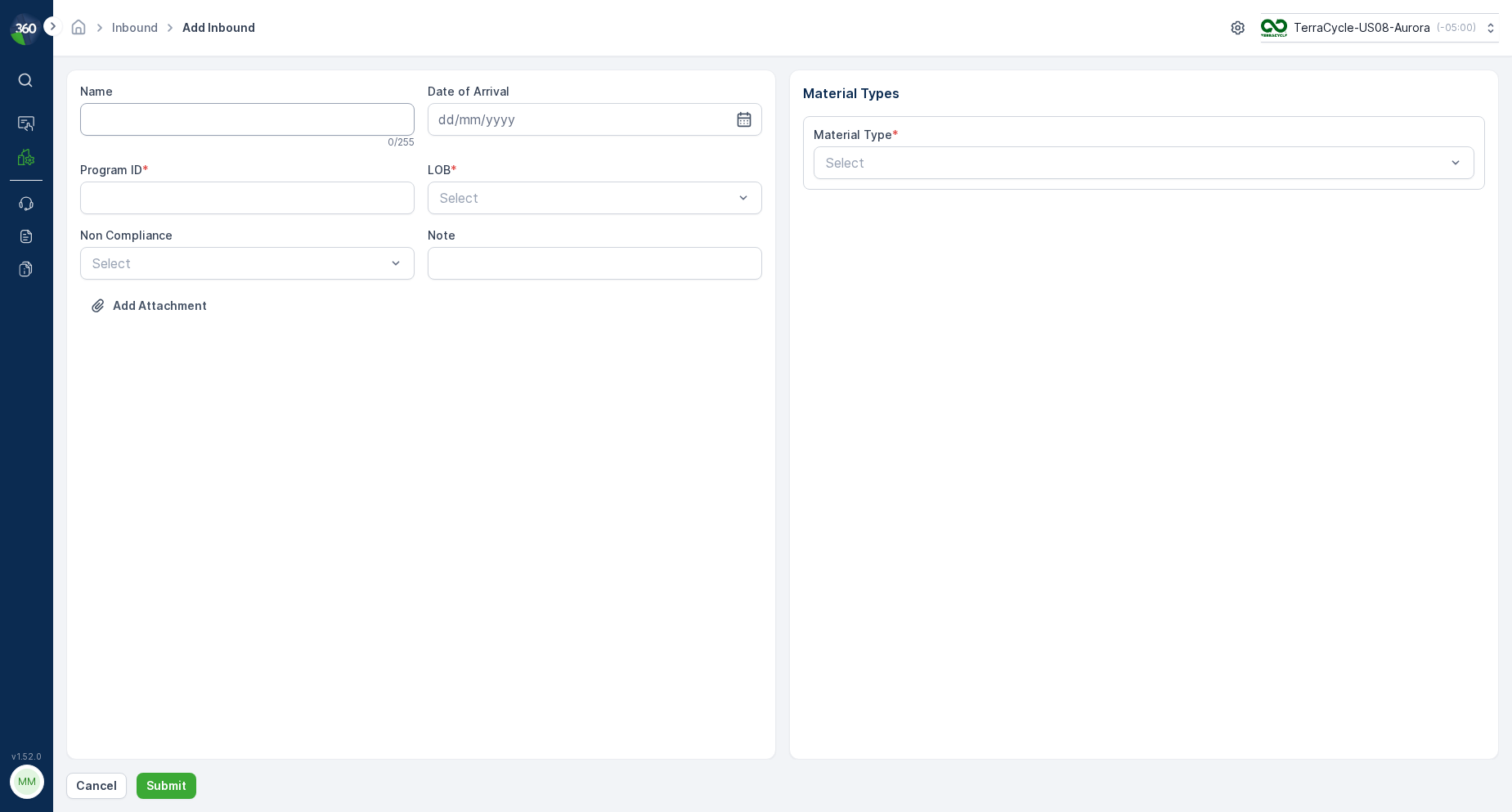
click at [196, 116] on input "Name" at bounding box center [247, 120] width 334 height 33
type input "1ZB799H29010100057"
click at [137, 773] on button "Submit" at bounding box center [167, 785] width 59 height 26
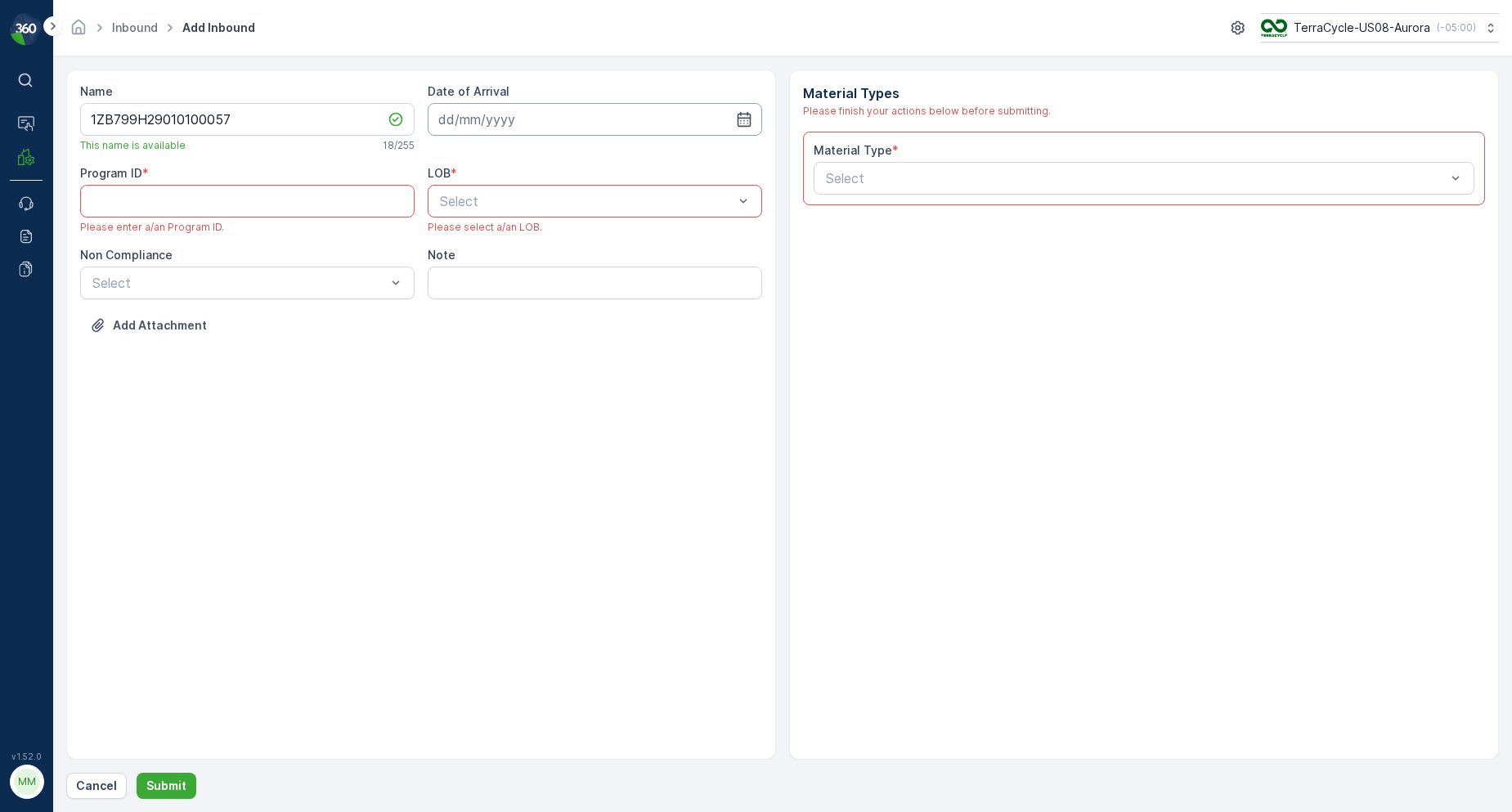
click at [489, 131] on input at bounding box center [594, 120] width 334 height 33
click at [512, 254] on div "7" at bounding box center [514, 255] width 26 height 26
type input "[DATE]"
click at [458, 267] on span "ZWB" at bounding box center [452, 268] width 30 height 14
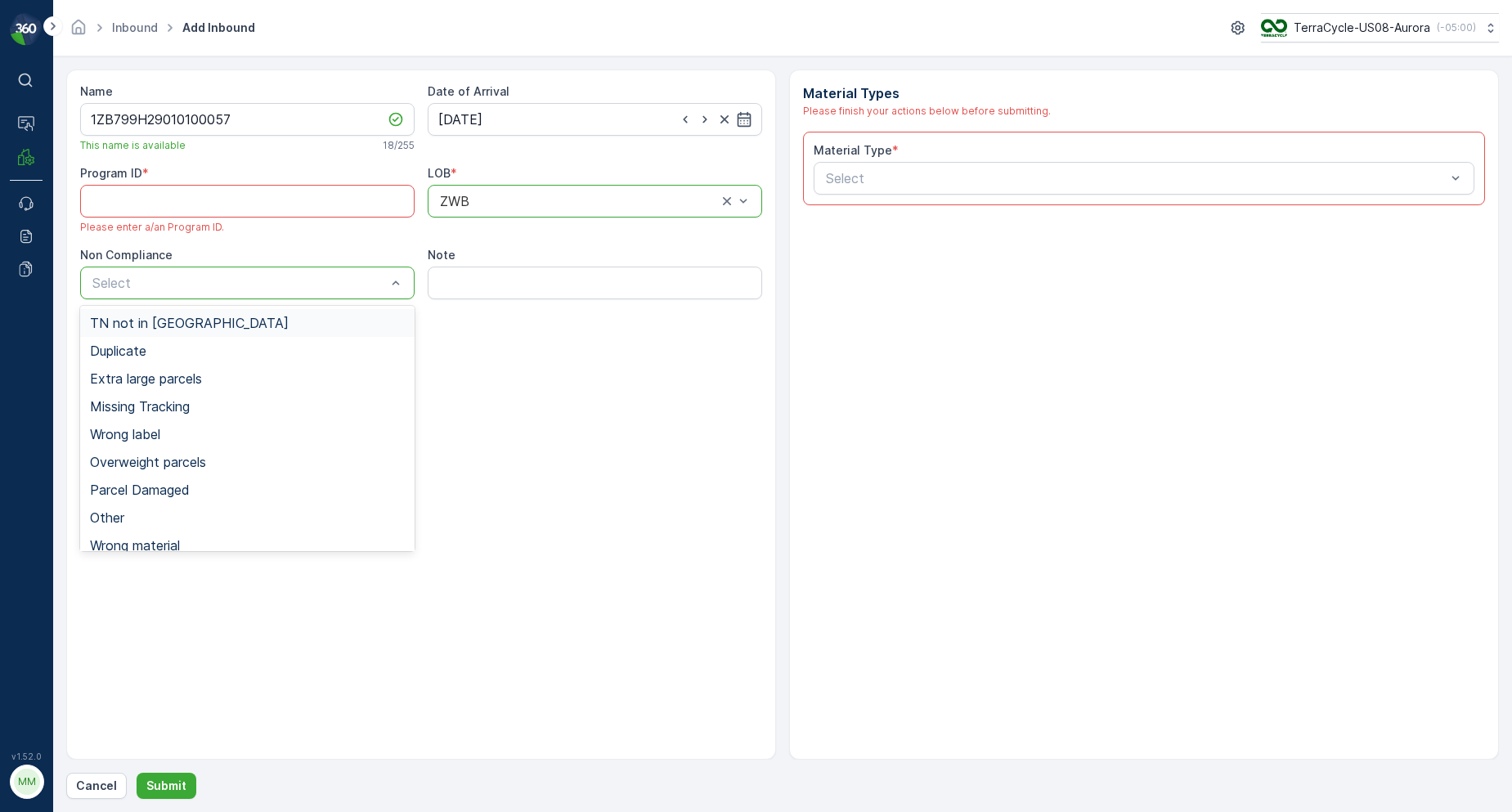
click at [145, 330] on span "TN not in [GEOGRAPHIC_DATA]" at bounding box center [189, 322] width 198 height 14
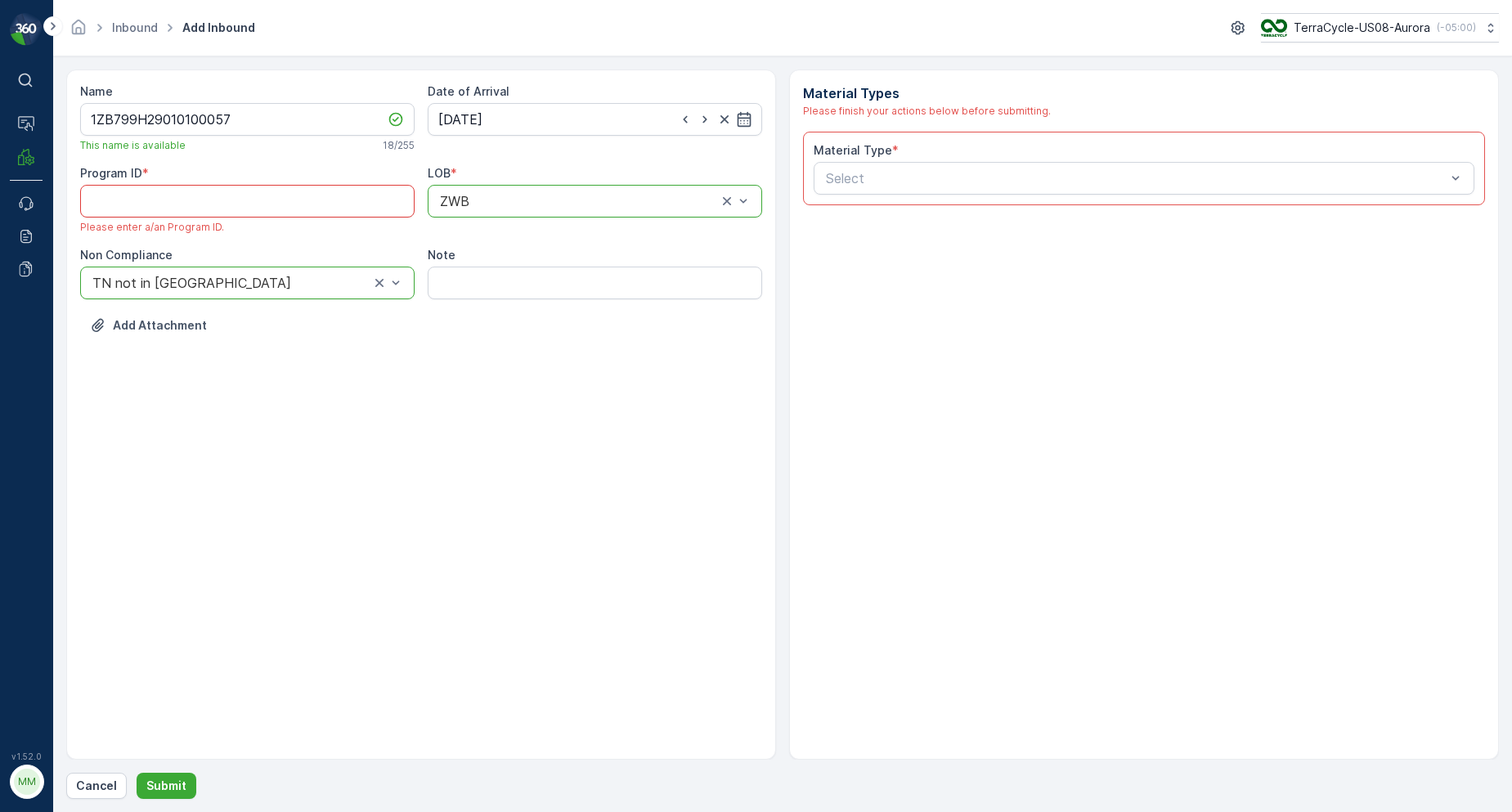
click at [164, 215] on ID "Program ID" at bounding box center [247, 201] width 334 height 33
click at [234, 198] on ID "Program ID" at bounding box center [247, 201] width 334 height 33
paste ID "CS8"
type ID "CS8"
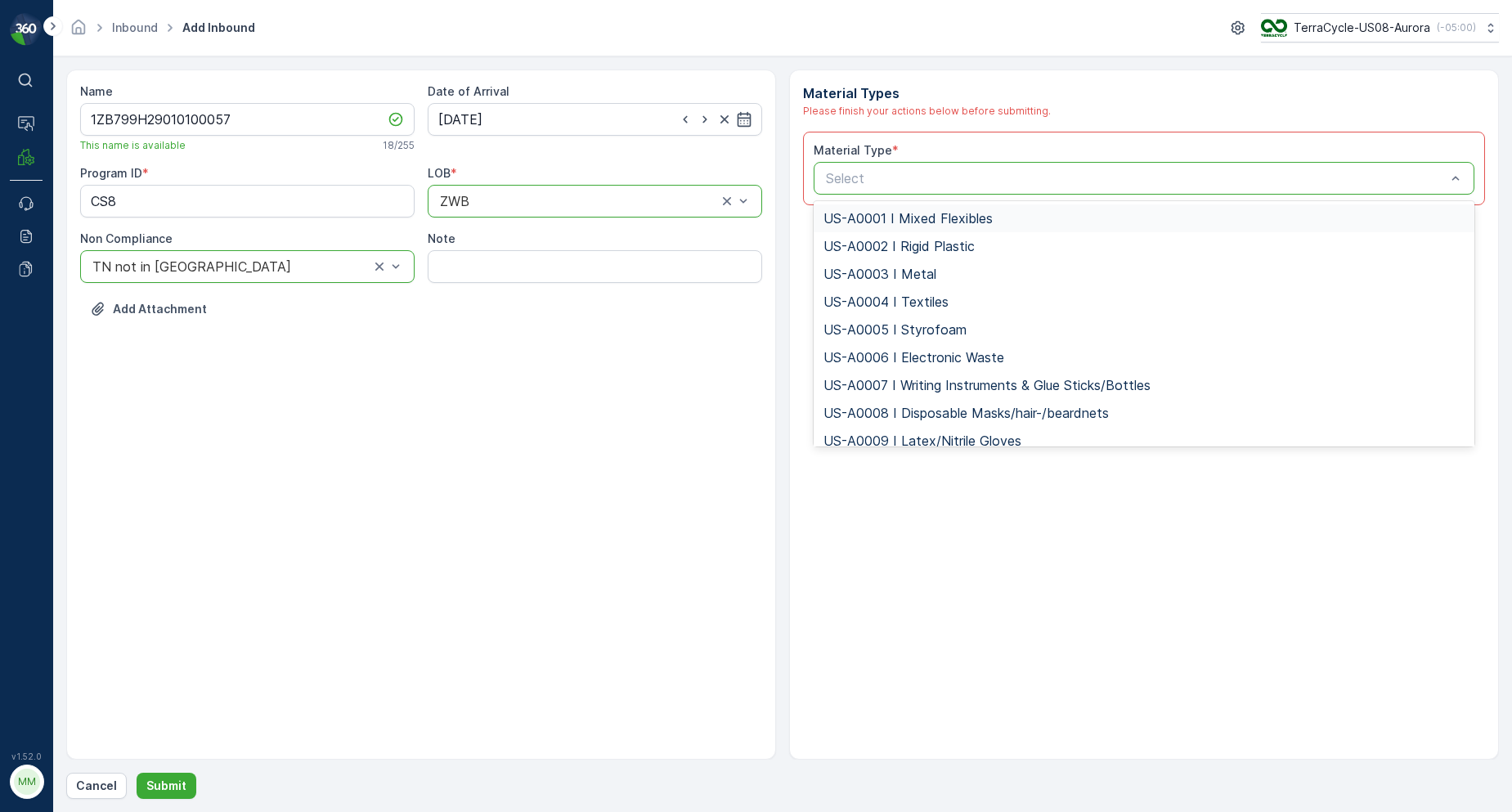
type input "US-PI0026 I Coffee Pods/Pouches"
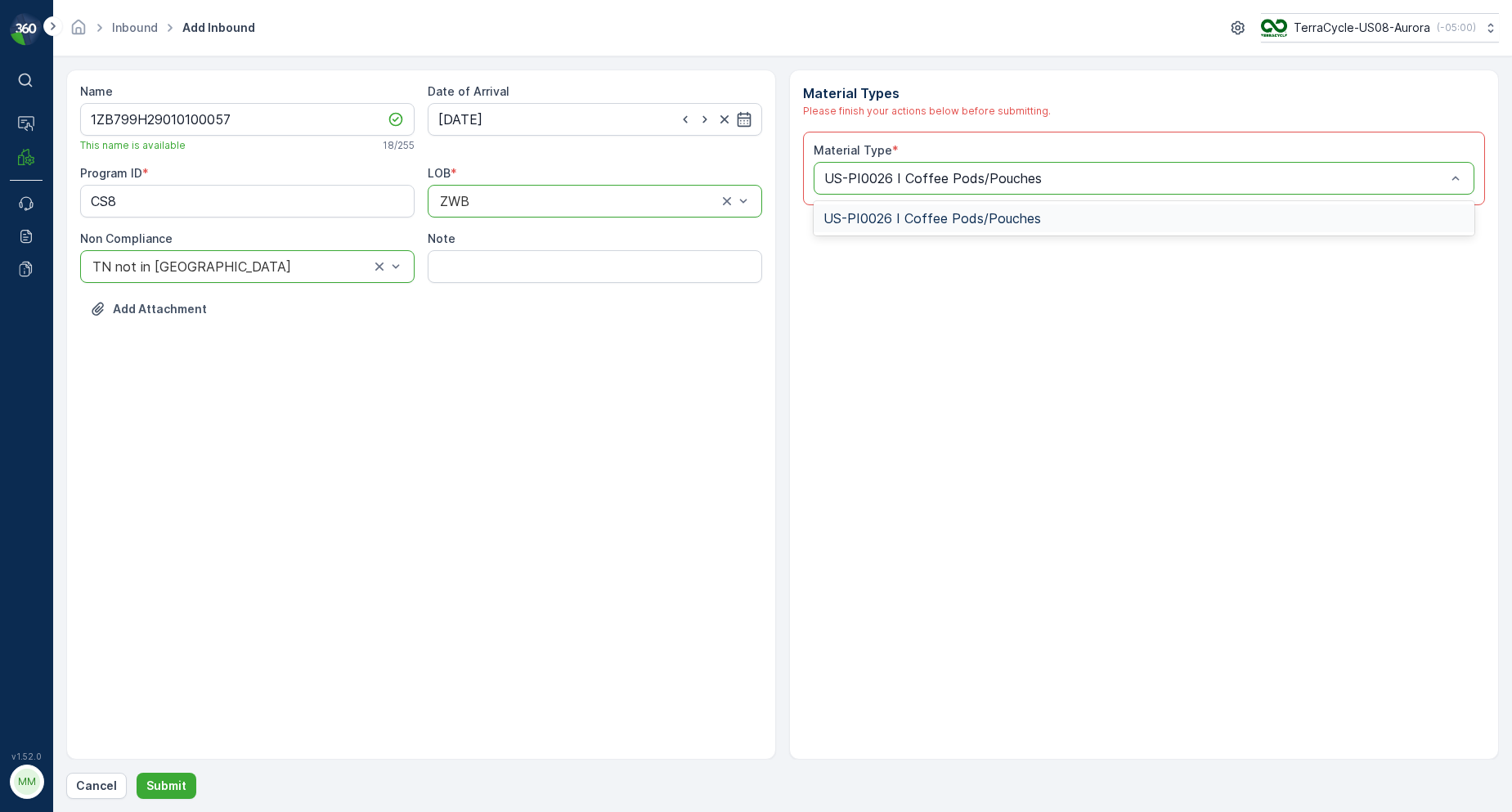
click at [862, 213] on span "US-PI0026 I Coffee Pods/Pouches" at bounding box center [931, 218] width 218 height 14
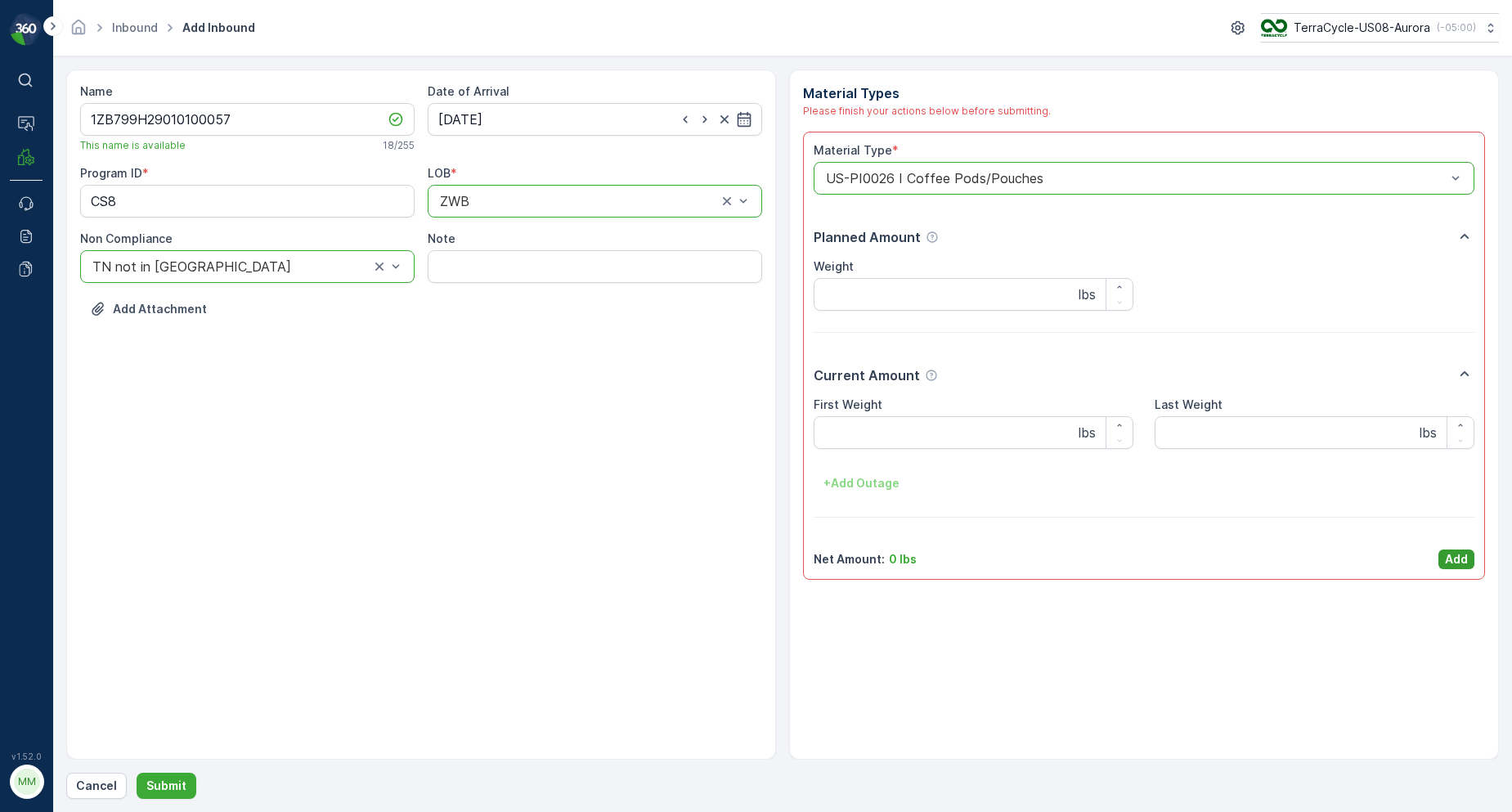
click at [1457, 563] on p "Add" at bounding box center [1456, 559] width 23 height 16
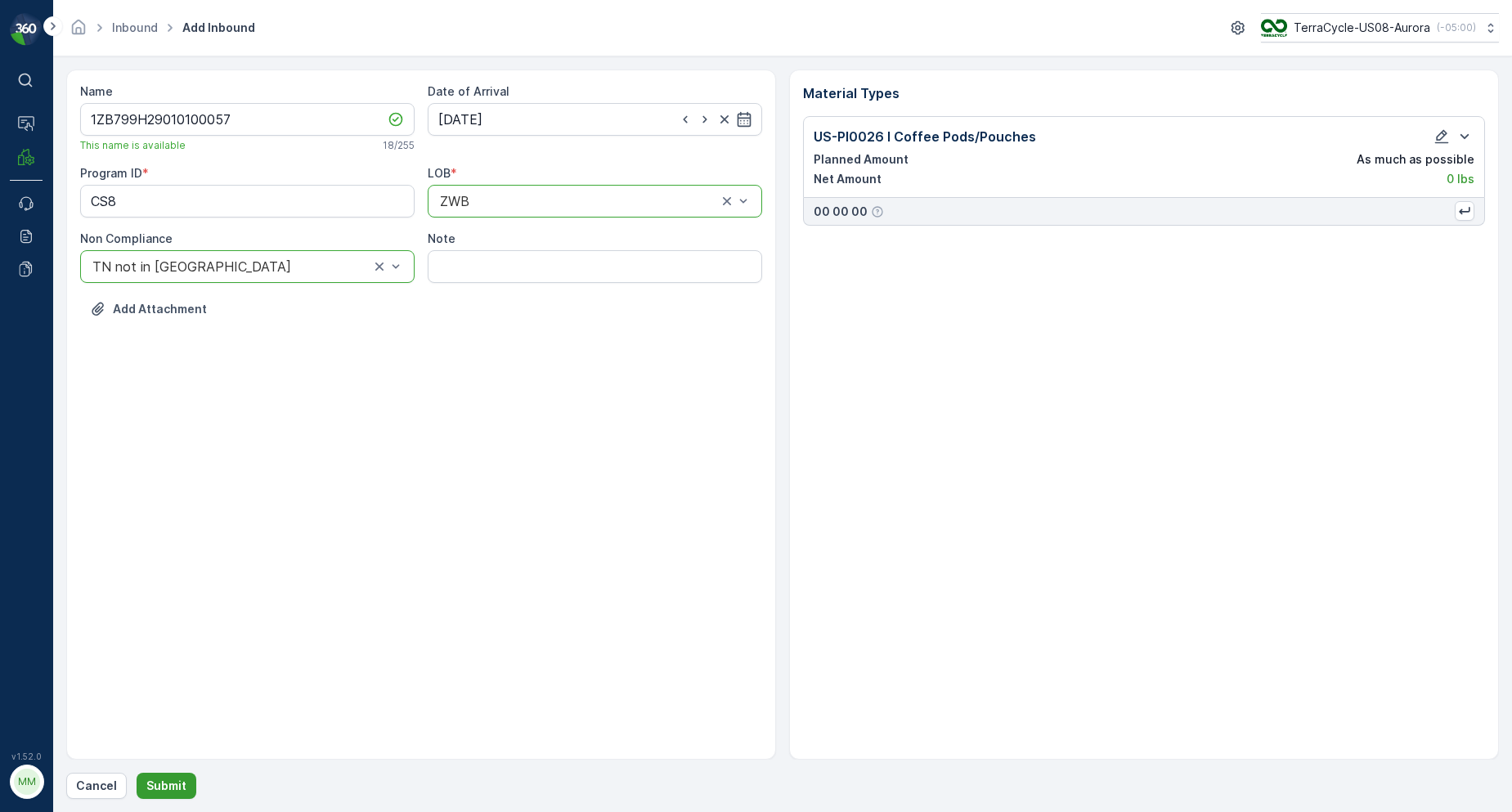
click at [151, 794] on p "Submit" at bounding box center [167, 786] width 40 height 16
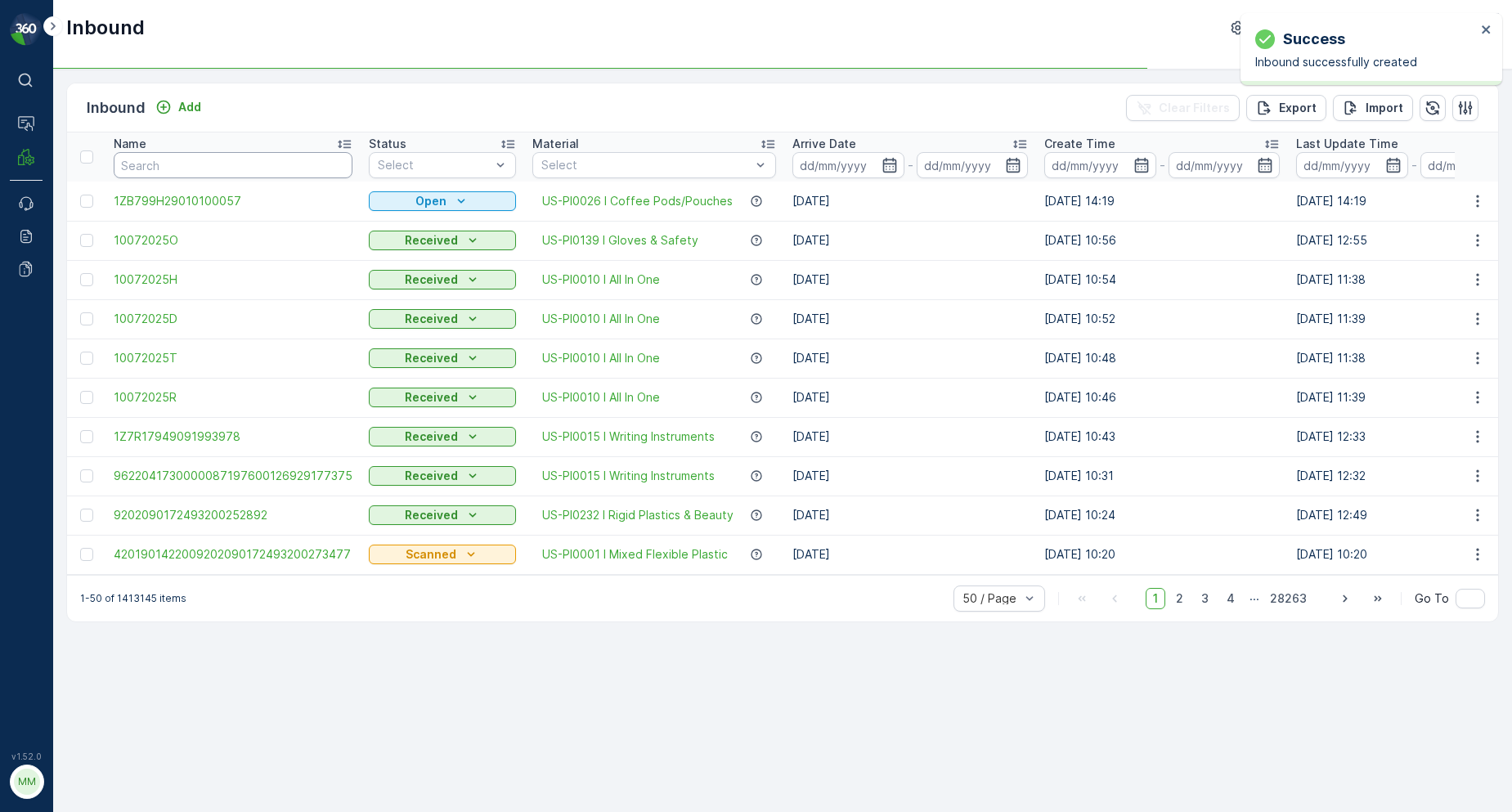
click at [199, 160] on input "text" at bounding box center [233, 165] width 239 height 26
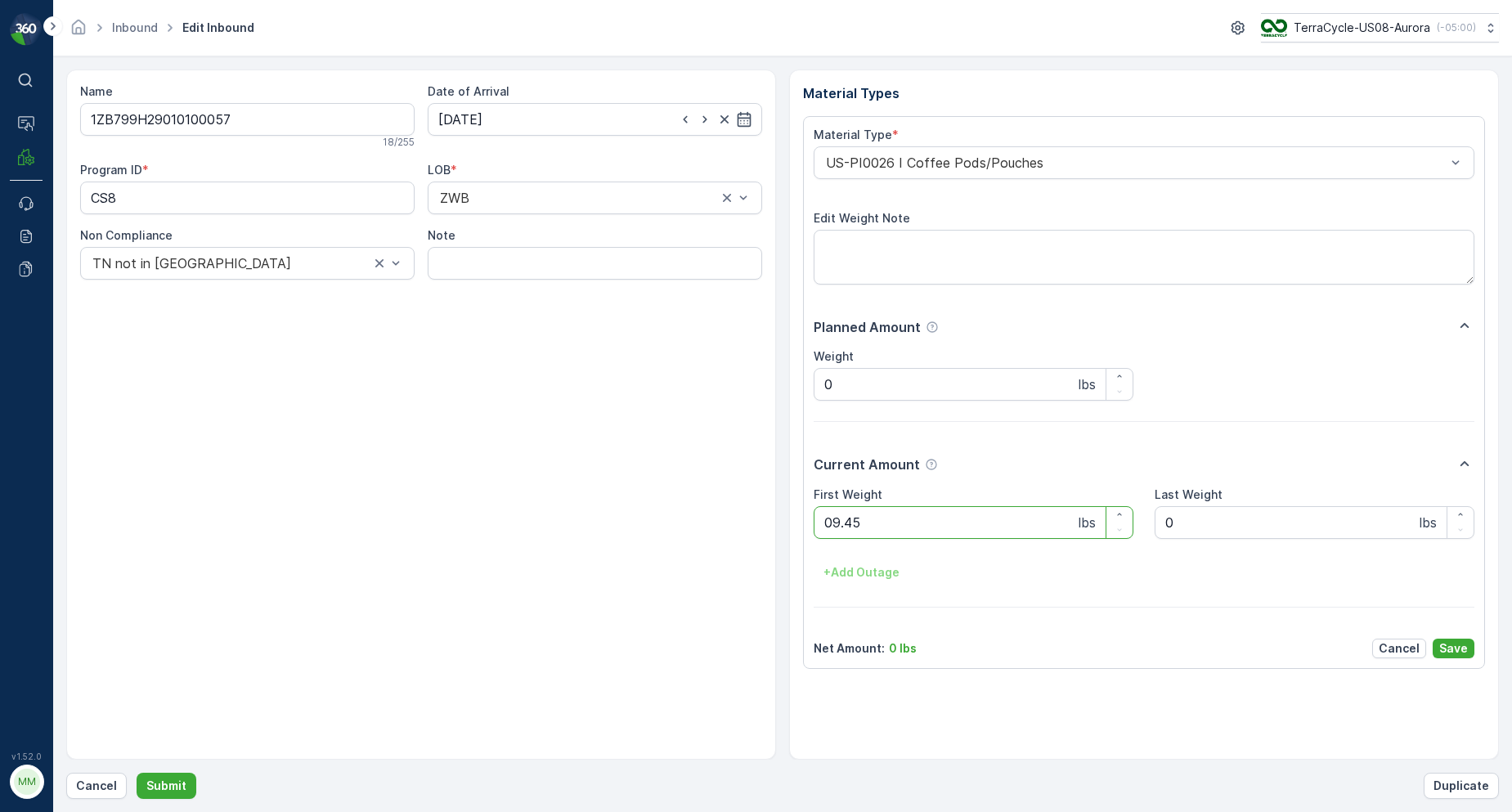
click at [137, 773] on button "Submit" at bounding box center [167, 785] width 59 height 26
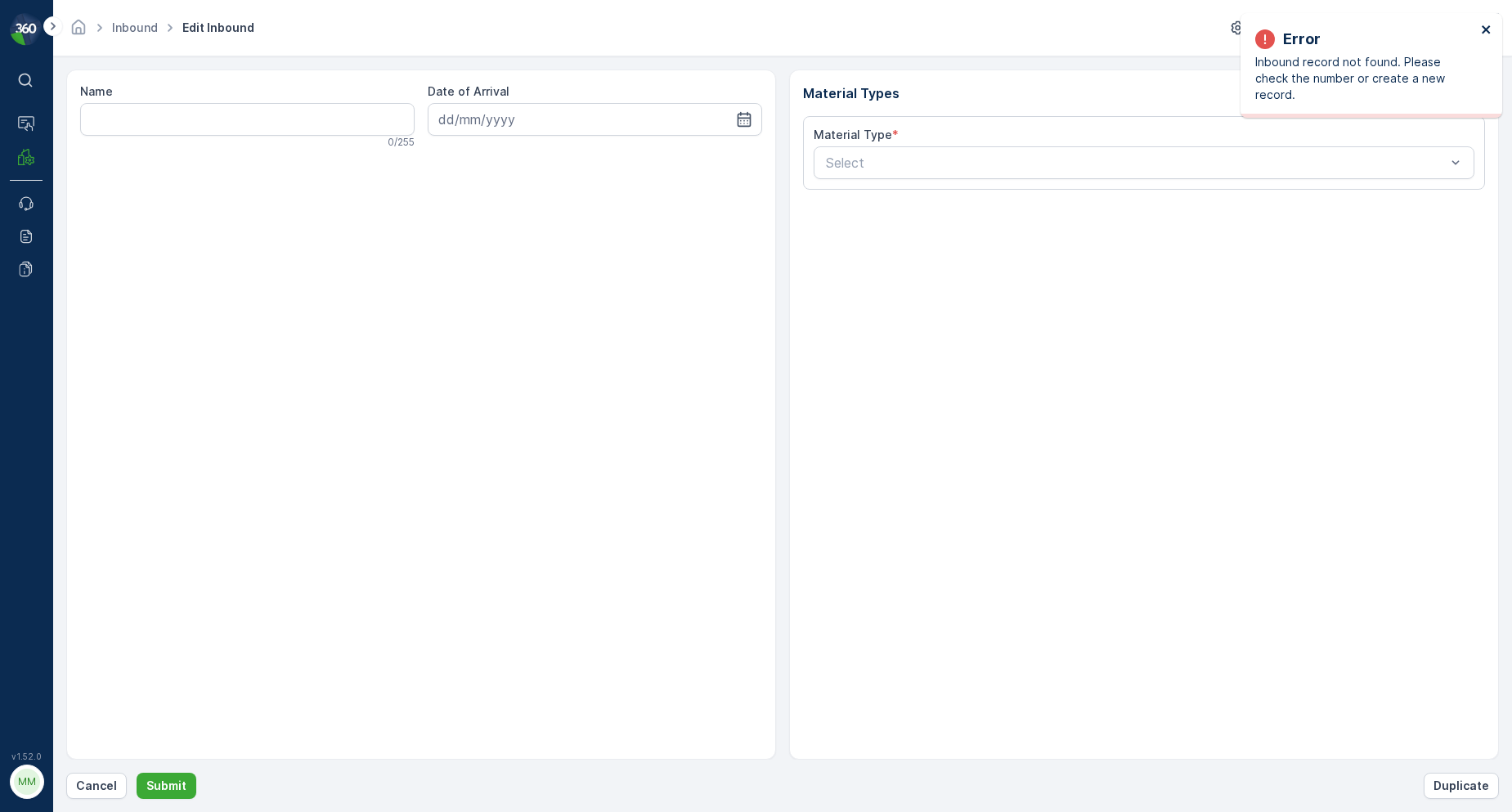
click at [1490, 30] on icon "close" at bounding box center [1487, 30] width 11 height 13
click at [366, 109] on input "Name" at bounding box center [247, 120] width 334 height 33
click at [108, 785] on p "Cancel" at bounding box center [96, 786] width 41 height 16
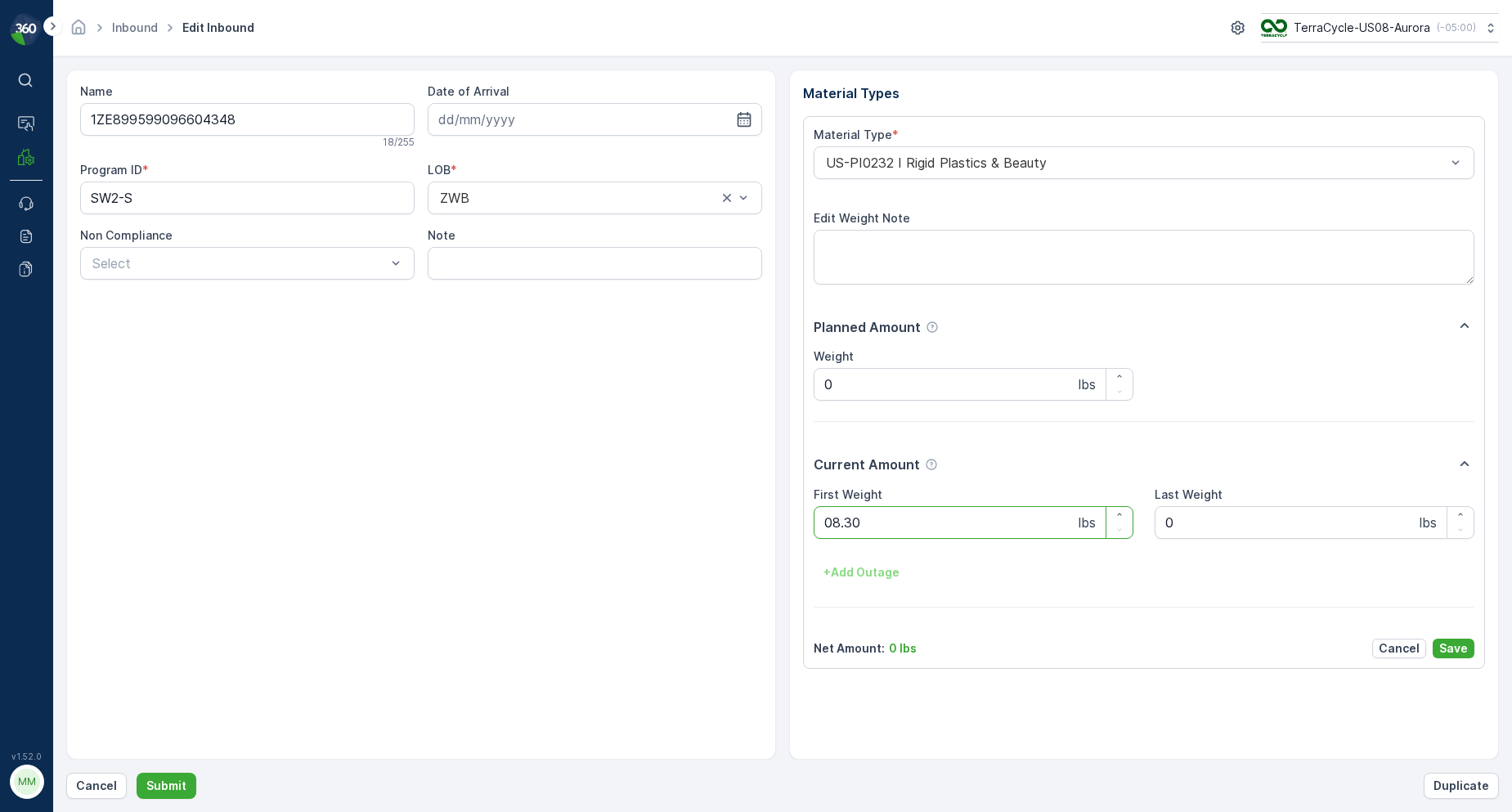
click at [137, 773] on button "Submit" at bounding box center [167, 785] width 59 height 26
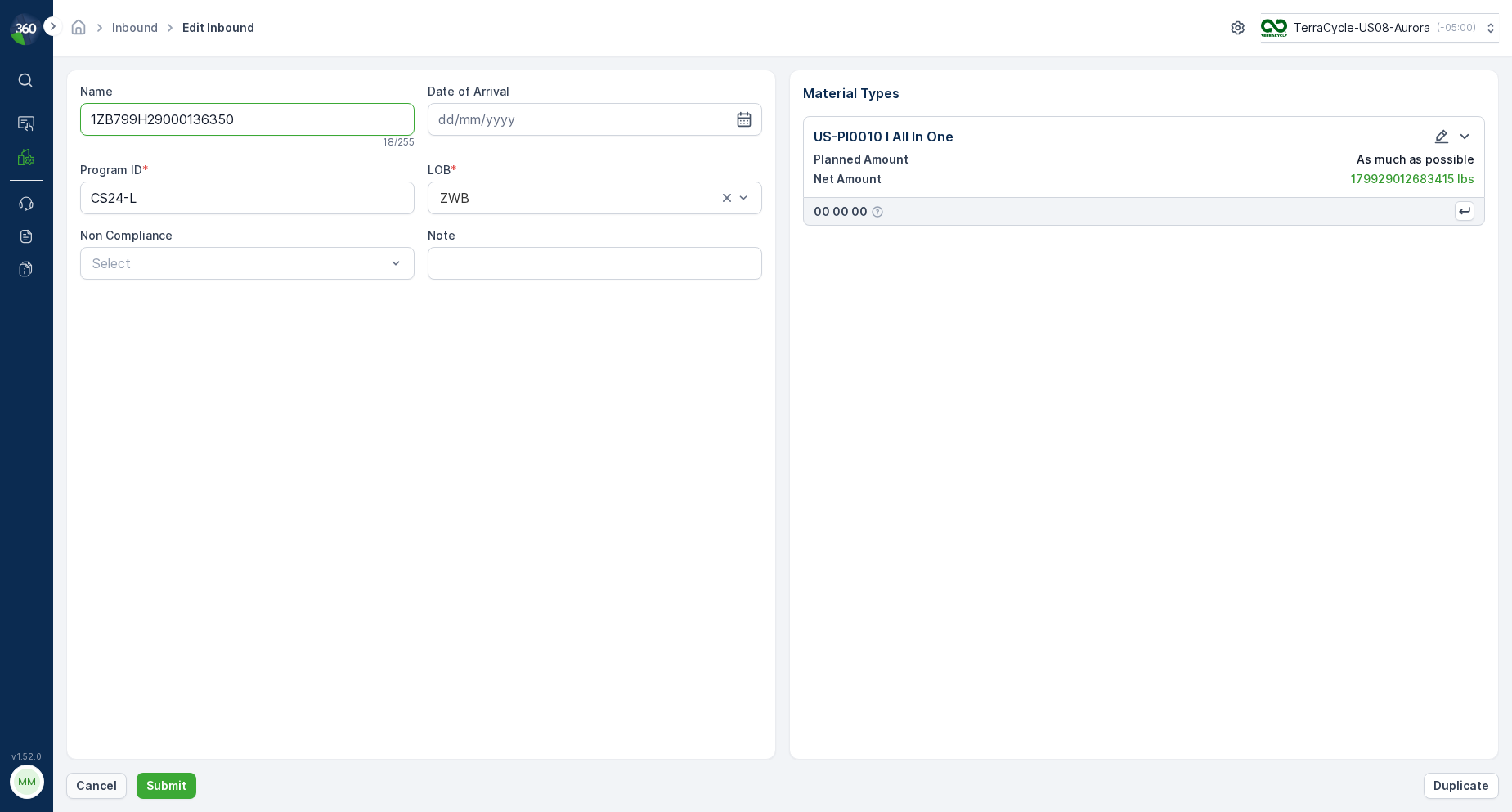
click at [116, 782] on button "Cancel" at bounding box center [96, 785] width 60 height 26
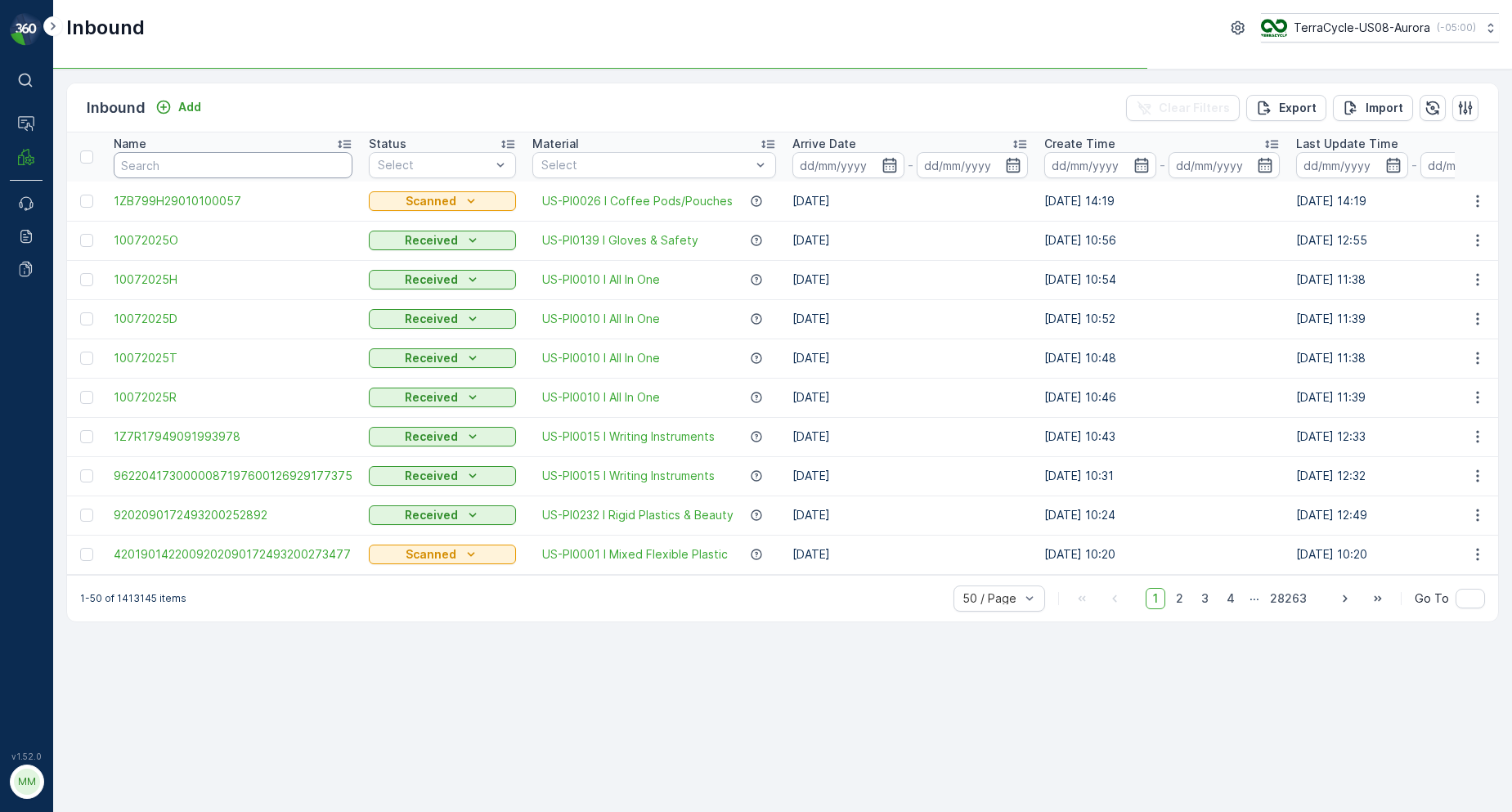
click at [193, 165] on input "text" at bounding box center [233, 165] width 239 height 26
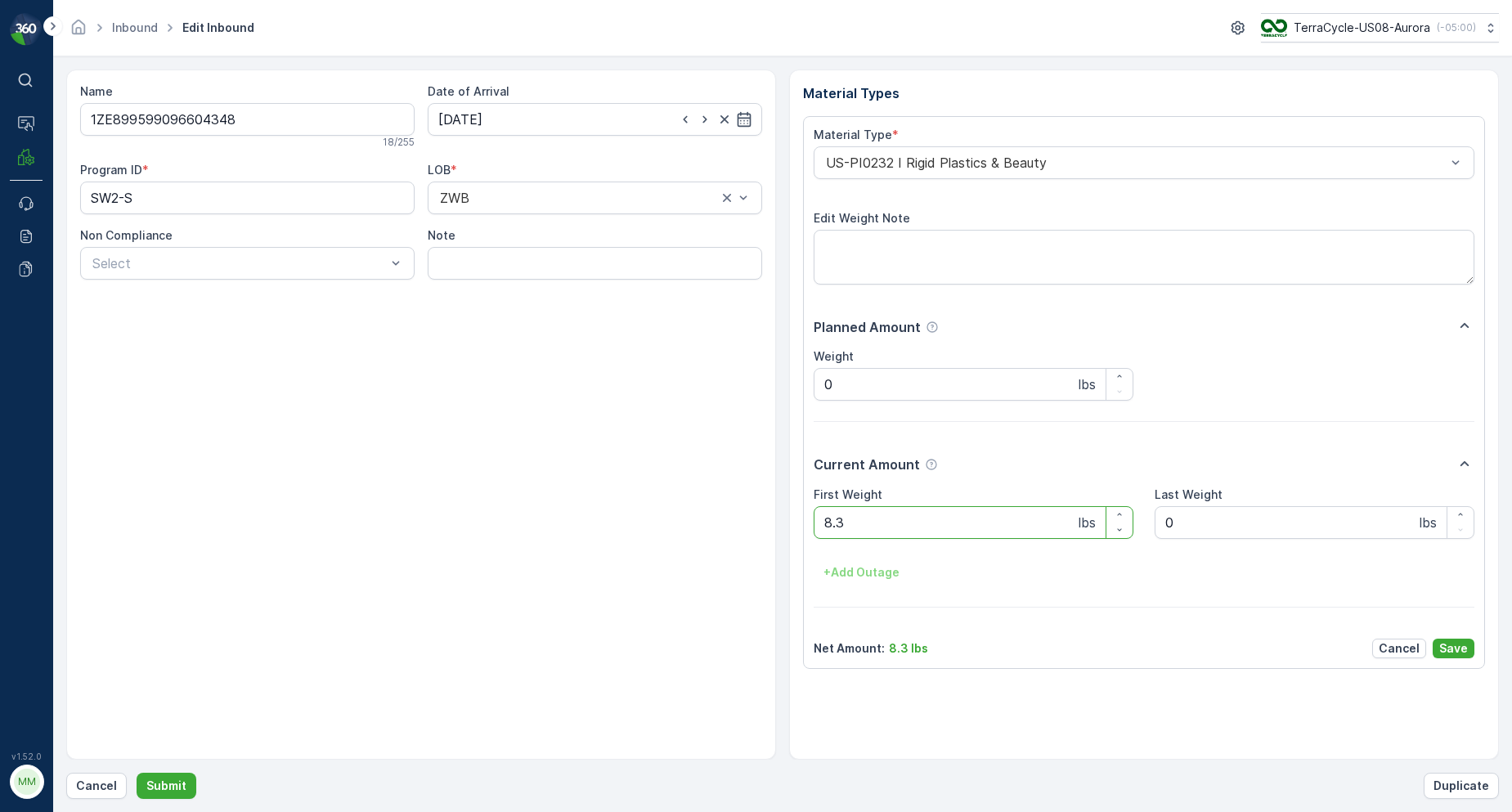
click at [99, 801] on form "Name 1ZE899599096604348 18 / 255 Date of Arrival [DATE] Program ID * SW2-S LOB …" at bounding box center [782, 434] width 1459 height 756
click at [100, 796] on button "Cancel" at bounding box center [96, 785] width 60 height 26
click at [137, 773] on button "Submit" at bounding box center [167, 785] width 59 height 26
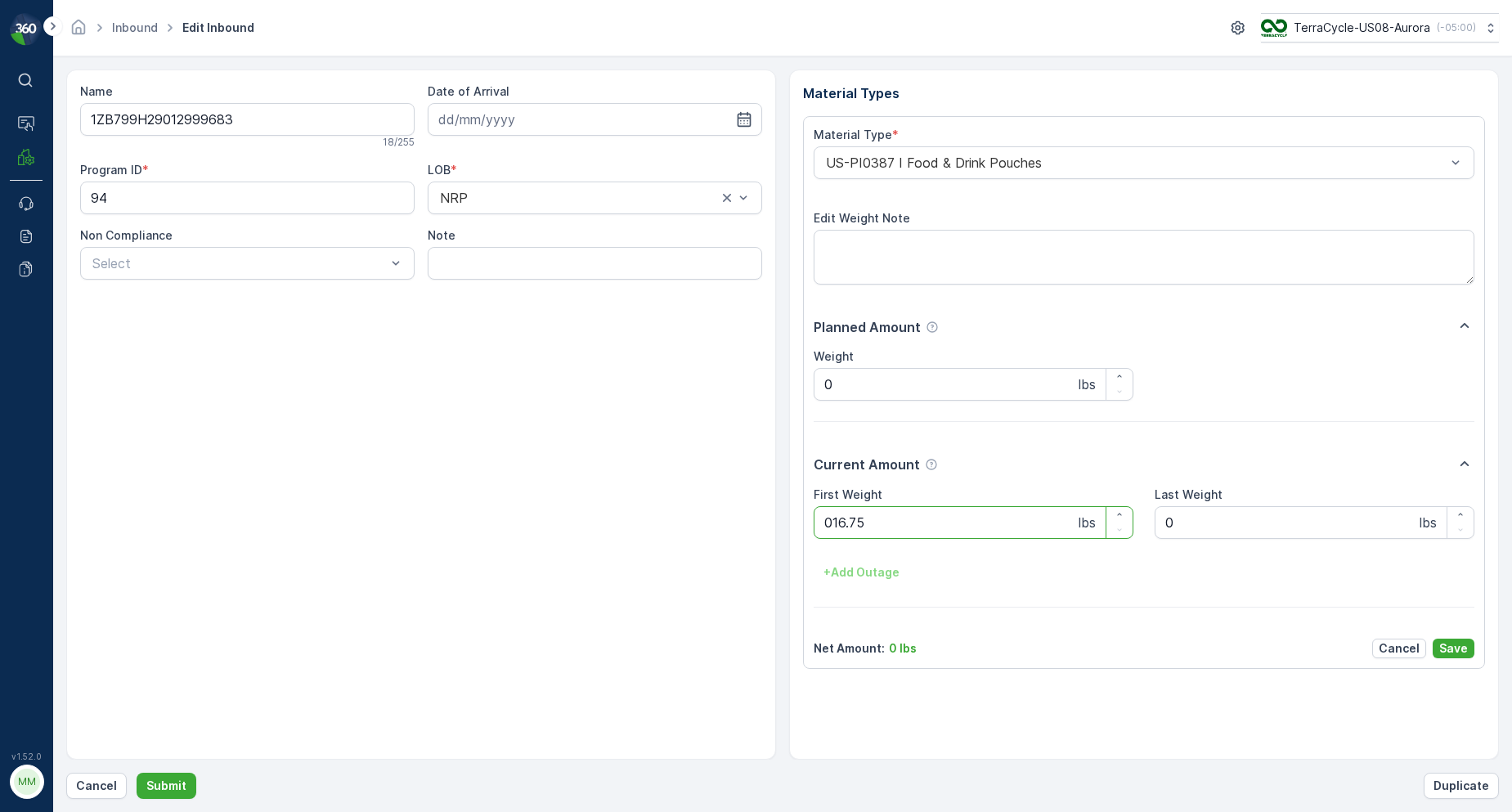
click at [137, 773] on button "Submit" at bounding box center [167, 785] width 59 height 26
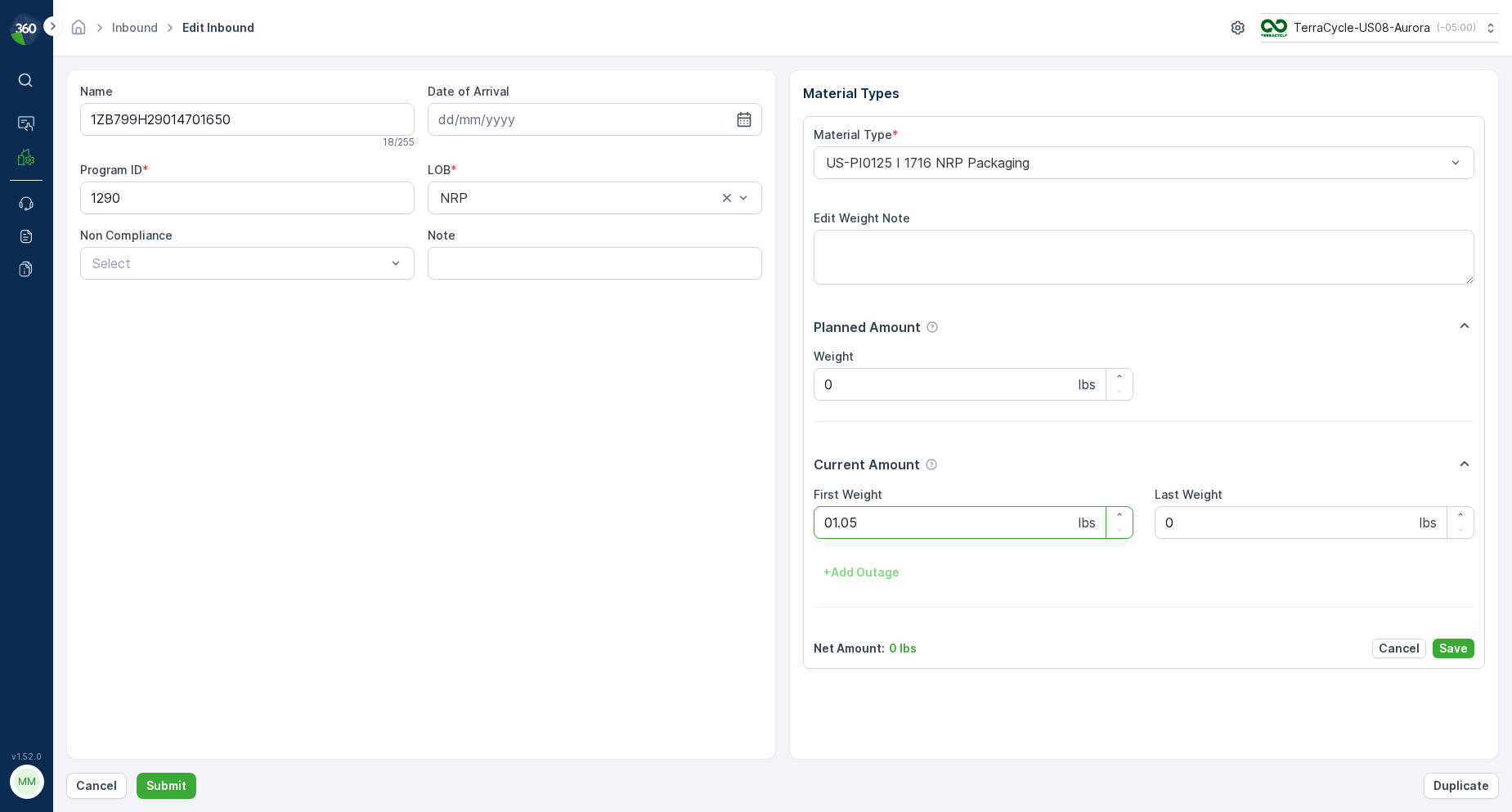
click at [137, 773] on button "Submit" at bounding box center [167, 785] width 59 height 26
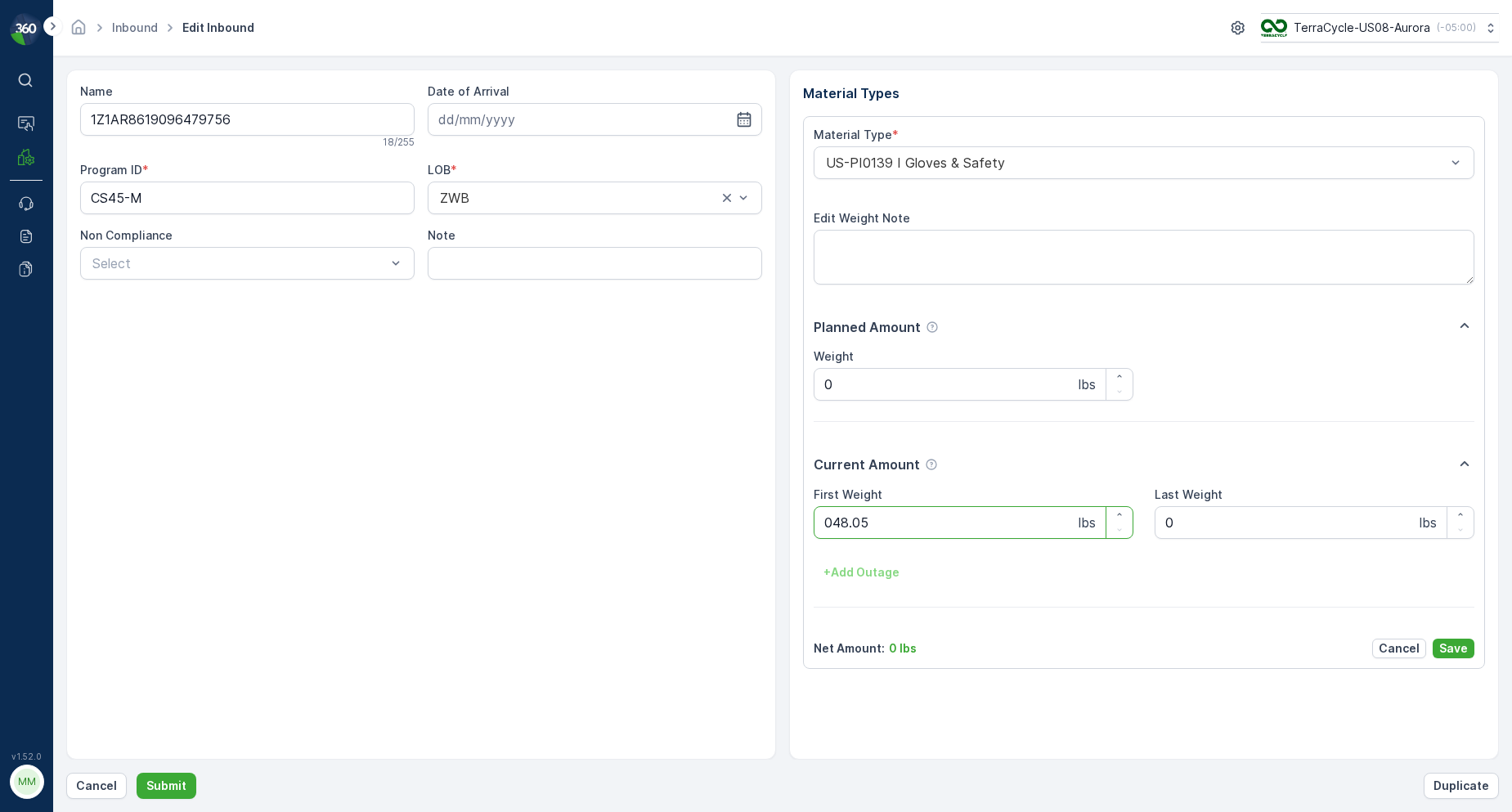
click at [137, 773] on button "Submit" at bounding box center [167, 785] width 59 height 26
